Goal: Task Accomplishment & Management: Manage account settings

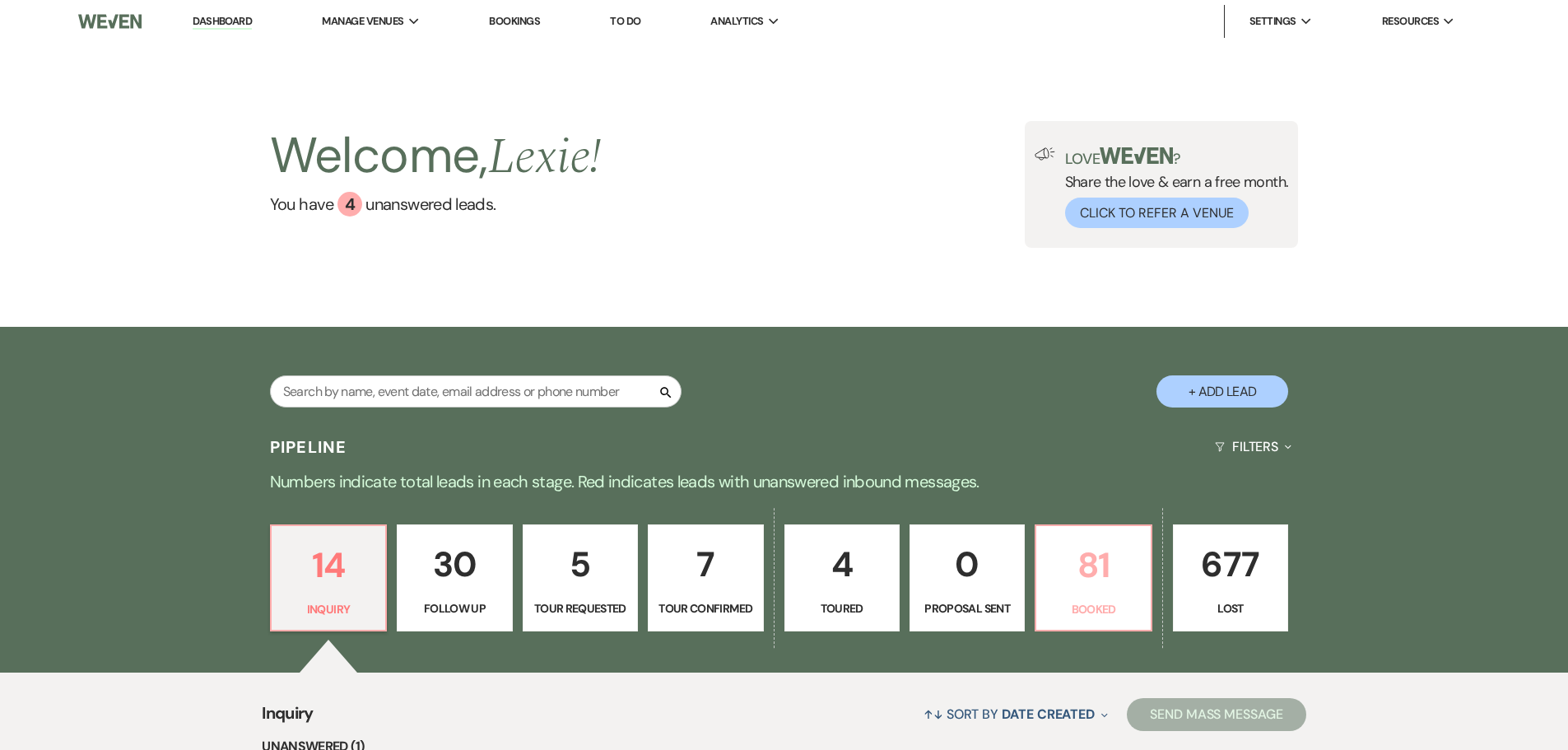
click at [1098, 568] on p "81" at bounding box center [1093, 565] width 94 height 55
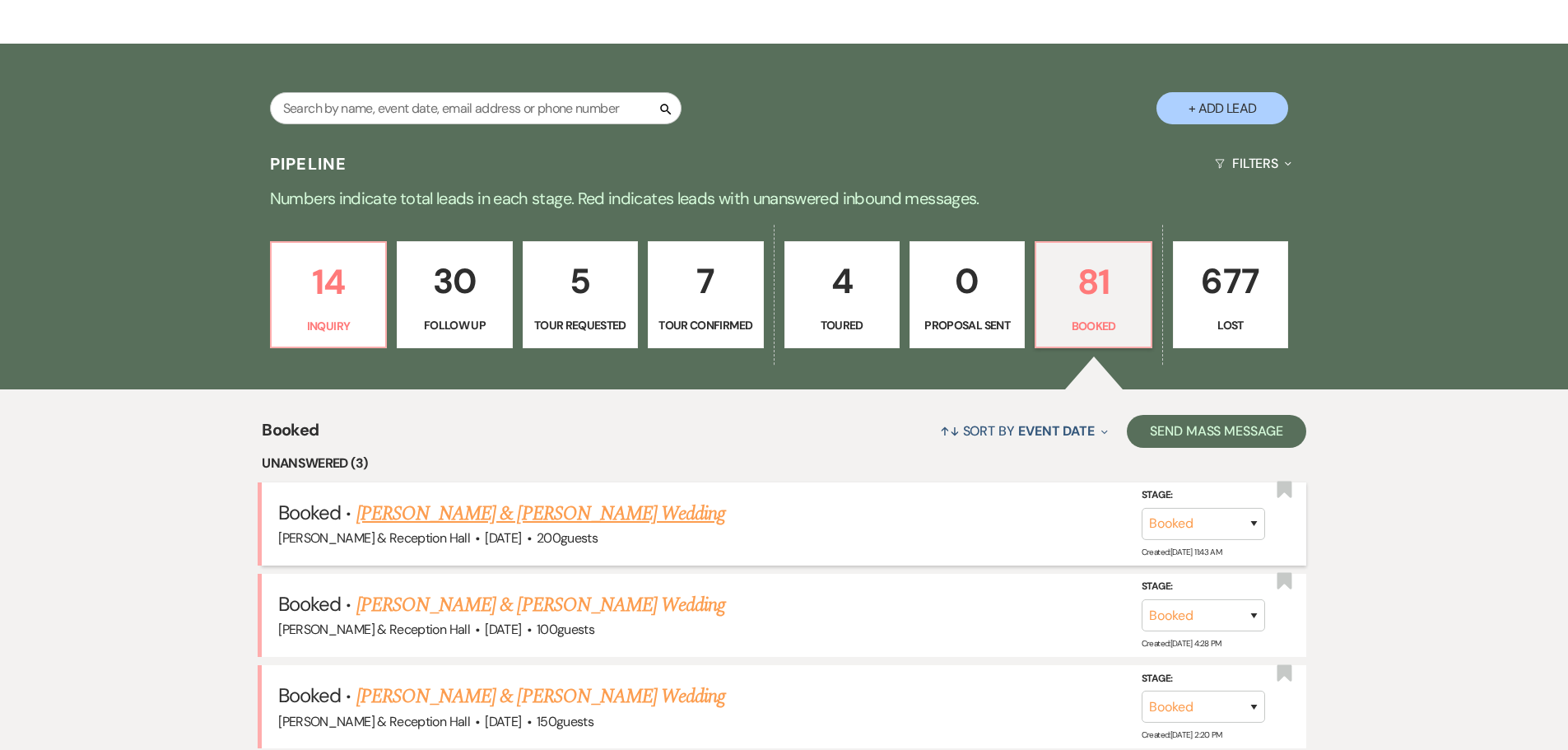
scroll to position [290, 0]
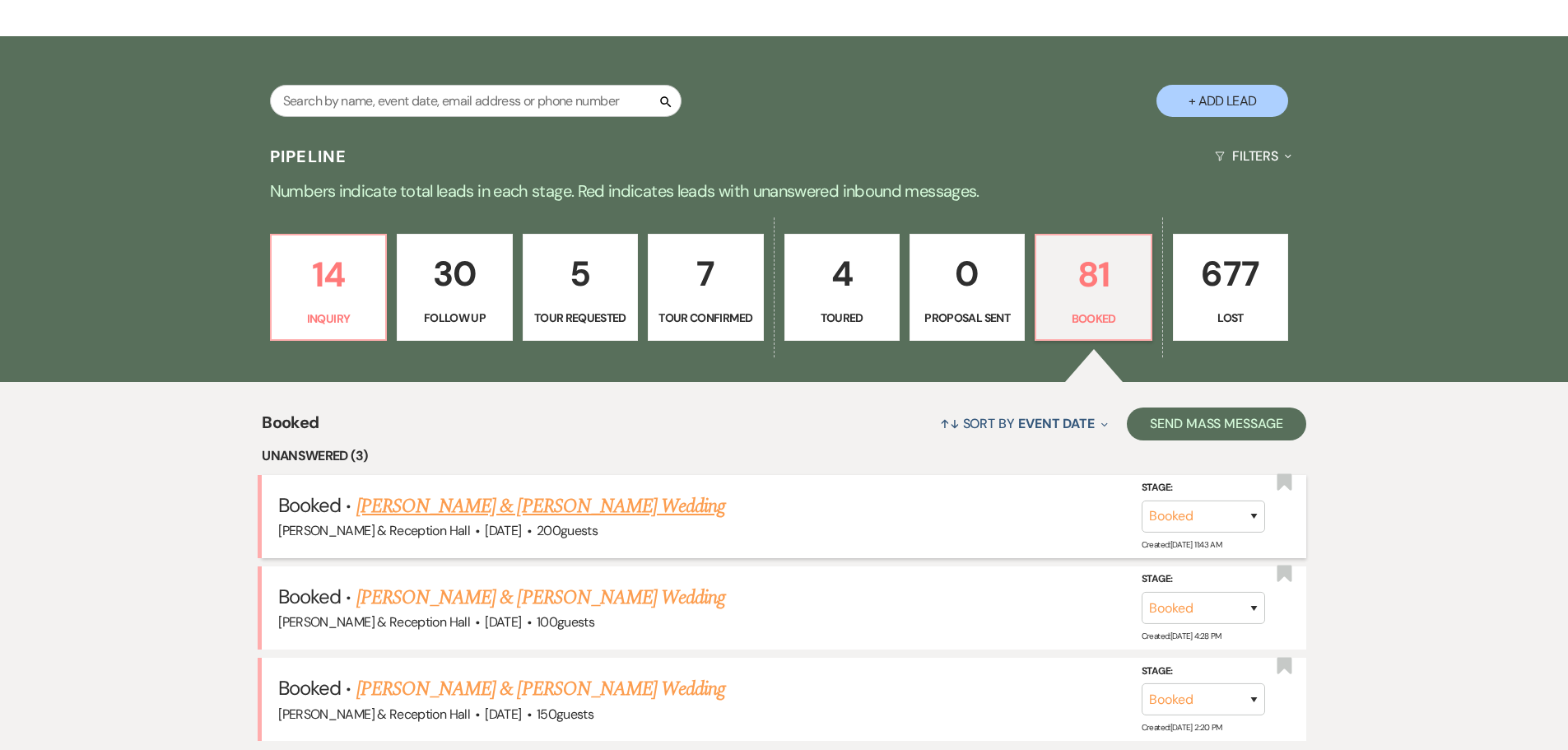
click at [549, 512] on link "[PERSON_NAME] & [PERSON_NAME] Wedding" at bounding box center [541, 506] width 368 height 29
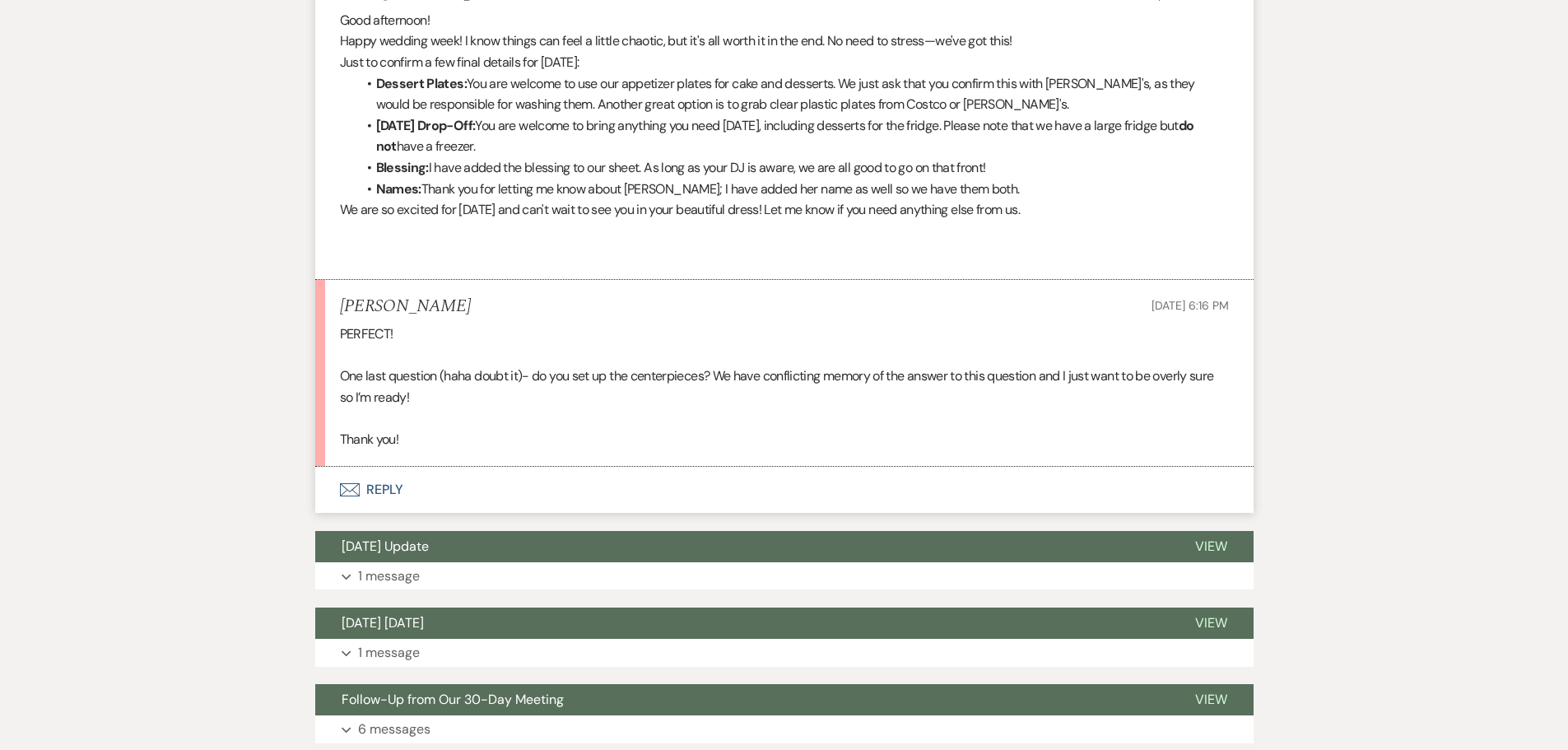
scroll to position [824, 0]
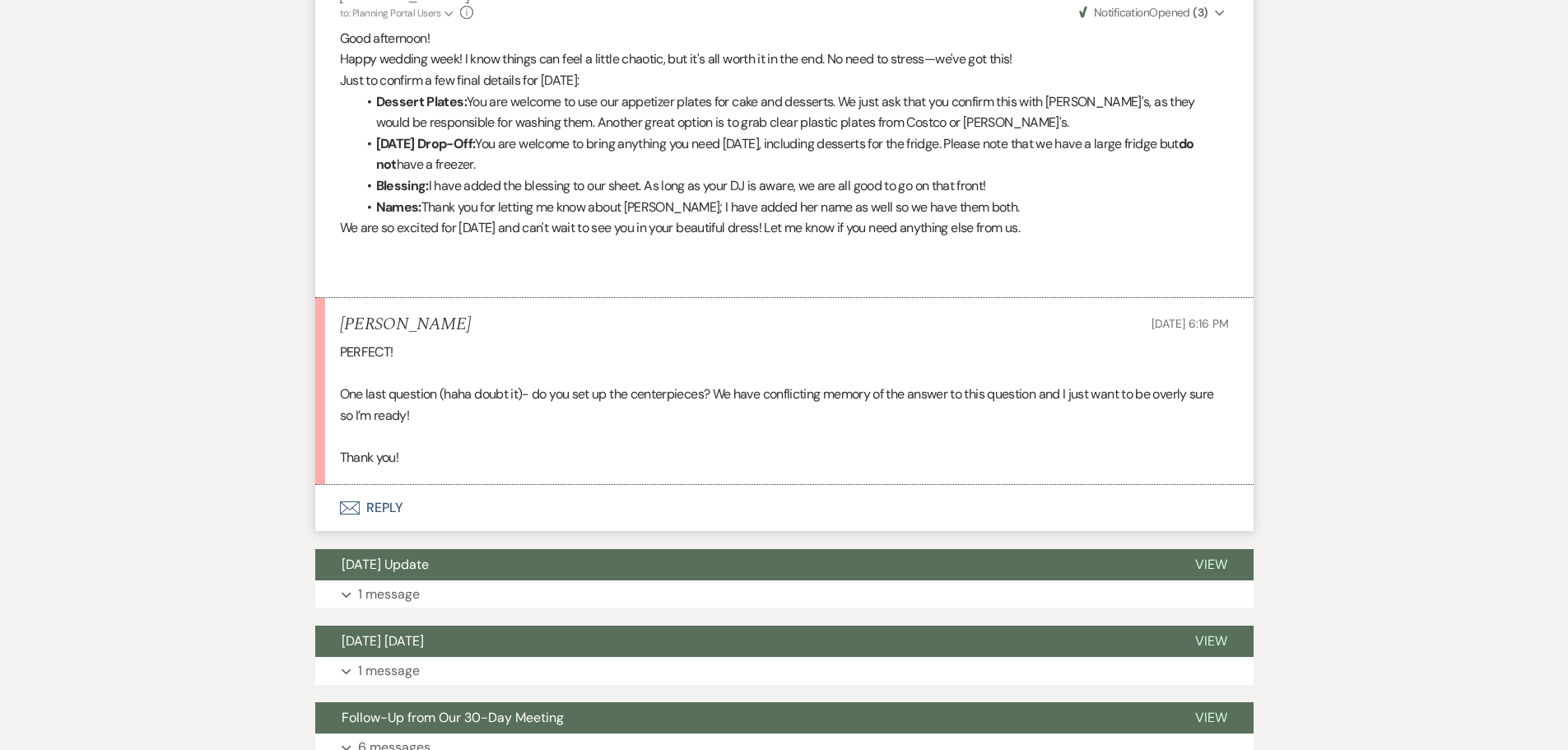
click at [380, 515] on button "Envelope Reply" at bounding box center [784, 507] width 938 height 46
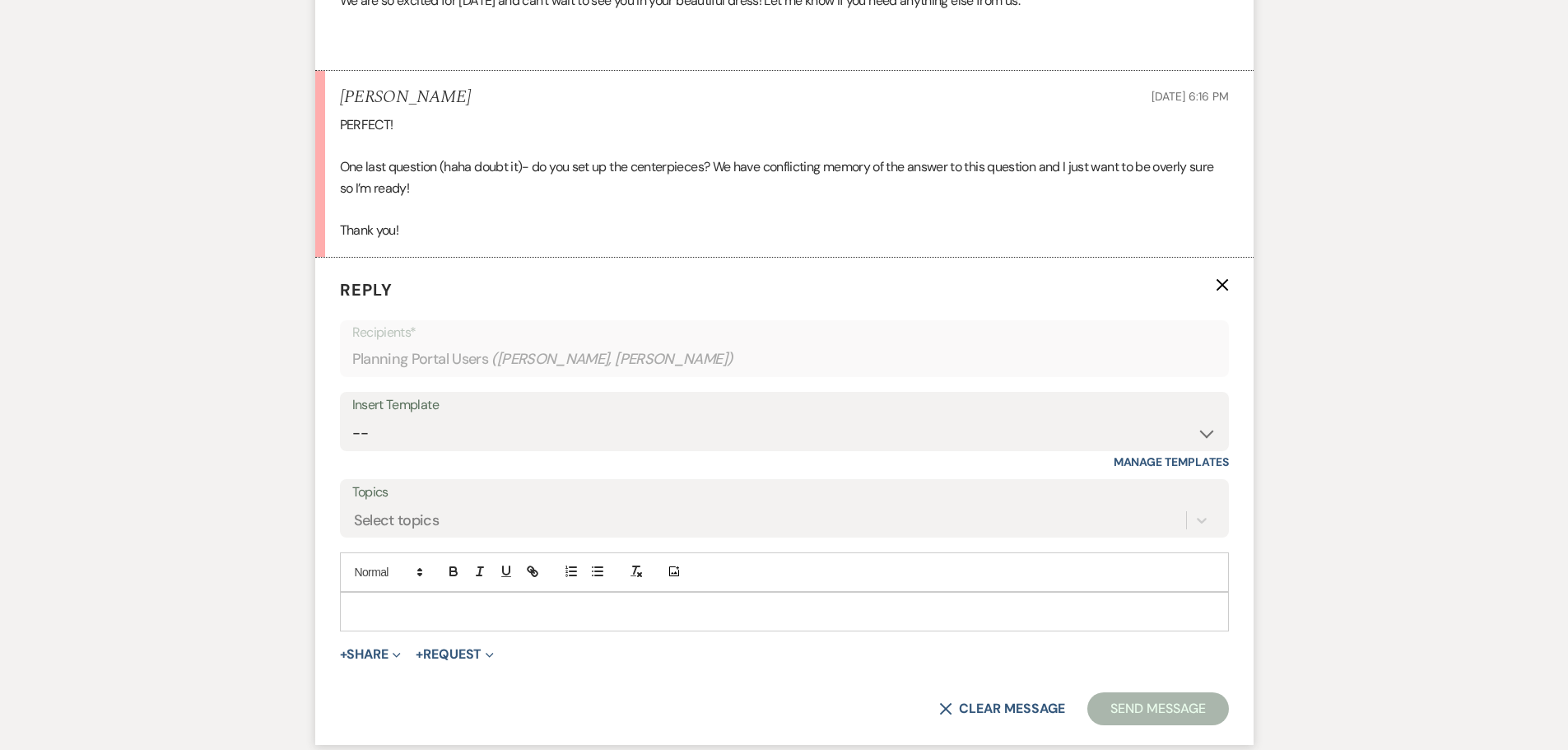
scroll to position [1022, 0]
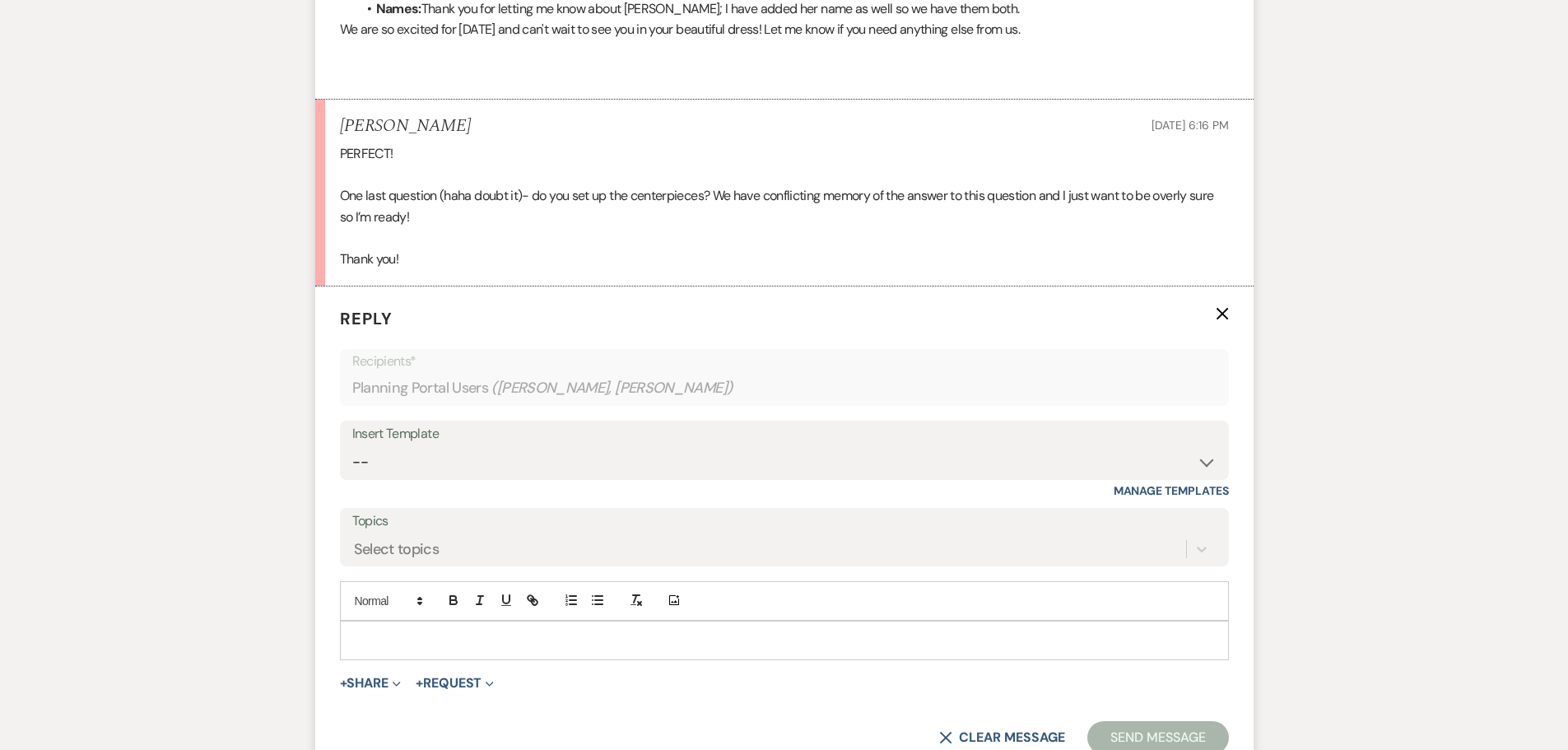
click at [563, 655] on div at bounding box center [784, 640] width 887 height 38
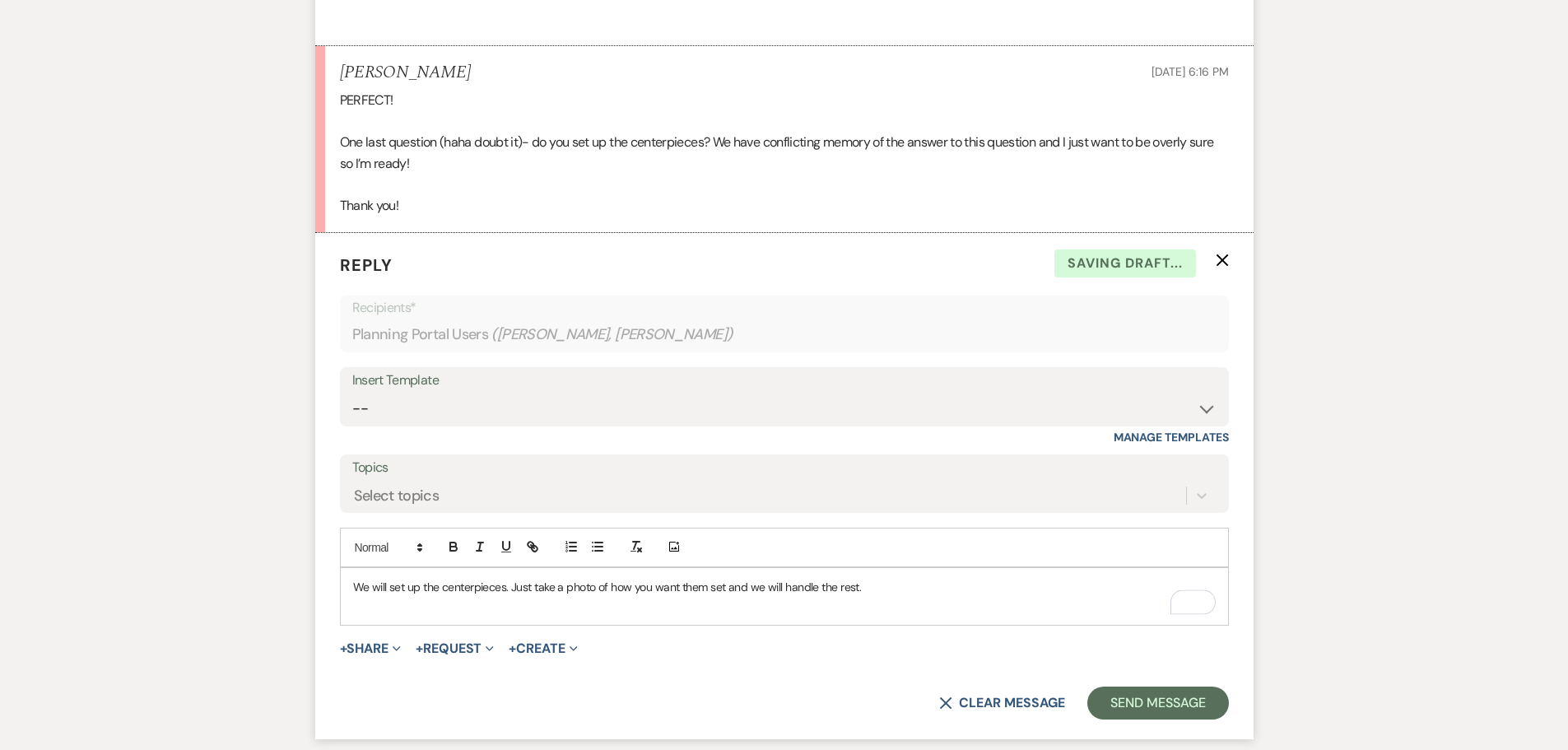
scroll to position [1104, 0]
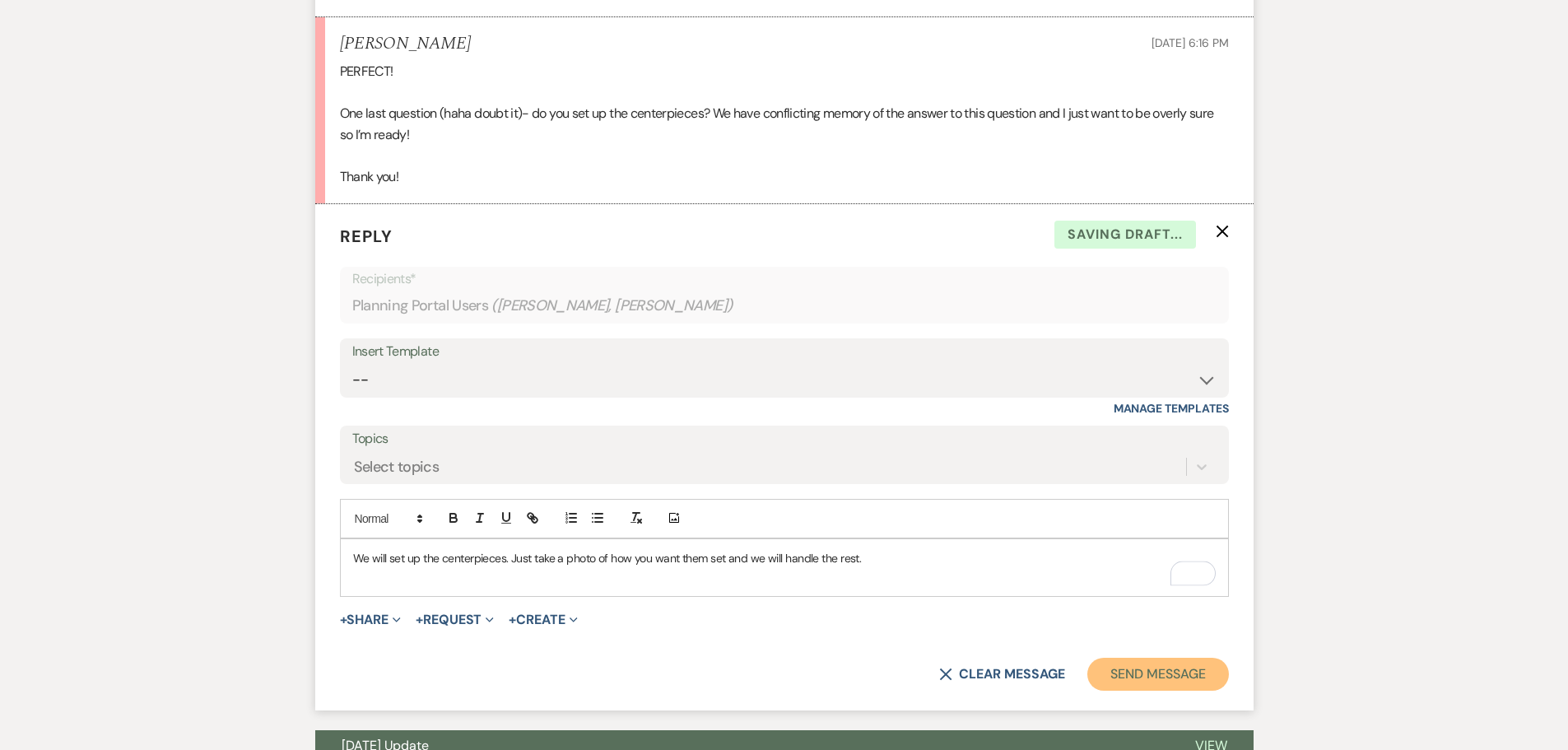
click at [1154, 684] on button "Send Message" at bounding box center [1158, 674] width 141 height 33
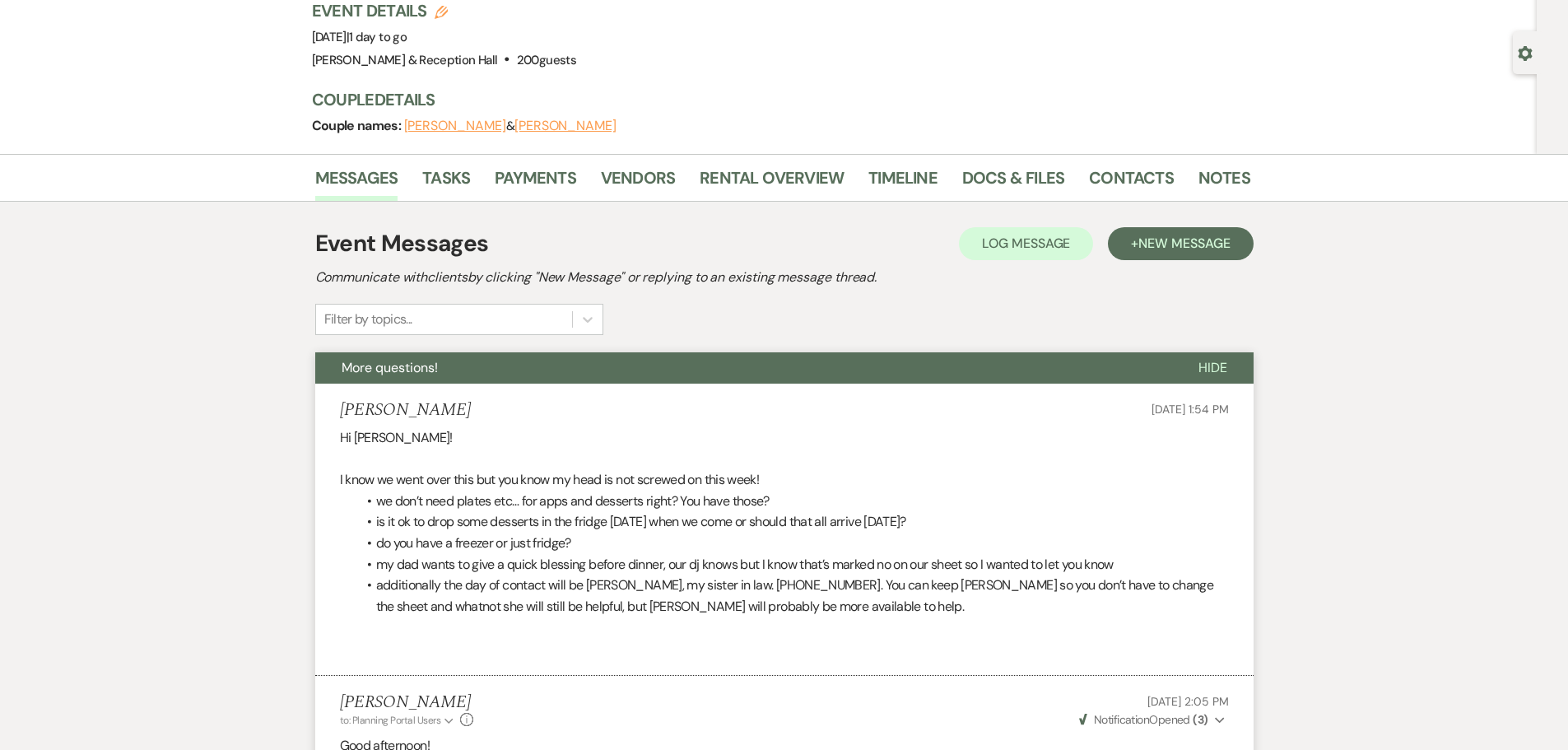
scroll to position [0, 0]
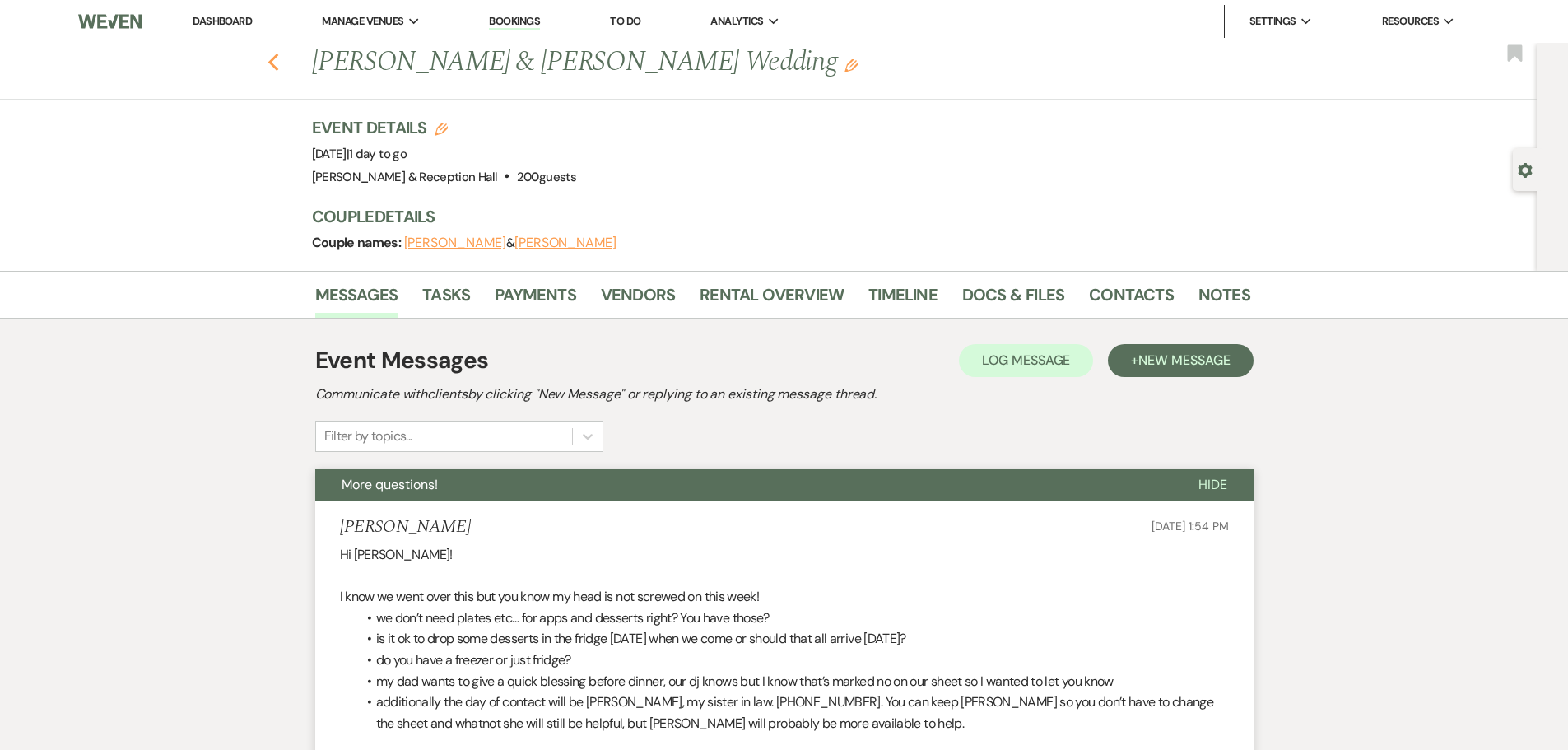
click at [280, 68] on icon "Previous" at bounding box center [274, 63] width 13 height 20
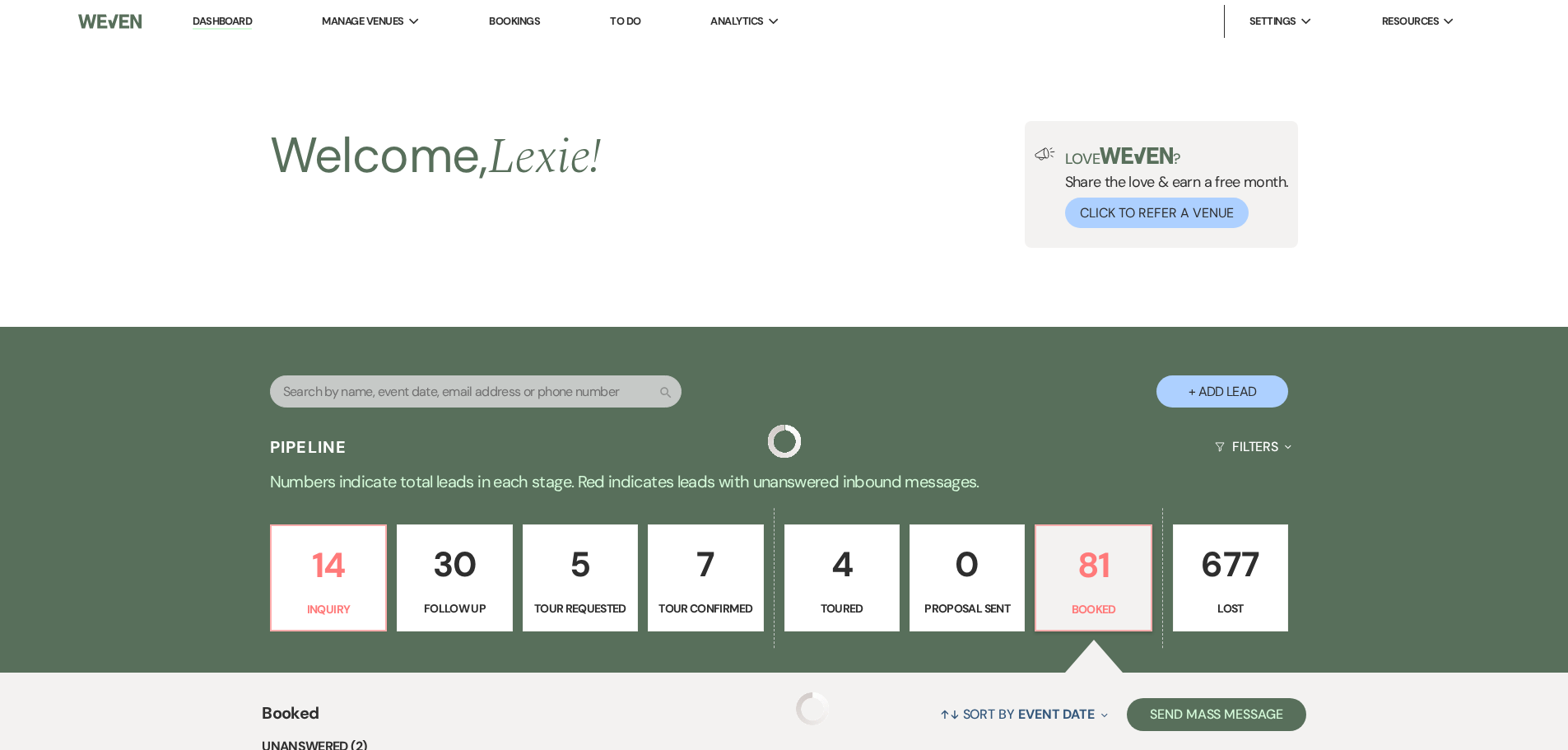
scroll to position [290, 0]
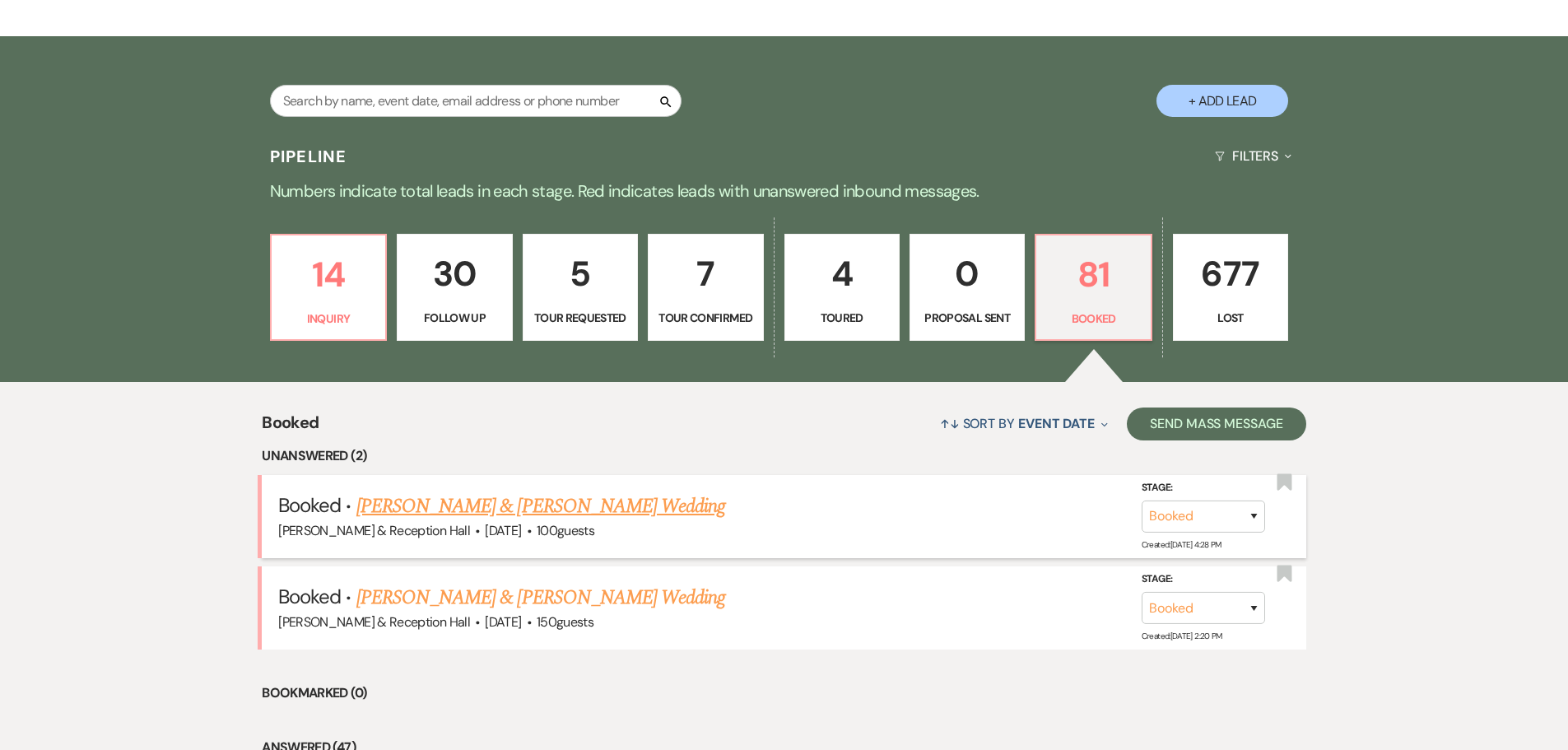
click at [579, 493] on link "[PERSON_NAME] & [PERSON_NAME] Wedding" at bounding box center [541, 506] width 368 height 29
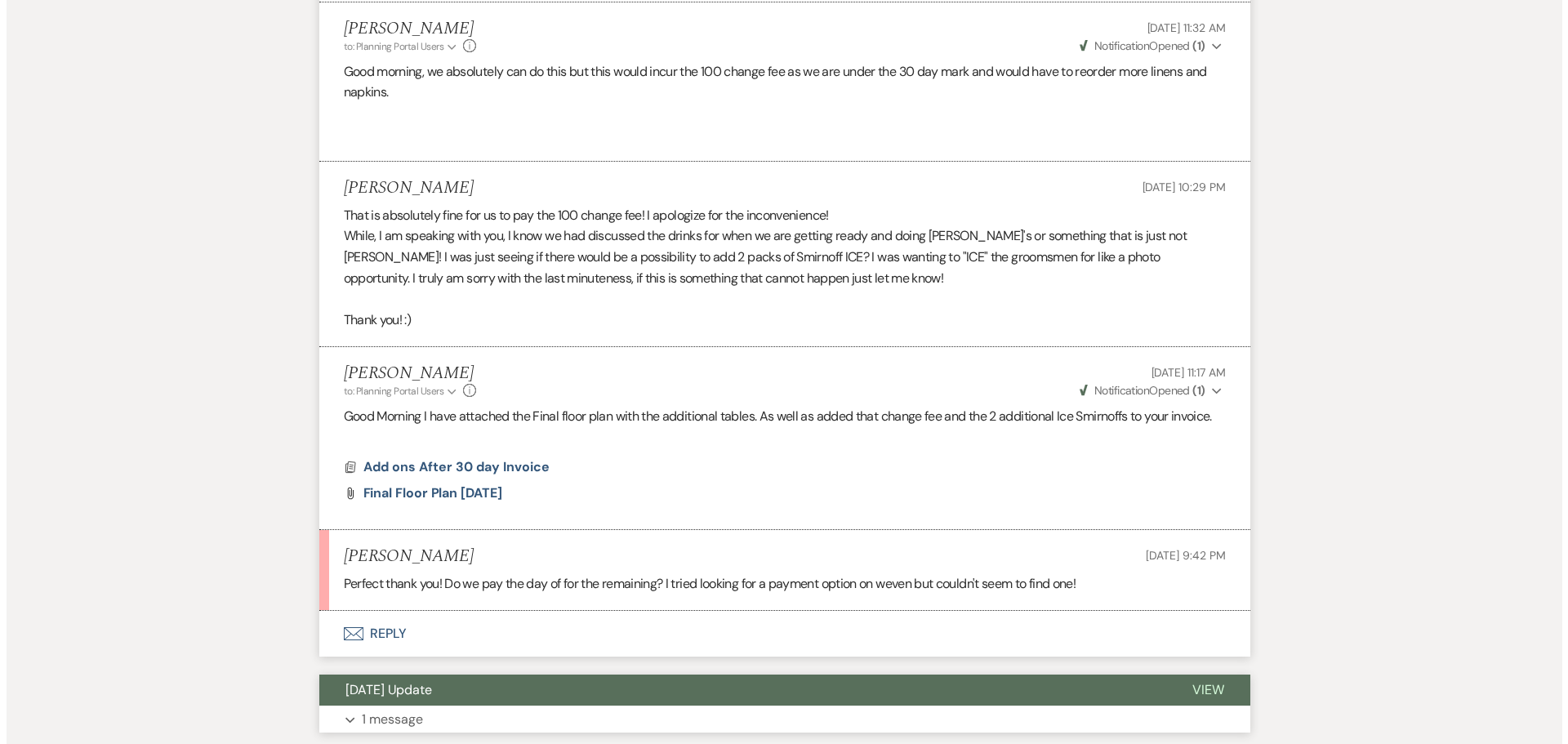
scroll to position [735, 0]
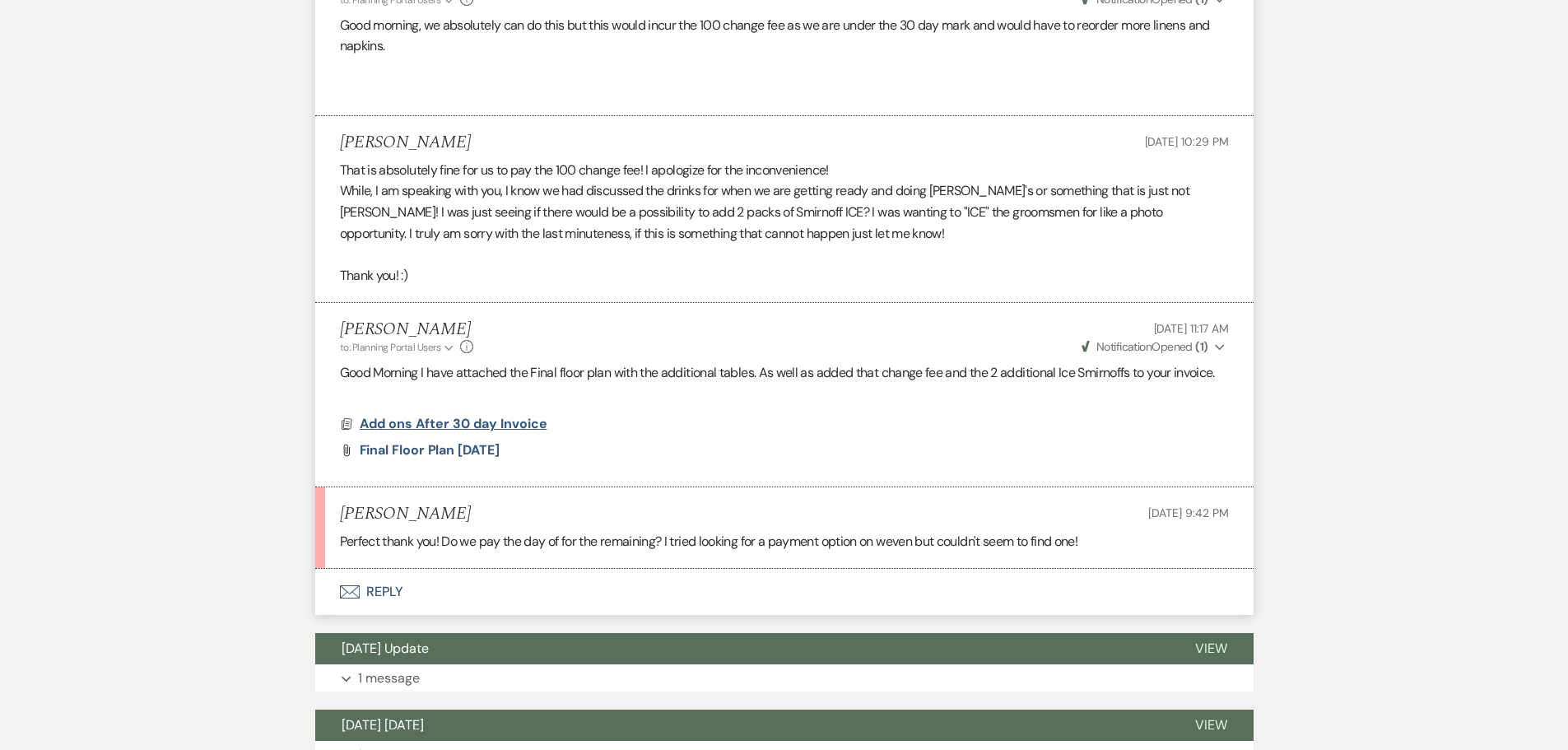
click at [501, 425] on span "Add ons After 30 day Invoice" at bounding box center [454, 424] width 188 height 18
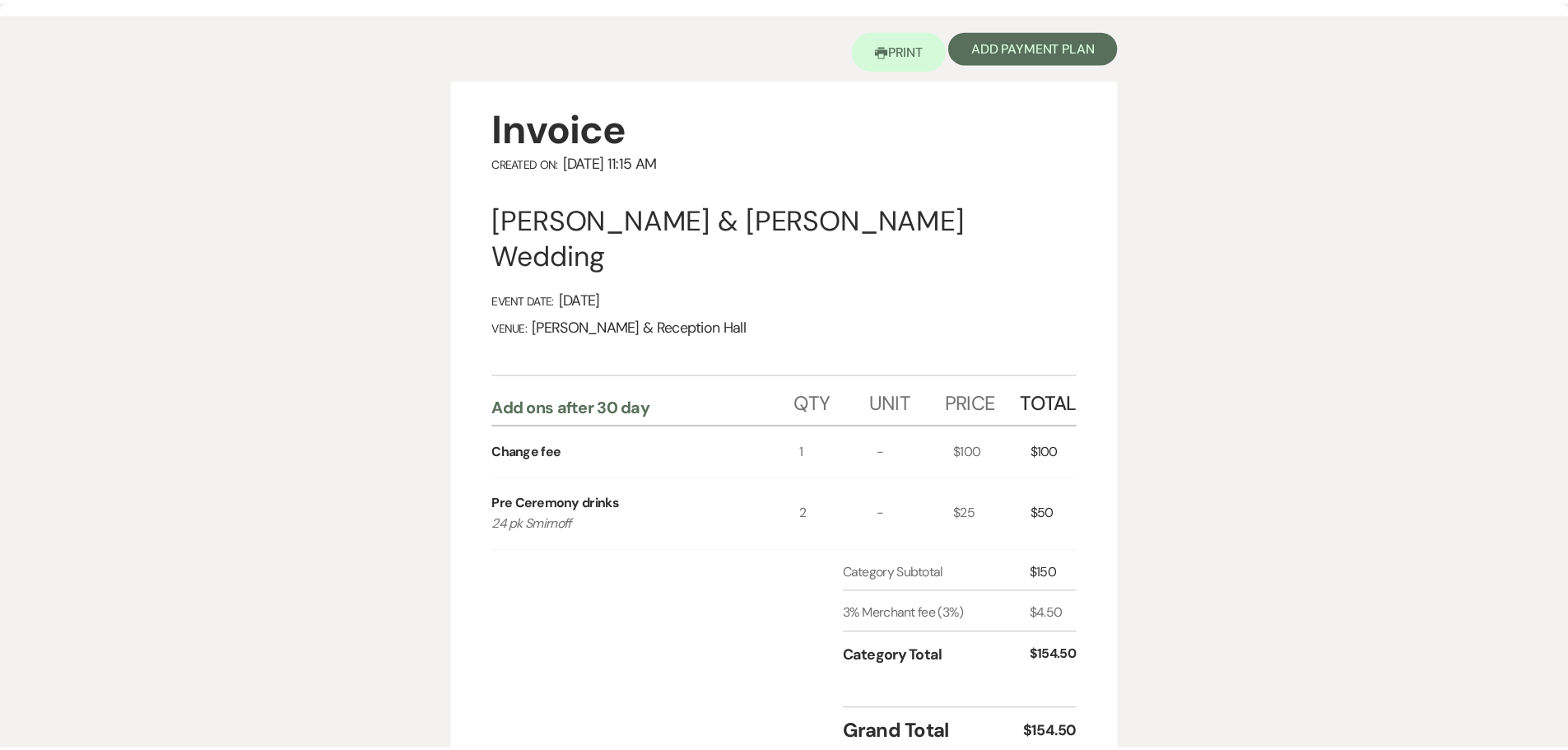
scroll to position [0, 0]
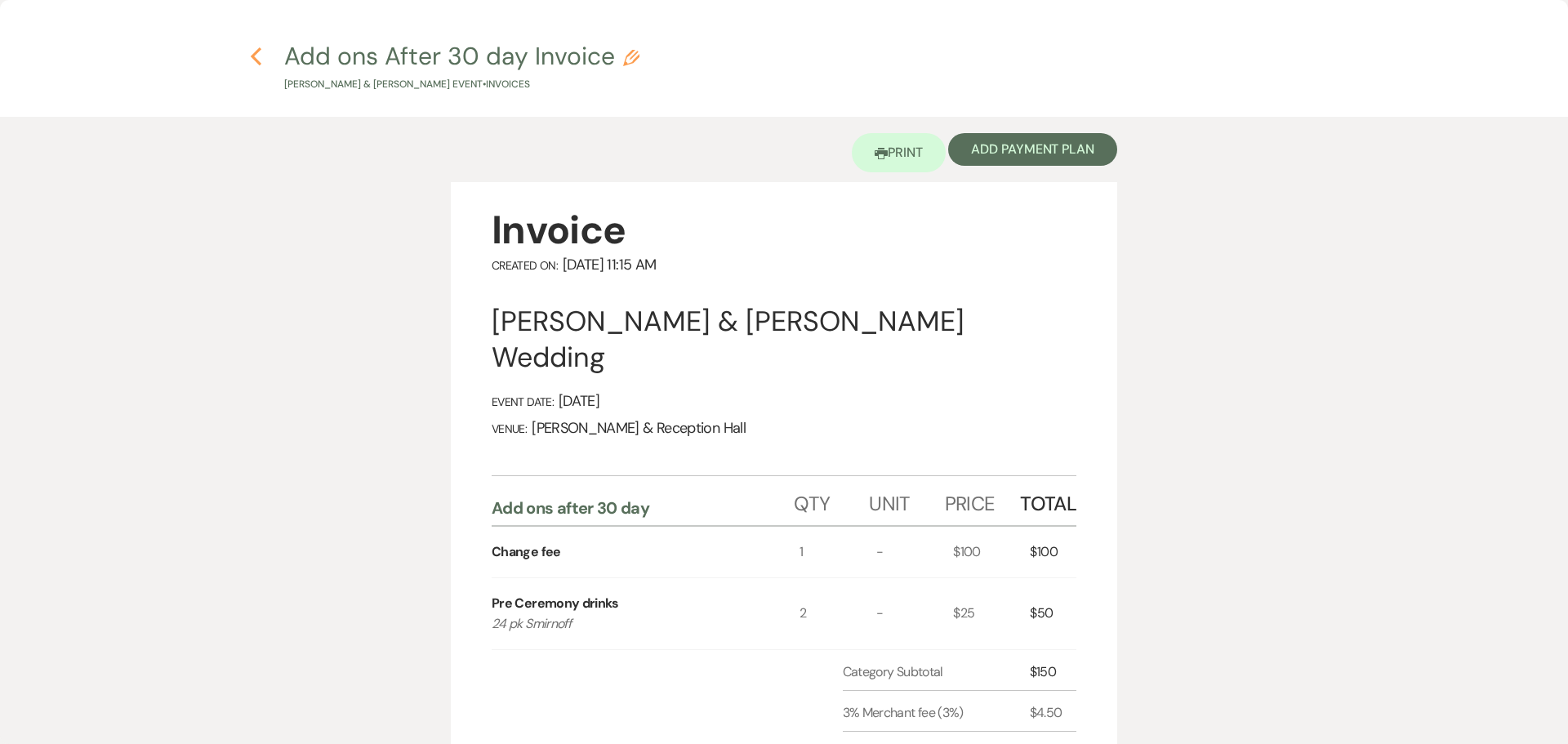
click at [255, 49] on icon "Previous" at bounding box center [256, 56] width 12 height 20
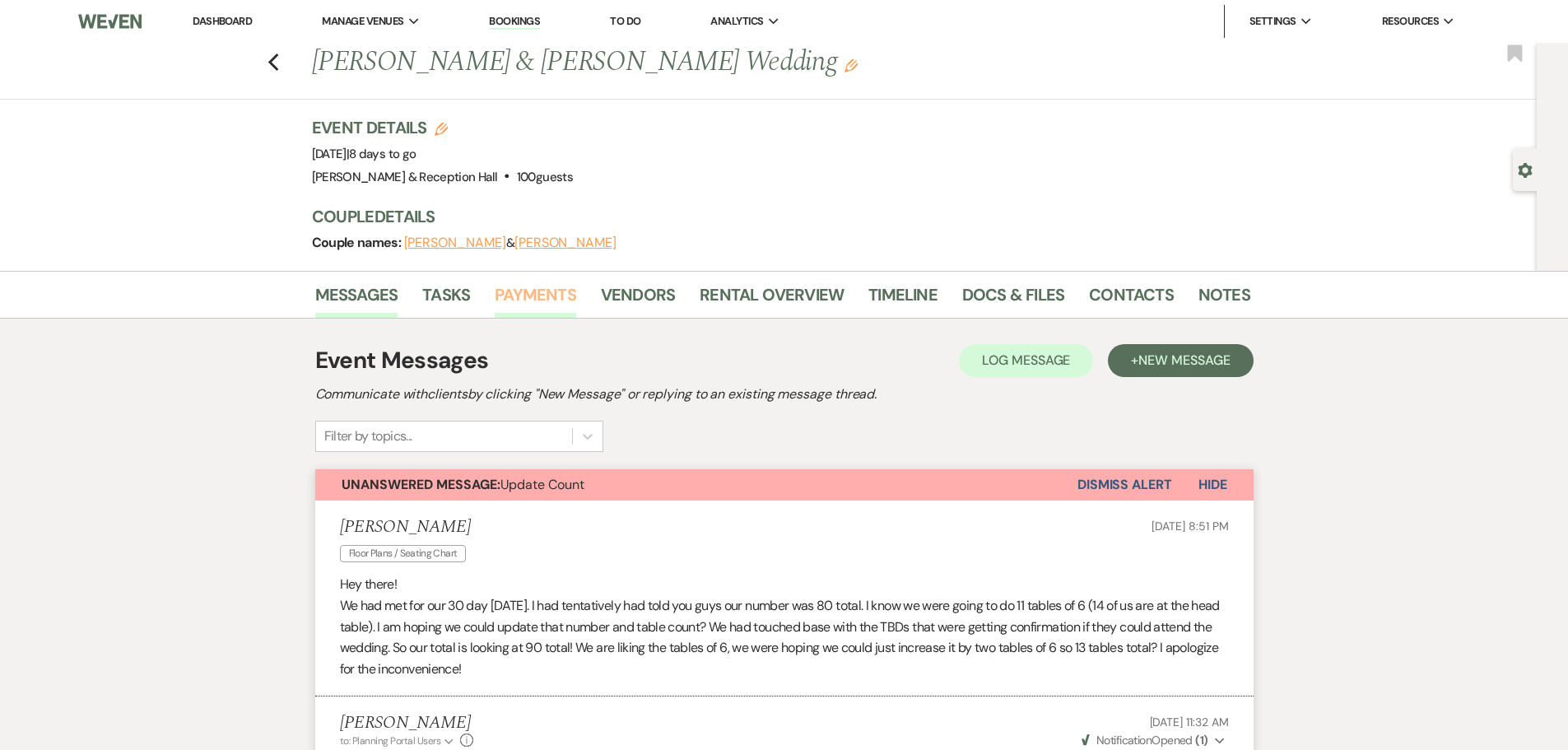
click at [566, 295] on link "Payments" at bounding box center [535, 299] width 81 height 36
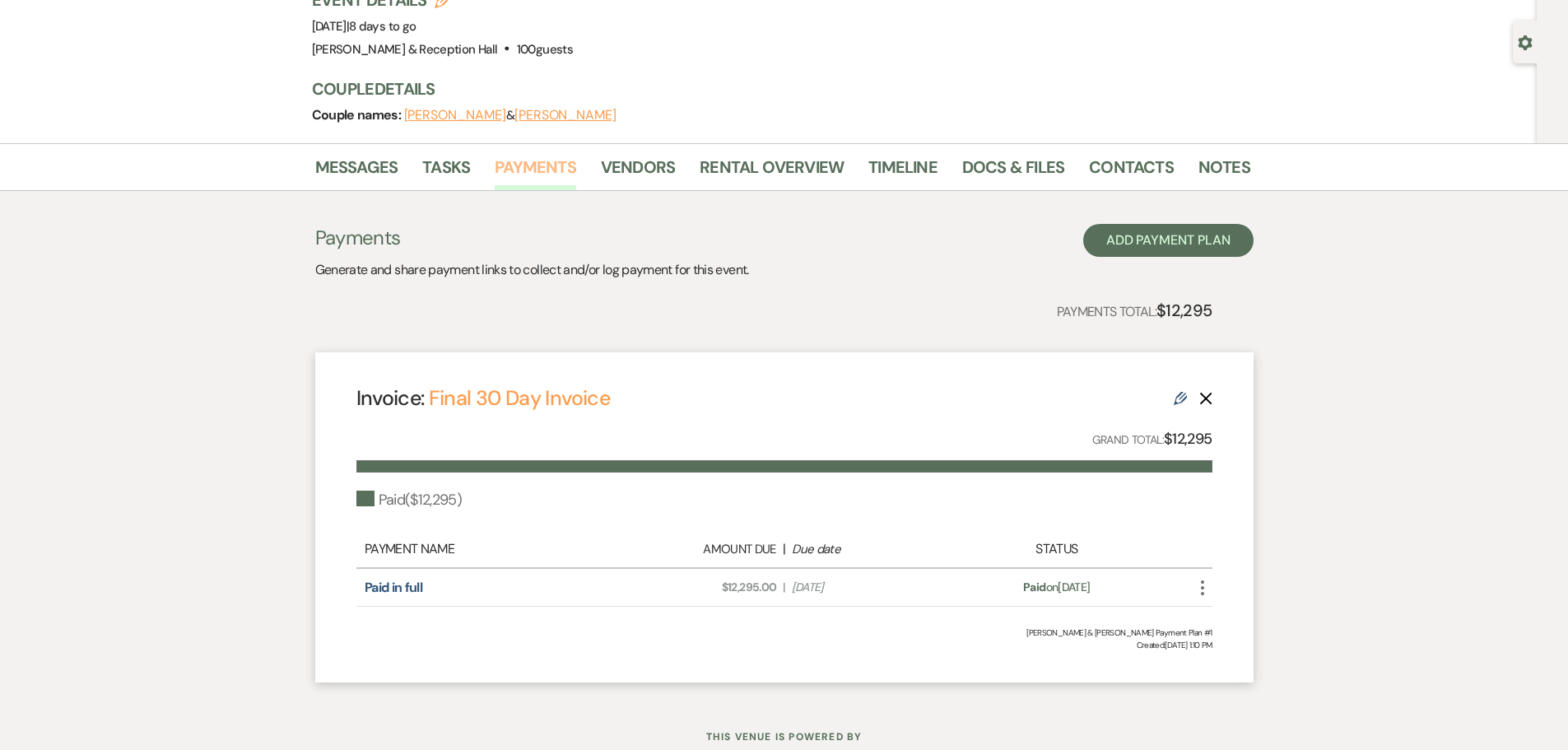
scroll to position [100, 0]
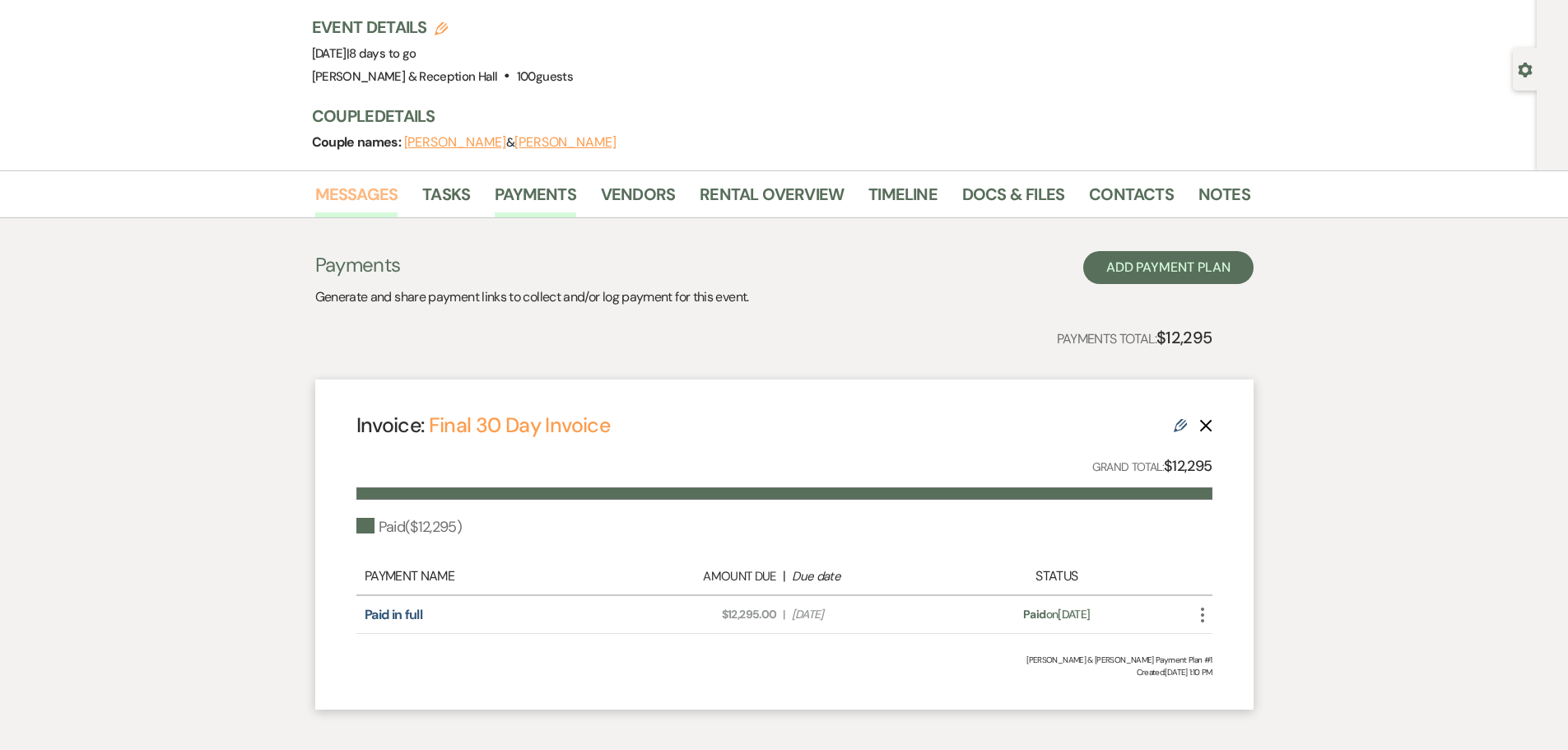
click at [376, 183] on link "Messages" at bounding box center [357, 198] width 83 height 36
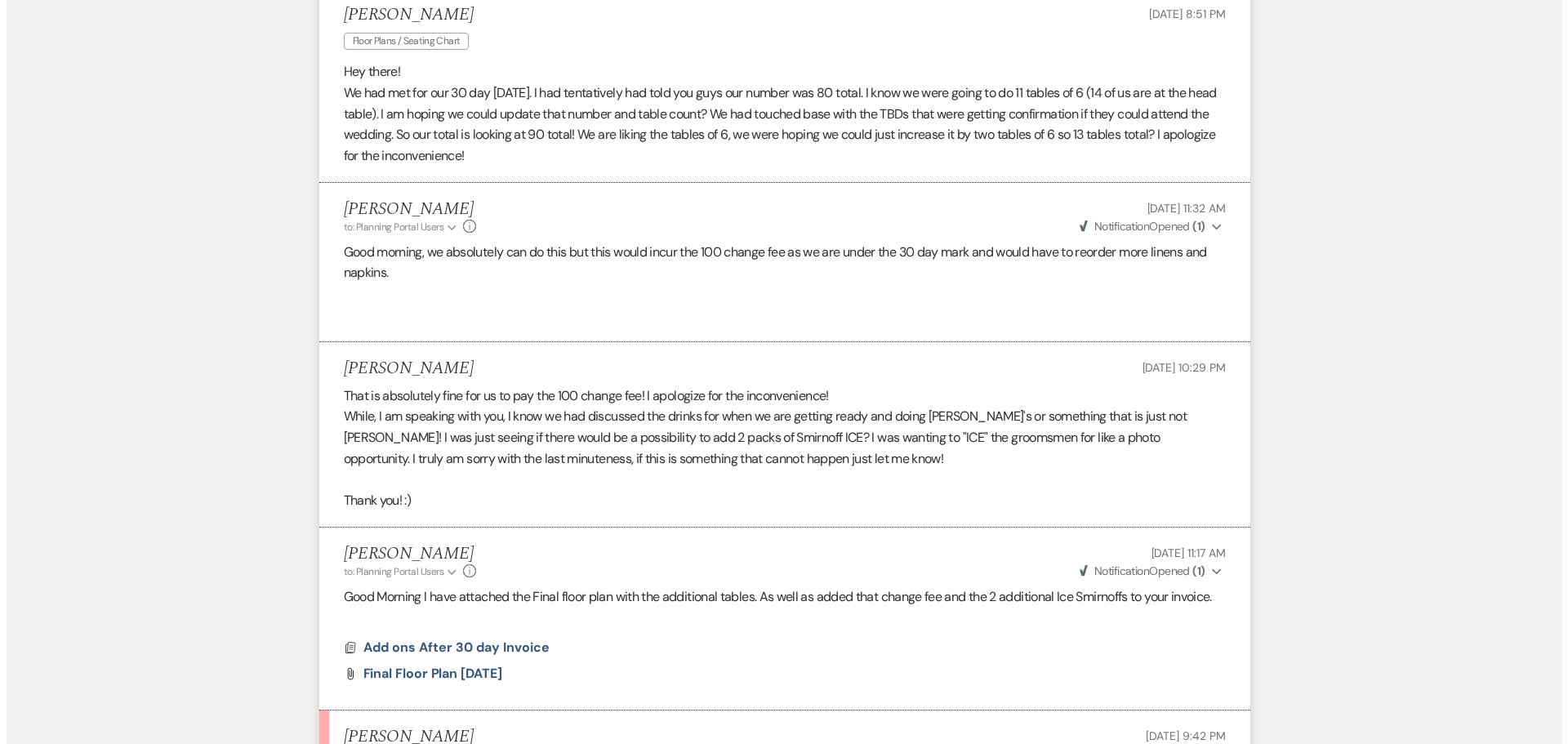
scroll to position [916, 0]
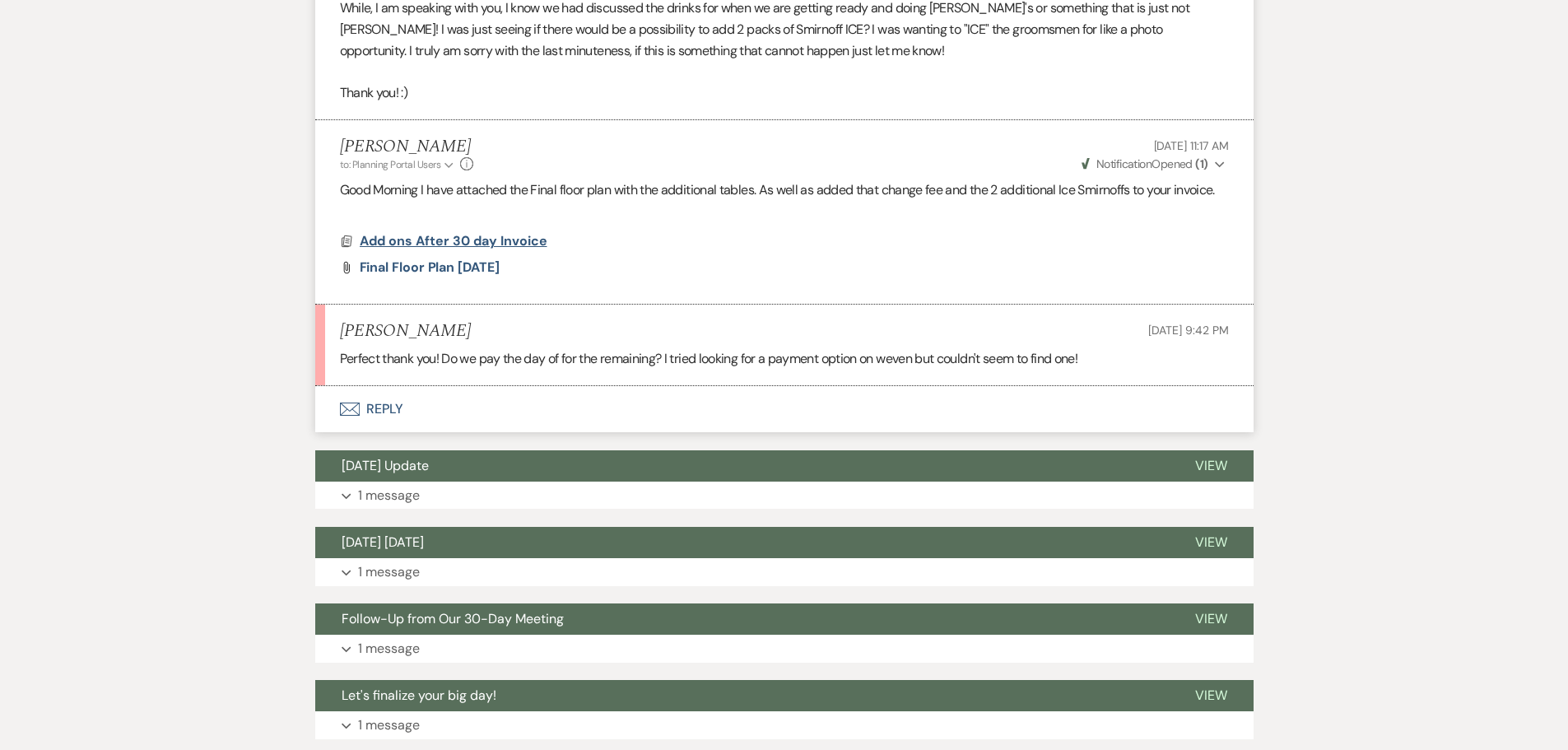
click at [467, 243] on span "Add ons After 30 day Invoice" at bounding box center [454, 240] width 188 height 18
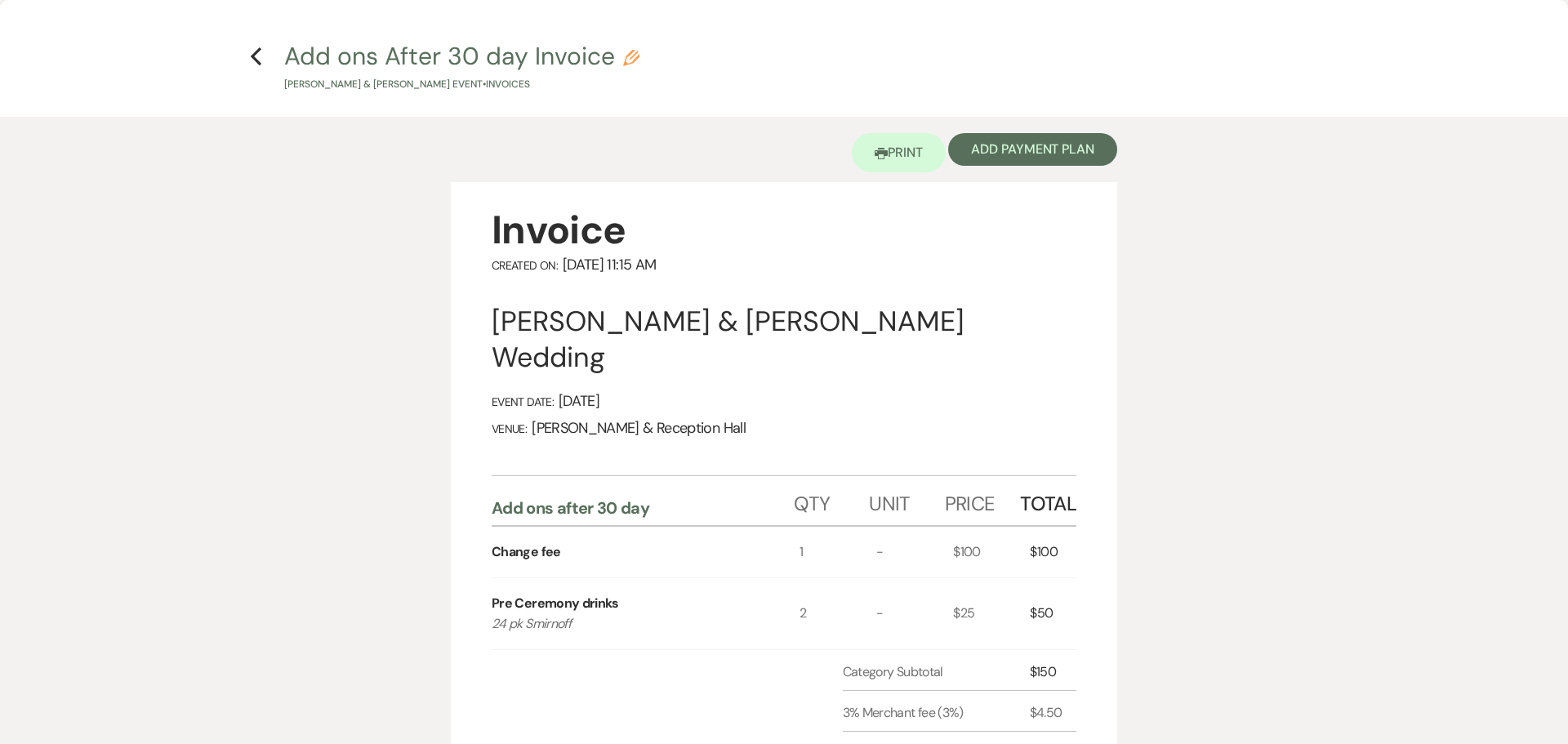
click at [625, 57] on icon "Pencil" at bounding box center [631, 58] width 17 height 17
select select "22"
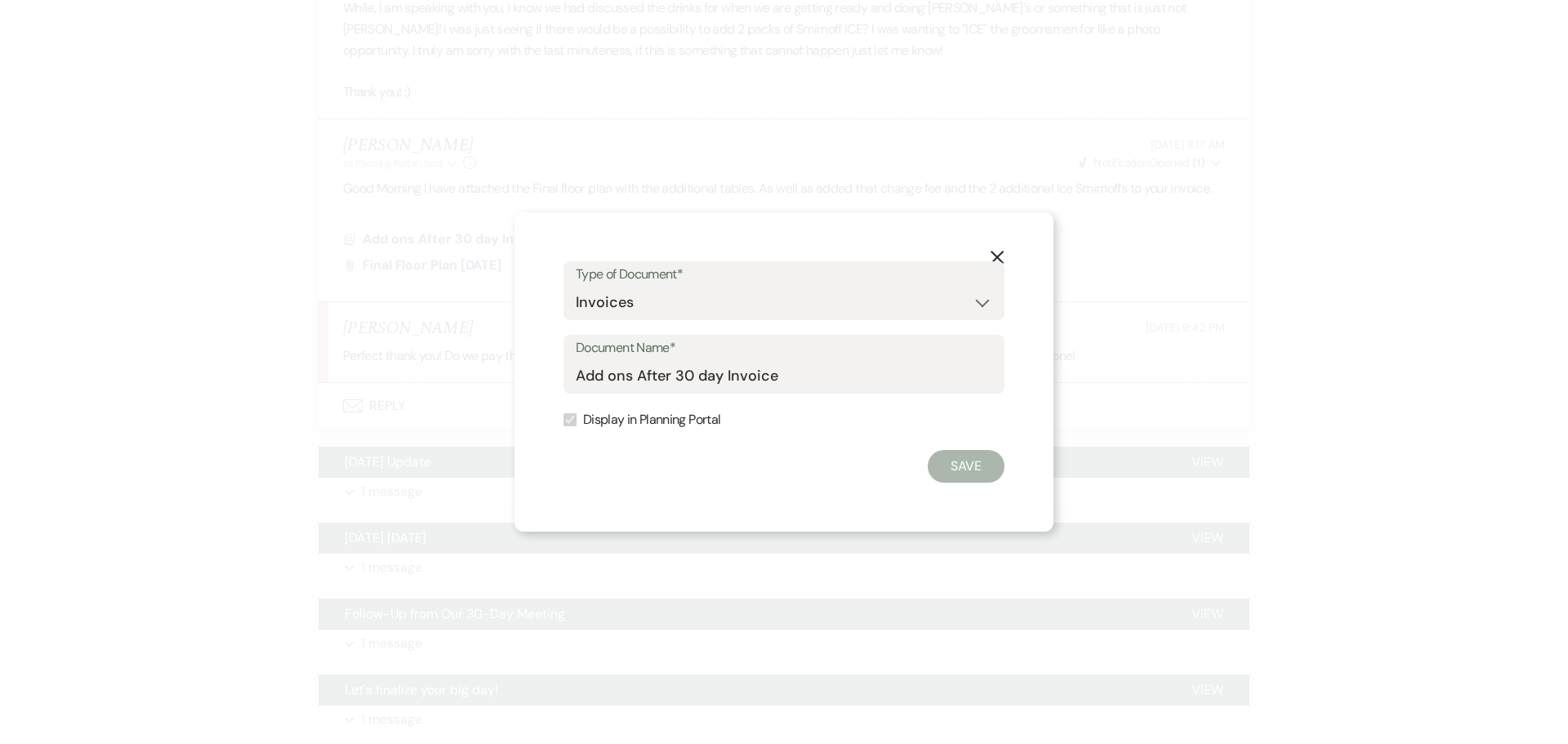
click at [965, 468] on button "Save" at bounding box center [966, 466] width 76 height 32
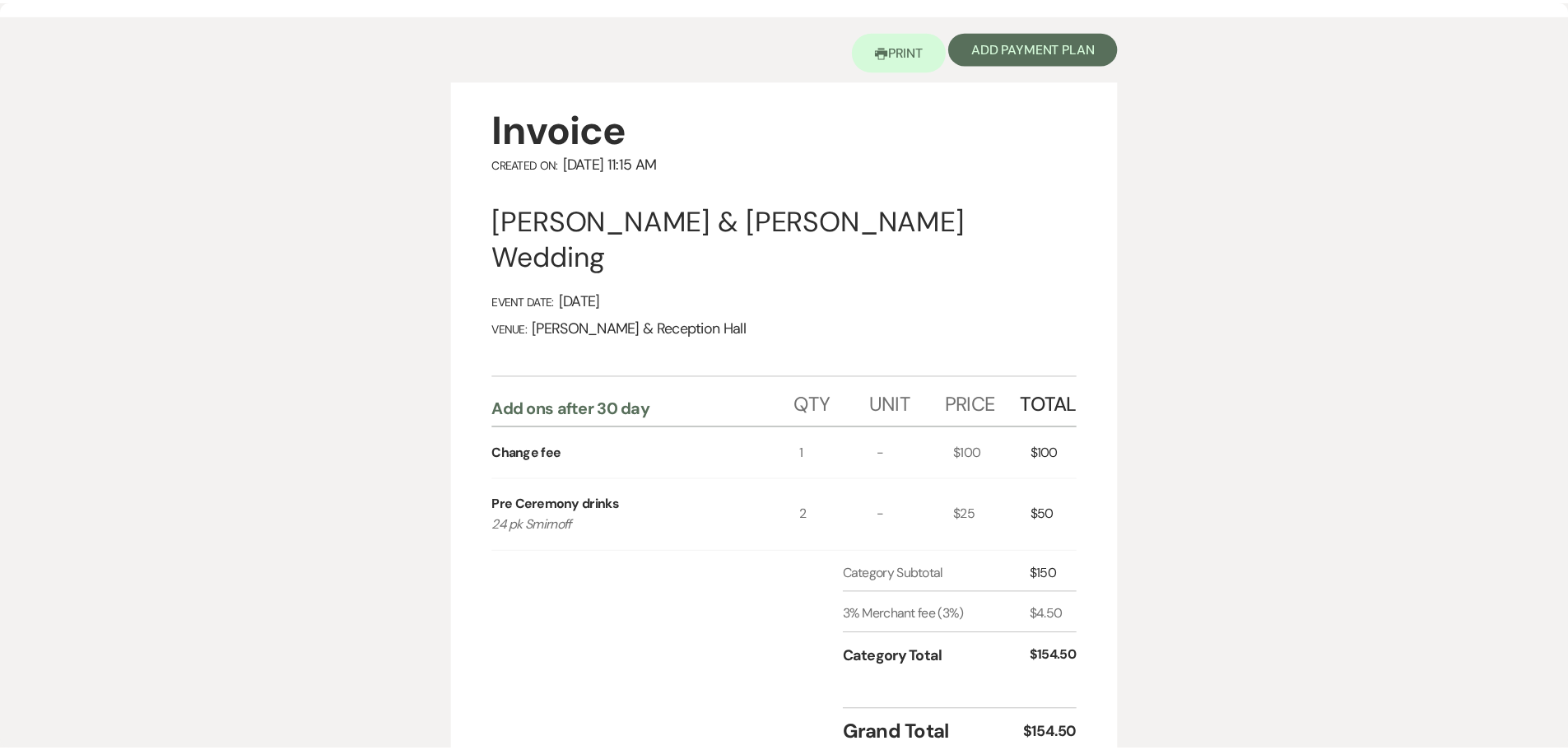
scroll to position [0, 0]
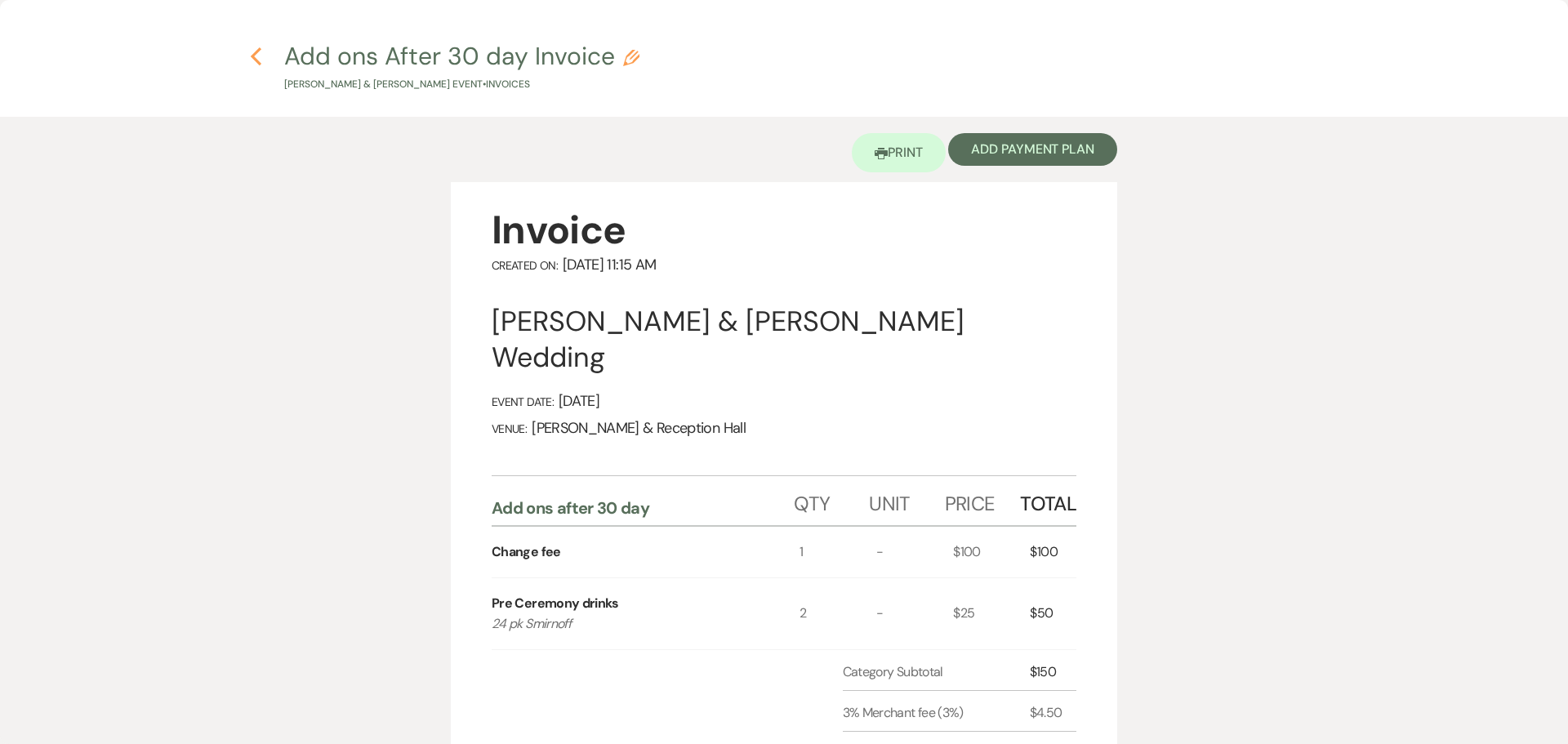
click at [262, 54] on icon "Previous" at bounding box center [256, 56] width 12 height 20
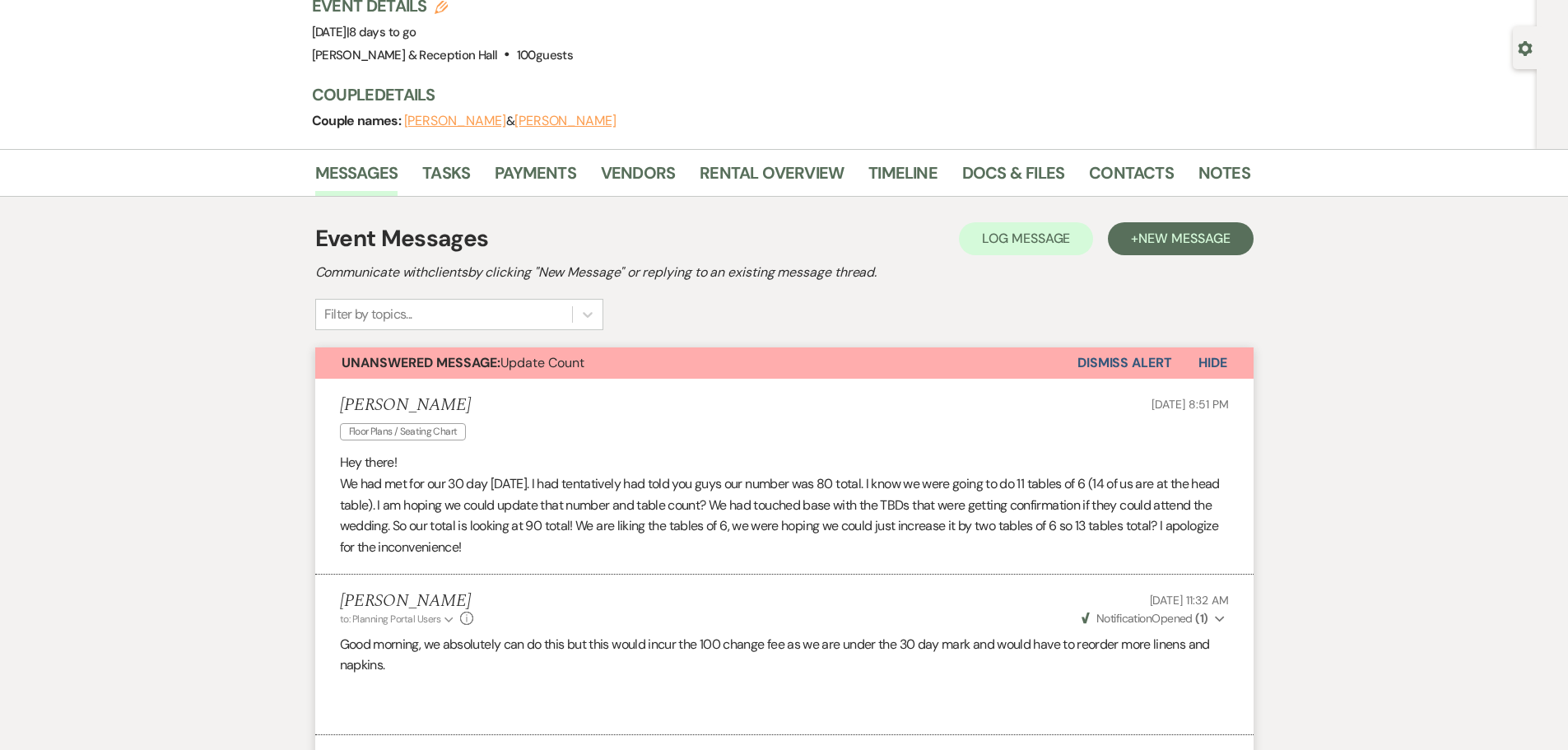
scroll to position [100, 0]
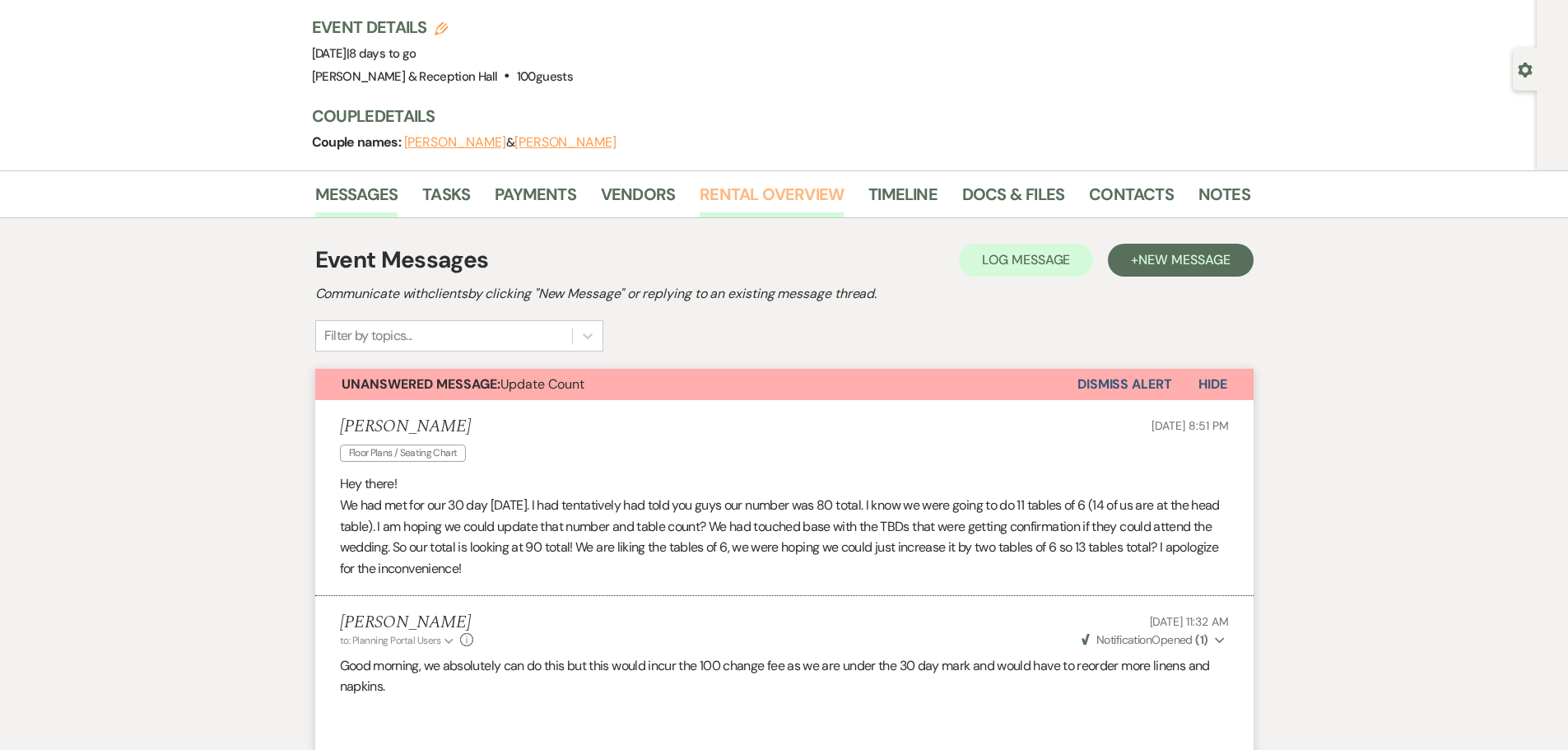
click at [787, 188] on link "Rental Overview" at bounding box center [772, 198] width 144 height 36
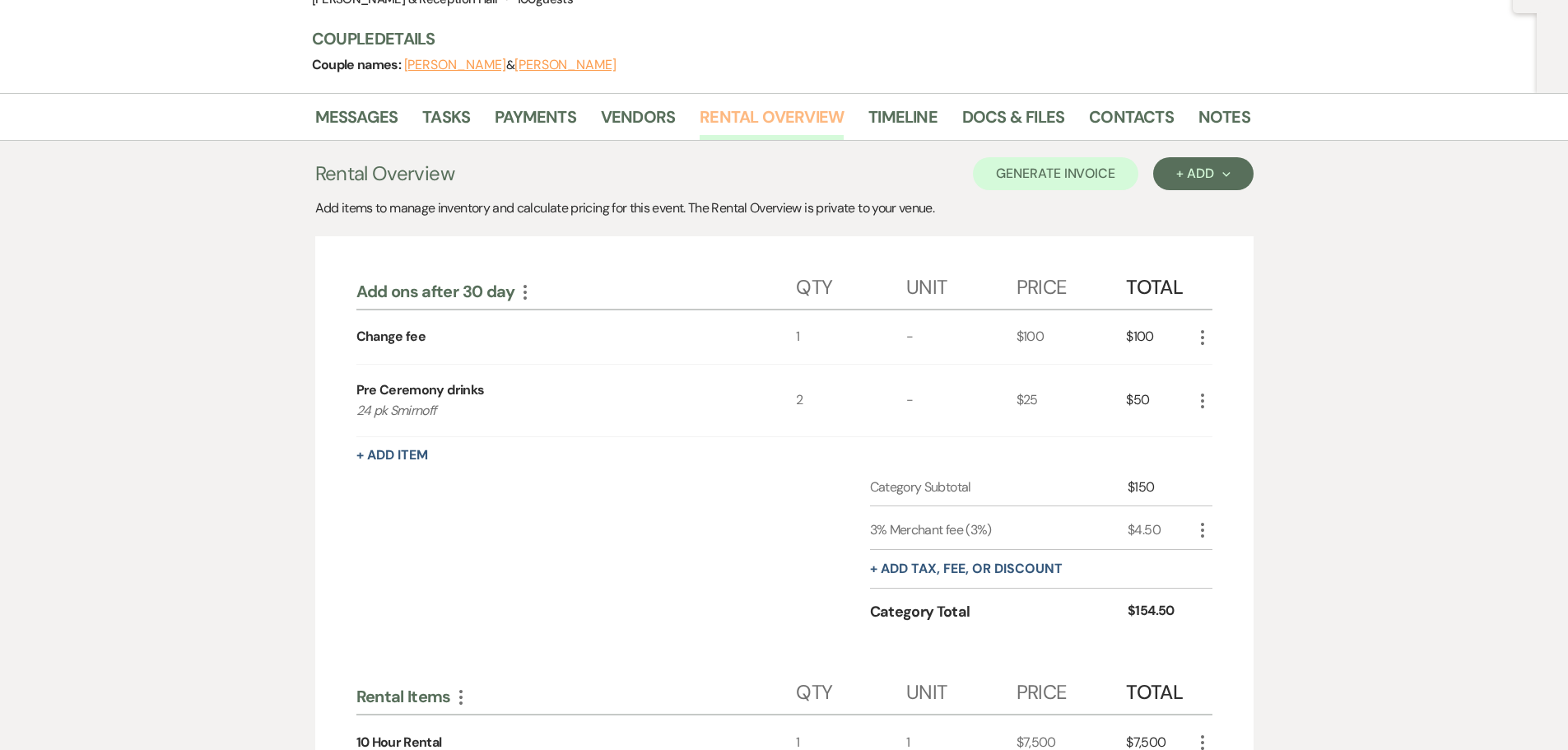
scroll to position [13, 0]
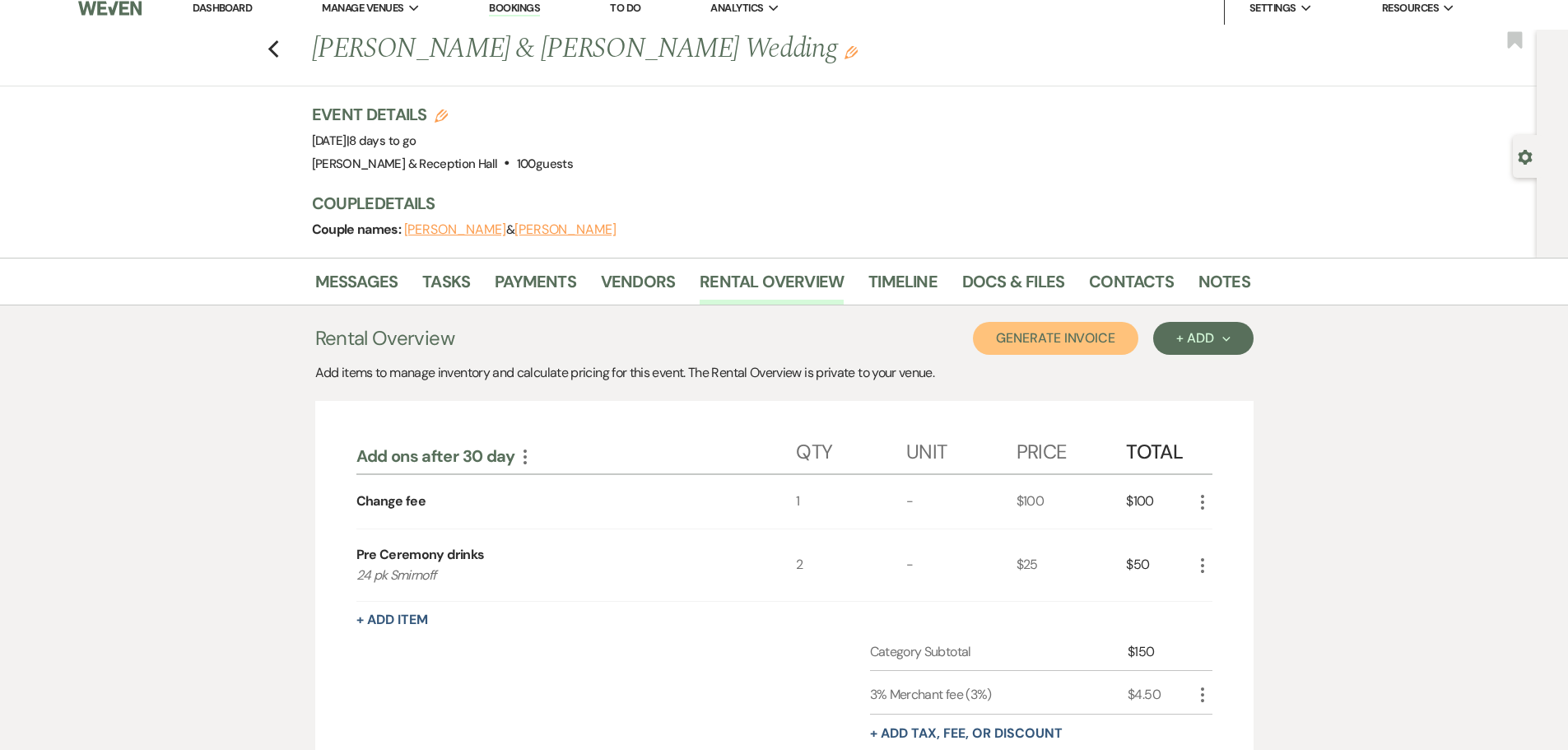
click at [1062, 342] on button "Generate Invoice" at bounding box center [1056, 337] width 166 height 33
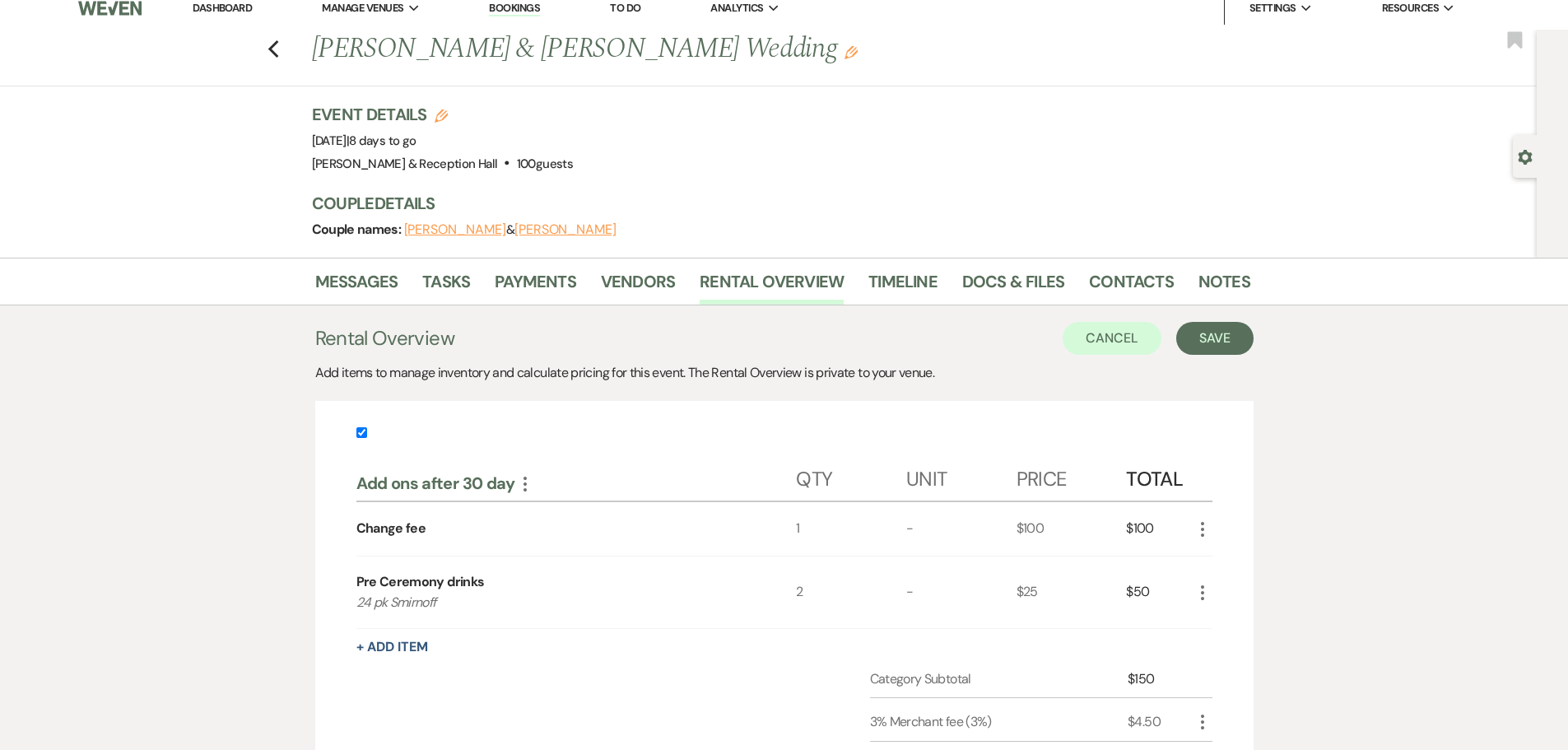
click at [1228, 339] on button "Save" at bounding box center [1215, 337] width 77 height 33
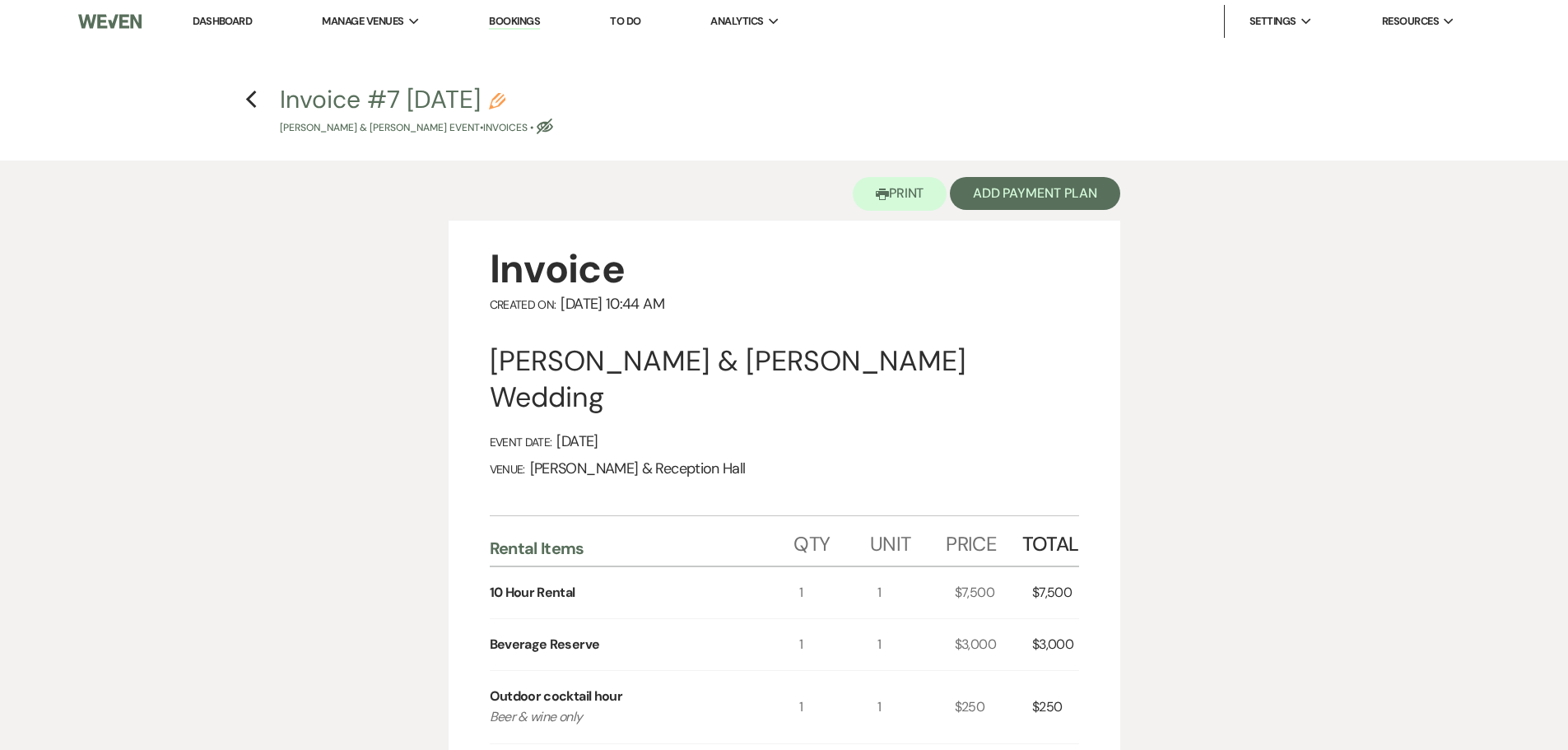
click at [553, 126] on use "button" at bounding box center [545, 126] width 17 height 16
select select "22"
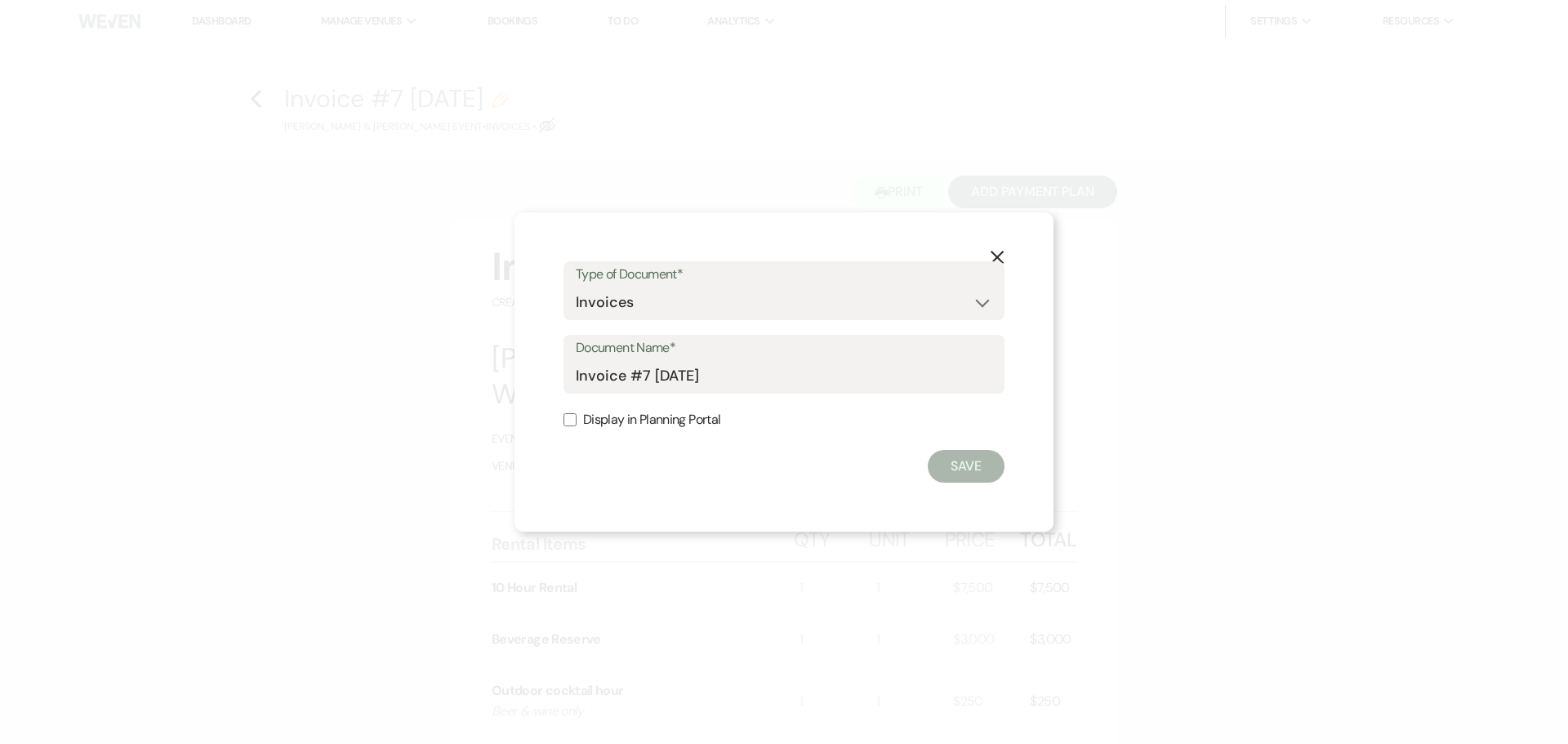
click at [629, 417] on label "Display in Planning Portal" at bounding box center [783, 420] width 441 height 24
click at [576, 417] on input "Display in Planning Portal" at bounding box center [570, 419] width 13 height 13
checkbox input "true"
click at [958, 473] on button "Save" at bounding box center [966, 466] width 76 height 32
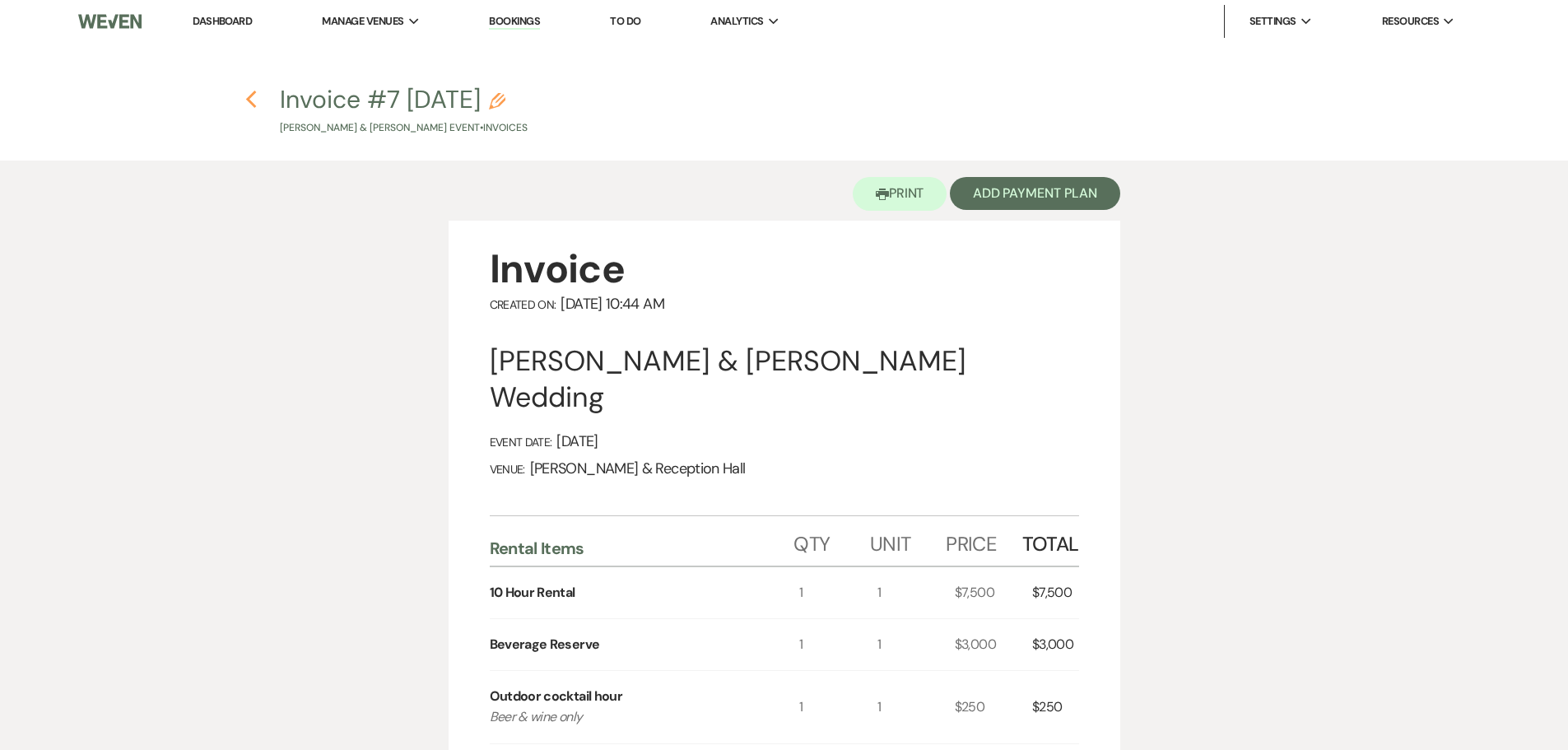
click at [245, 105] on icon "Previous" at bounding box center [251, 100] width 13 height 20
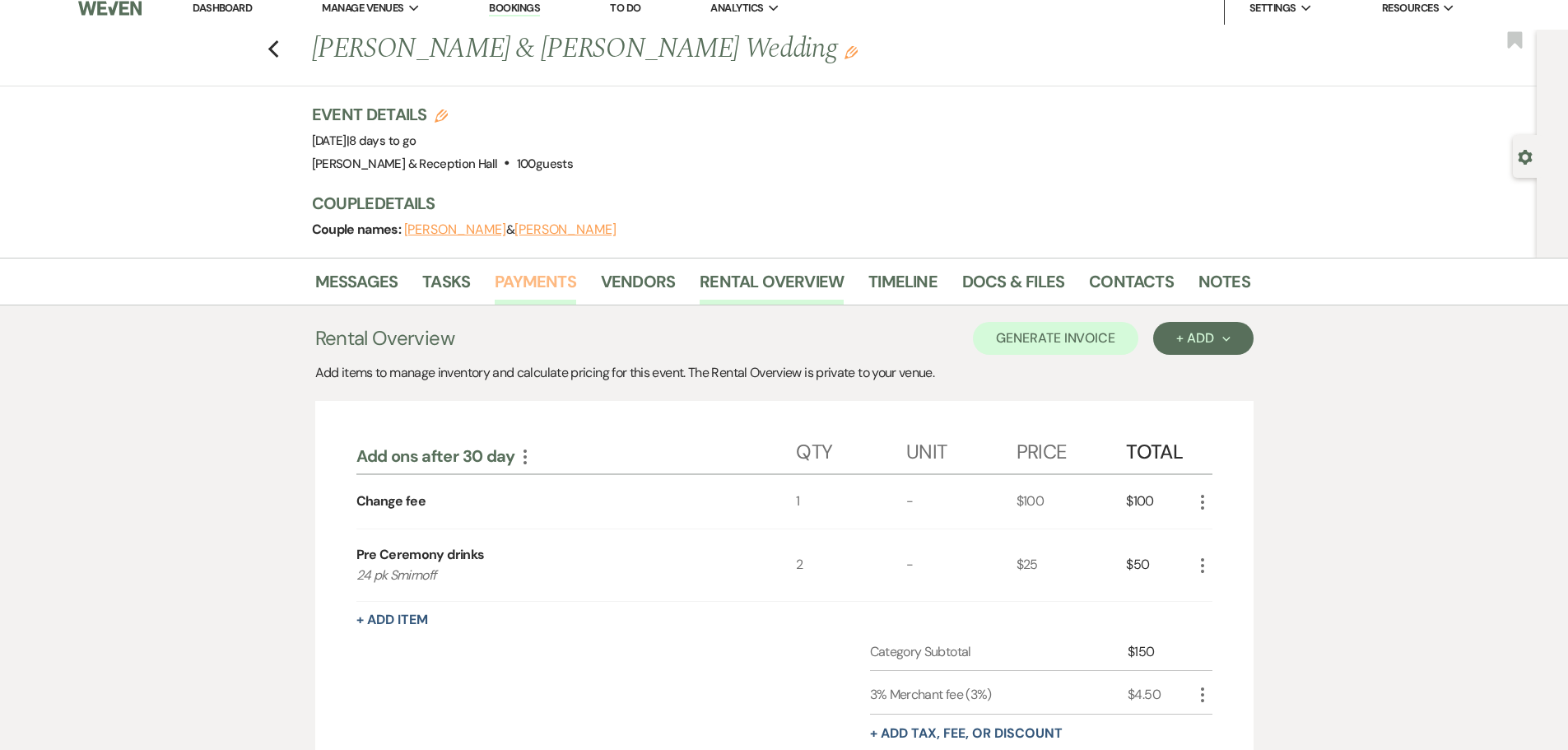
click at [507, 277] on link "Payments" at bounding box center [535, 286] width 81 height 36
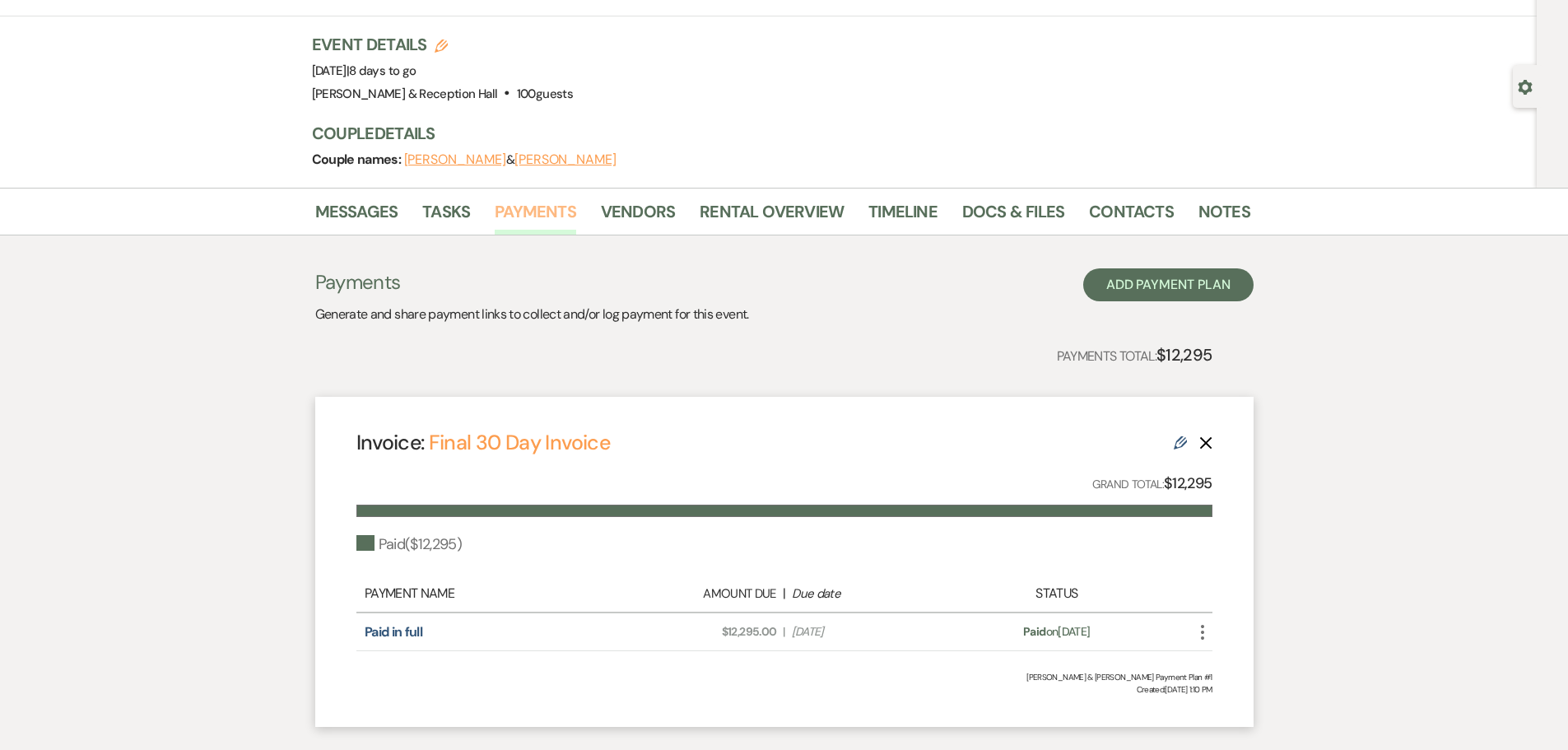
scroll to position [182, 0]
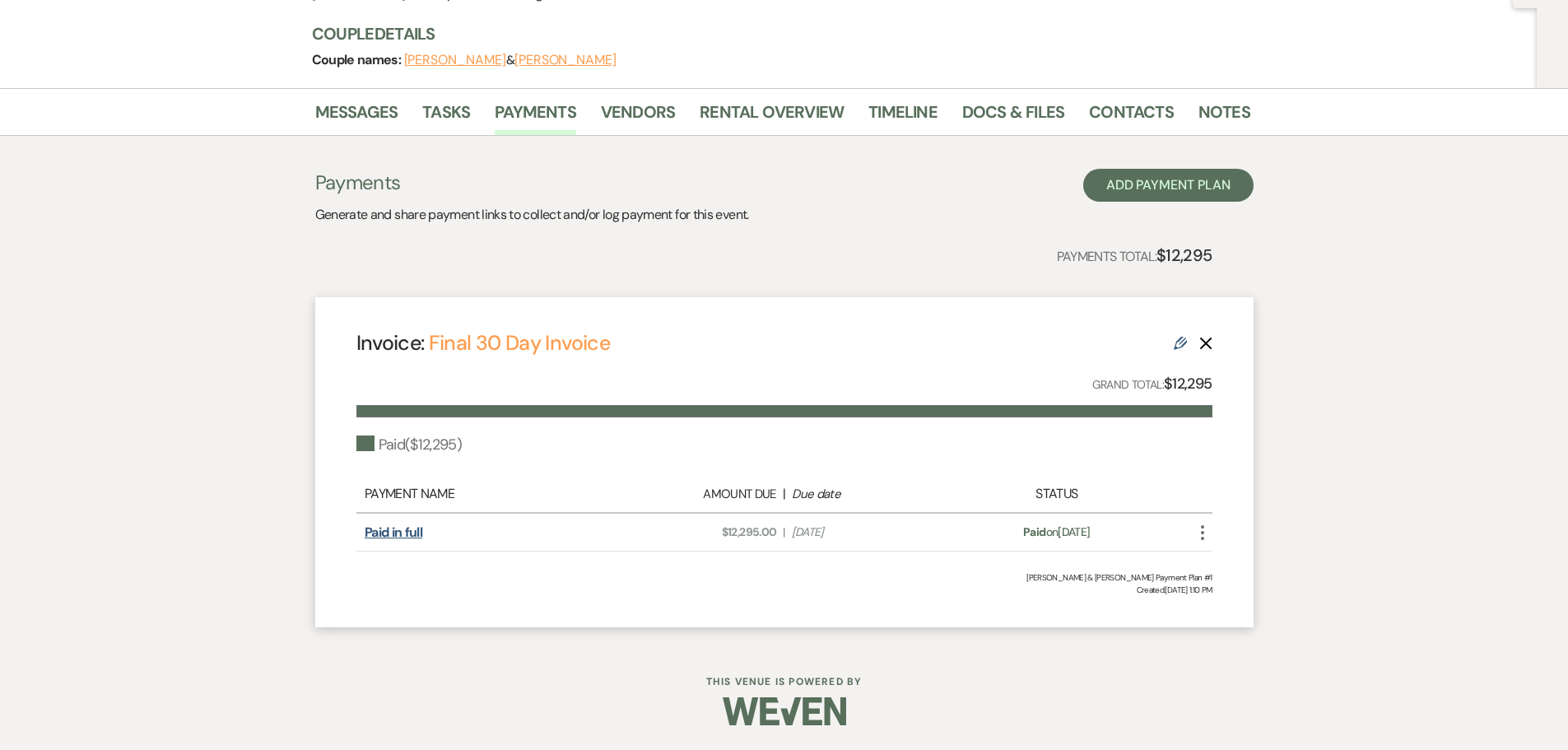
click at [409, 537] on link "Paid in full" at bounding box center [393, 532] width 58 height 18
click at [762, 116] on link "Rental Overview" at bounding box center [772, 116] width 144 height 36
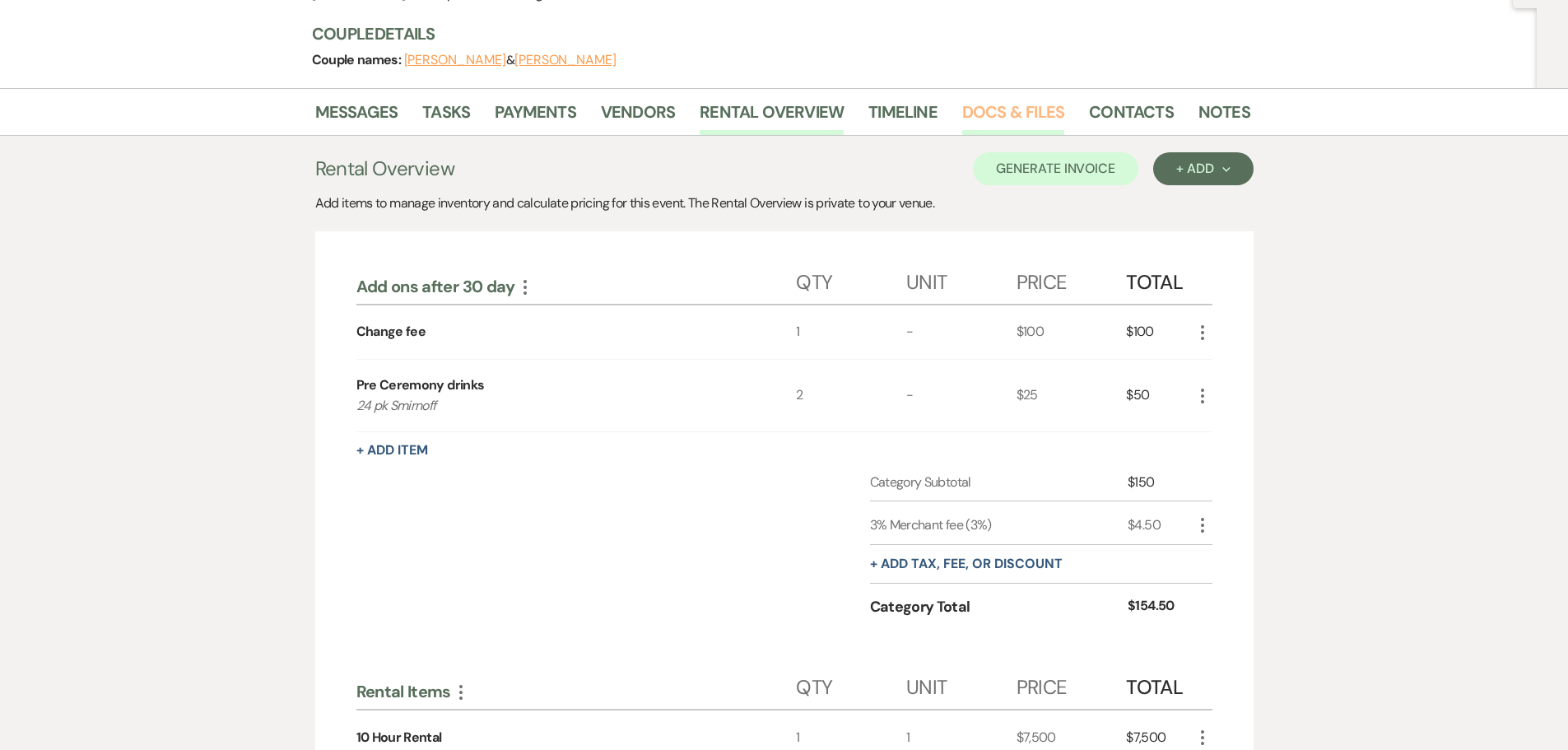
click at [990, 119] on link "Docs & Files" at bounding box center [1013, 116] width 102 height 36
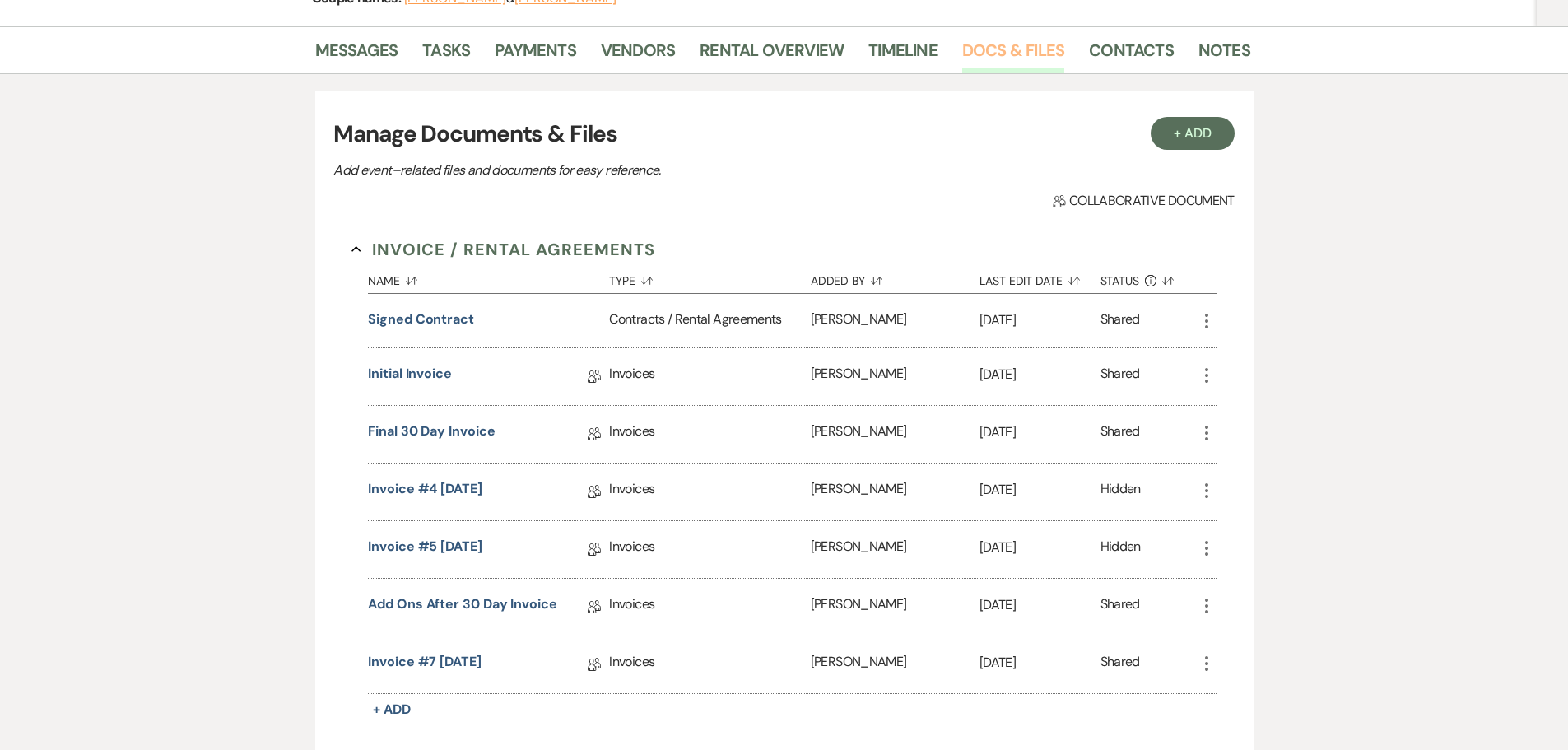
scroll to position [512, 0]
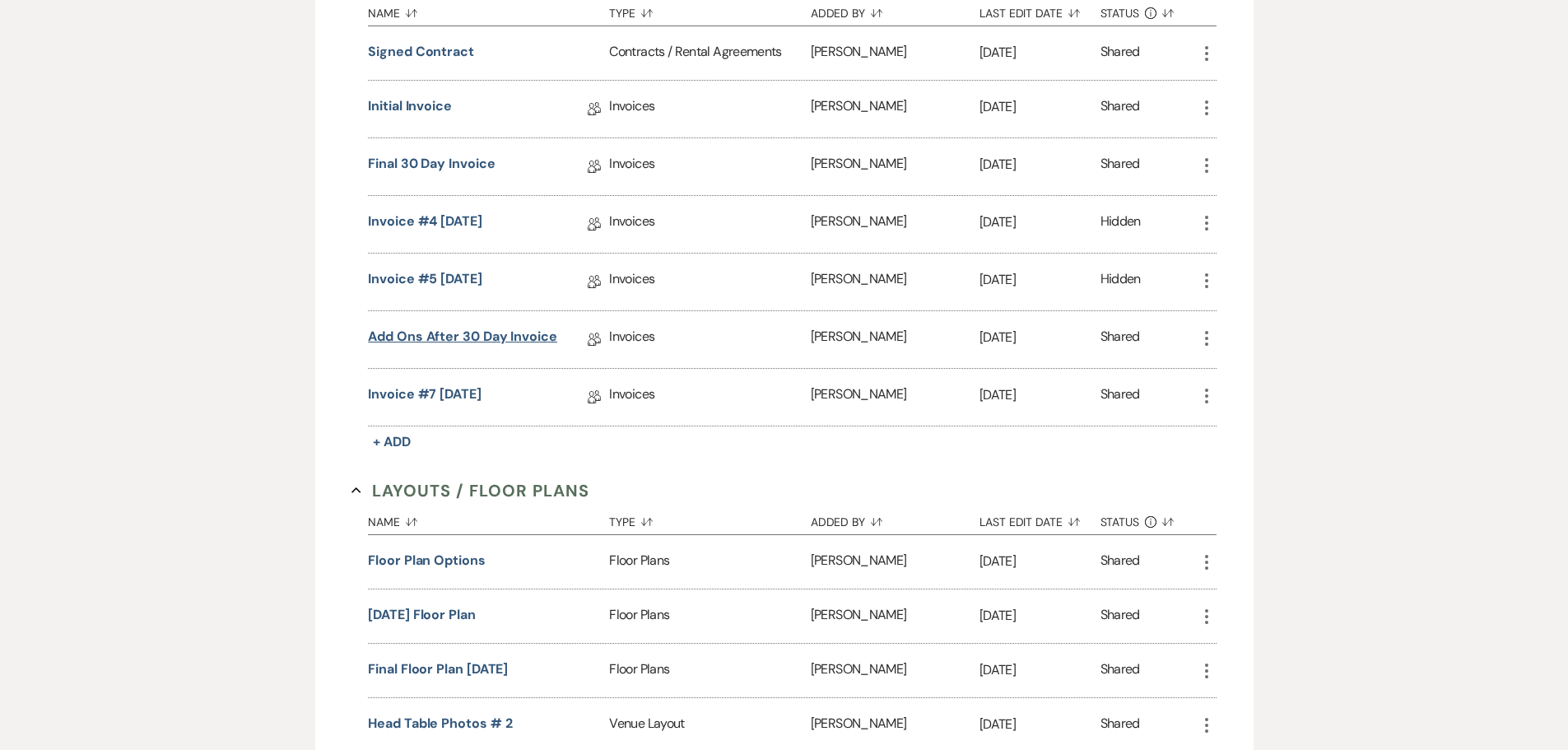
click at [466, 342] on link "Add ons After 30 day Invoice" at bounding box center [462, 339] width 189 height 25
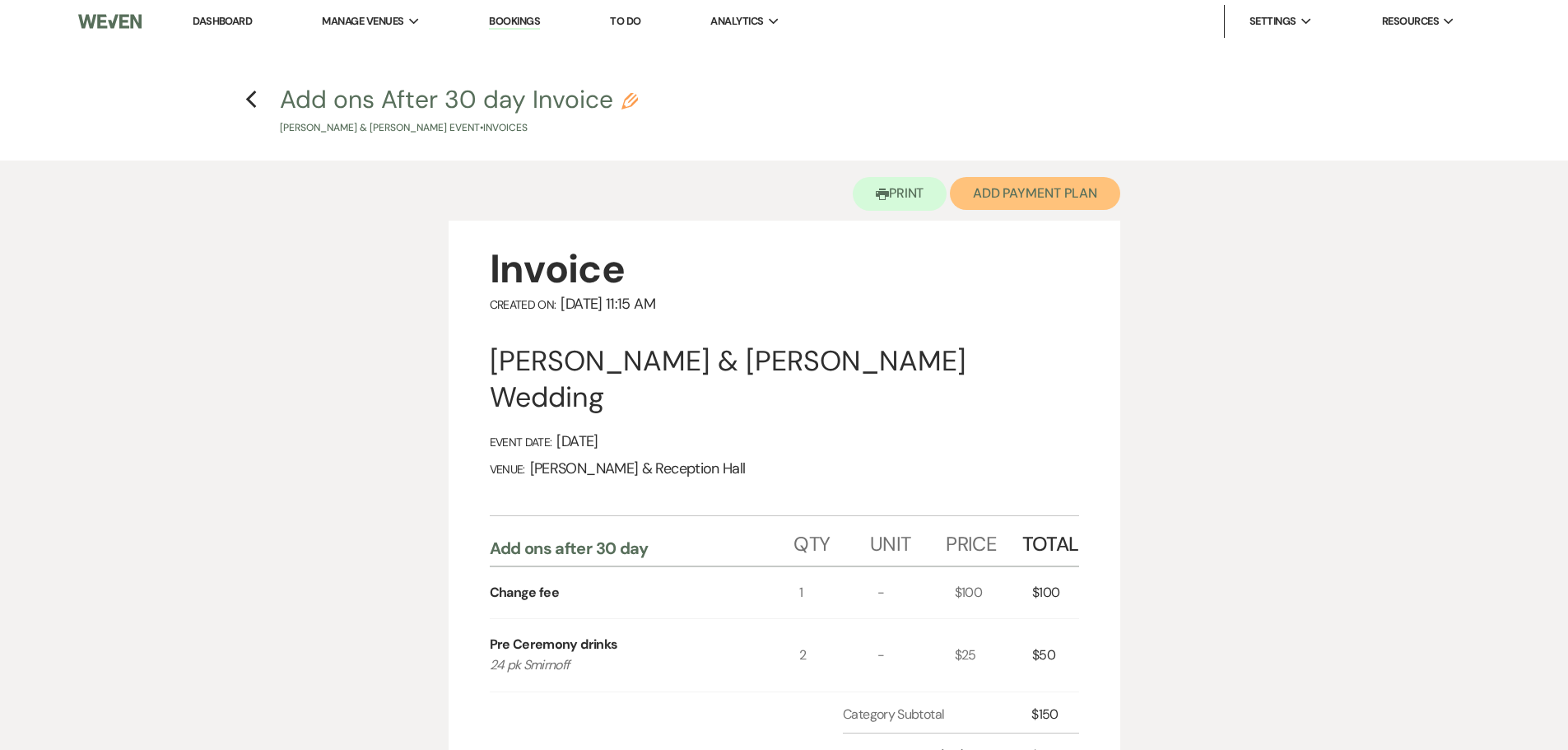
click at [1015, 198] on button "Add Payment Plan" at bounding box center [1036, 193] width 171 height 33
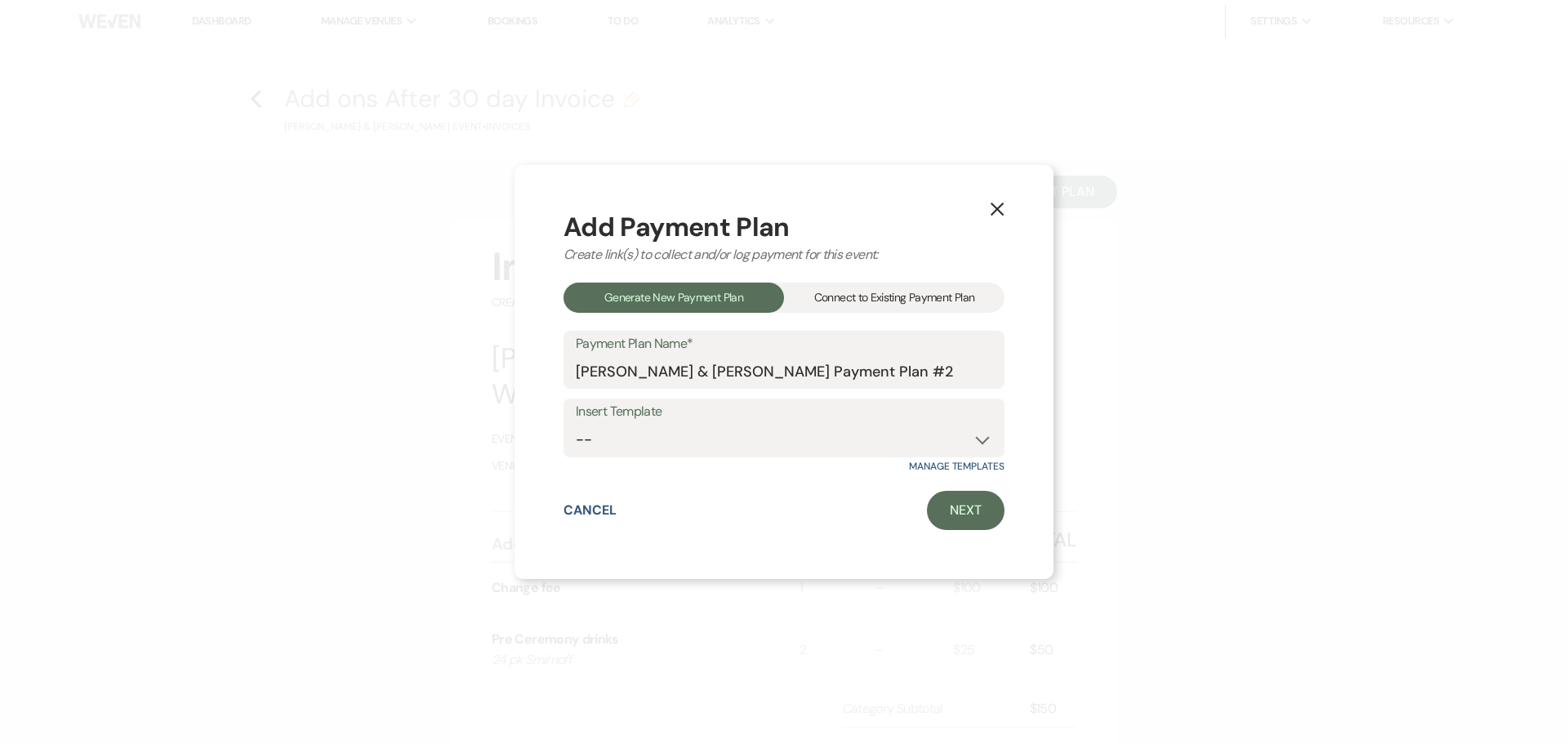
click at [920, 311] on div "Connect to Existing Payment Plan" at bounding box center [894, 297] width 220 height 30
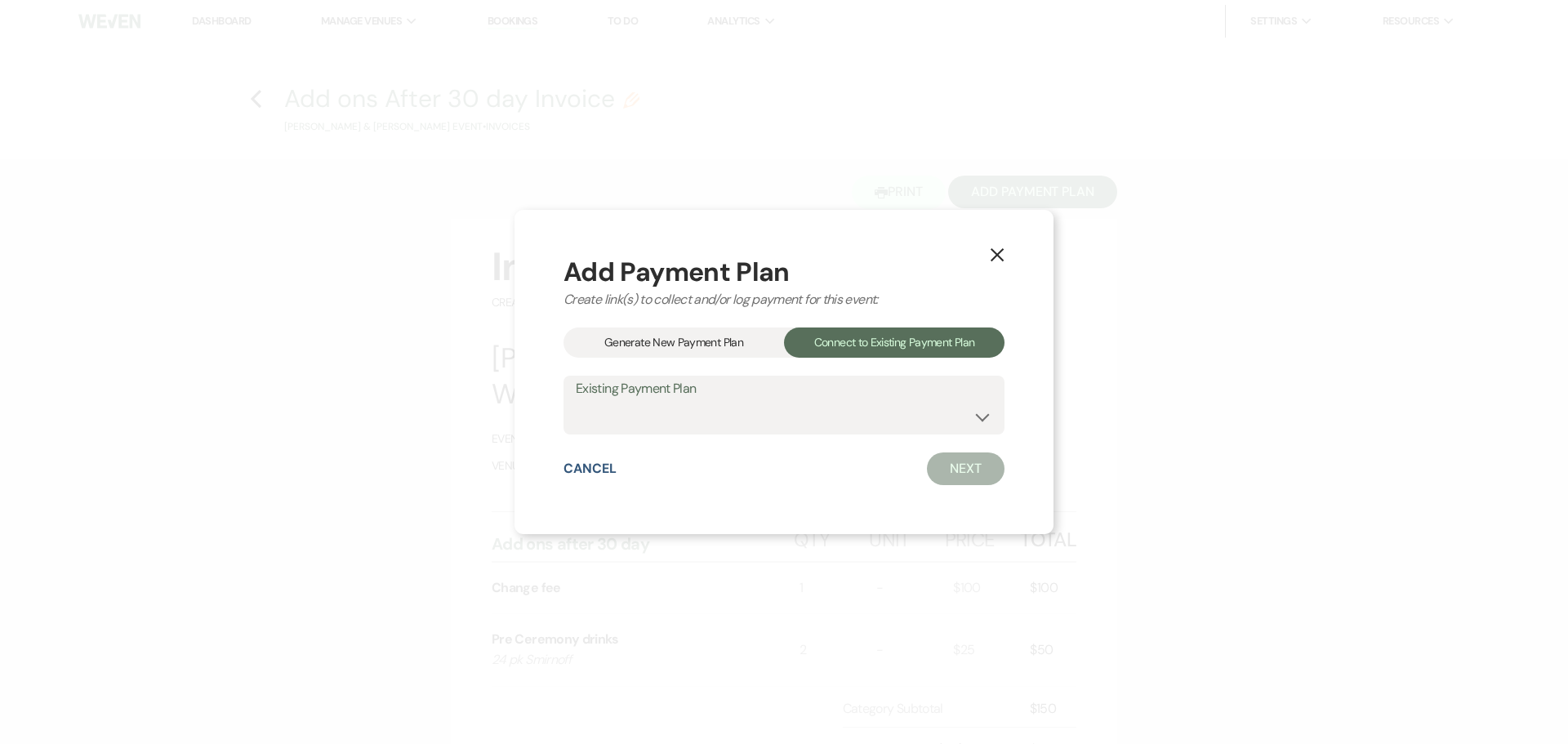
click at [822, 396] on label "Existing Payment Plan" at bounding box center [783, 389] width 416 height 24
click at [815, 412] on select "[PERSON_NAME] & [PERSON_NAME] Payment Plan #1" at bounding box center [783, 417] width 416 height 32
select select "16633"
click at [576, 401] on select "[PERSON_NAME] & [PERSON_NAME] Payment Plan #1" at bounding box center [783, 417] width 416 height 32
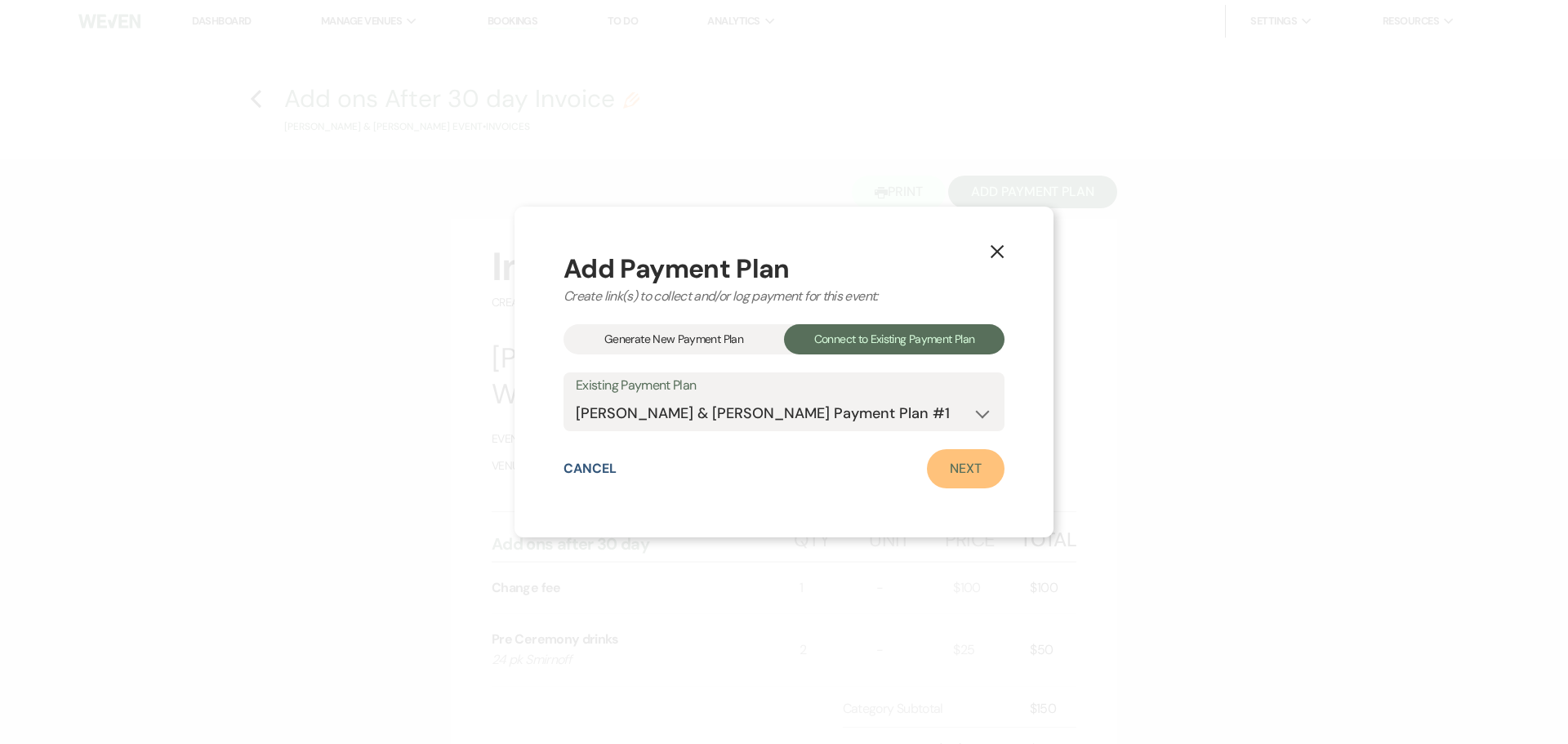
click at [958, 475] on link "Next" at bounding box center [965, 468] width 77 height 39
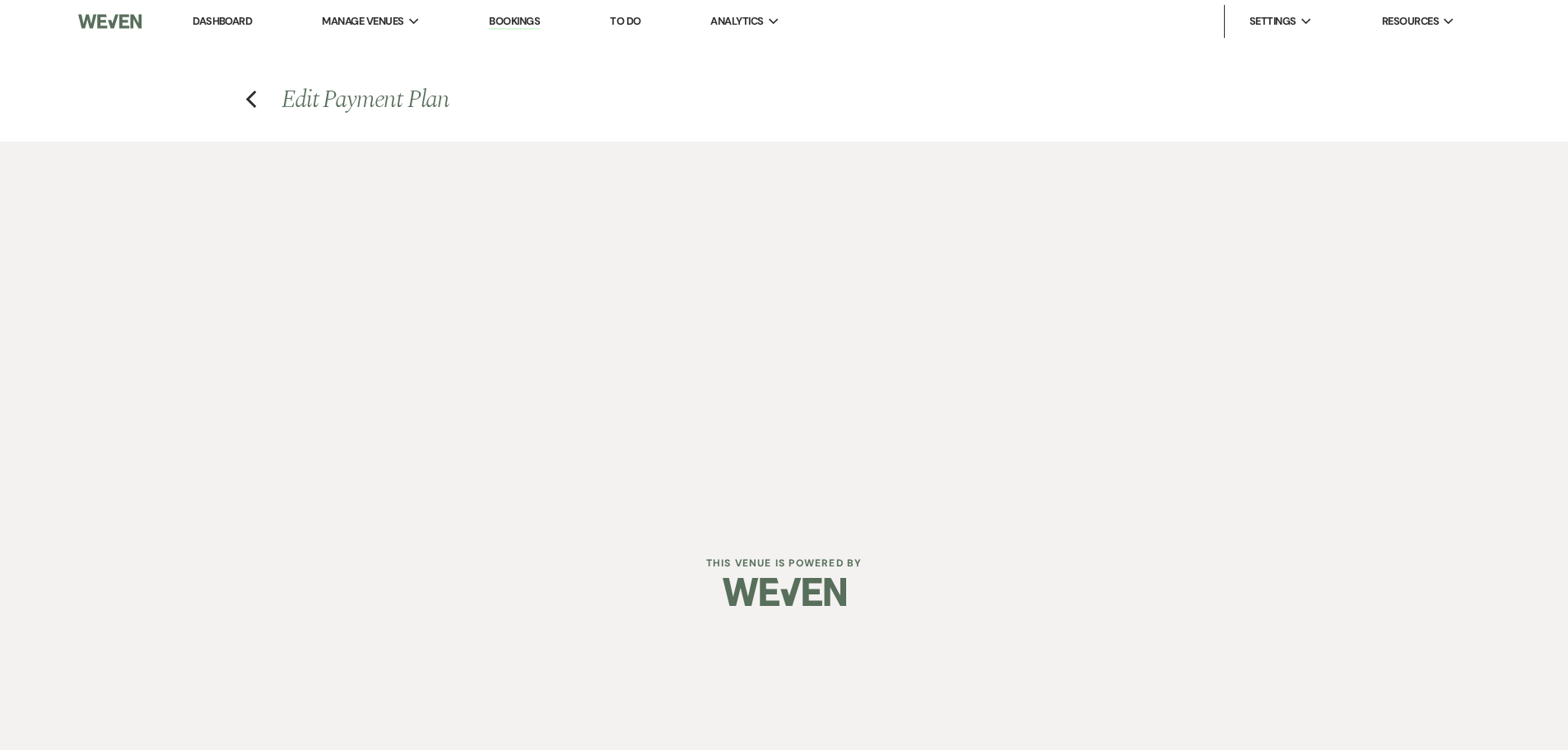
select select "28475"
select select "1"
select select "true"
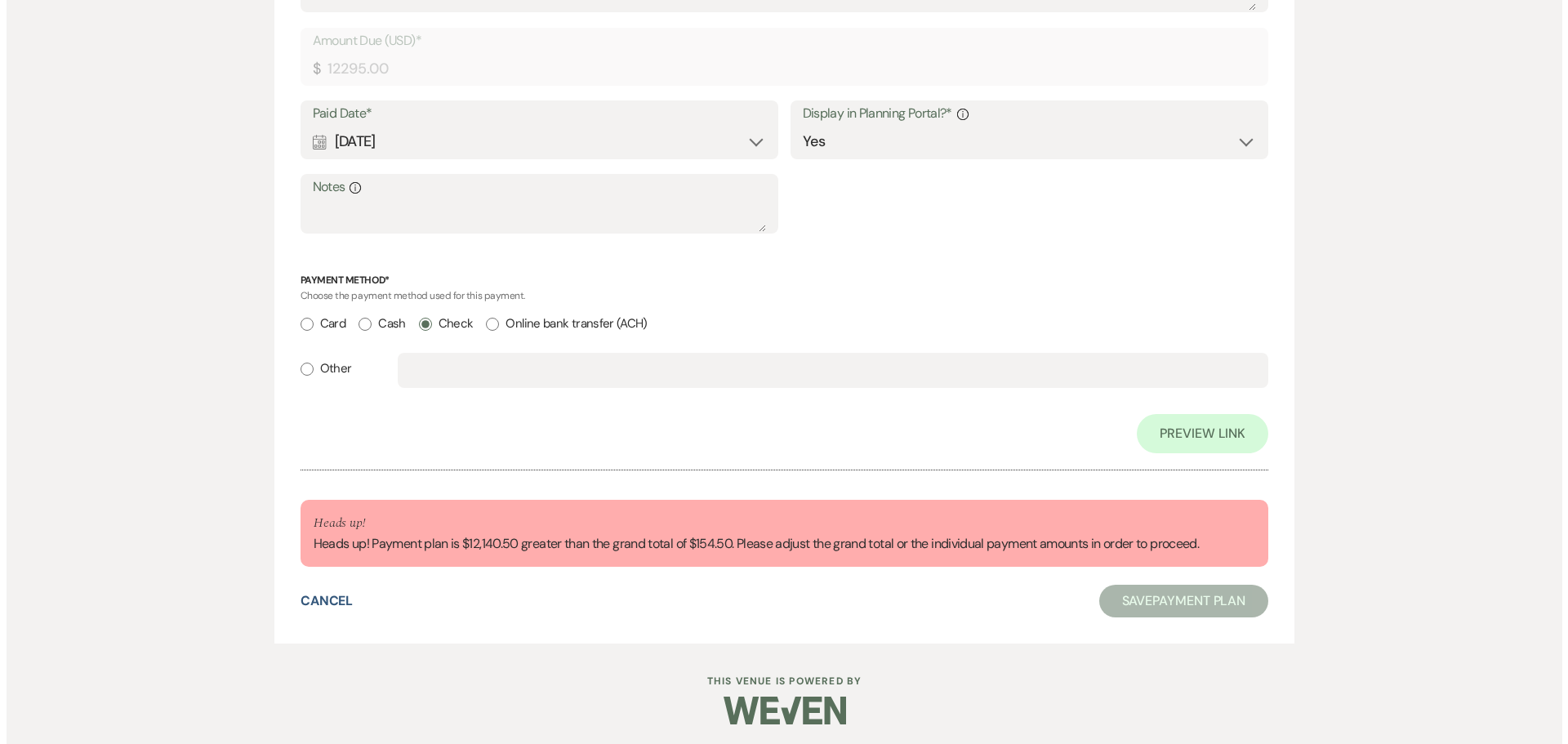
scroll to position [624, 0]
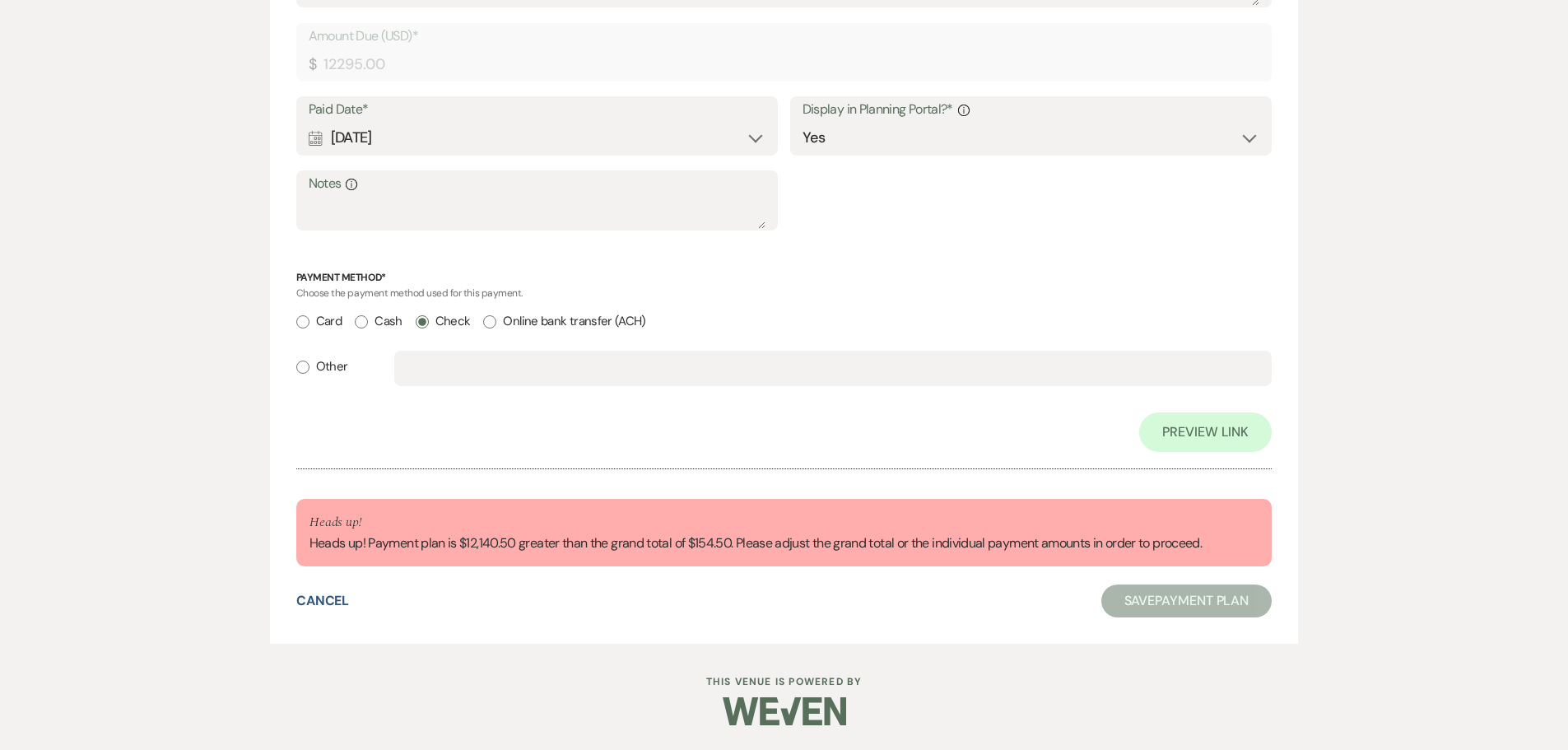
click at [322, 609] on div "Cancel" at bounding box center [323, 601] width 54 height 20
click at [325, 601] on button "Cancel" at bounding box center [323, 601] width 54 height 13
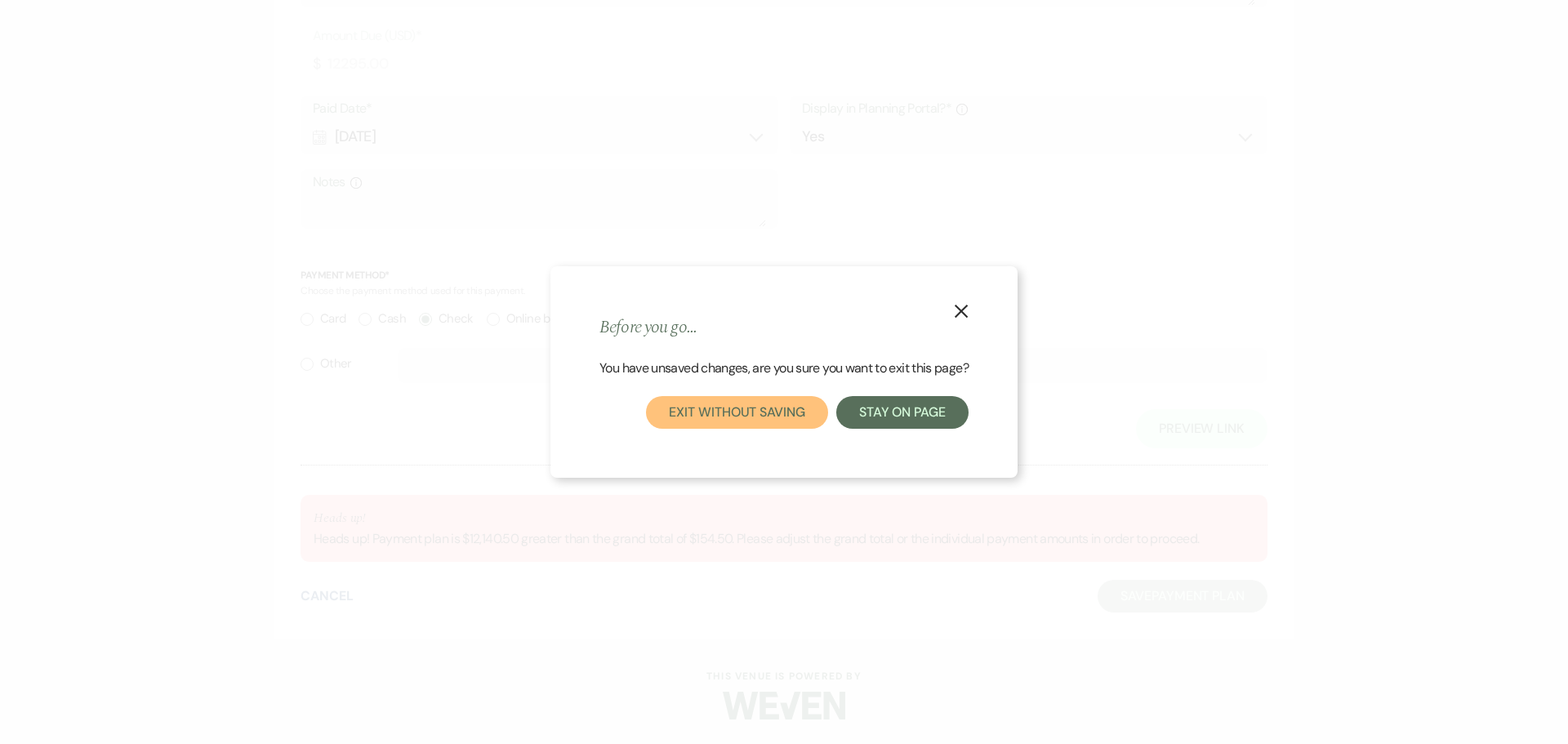
click at [767, 420] on button "Exit without saving" at bounding box center [737, 412] width 181 height 32
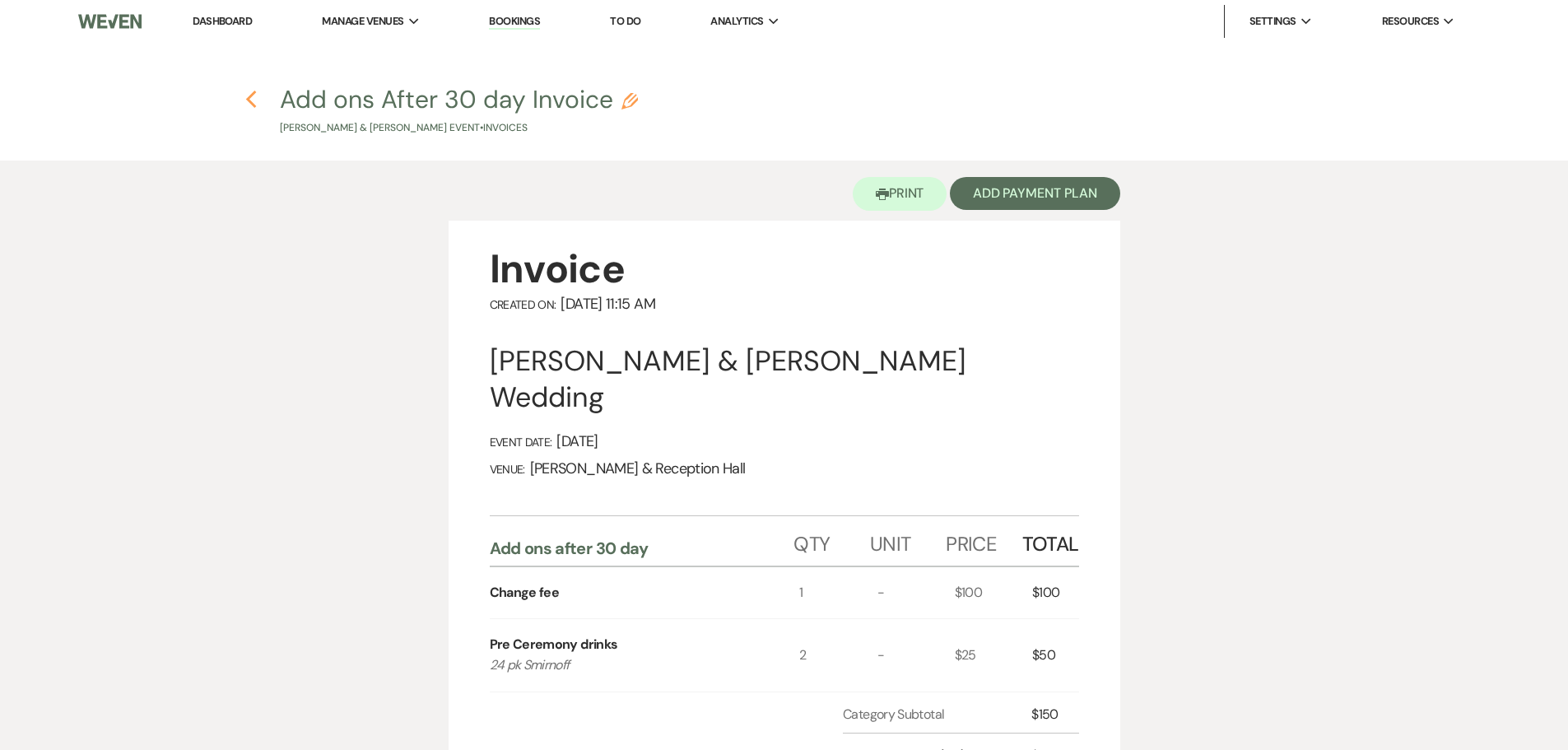
click at [251, 97] on use "button" at bounding box center [251, 100] width 11 height 18
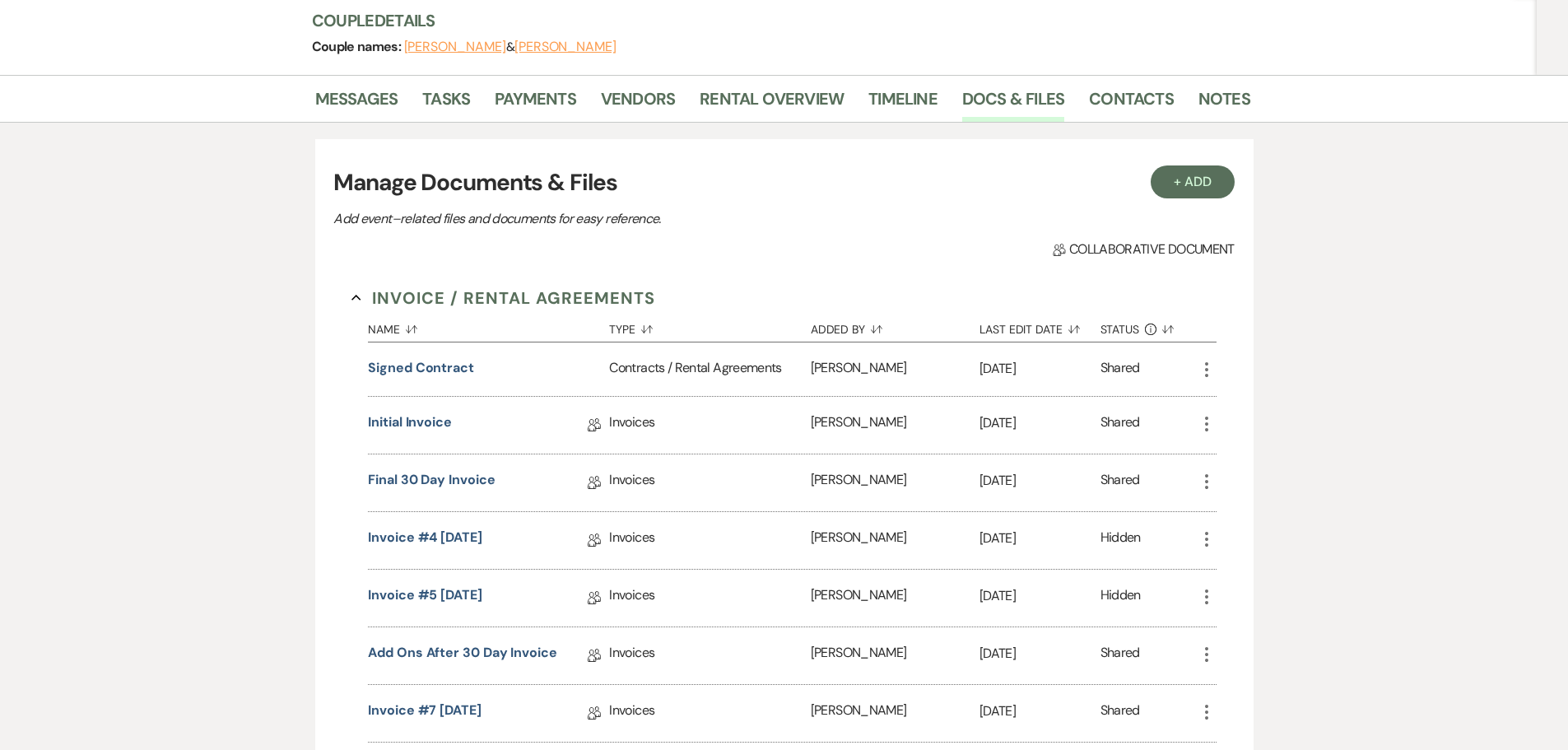
scroll to position [347, 0]
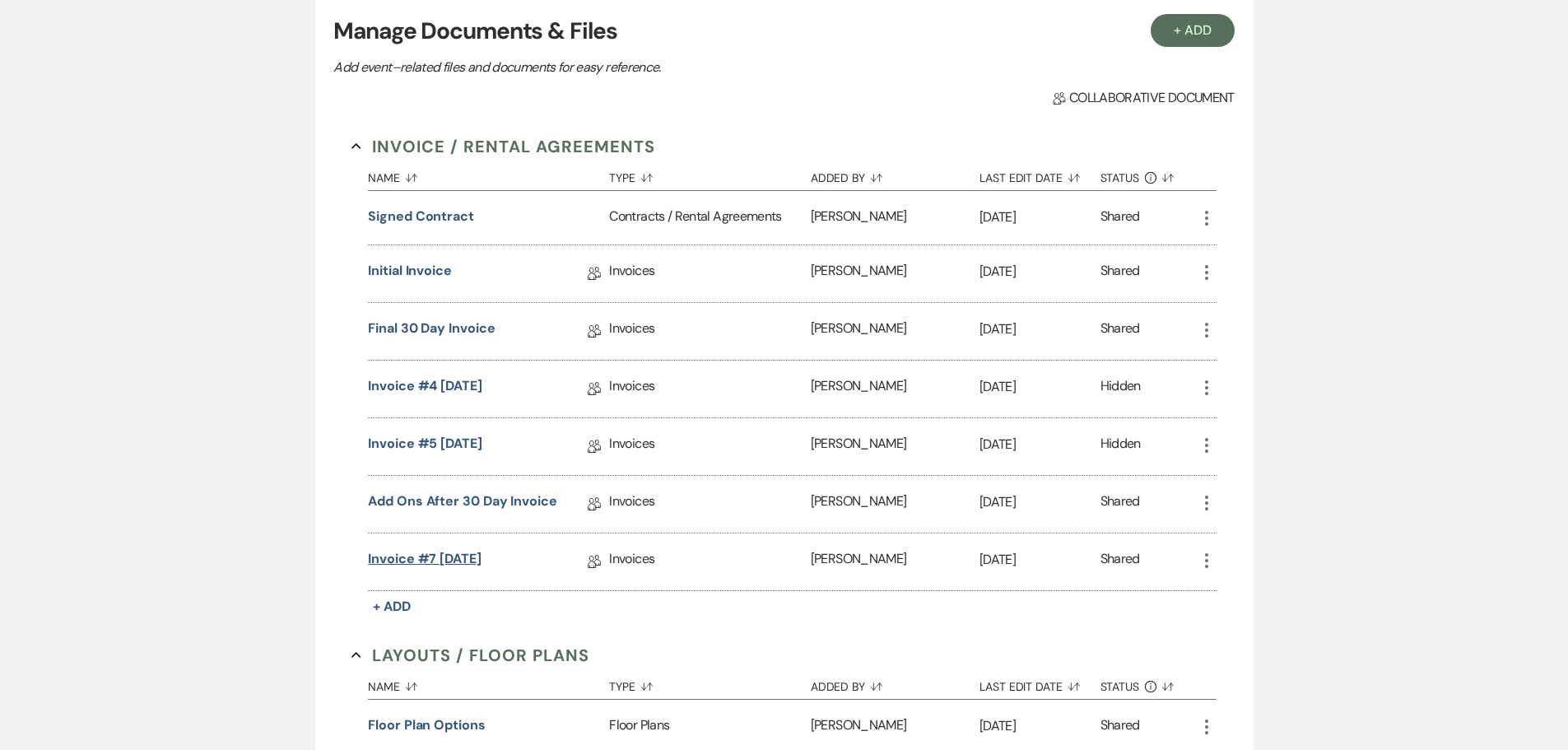
click at [481, 550] on link "Invoice #7 [DATE]" at bounding box center [424, 562] width 114 height 25
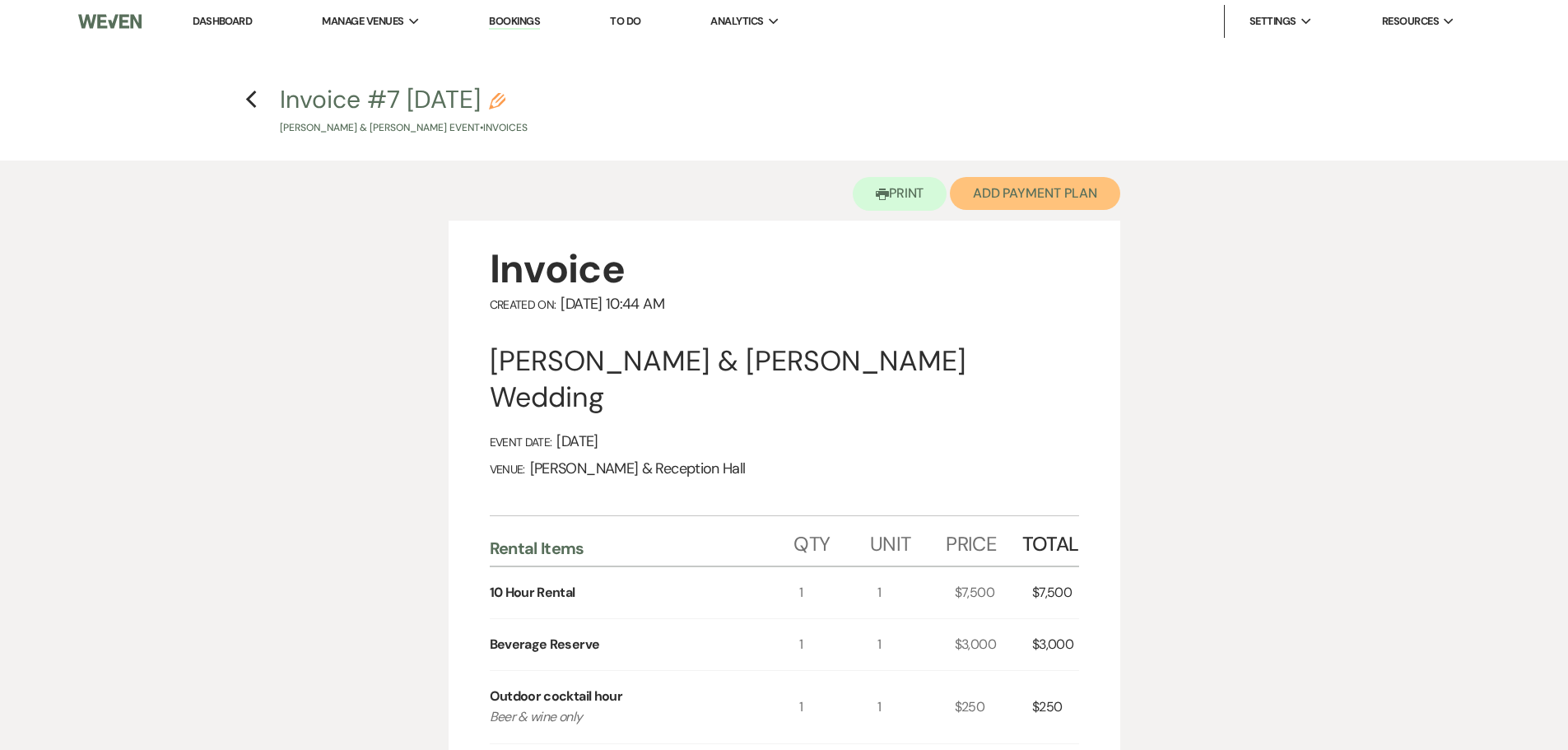
click at [1001, 206] on button "Add Payment Plan" at bounding box center [1036, 193] width 171 height 33
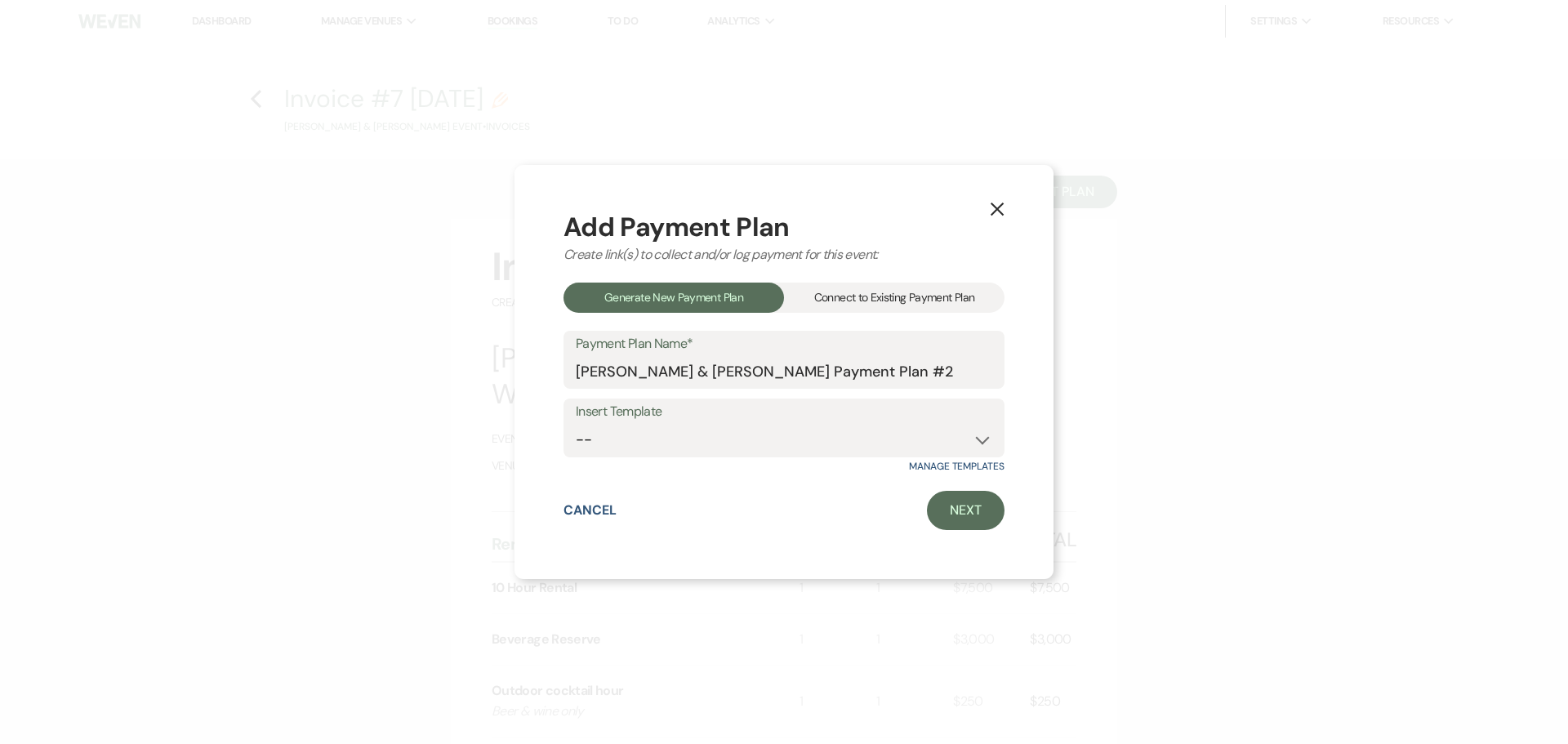
click at [865, 298] on div "Connect to Existing Payment Plan" at bounding box center [894, 297] width 220 height 30
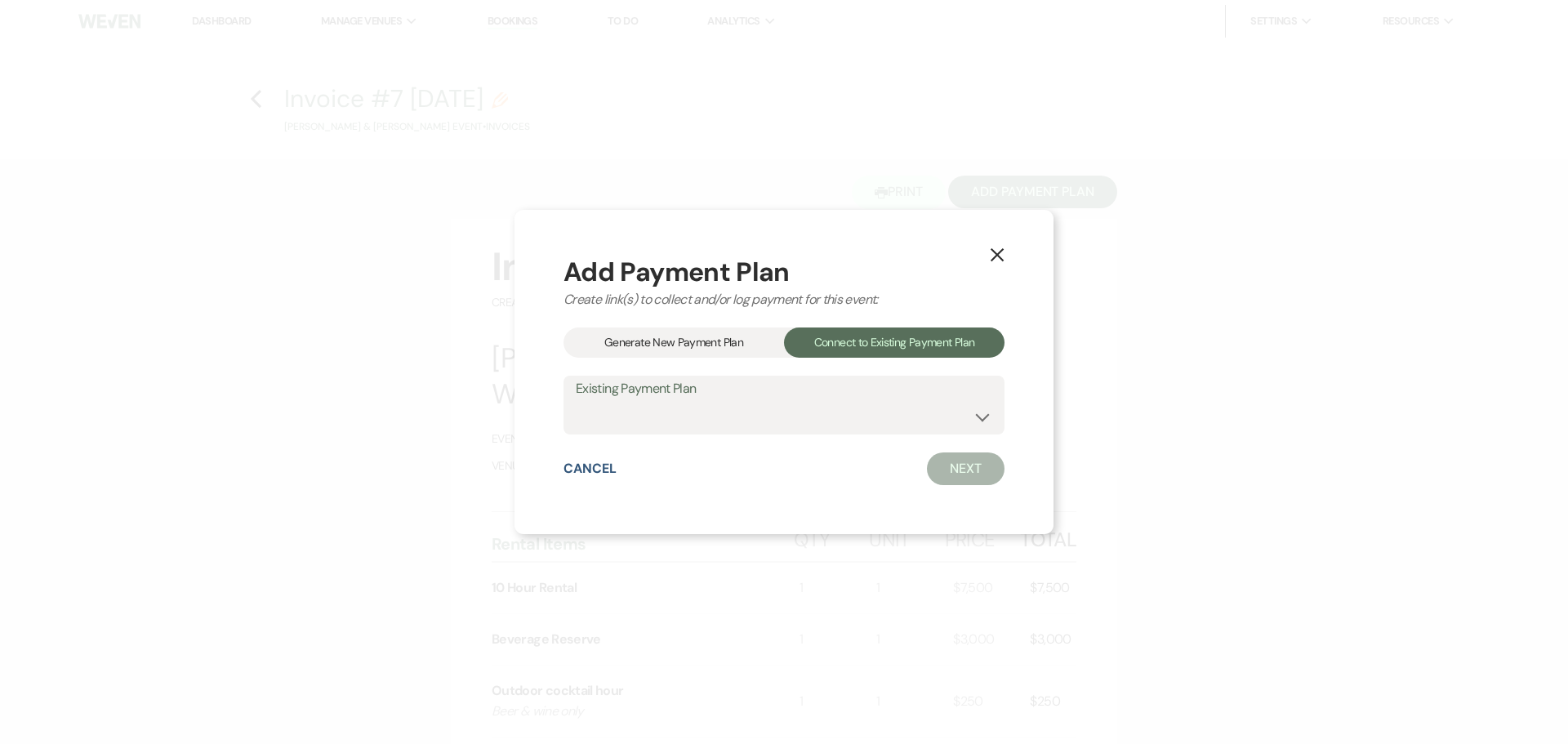
click at [779, 436] on div "Add Payment Plan Create link(s) to collect and/or log payment for this event: G…" at bounding box center [783, 372] width 441 height 226
click at [779, 424] on select "[PERSON_NAME] & [PERSON_NAME] Payment Plan #1" at bounding box center [783, 417] width 416 height 32
select select "16633"
click at [576, 401] on select "[PERSON_NAME] & [PERSON_NAME] Payment Plan #1" at bounding box center [783, 417] width 416 height 32
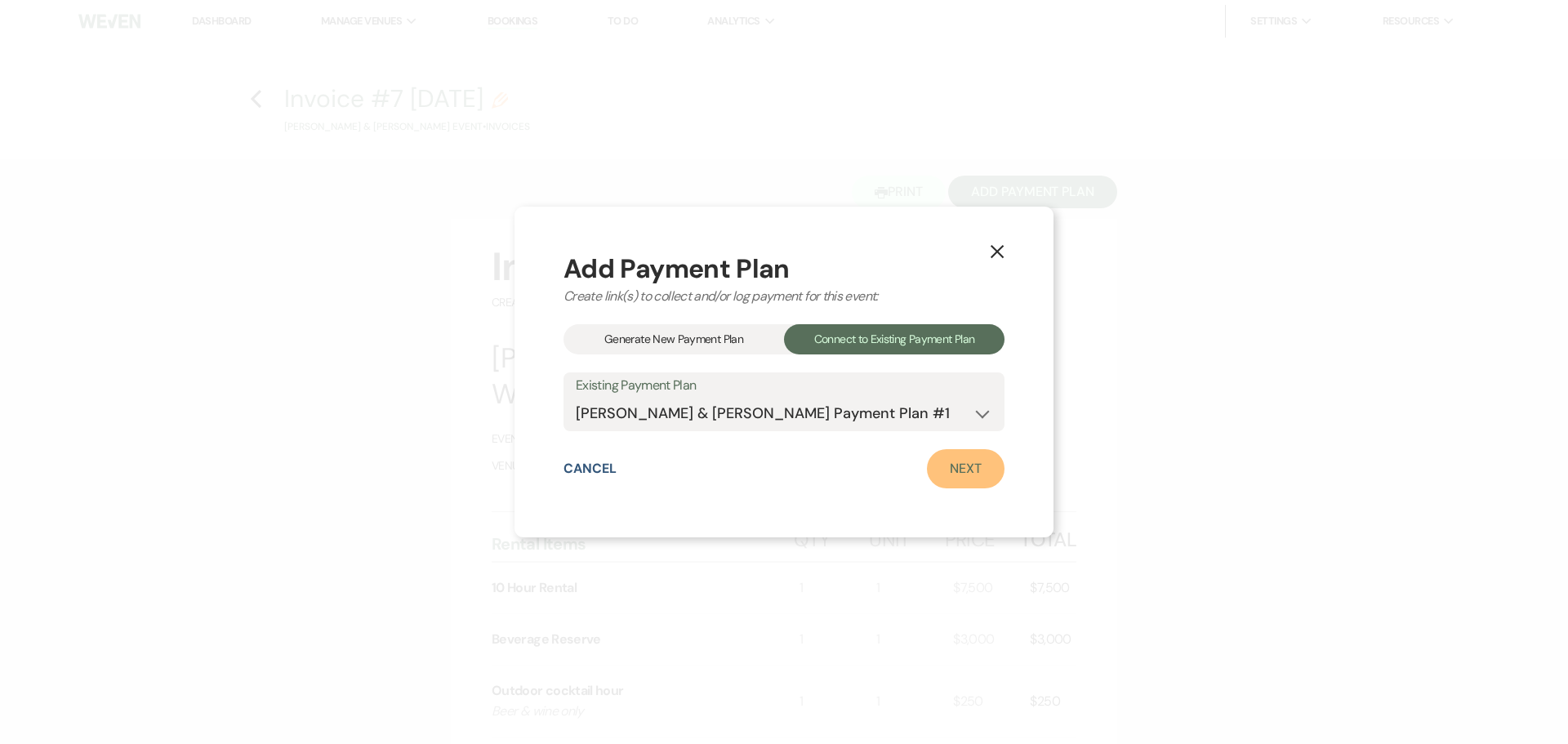
click at [938, 470] on link "Next" at bounding box center [965, 468] width 77 height 39
select select "28525"
select select "1"
select select "true"
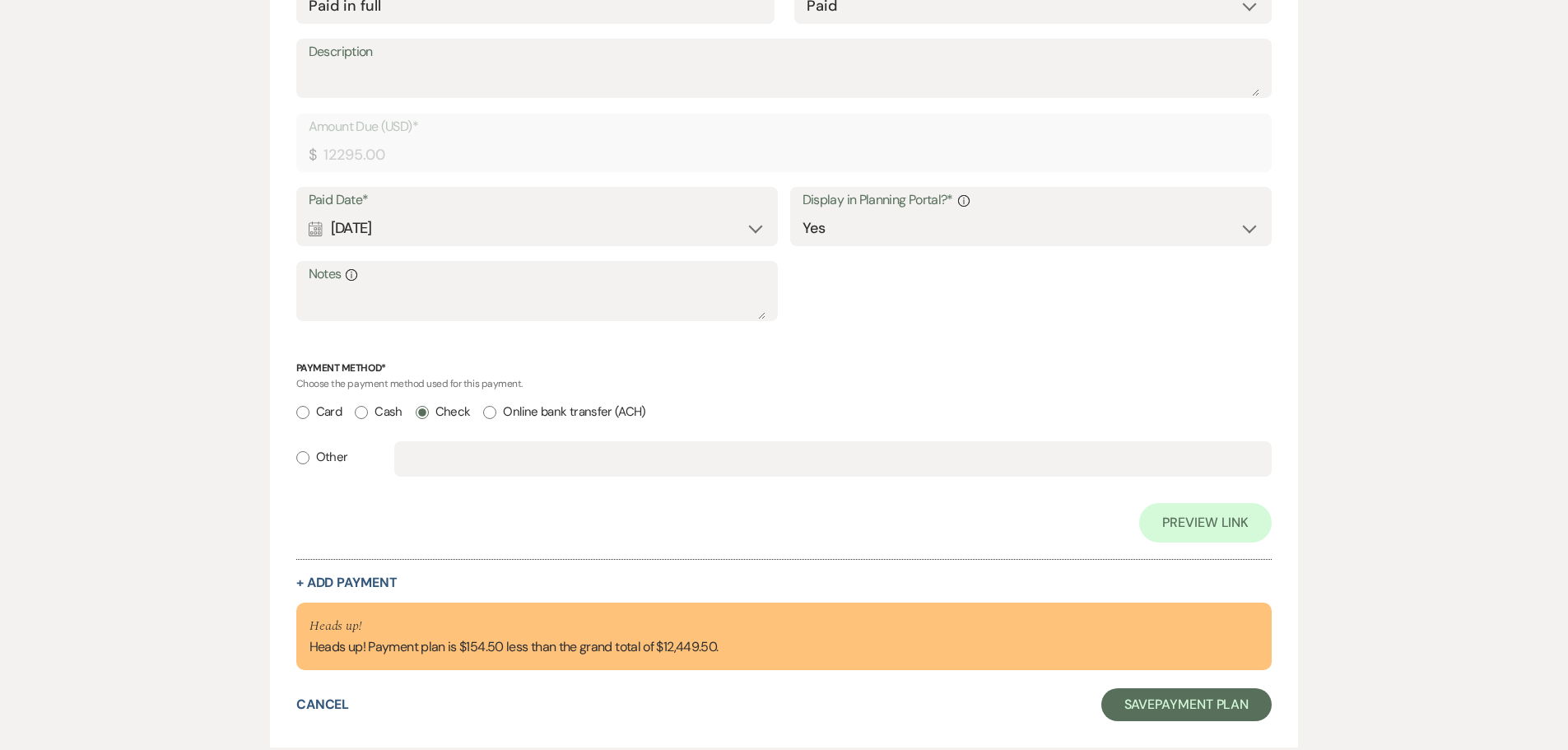
scroll to position [643, 0]
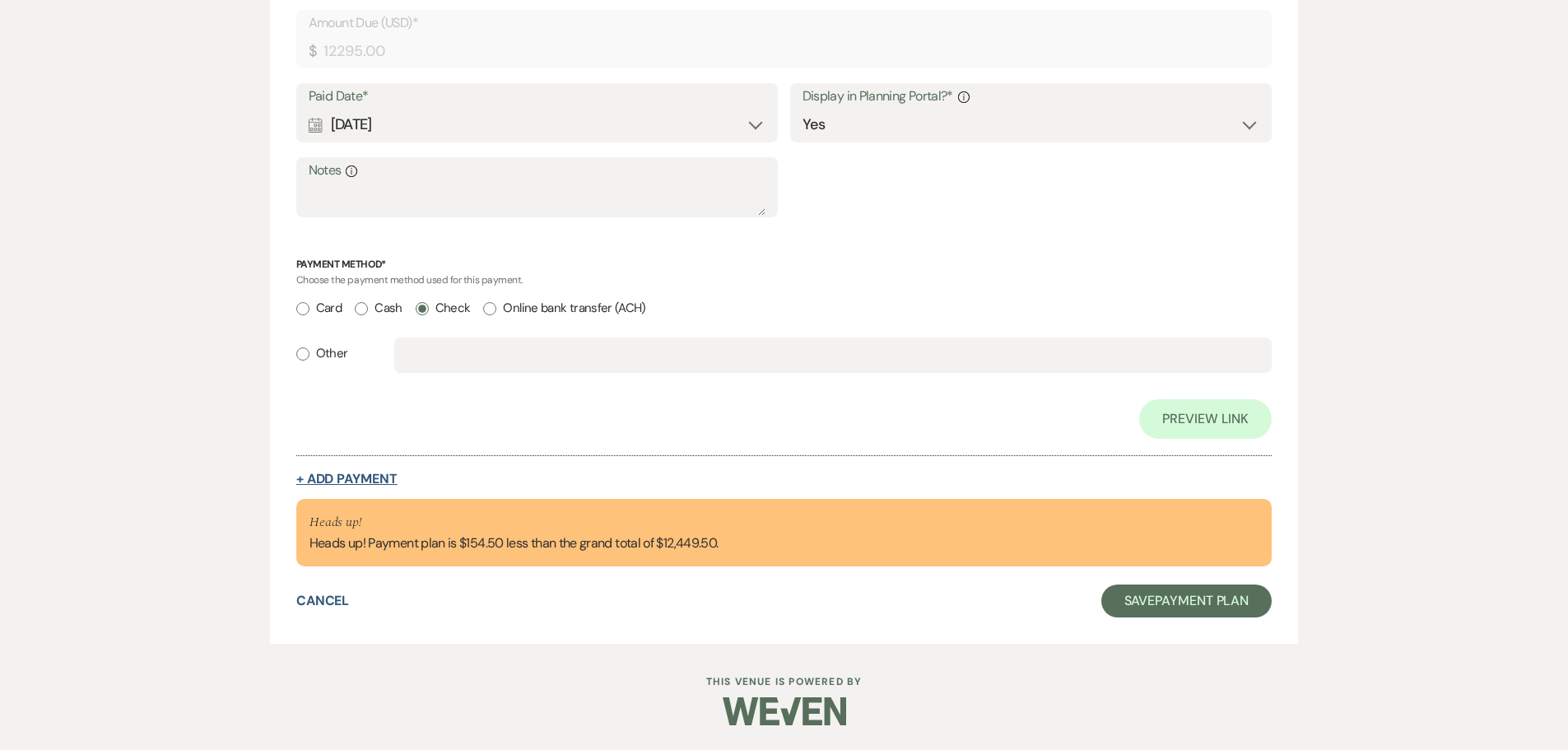
click at [383, 477] on button "+ Add Payment" at bounding box center [347, 479] width 101 height 13
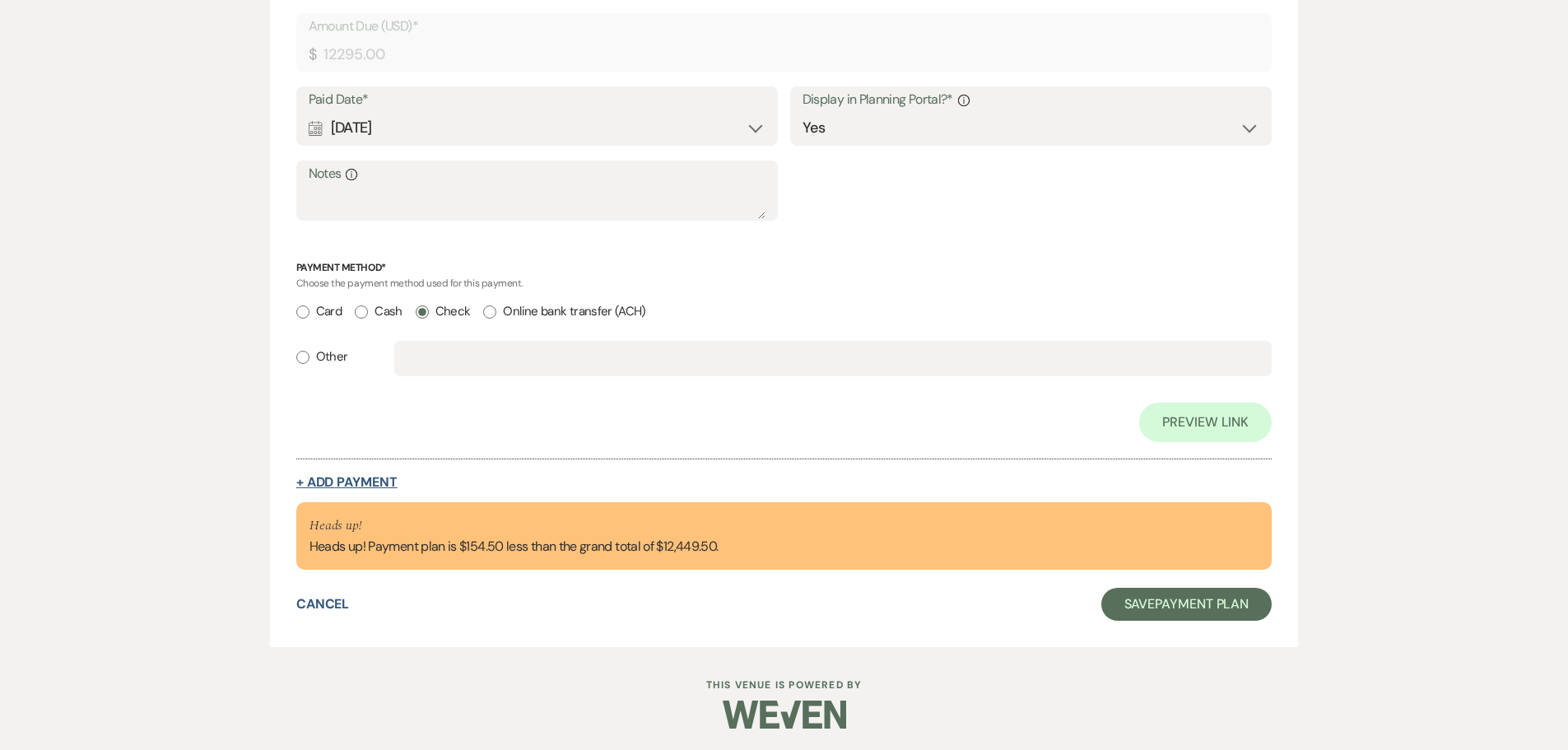
select select "2"
select select "percentage"
select select "true"
select select "client"
select select "weeks"
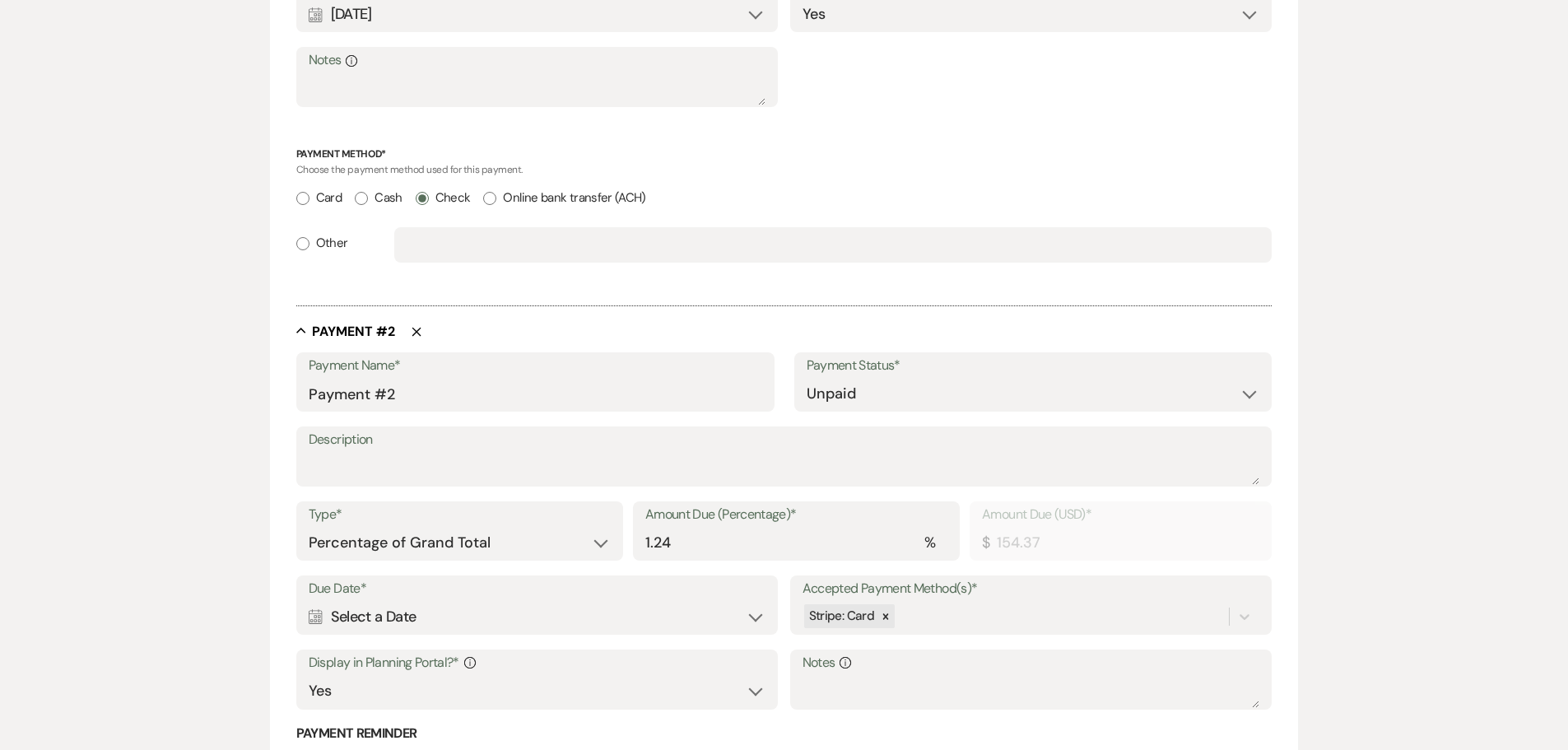
scroll to position [886, 0]
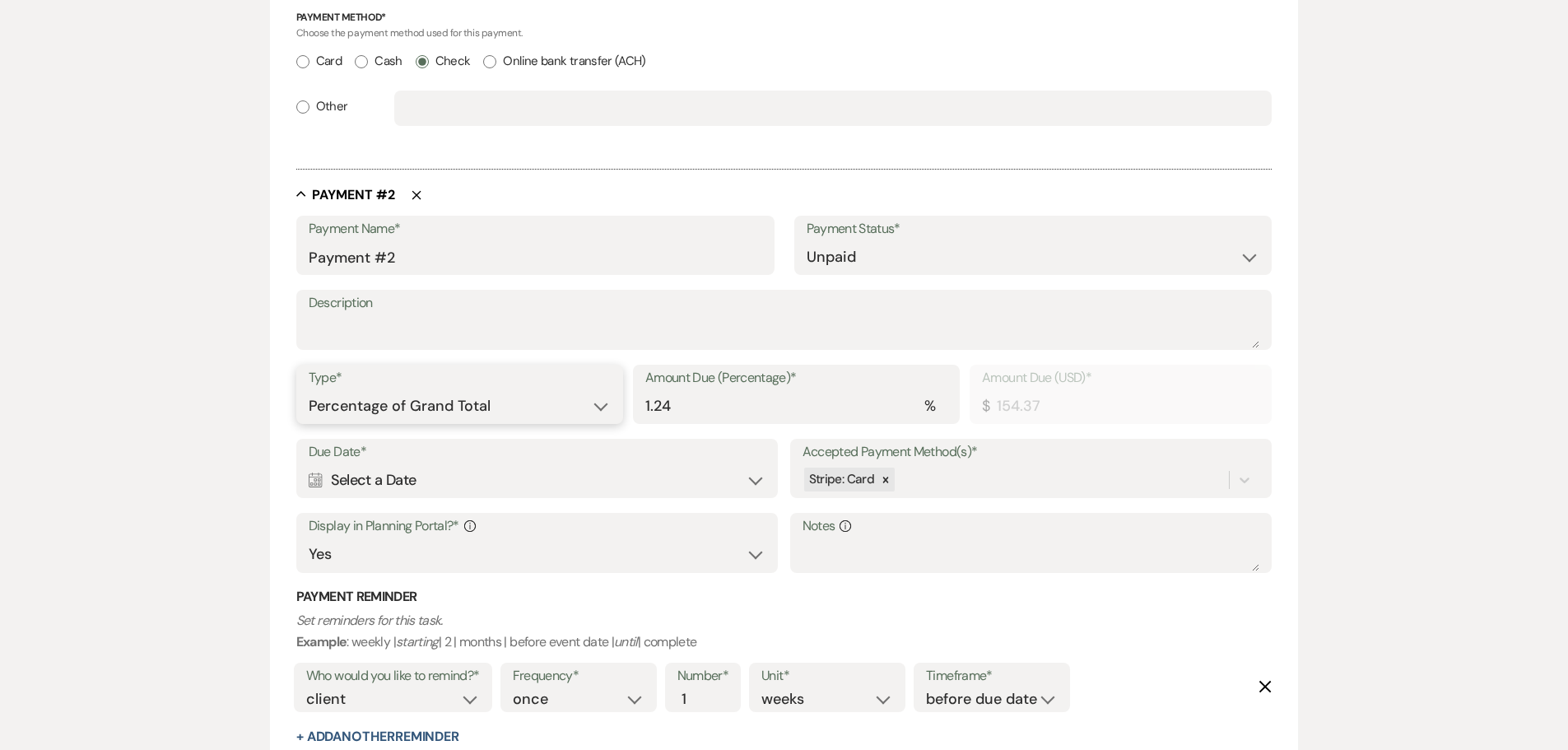
click at [450, 405] on select "Dollar Amount Percentage of Grand Total" at bounding box center [460, 406] width 302 height 32
select select "flat"
click at [309, 390] on select "Dollar Amount Percentage of Grand Total" at bounding box center [460, 406] width 302 height 32
click at [608, 486] on div "Calendar Select a Date Expand" at bounding box center [537, 480] width 458 height 32
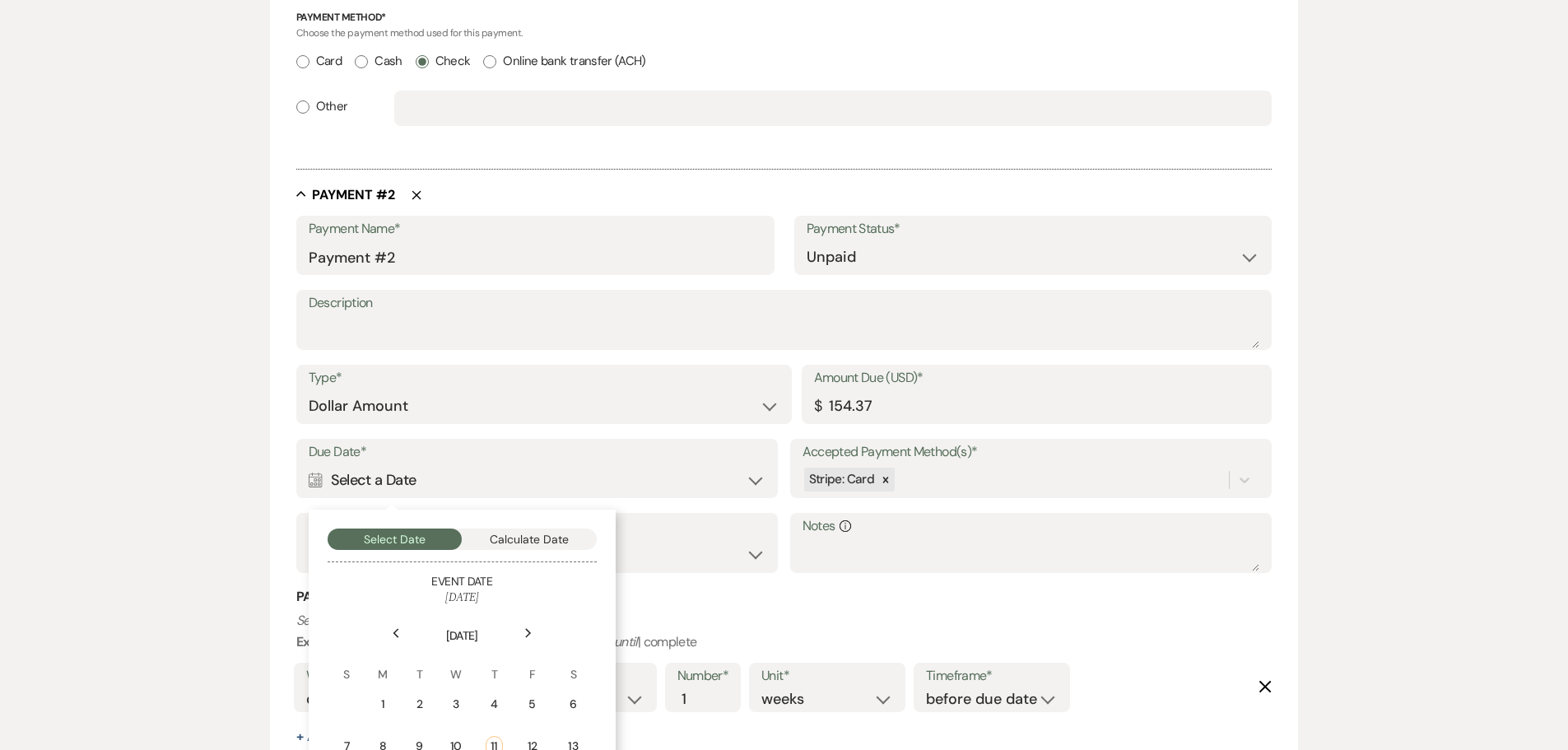
scroll to position [1051, 0]
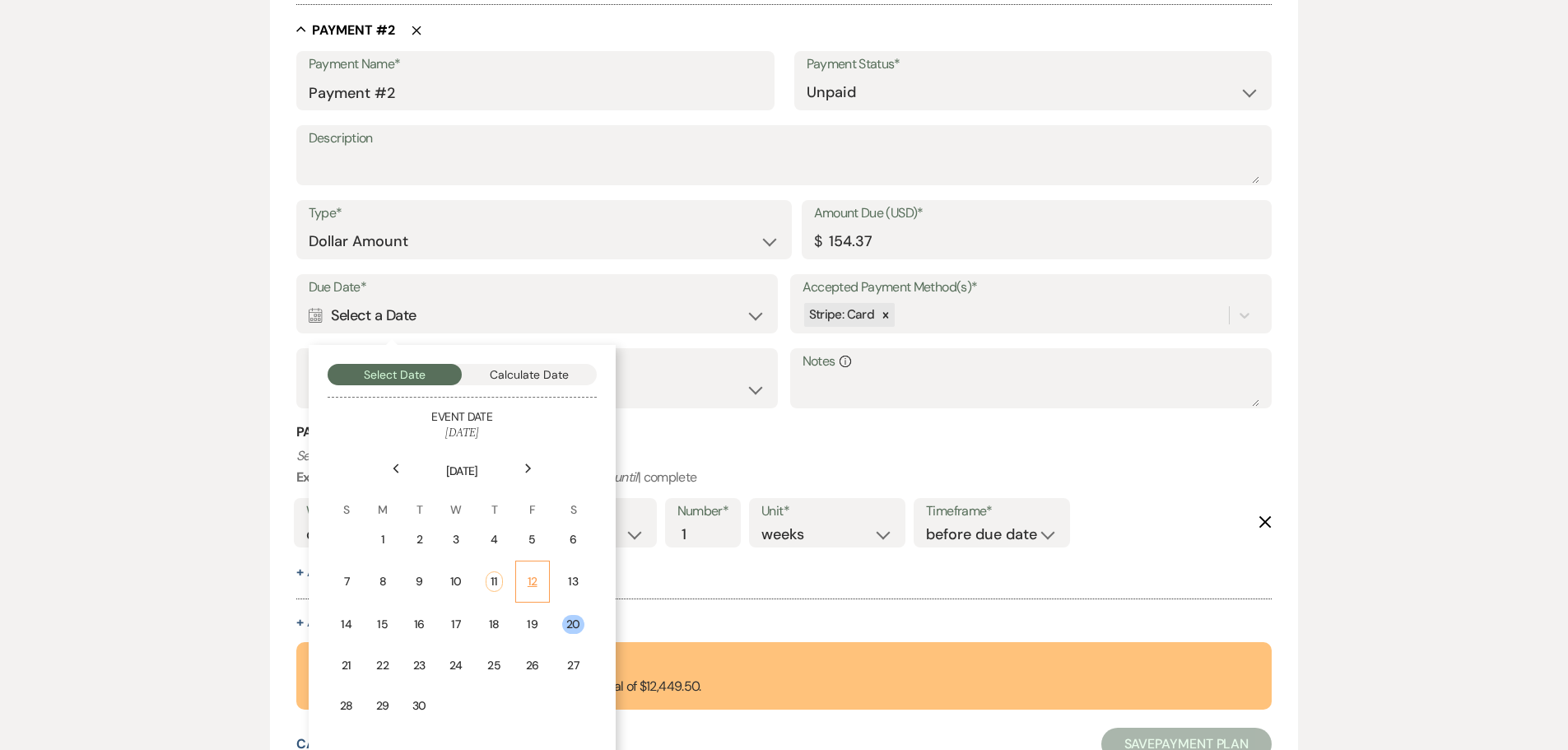
click at [542, 596] on td "12" at bounding box center [532, 582] width 34 height 42
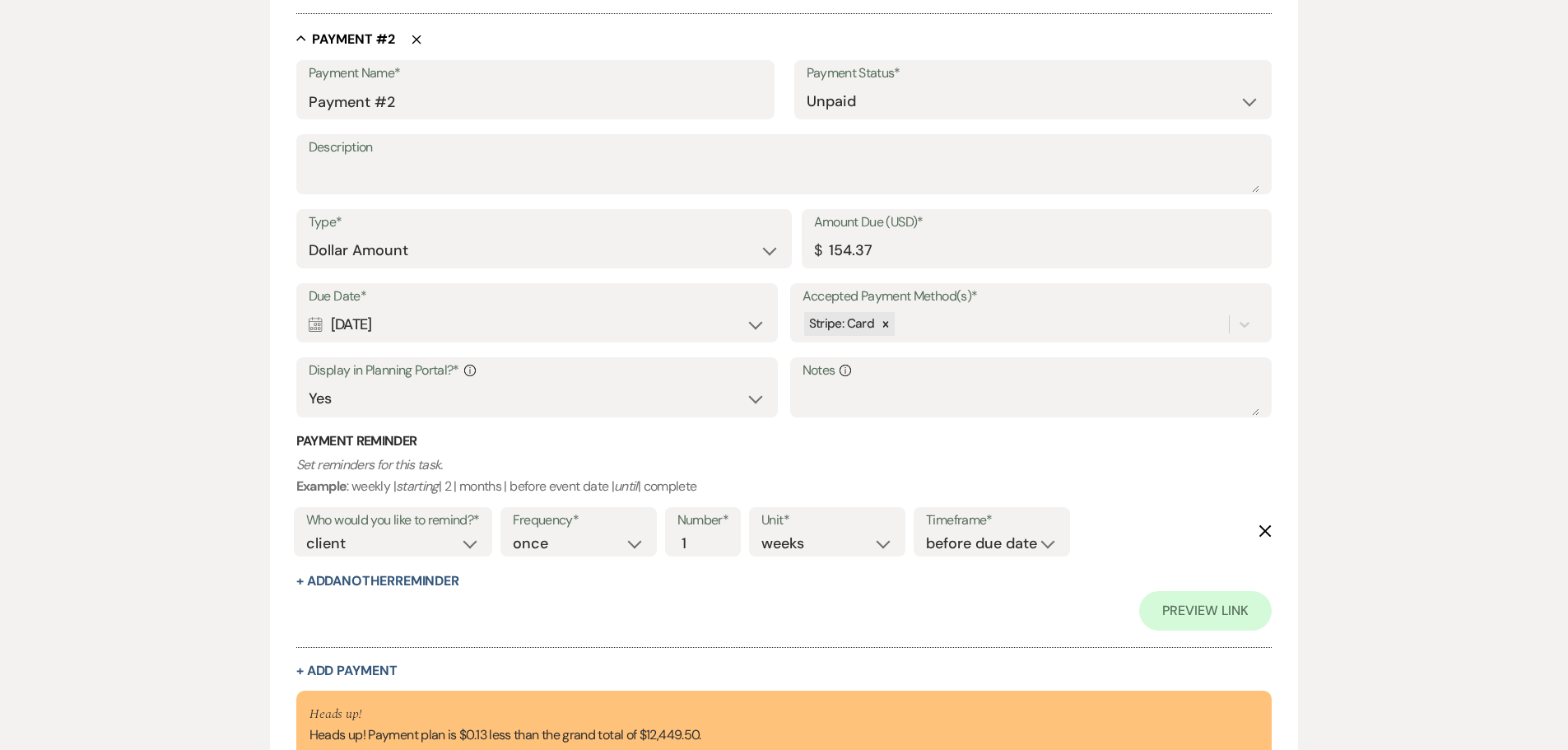
scroll to position [944, 0]
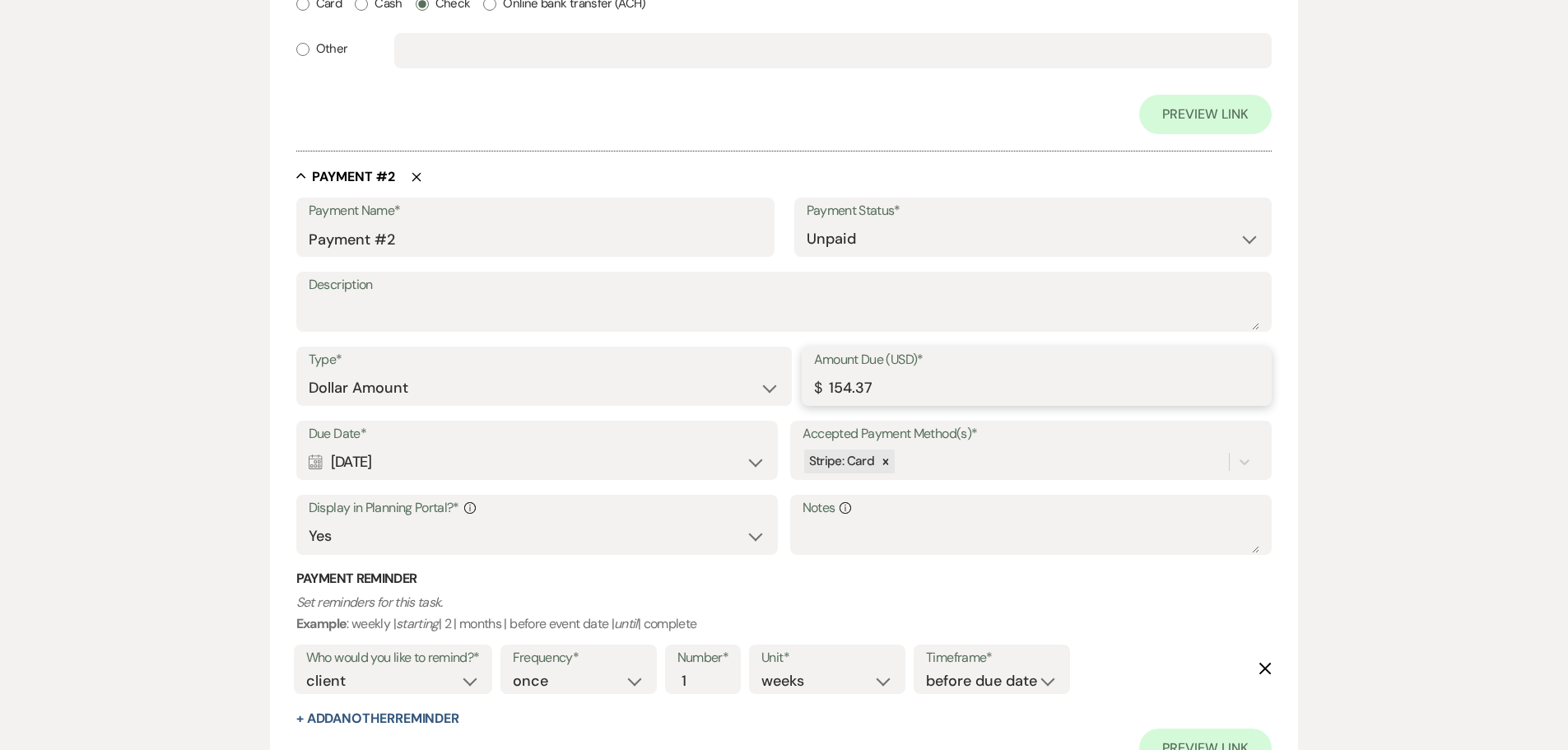
click at [882, 390] on input "154.37" at bounding box center [1036, 388] width 446 height 32
type input "154.50"
click at [931, 594] on p "Set reminders for this task. Example : weekly | starting | 2 | months | before …" at bounding box center [784, 613] width 976 height 42
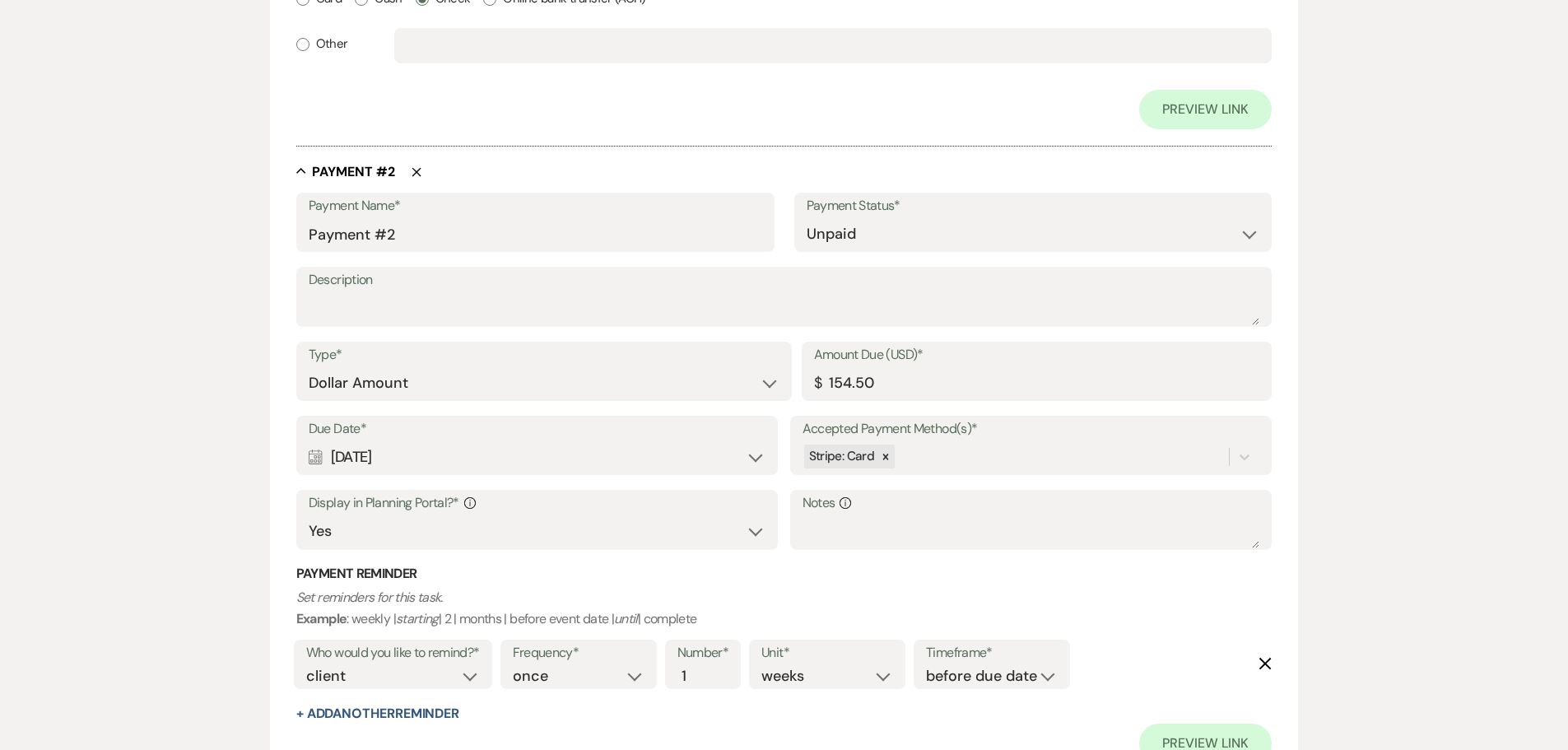
scroll to position [1179, 0]
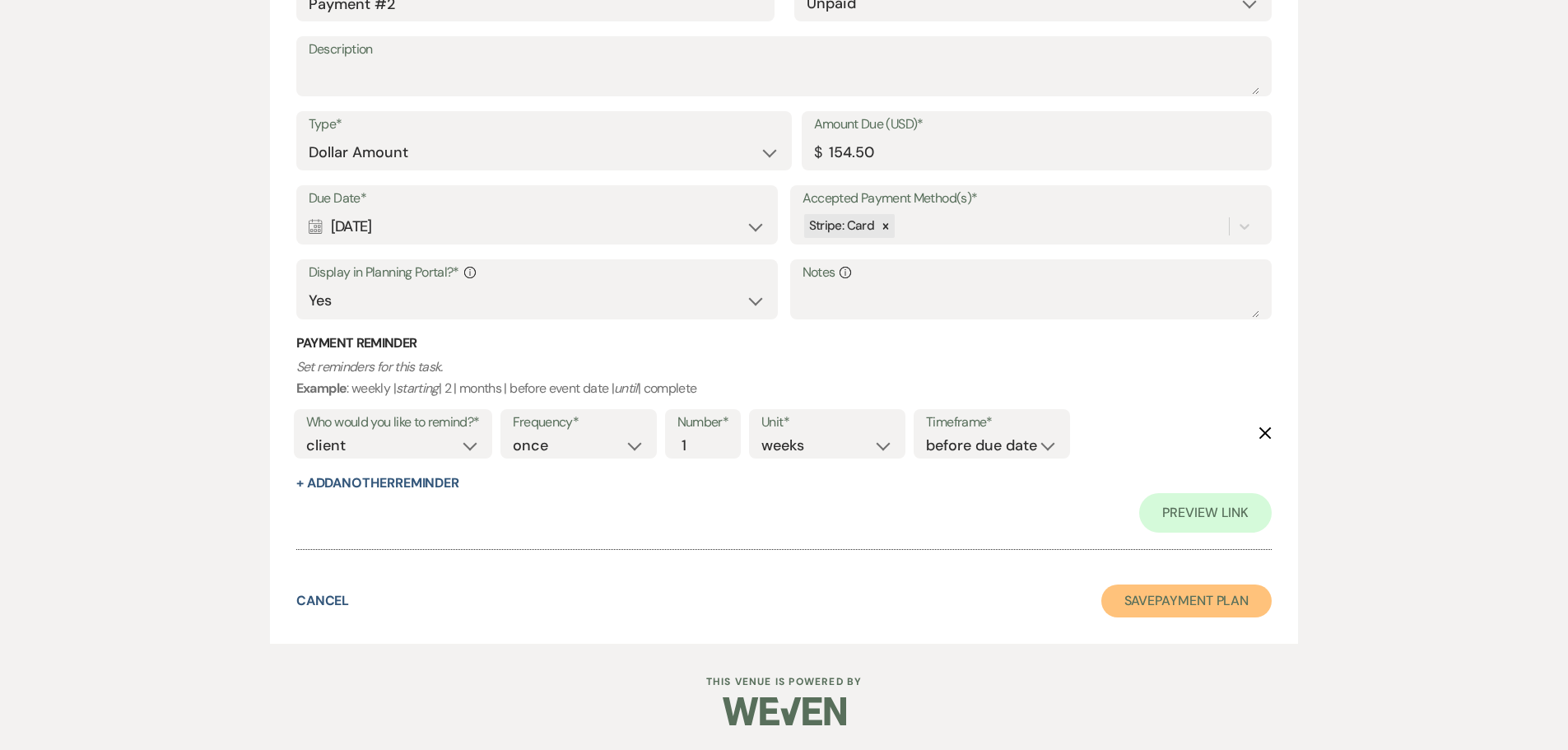
click at [1204, 586] on button "Save Payment Plan" at bounding box center [1186, 600] width 171 height 33
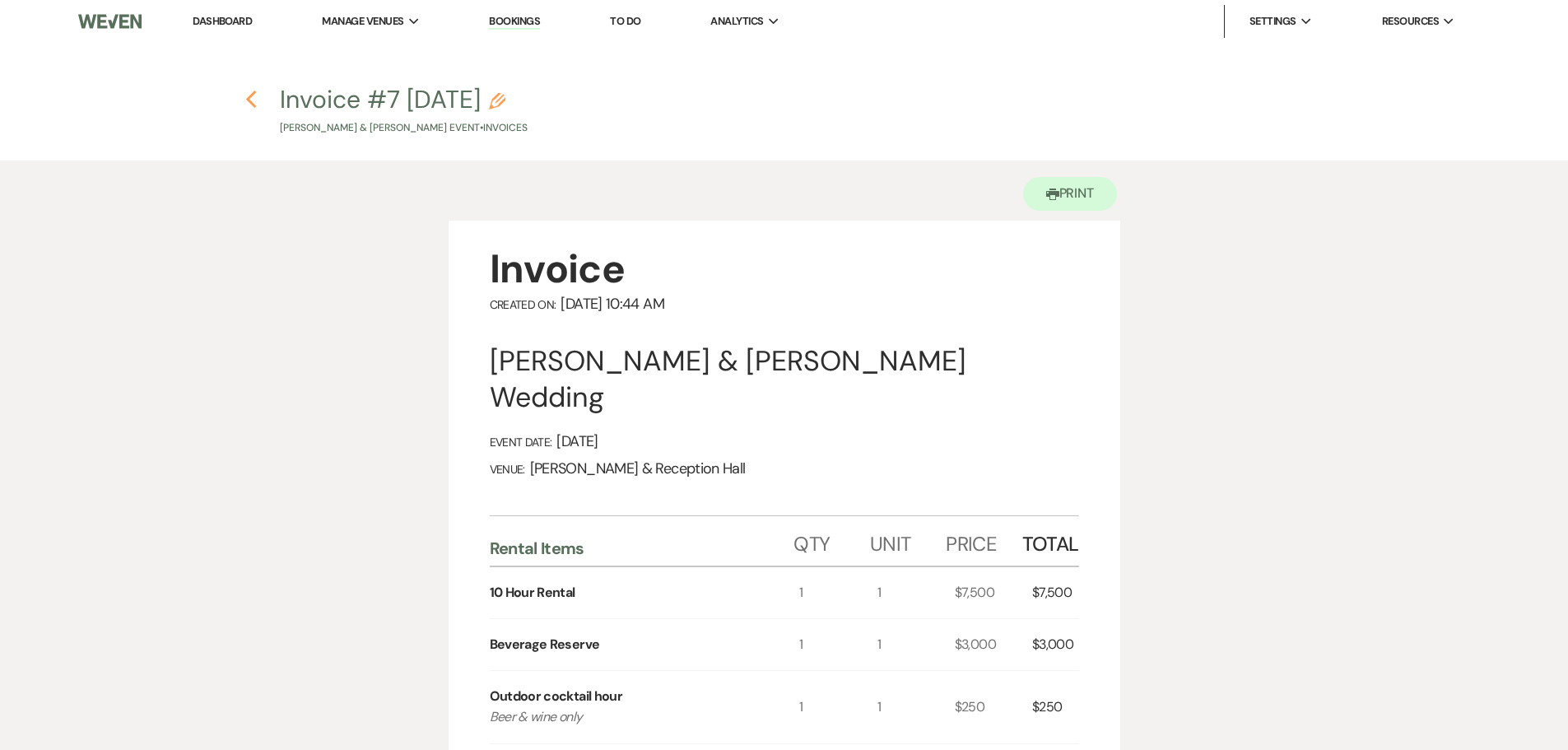
click at [249, 98] on use "button" at bounding box center [251, 100] width 11 height 18
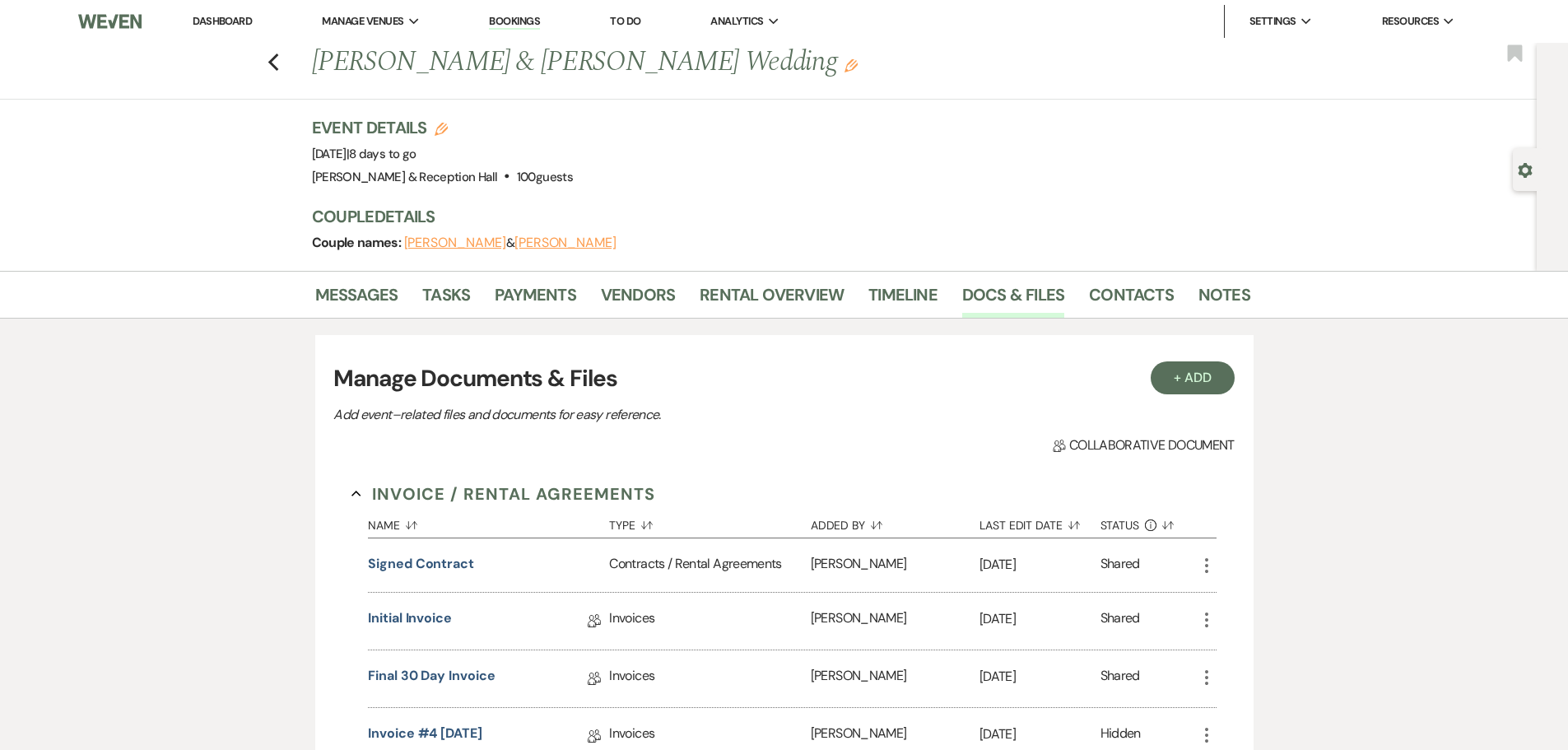
click at [353, 279] on li "Messages" at bounding box center [369, 297] width 108 height 39
click at [355, 290] on link "Messages" at bounding box center [357, 299] width 83 height 36
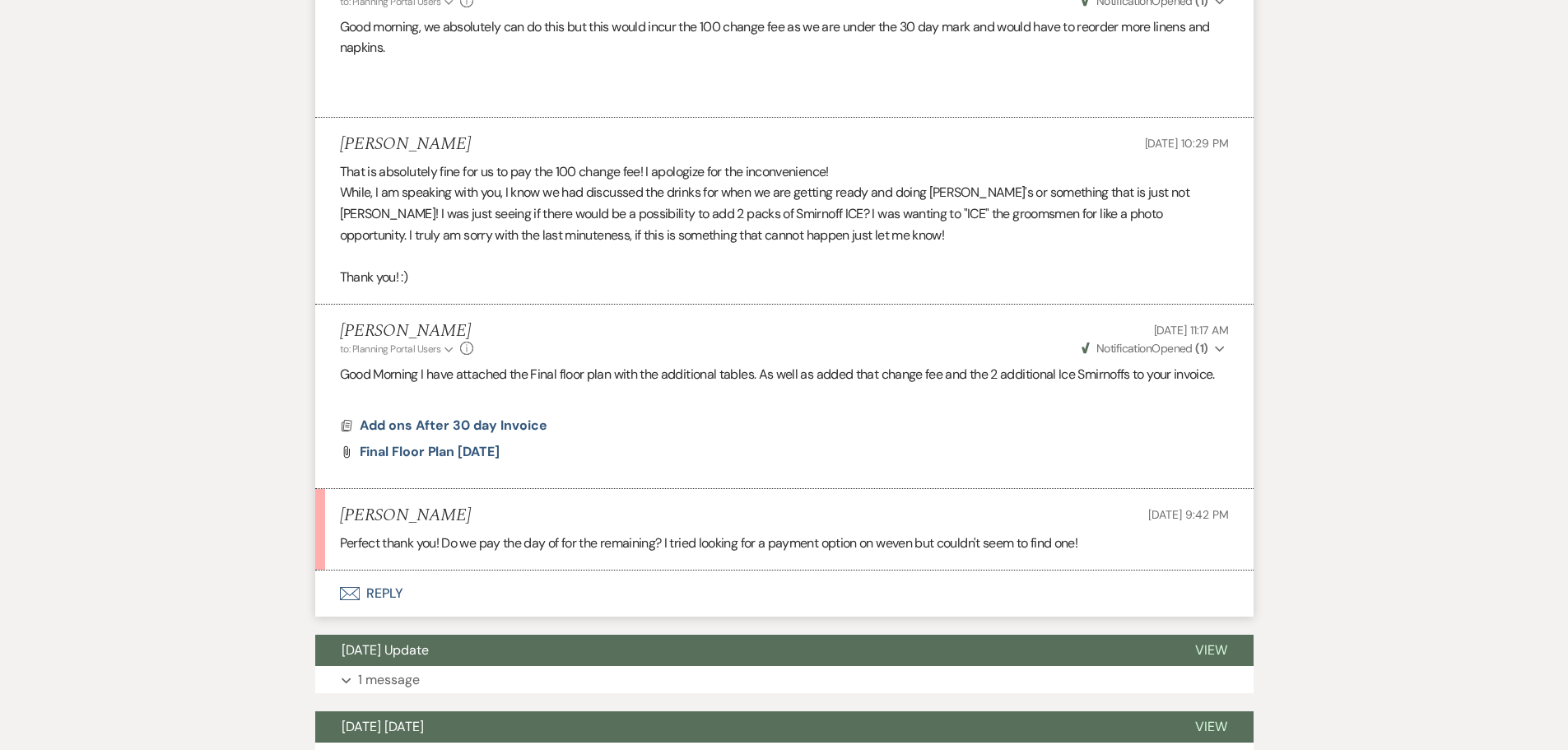
scroll to position [905, 0]
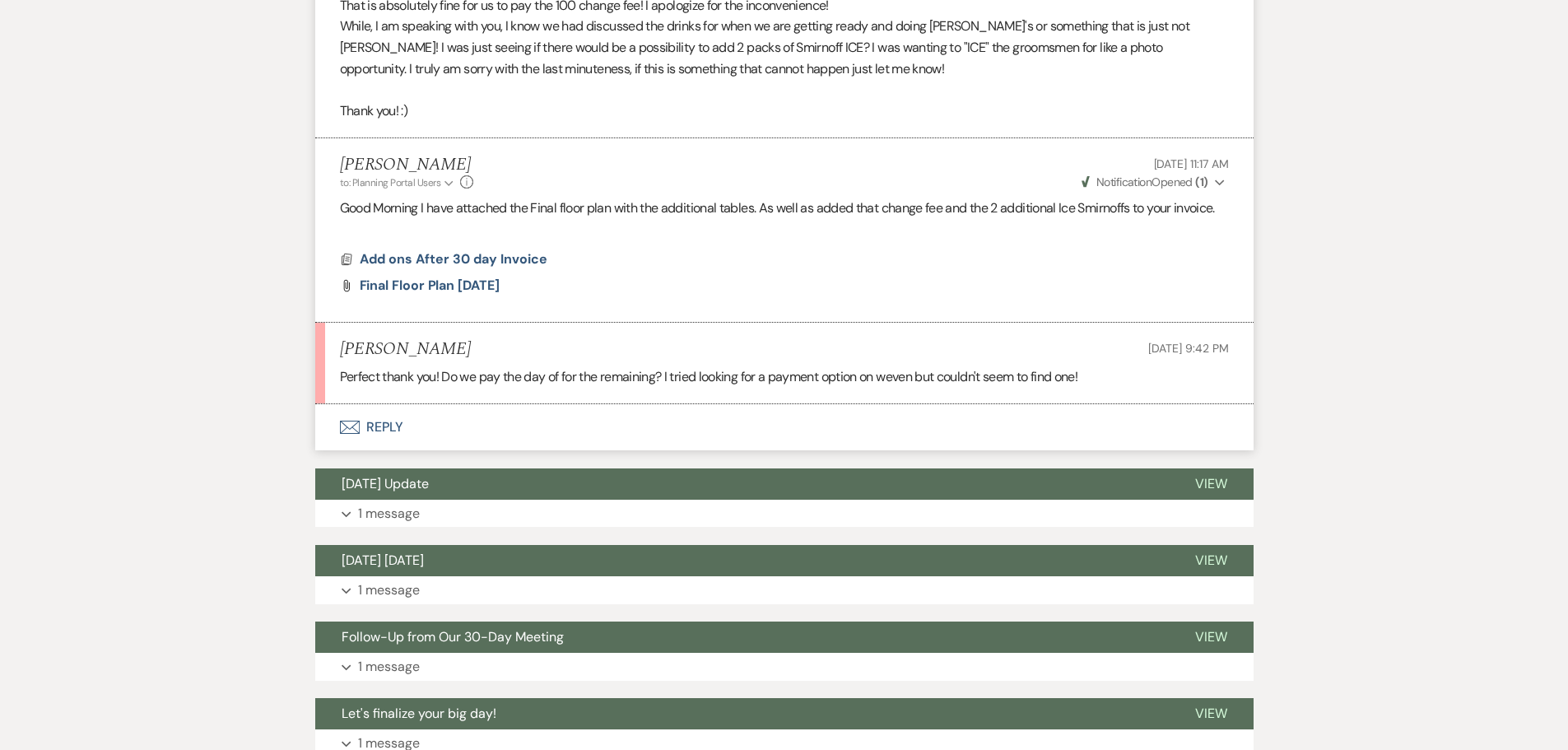
click at [376, 424] on button "Envelope Reply" at bounding box center [784, 427] width 938 height 46
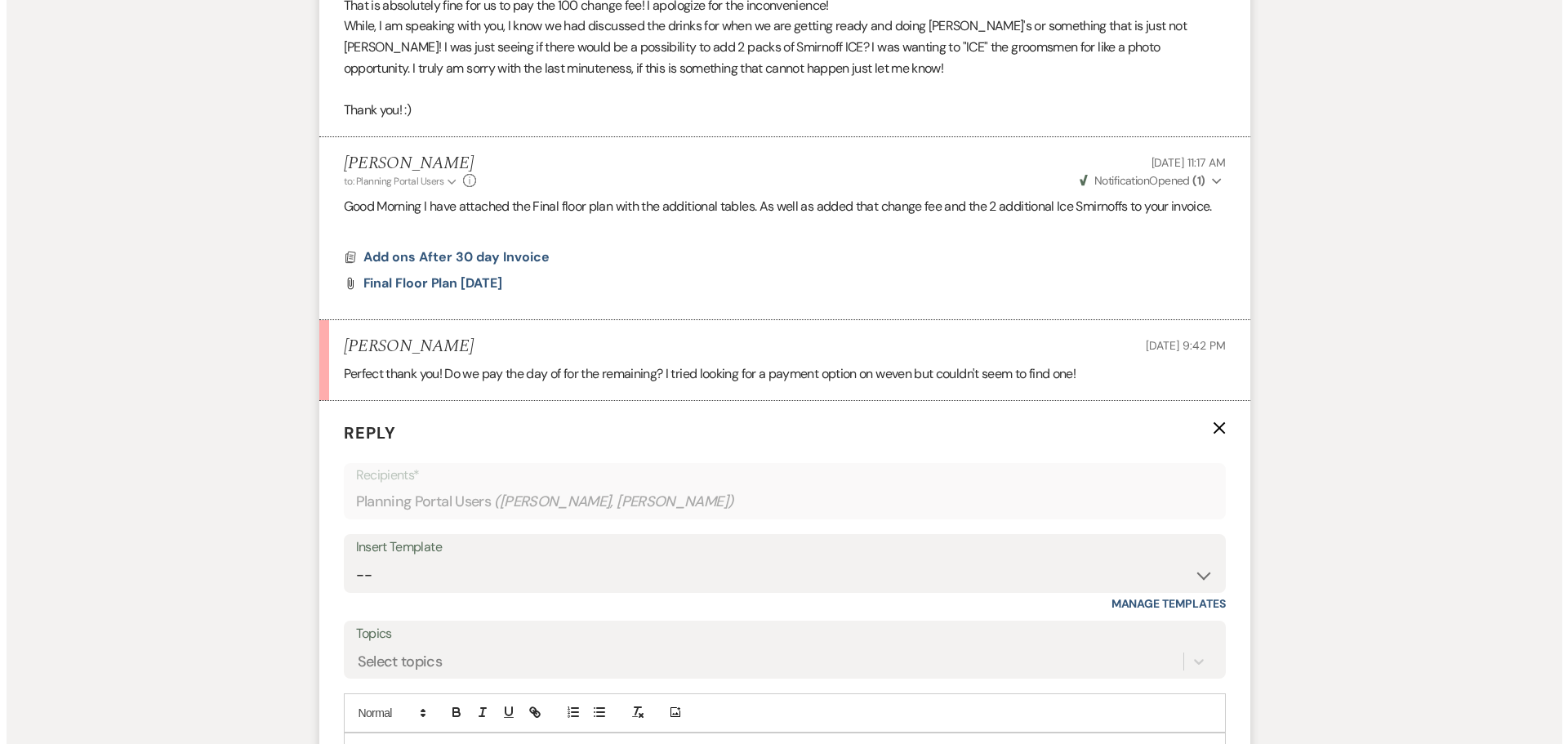
scroll to position [1169, 0]
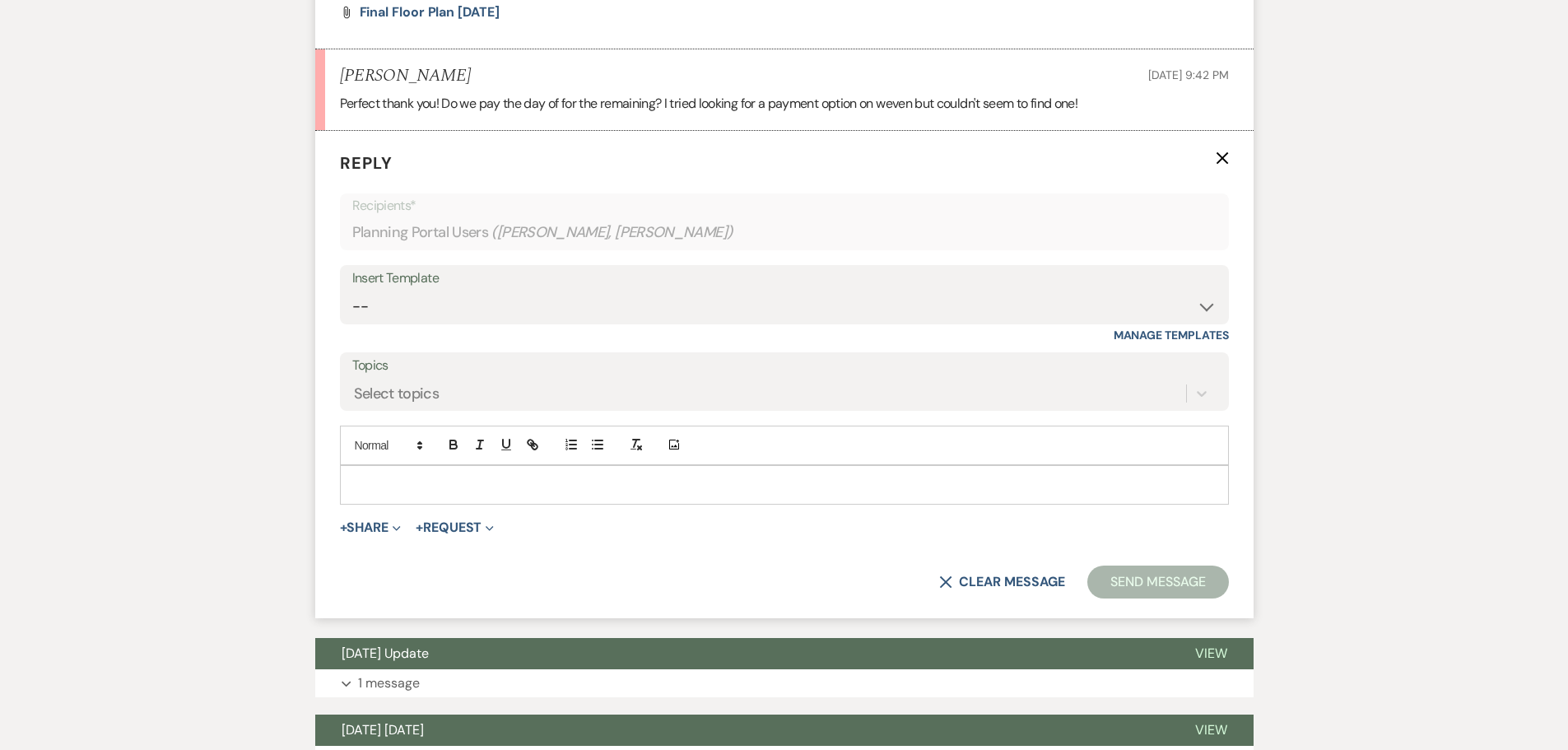
click at [426, 486] on p at bounding box center [784, 485] width 862 height 18
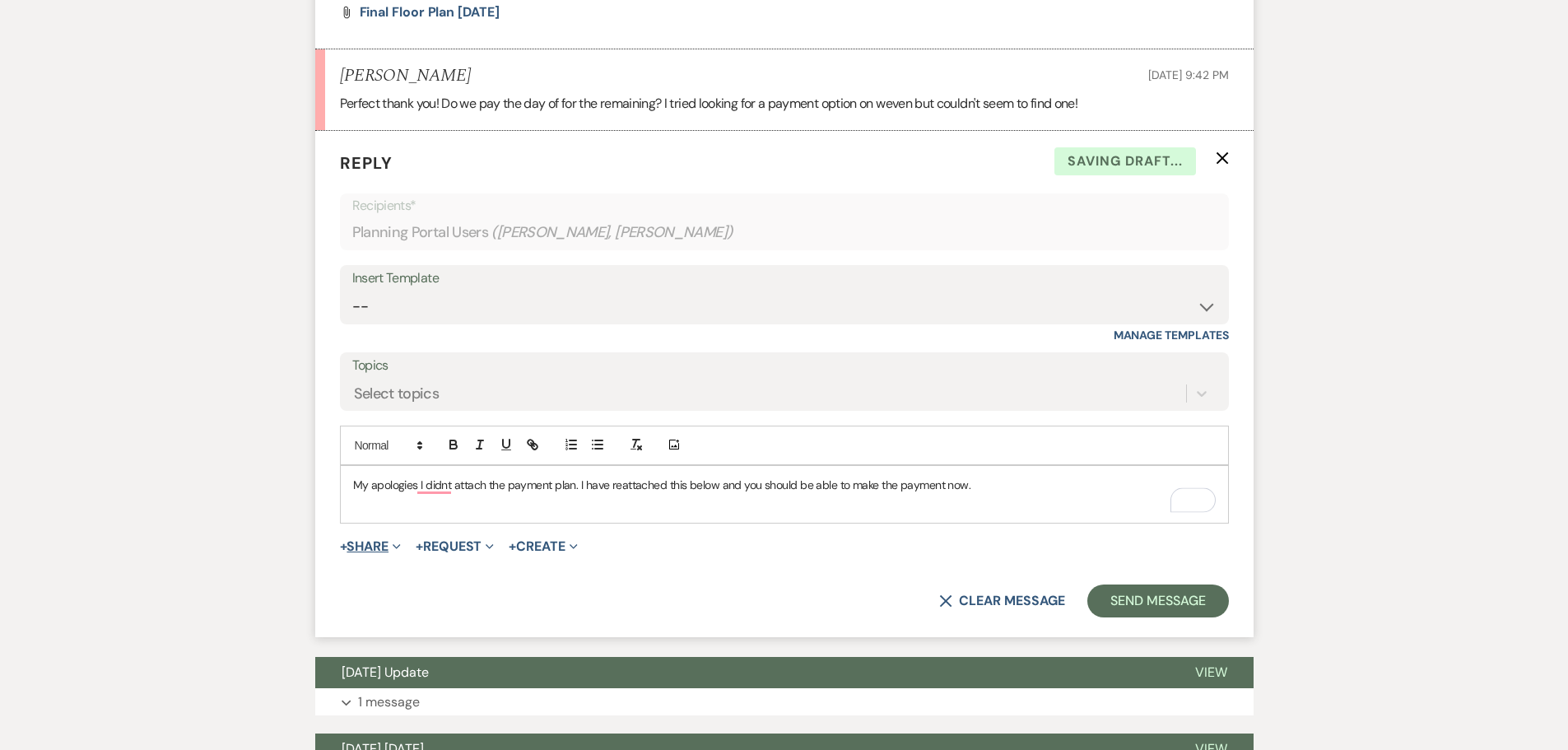
click at [371, 548] on button "+ Share Expand" at bounding box center [371, 547] width 62 height 13
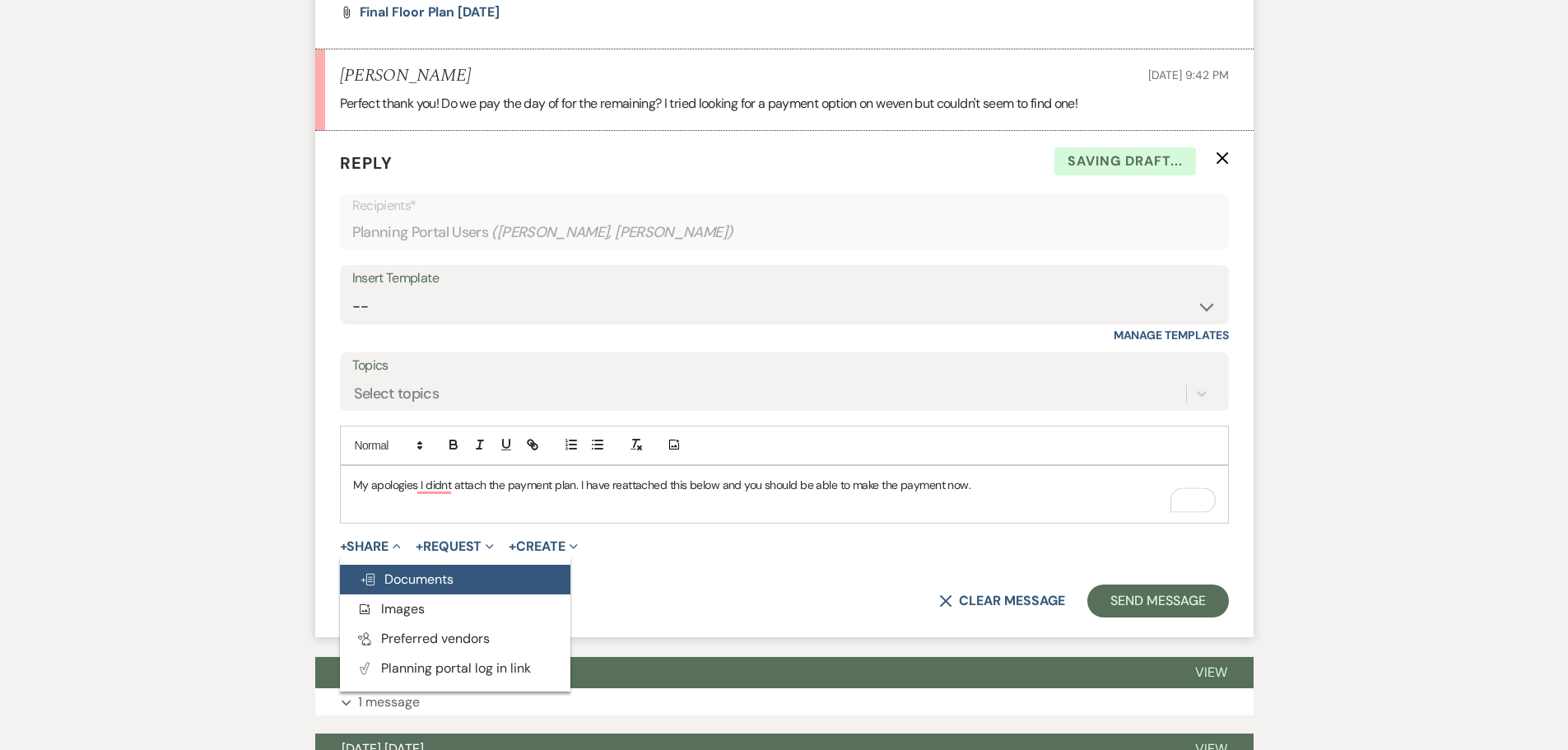
click at [383, 583] on span "Doc Upload Documents" at bounding box center [407, 578] width 94 height 18
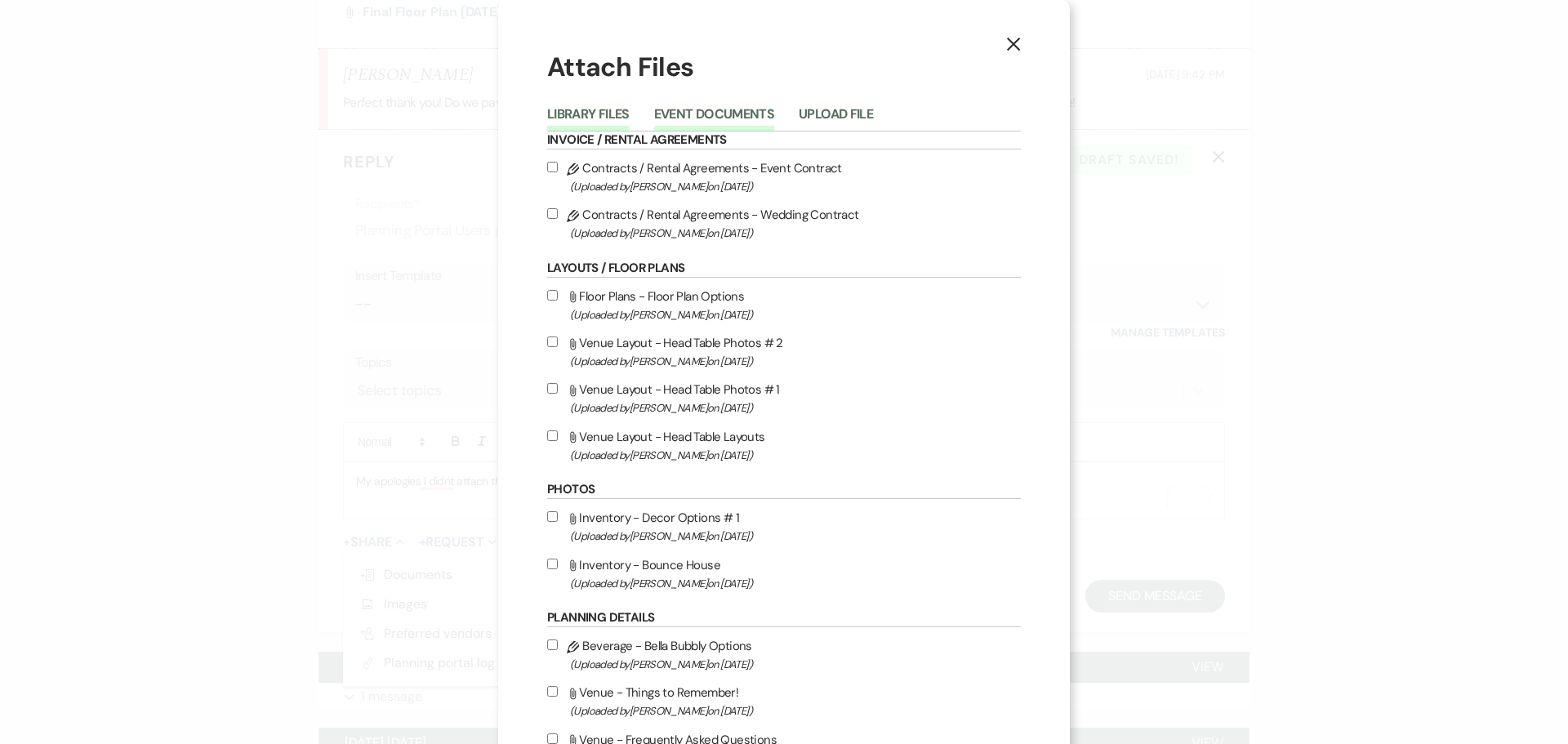
click at [712, 119] on button "Event Documents" at bounding box center [713, 120] width 120 height 23
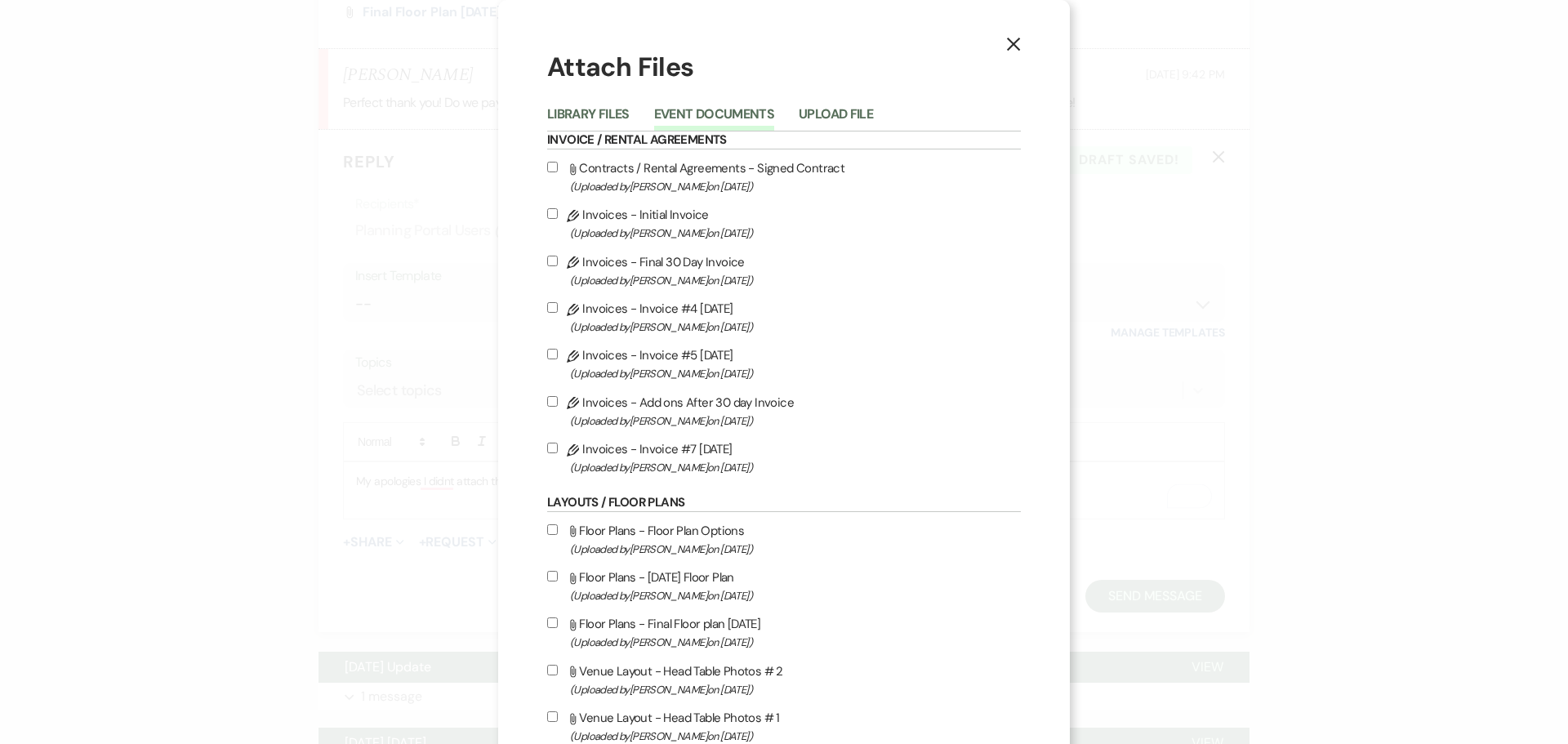
click at [549, 449] on input "Pencil Invoices - Invoice #7 [DATE] (Uploaded by [PERSON_NAME] on [DATE] )" at bounding box center [552, 448] width 11 height 11
checkbox input "true"
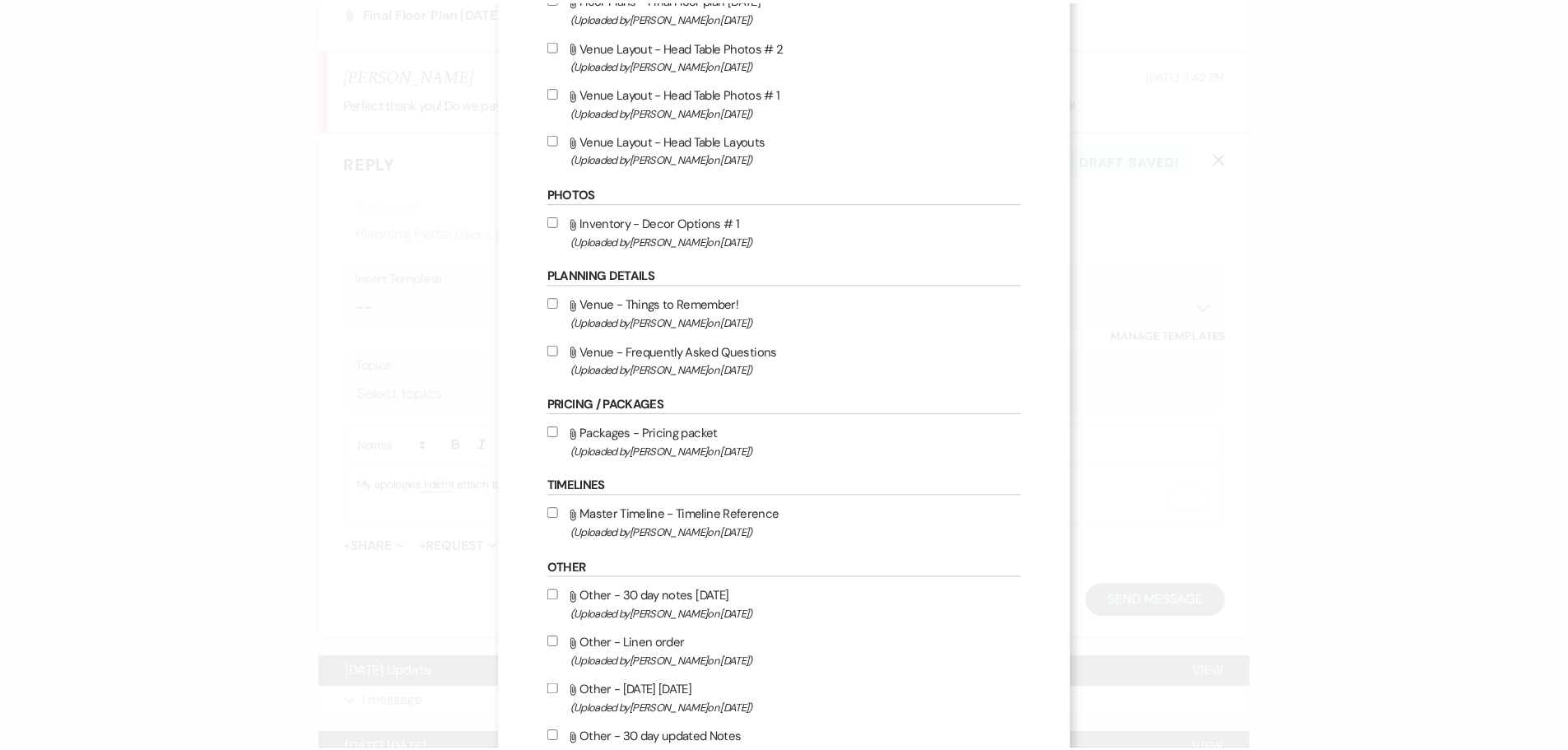
scroll to position [746, 0]
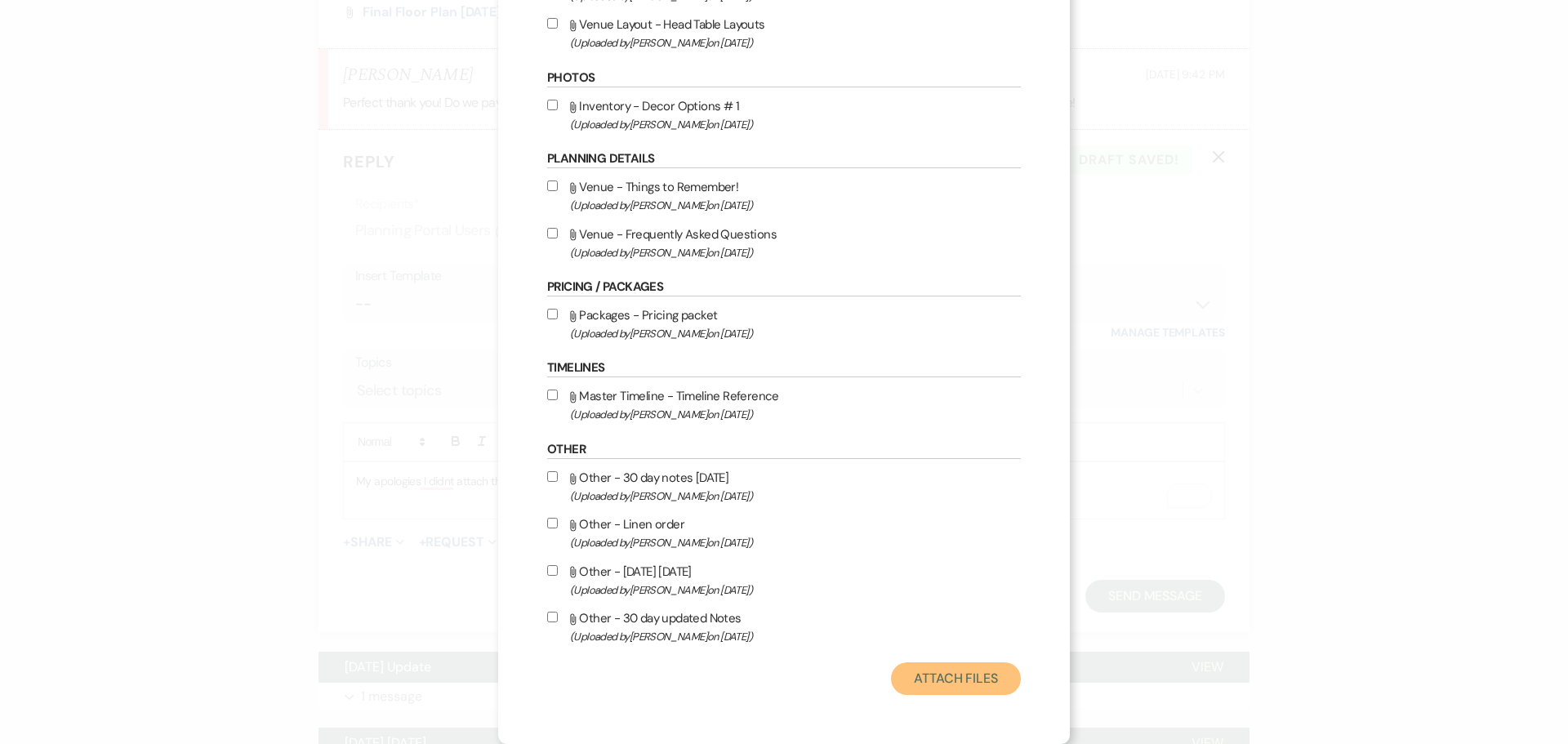
click at [1008, 676] on button "Attach Files" at bounding box center [956, 678] width 130 height 32
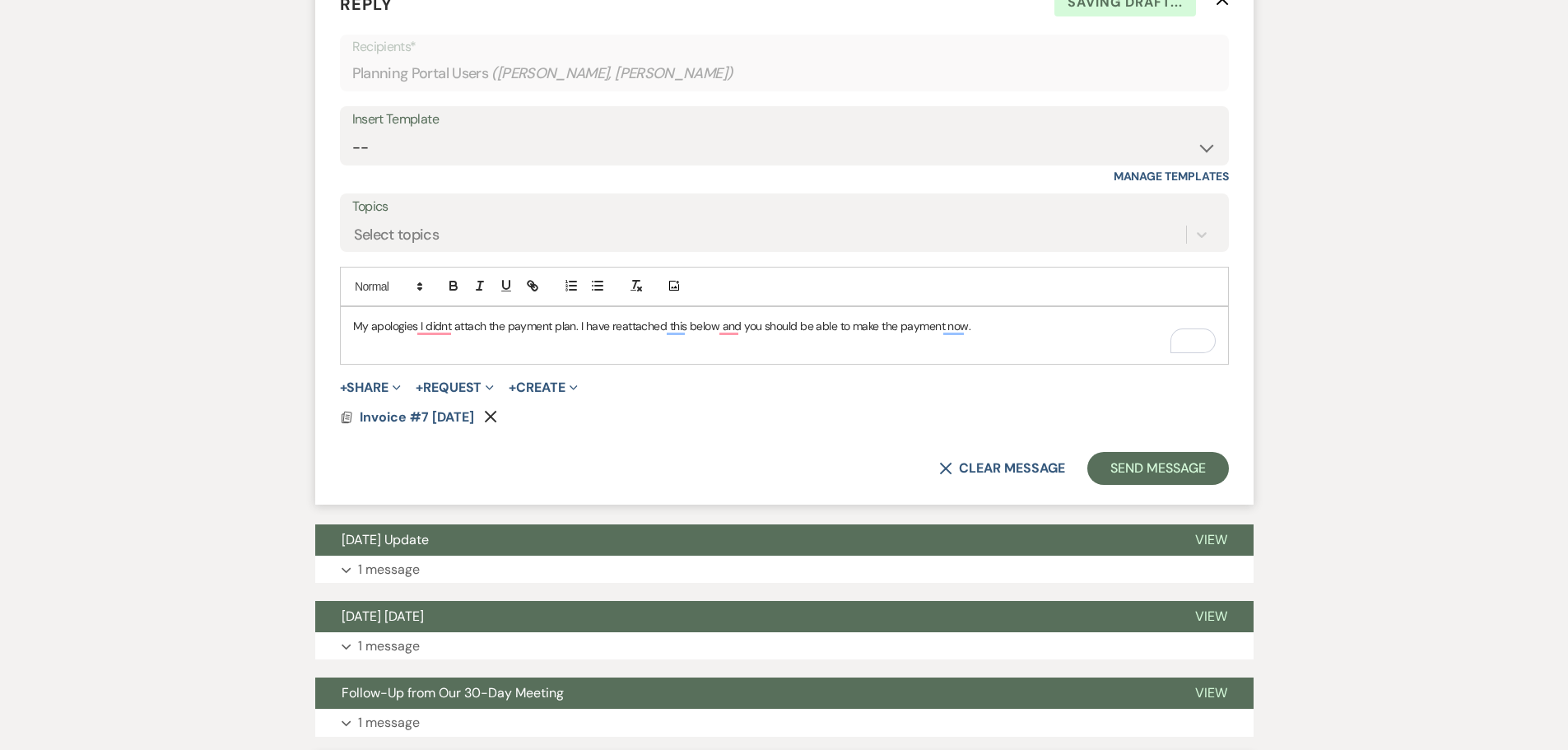
scroll to position [1590, 0]
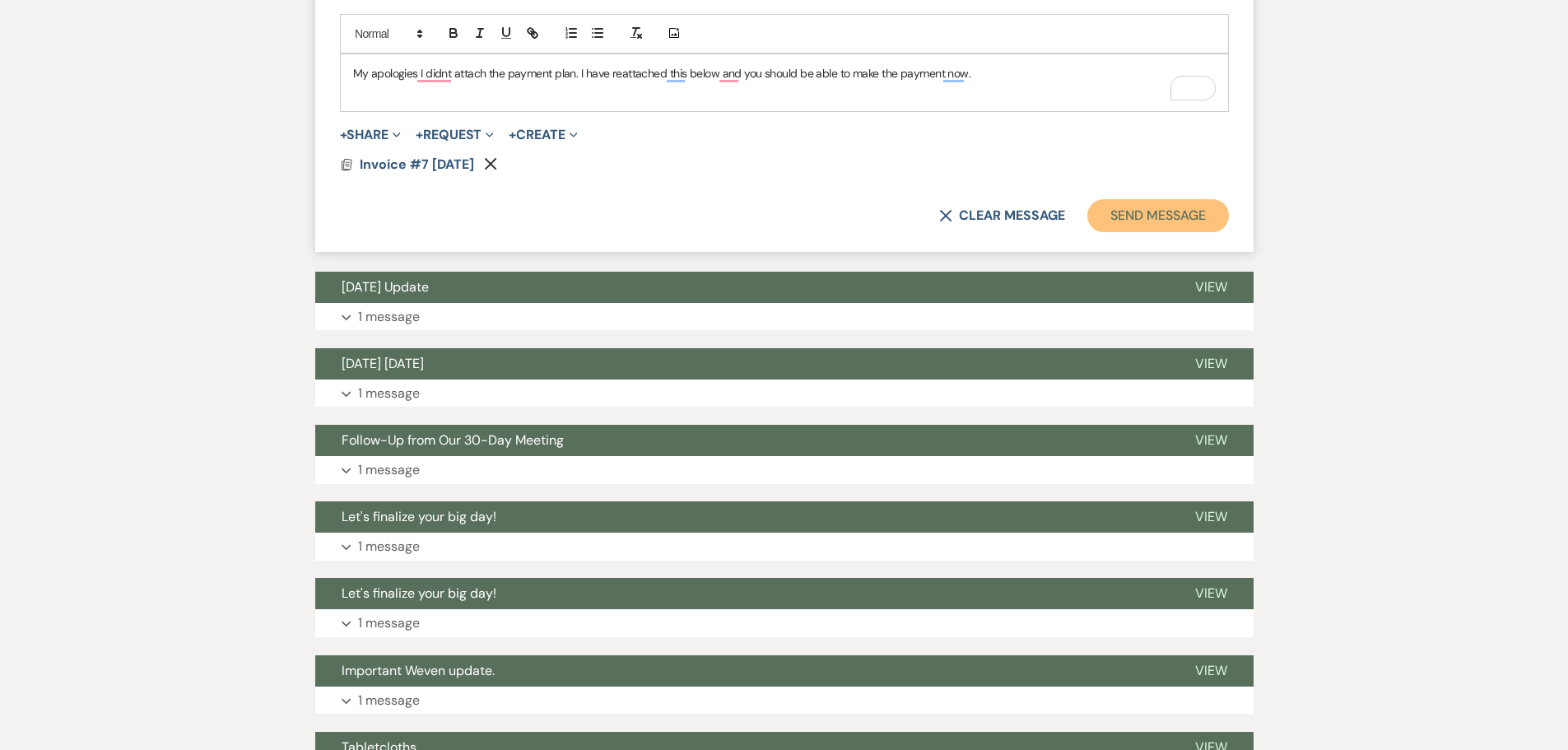
click at [1165, 211] on button "Send Message" at bounding box center [1158, 215] width 141 height 33
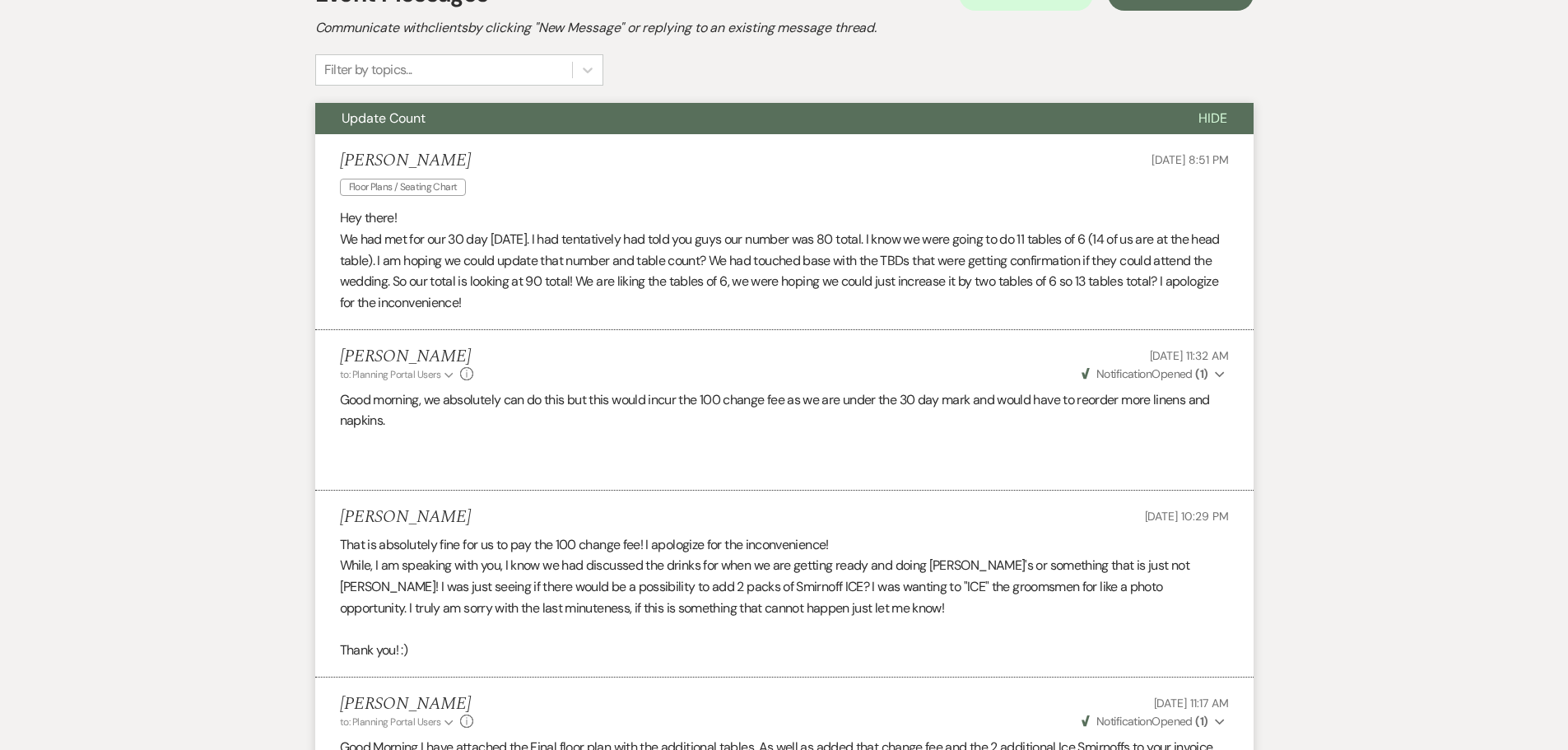
scroll to position [0, 0]
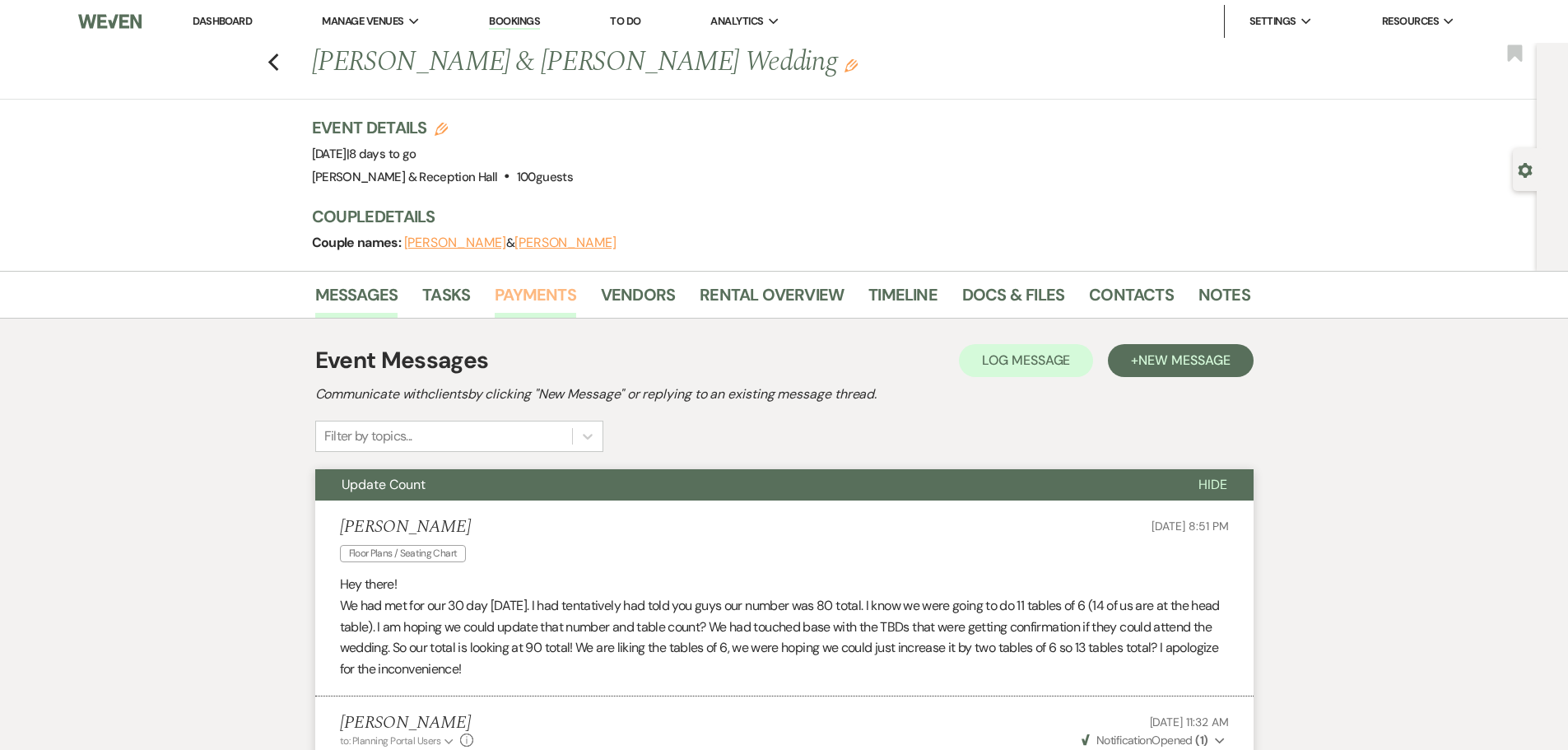
click at [505, 288] on link "Payments" at bounding box center [535, 299] width 81 height 36
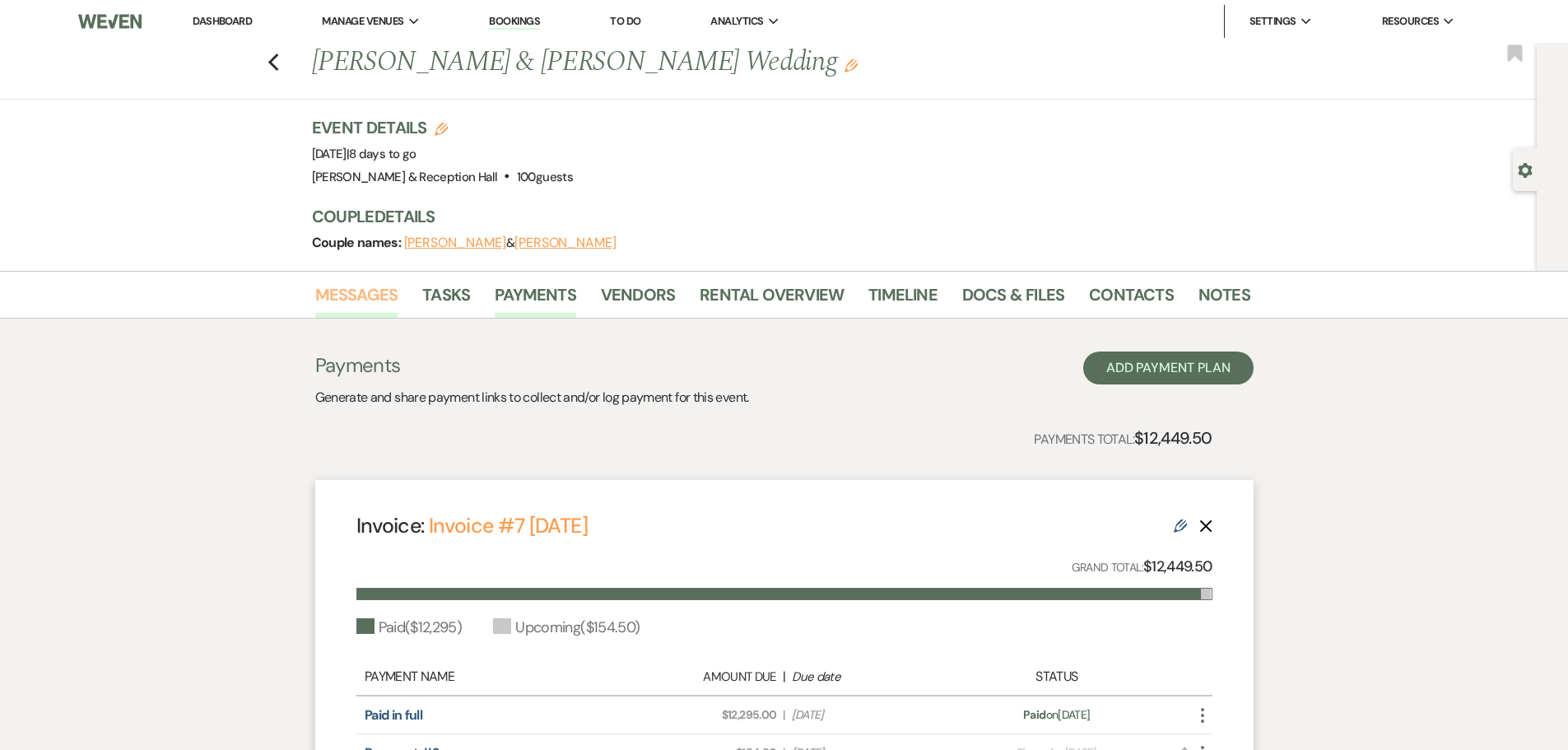
click at [371, 285] on link "Messages" at bounding box center [357, 299] width 83 height 36
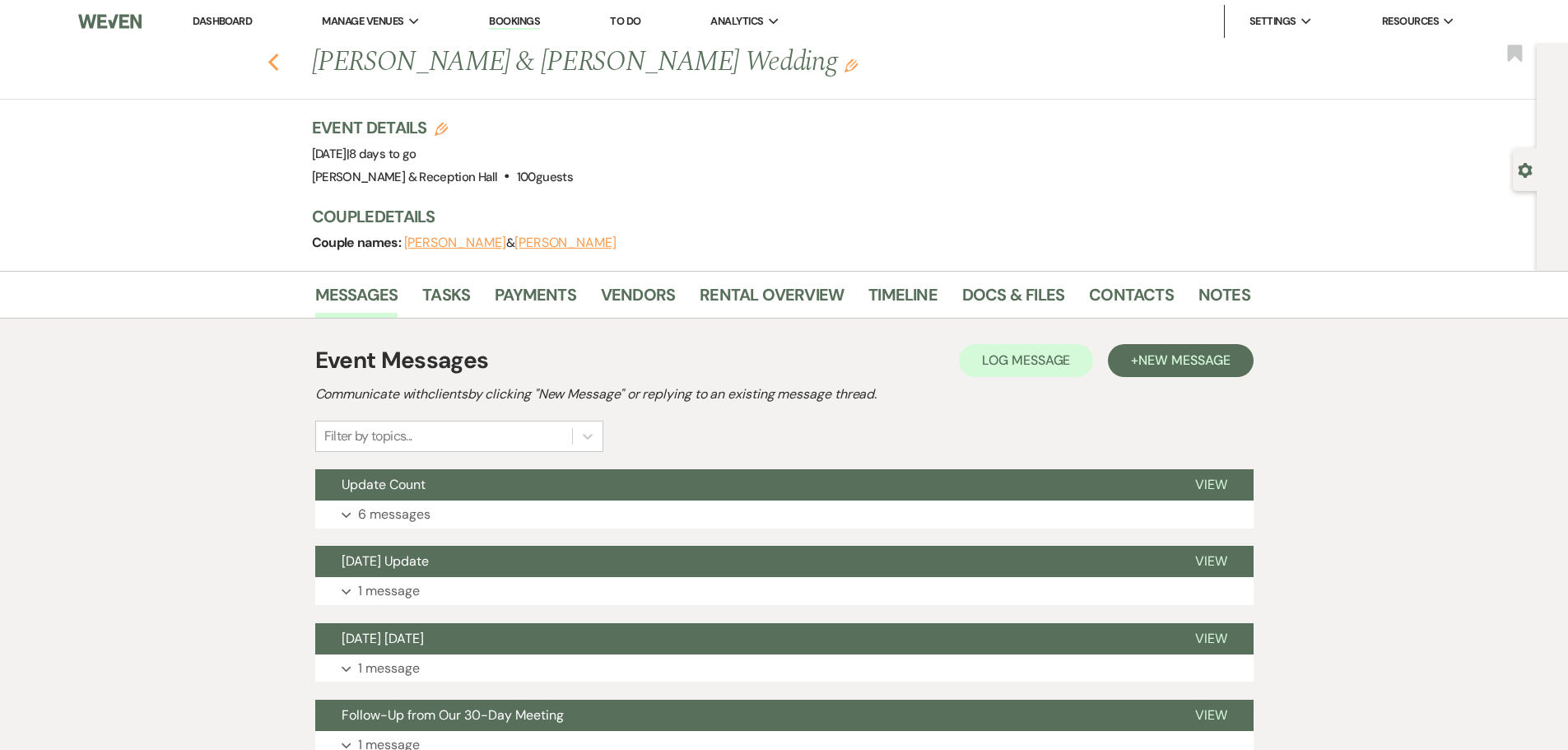
click at [275, 54] on div "Previous [PERSON_NAME] & [PERSON_NAME] Wedding Edit Bookmark" at bounding box center [763, 71] width 1545 height 57
click at [279, 55] on icon "Previous" at bounding box center [274, 63] width 13 height 20
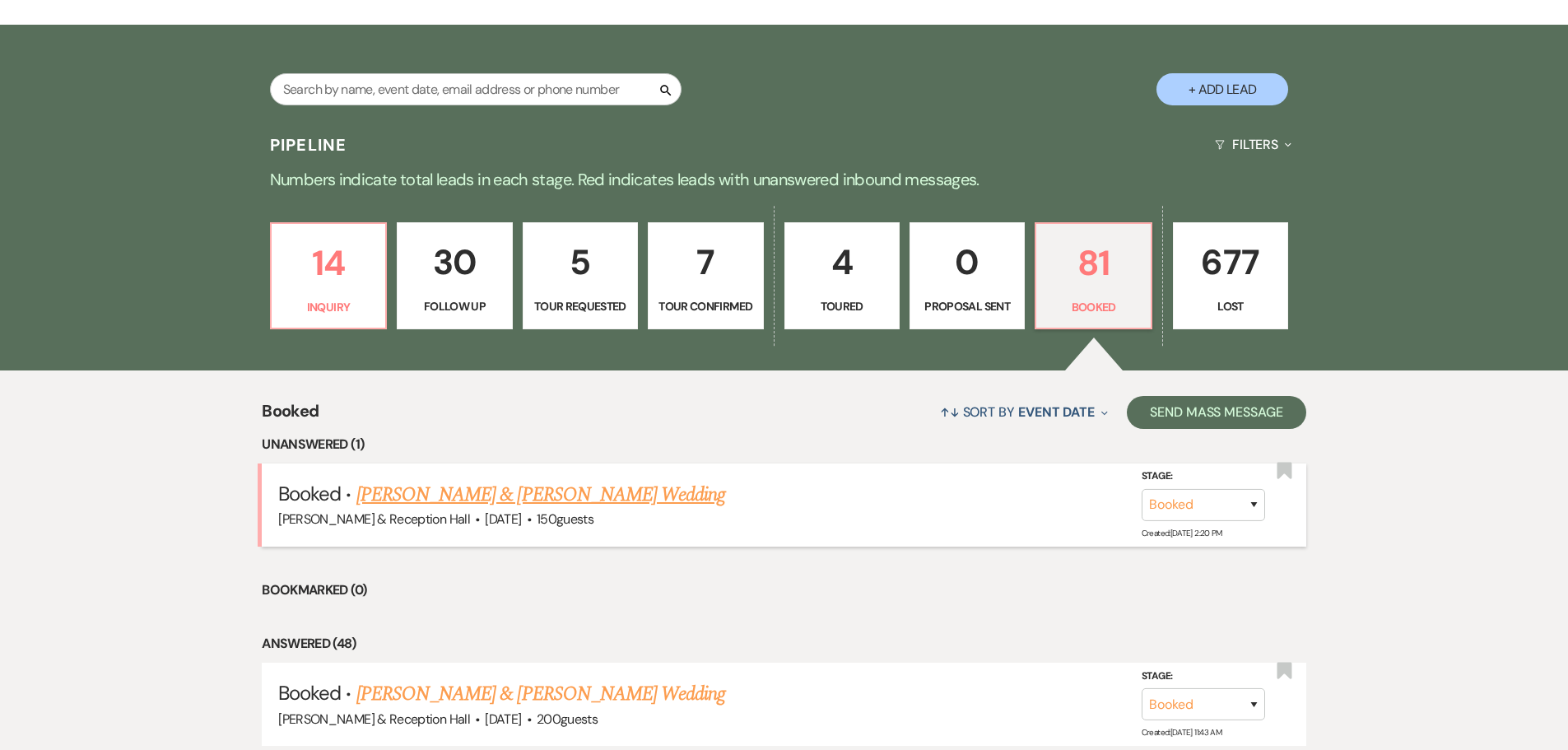
scroll to position [372, 0]
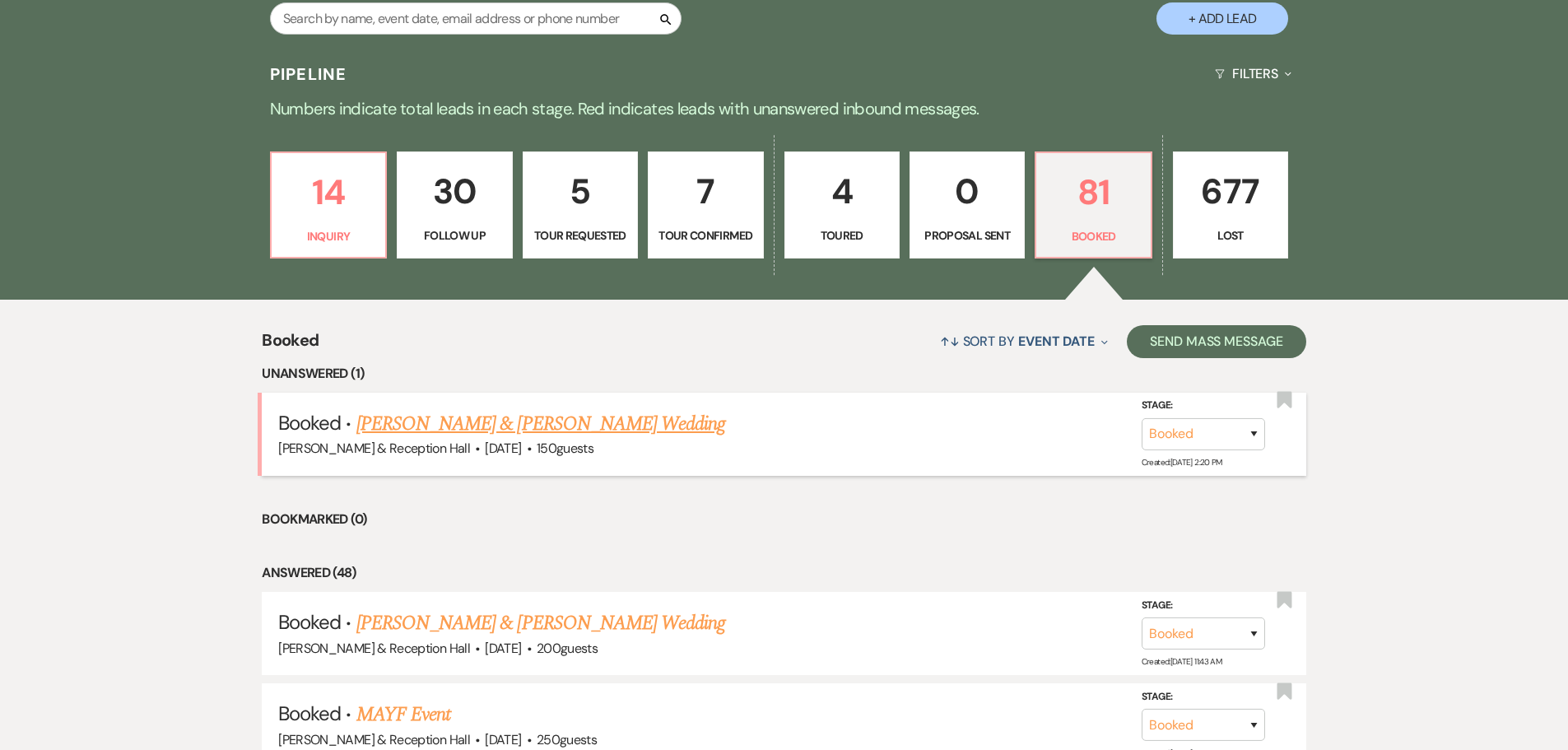
click at [589, 431] on link "[PERSON_NAME] & [PERSON_NAME] Wedding" at bounding box center [541, 424] width 368 height 29
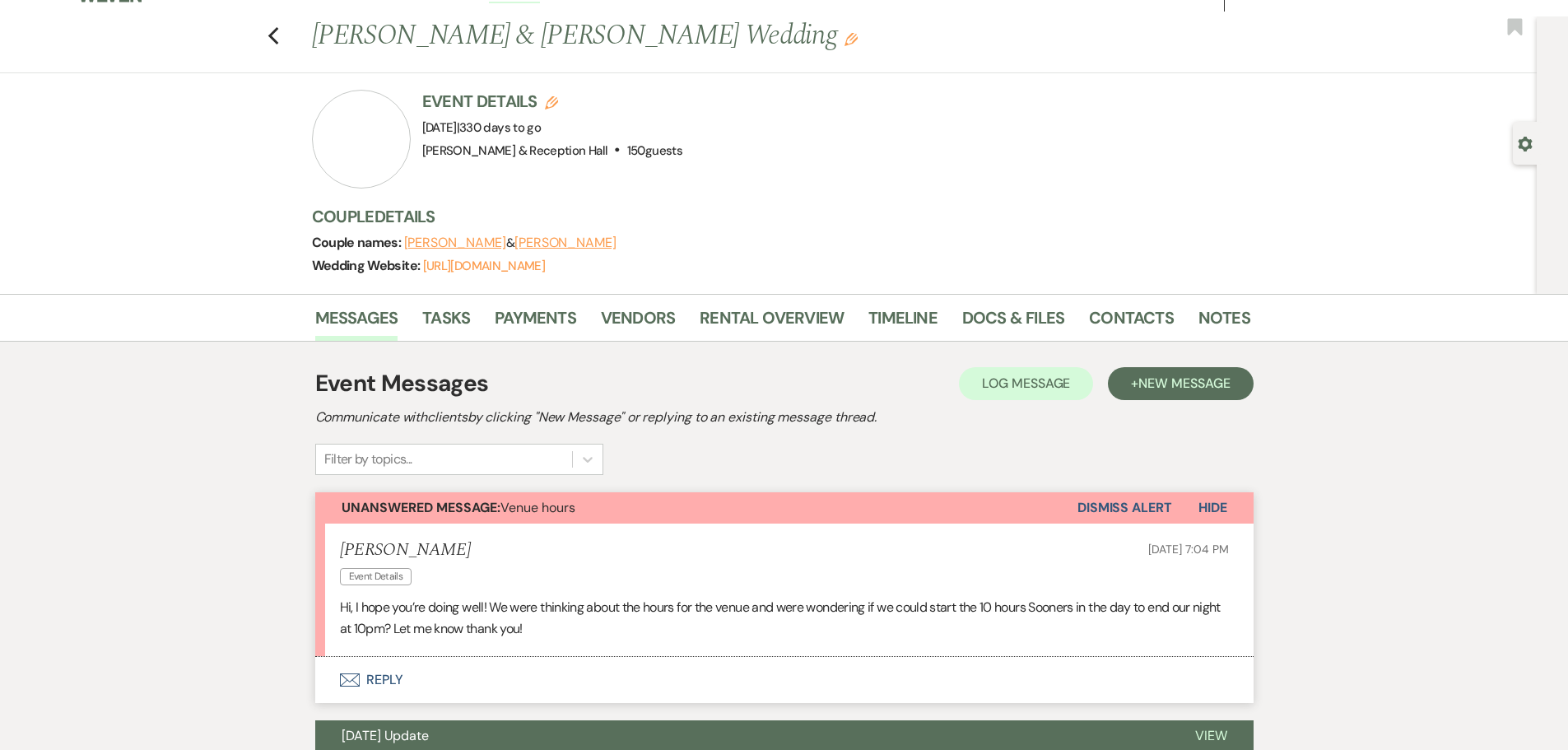
scroll to position [329, 0]
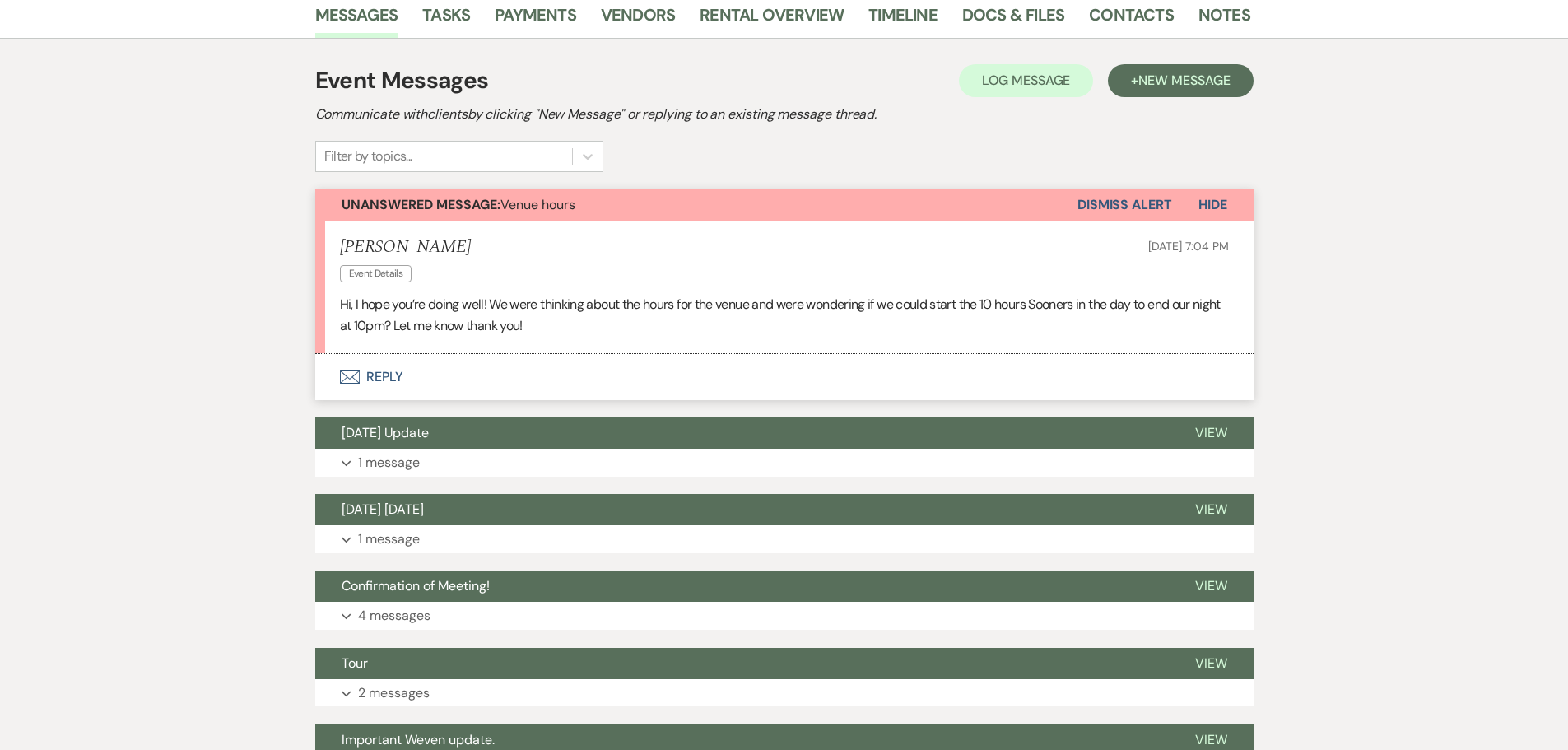
click at [382, 365] on button "Envelope Reply" at bounding box center [784, 377] width 938 height 46
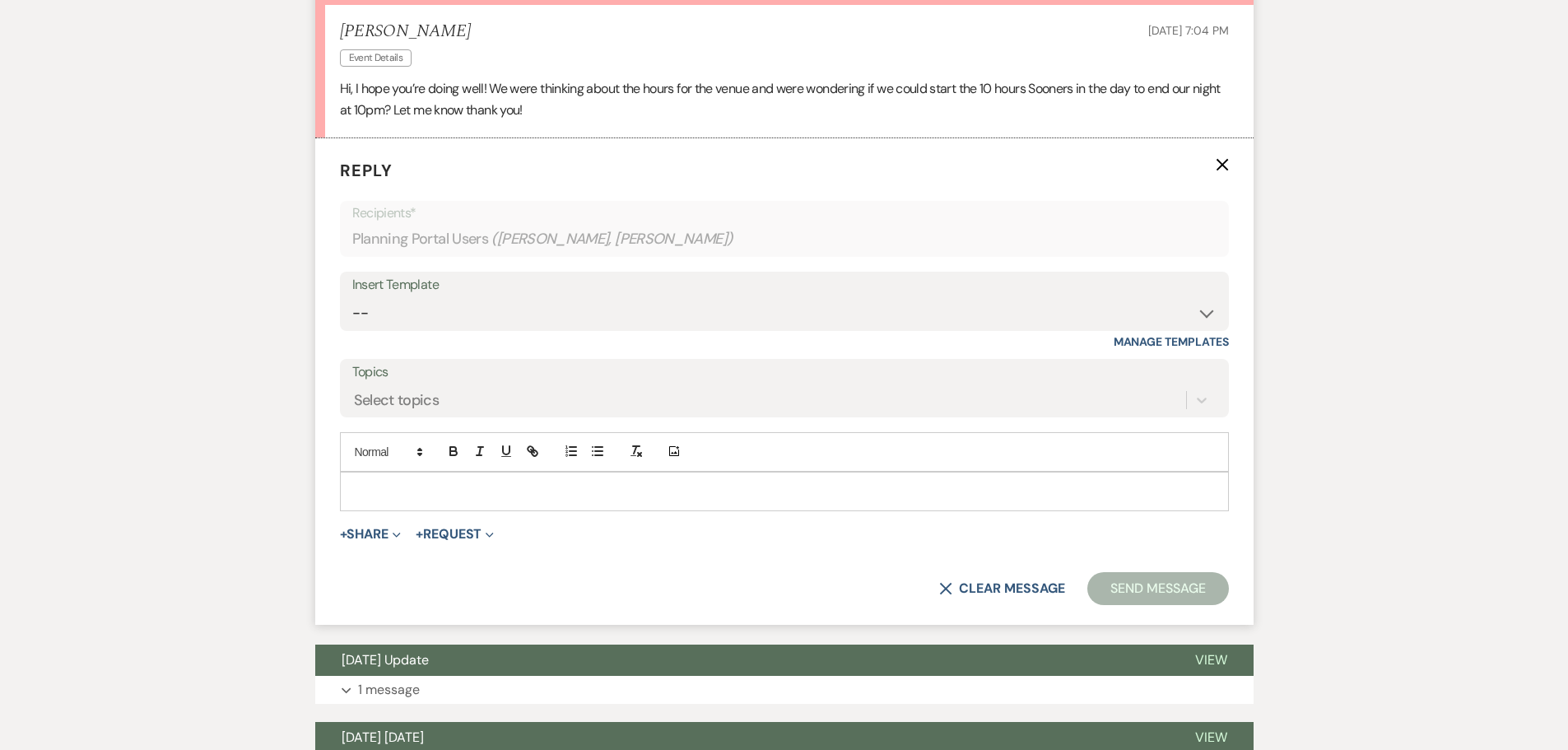
scroll to position [552, 0]
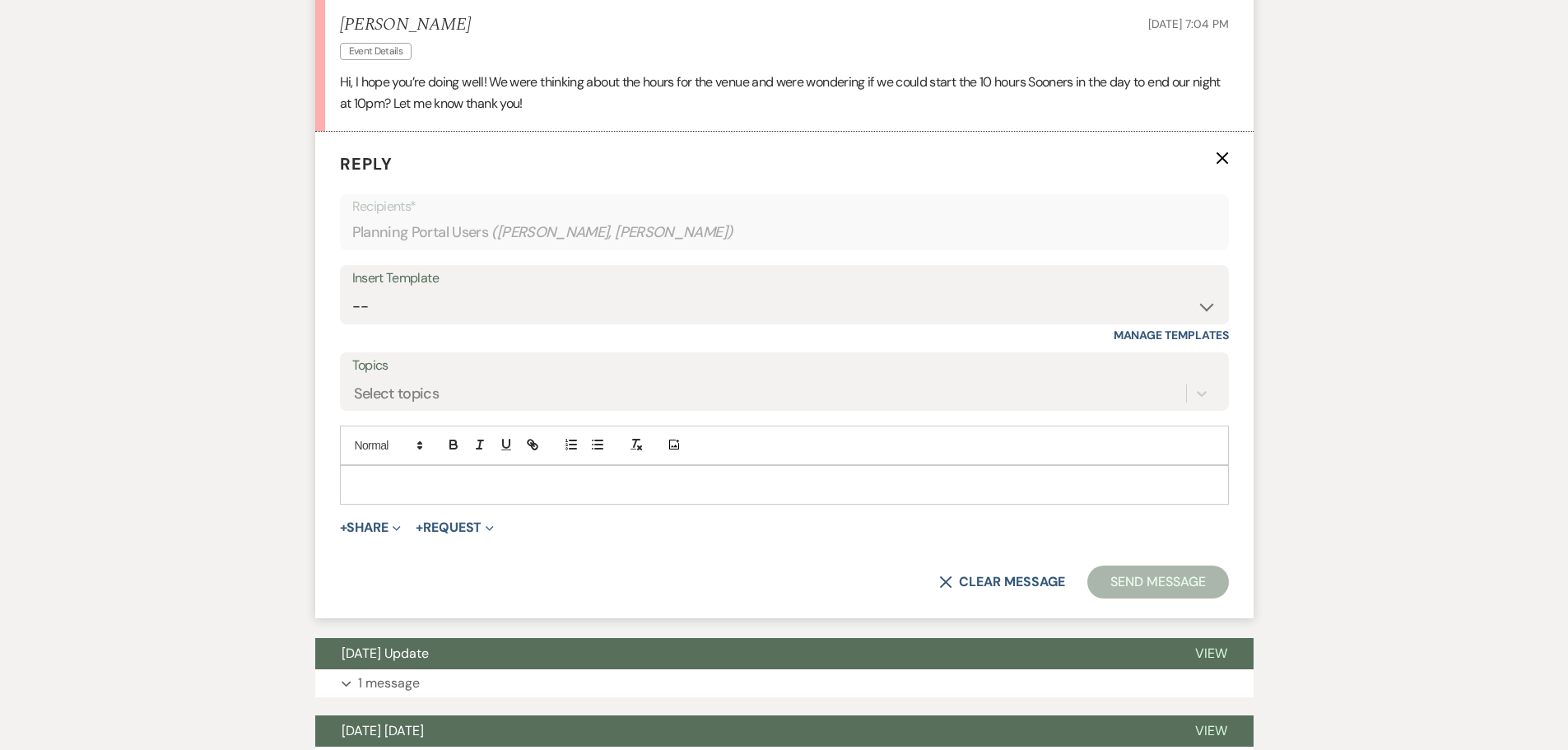
click at [429, 485] on p at bounding box center [784, 485] width 862 height 18
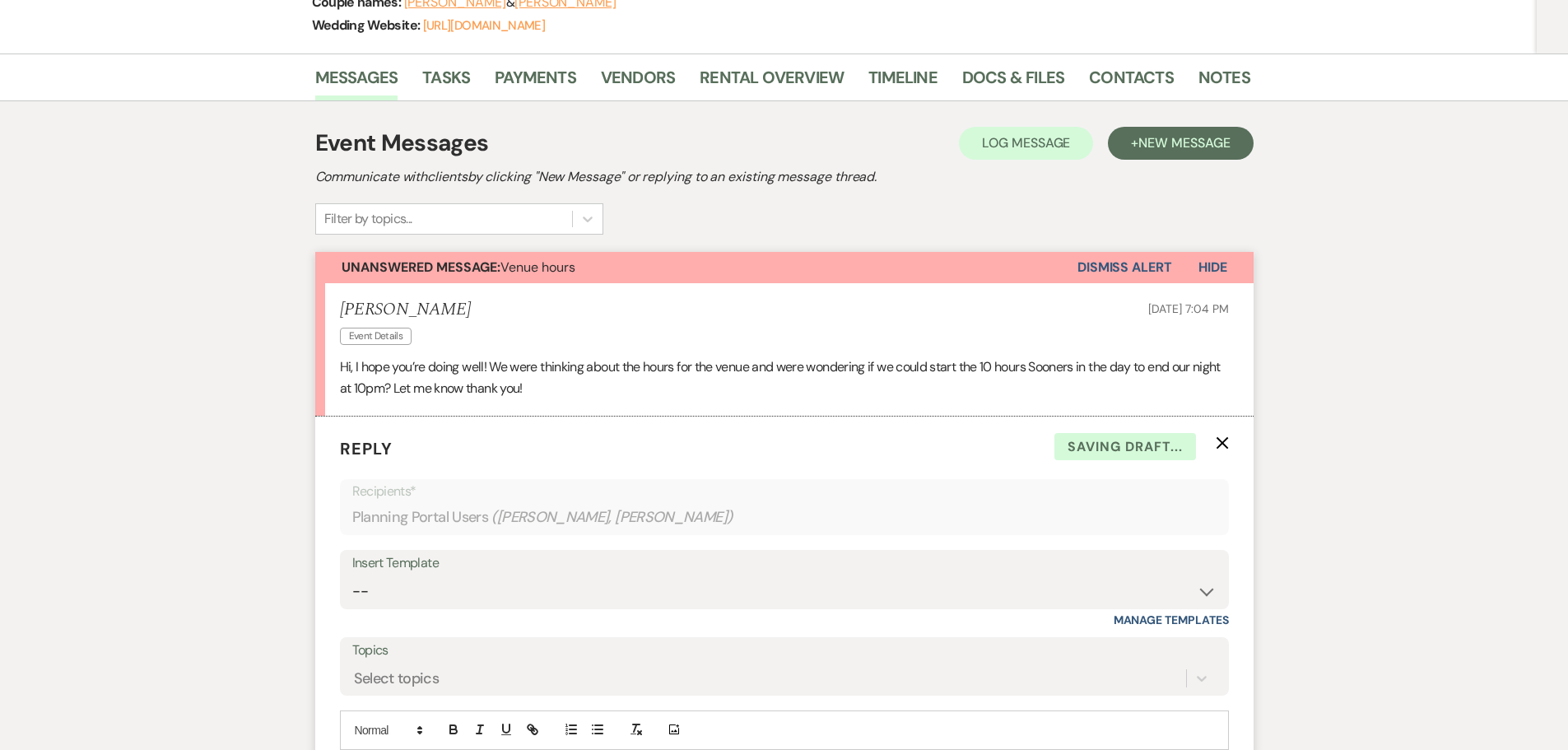
scroll to position [0, 0]
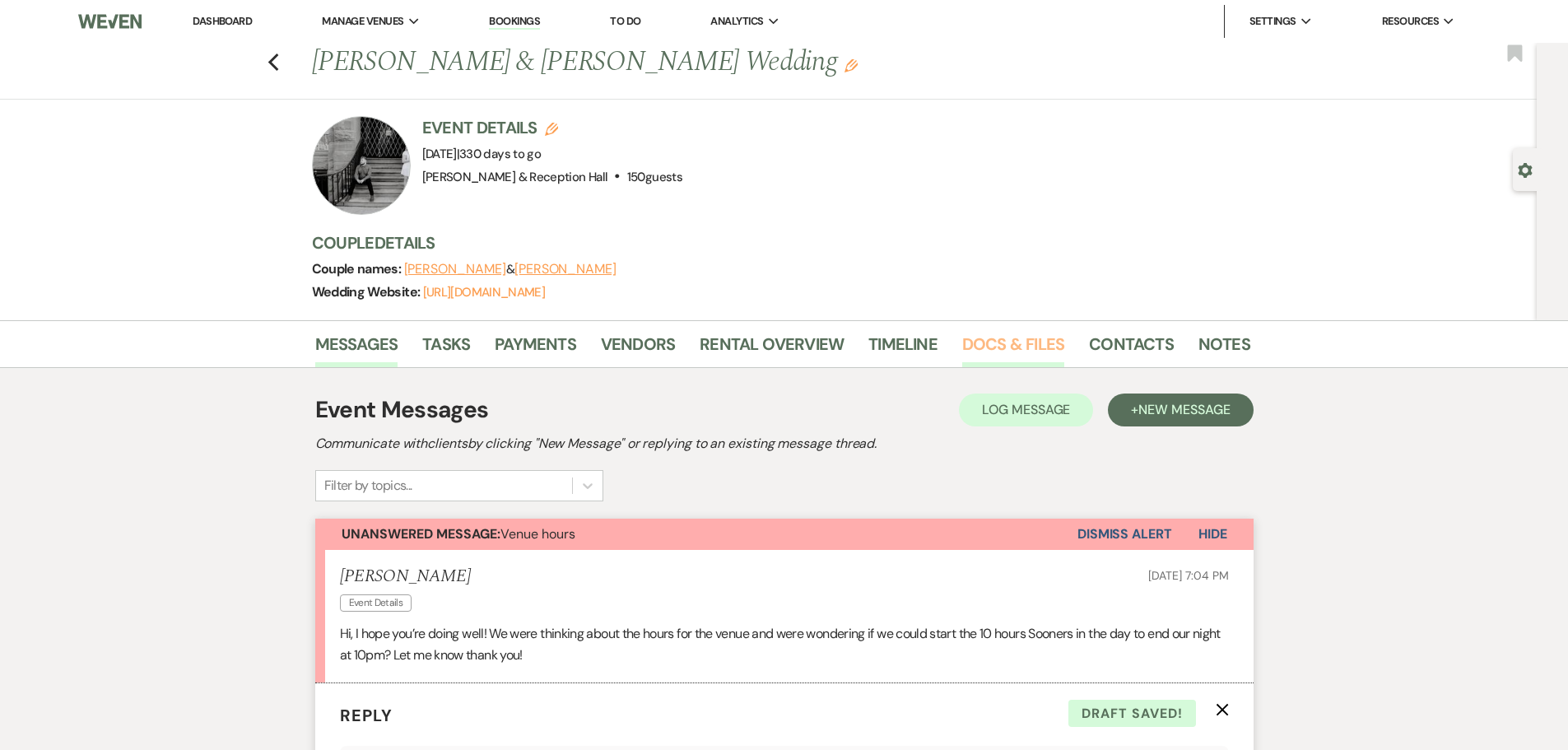
click at [1020, 341] on link "Docs & Files" at bounding box center [1013, 348] width 102 height 36
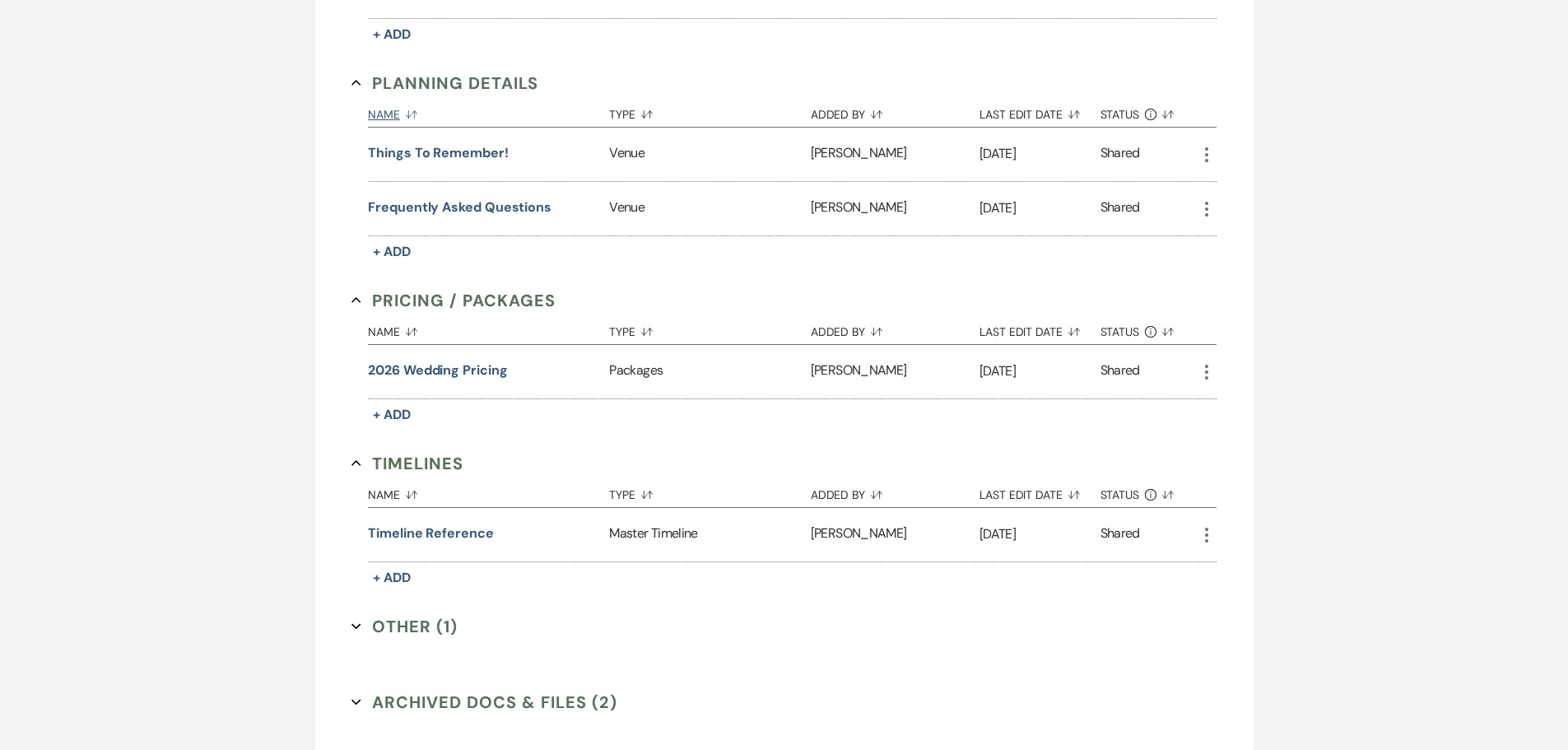
scroll to position [1235, 0]
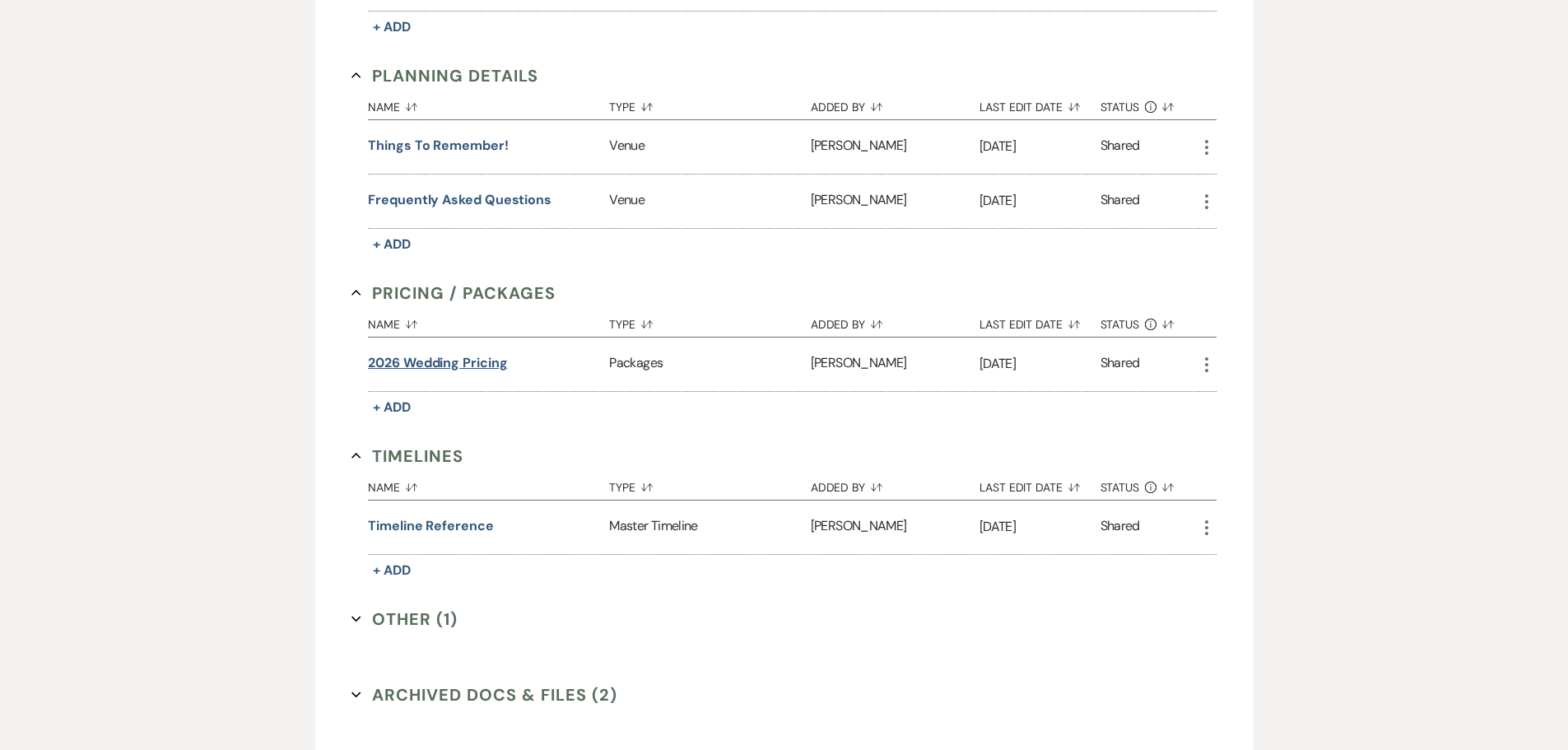
click at [428, 367] on button "2026 Wedding Pricing" at bounding box center [437, 363] width 139 height 20
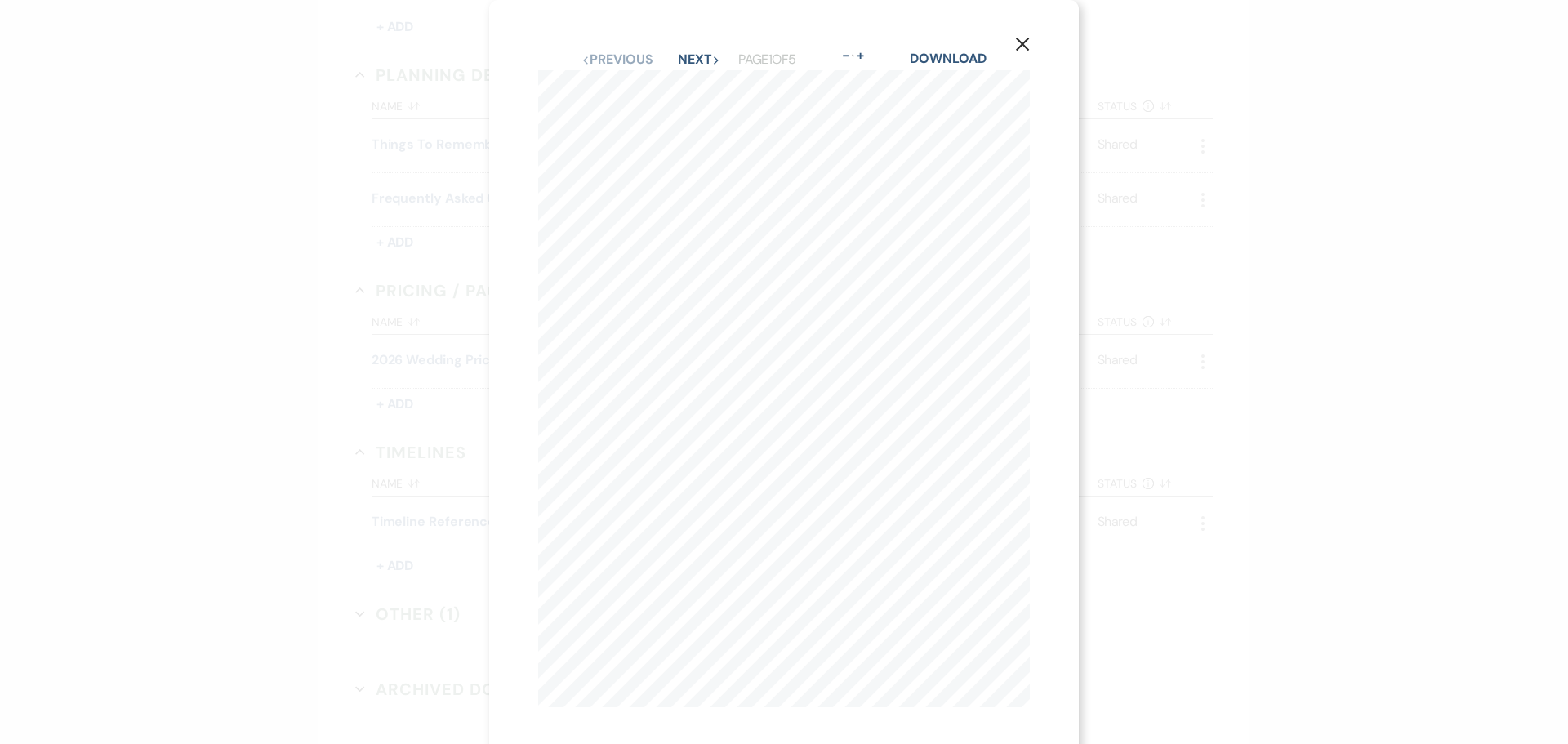
click at [688, 59] on button "Next Next" at bounding box center [698, 60] width 42 height 13
click at [688, 59] on button "Next Next" at bounding box center [698, 60] width 42 height 13
drag, startPoint x: 1028, startPoint y: 46, endPoint x: 1013, endPoint y: 54, distance: 17.0
click at [1028, 46] on icon "X" at bounding box center [1022, 44] width 15 height 15
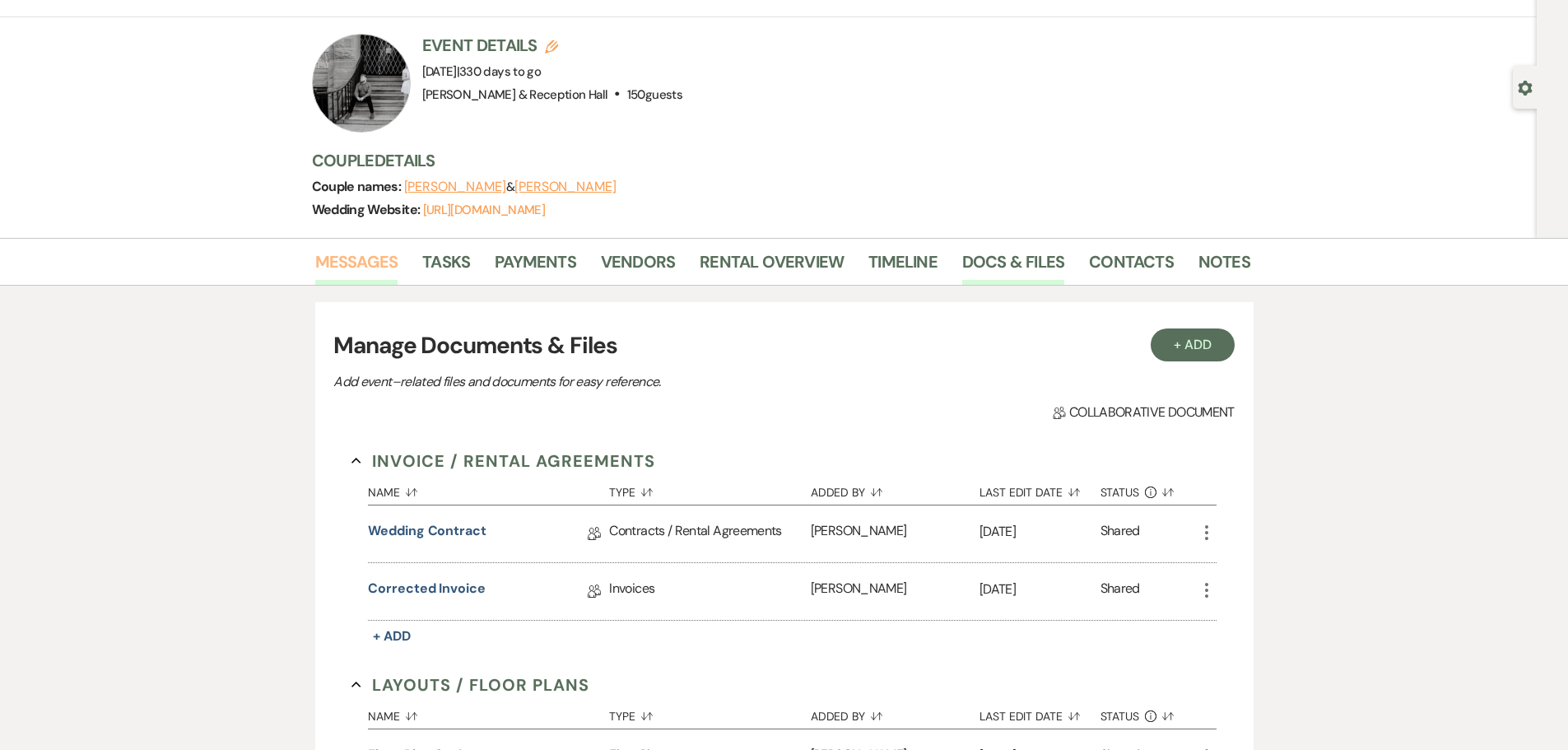
click at [366, 270] on link "Messages" at bounding box center [357, 266] width 83 height 36
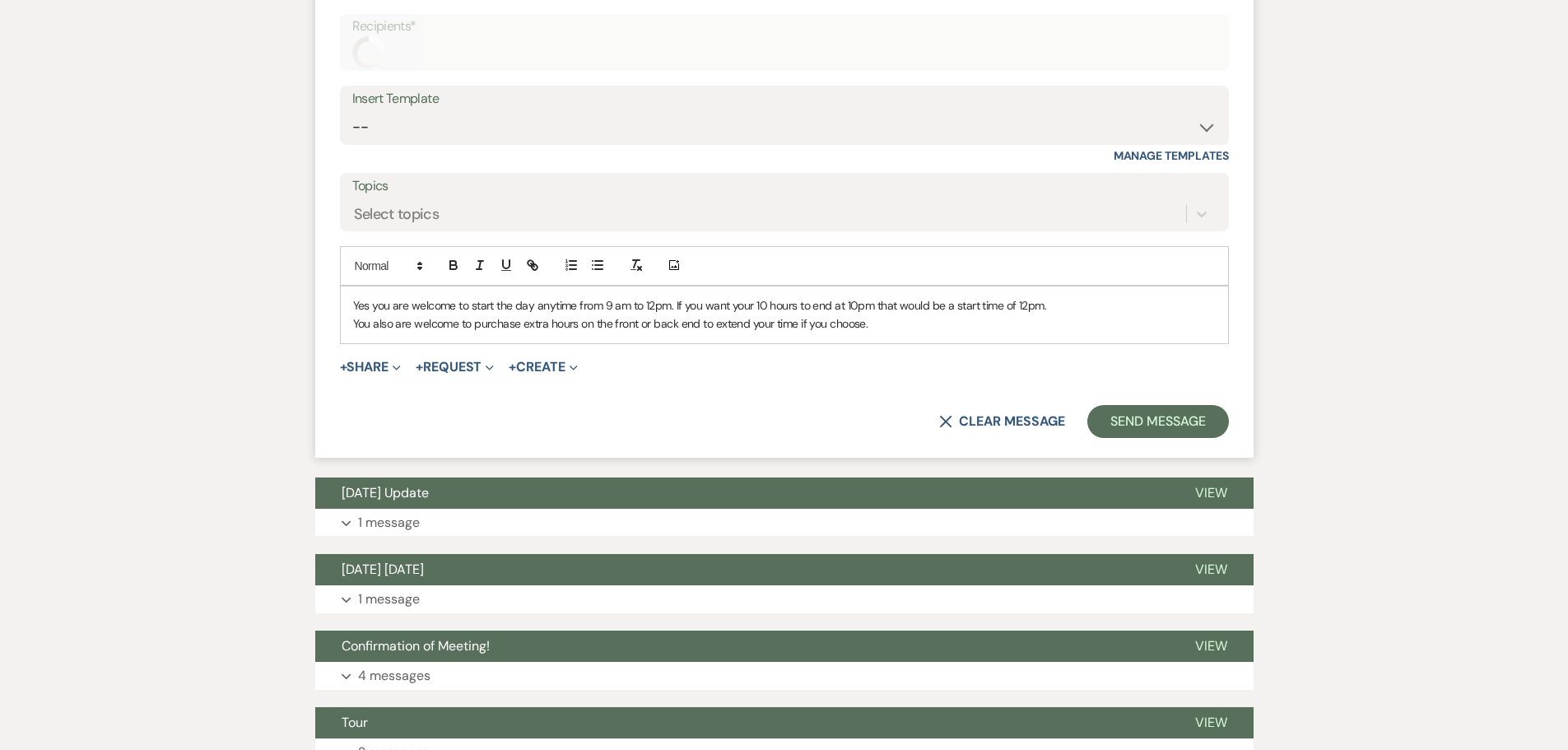
scroll to position [967, 0]
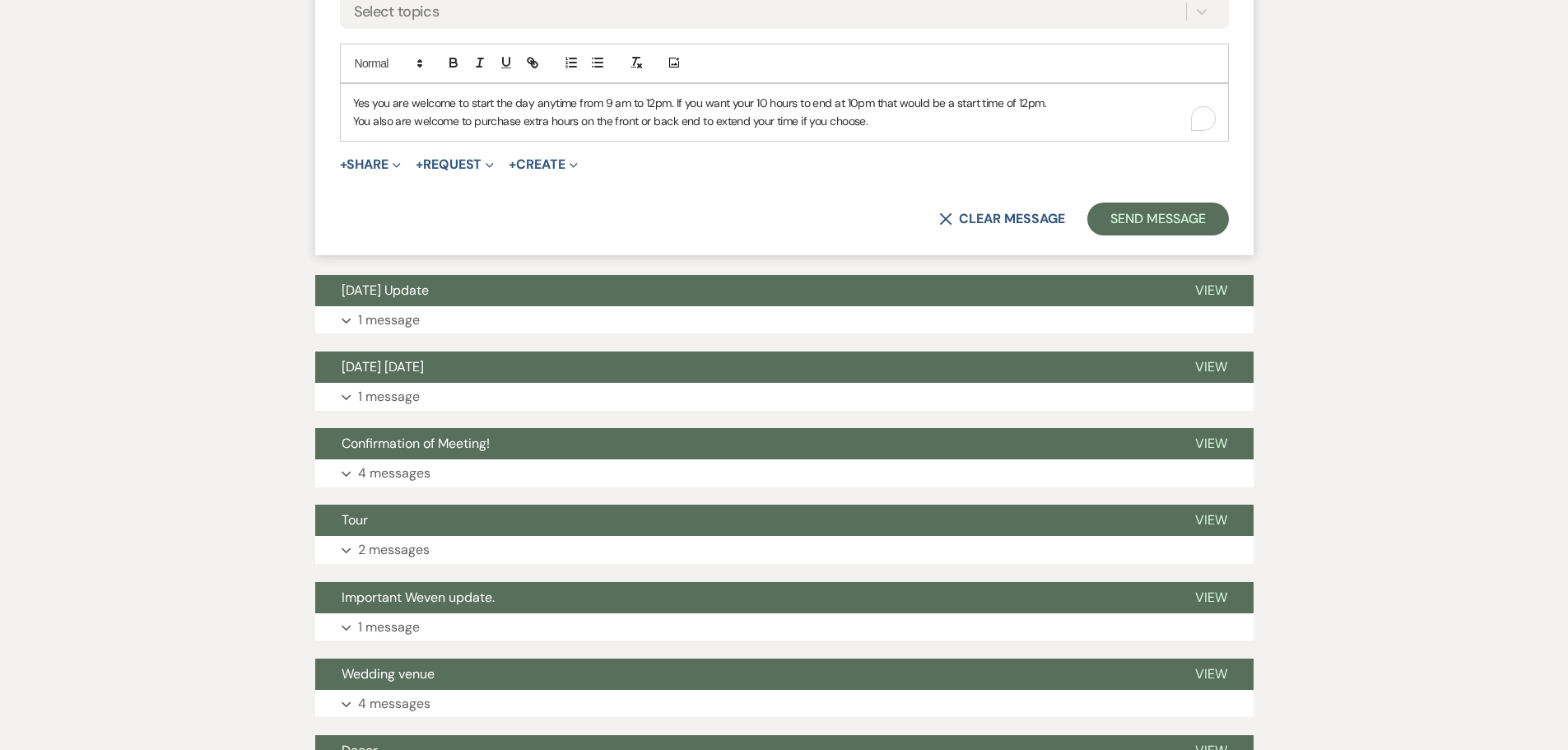
click at [892, 128] on p "You also are welcome to purchase extra hours on the front or back end to extend…" at bounding box center [784, 121] width 862 height 18
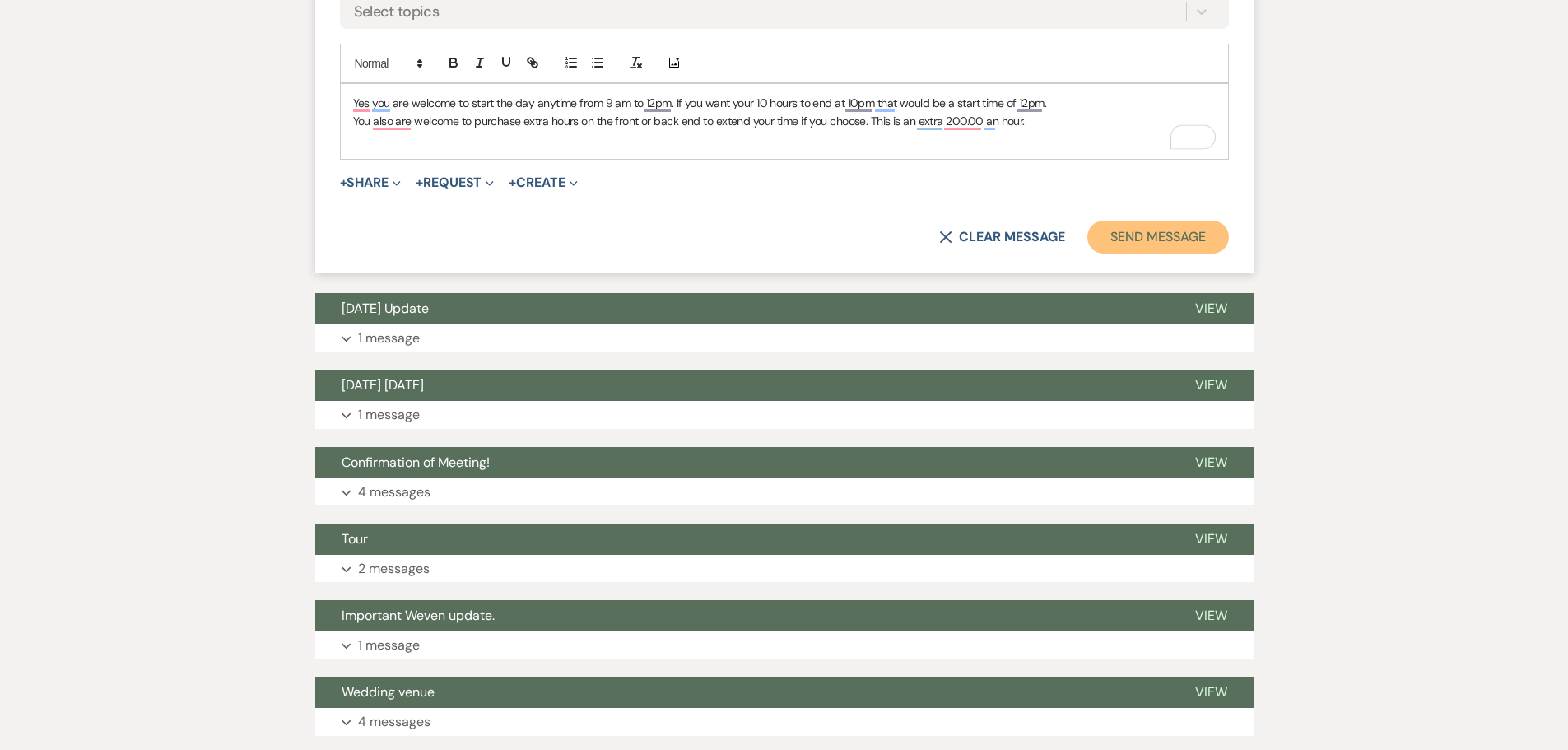
click at [1118, 241] on button "Send Message" at bounding box center [1158, 236] width 141 height 33
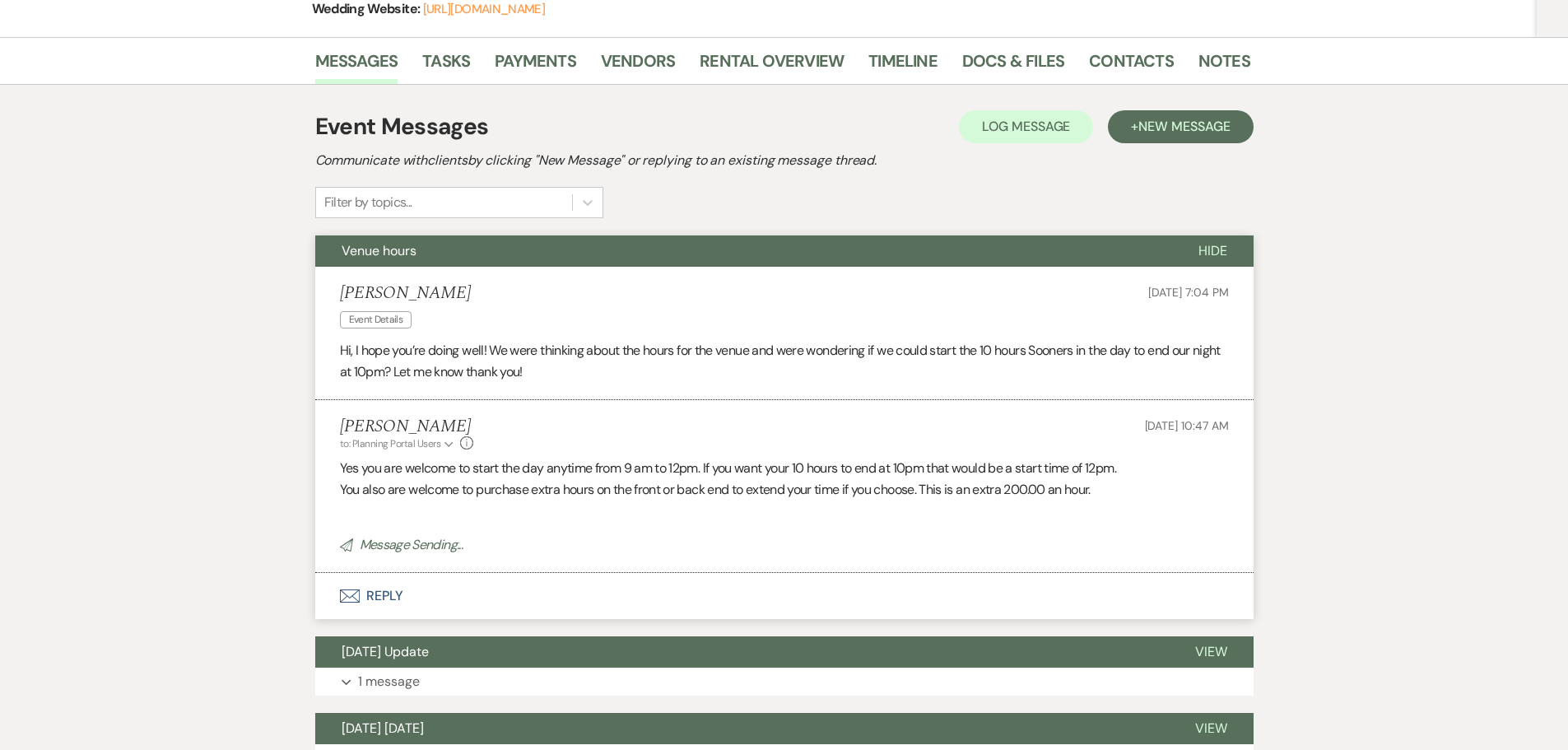
scroll to position [0, 0]
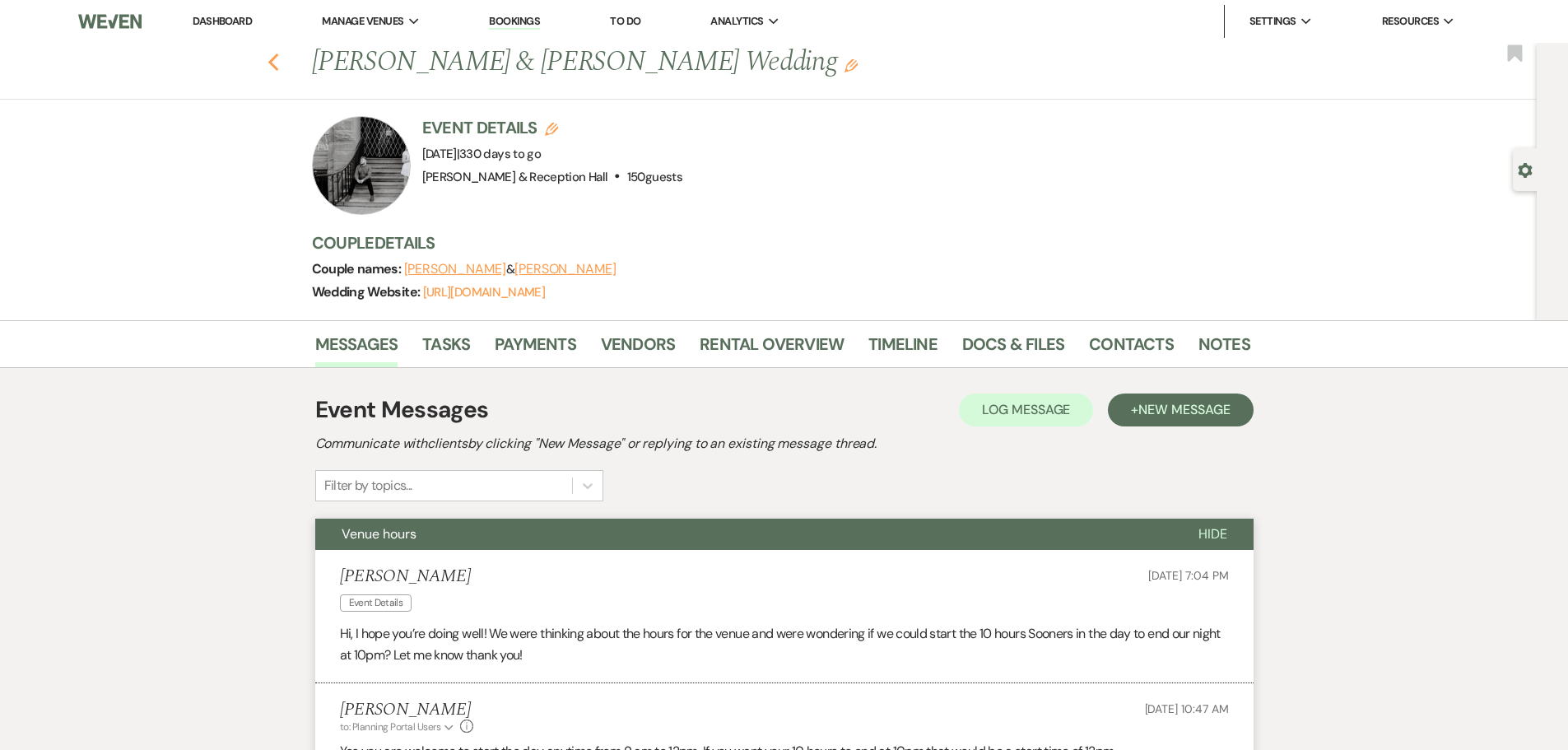
click at [280, 62] on icon "Previous" at bounding box center [274, 63] width 13 height 20
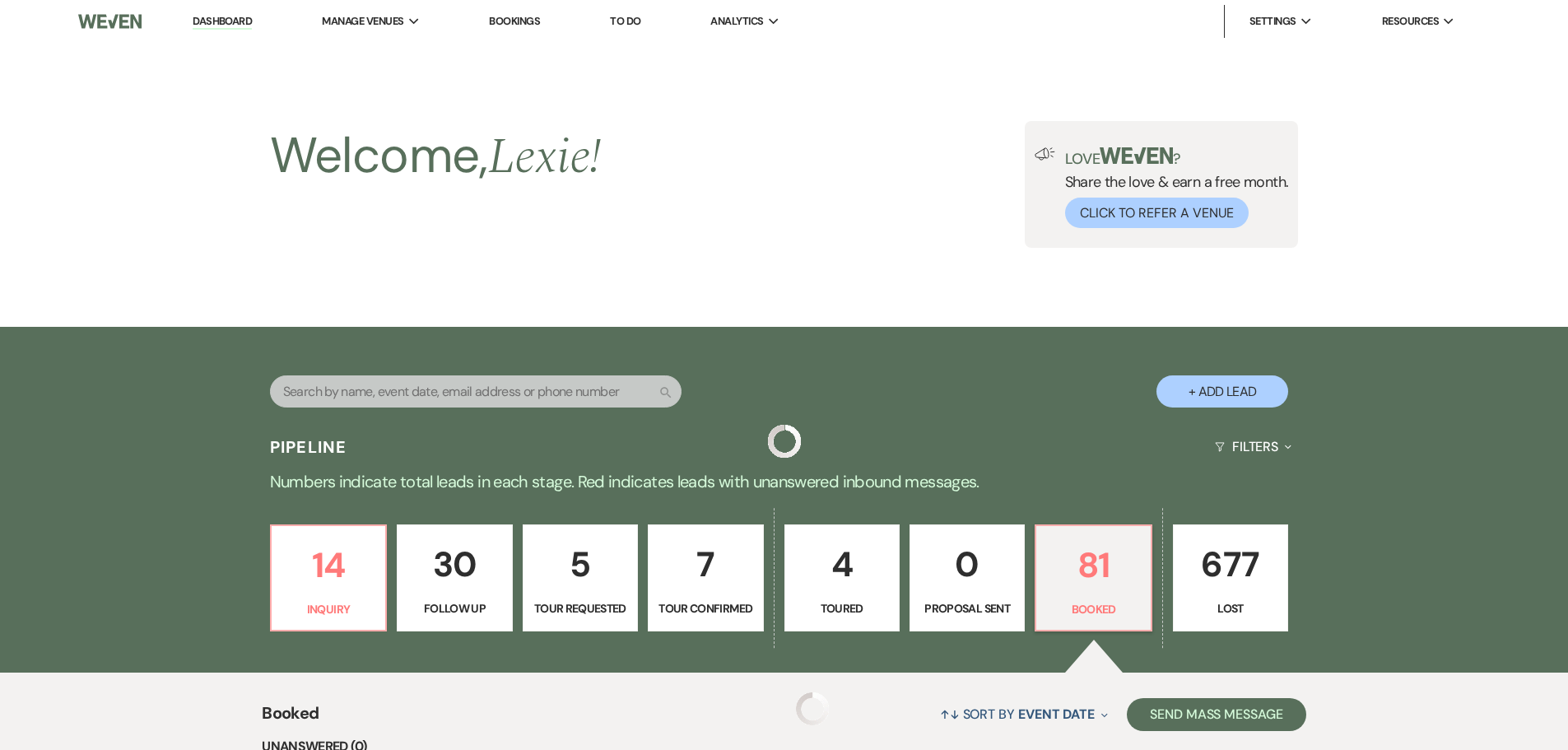
scroll to position [372, 0]
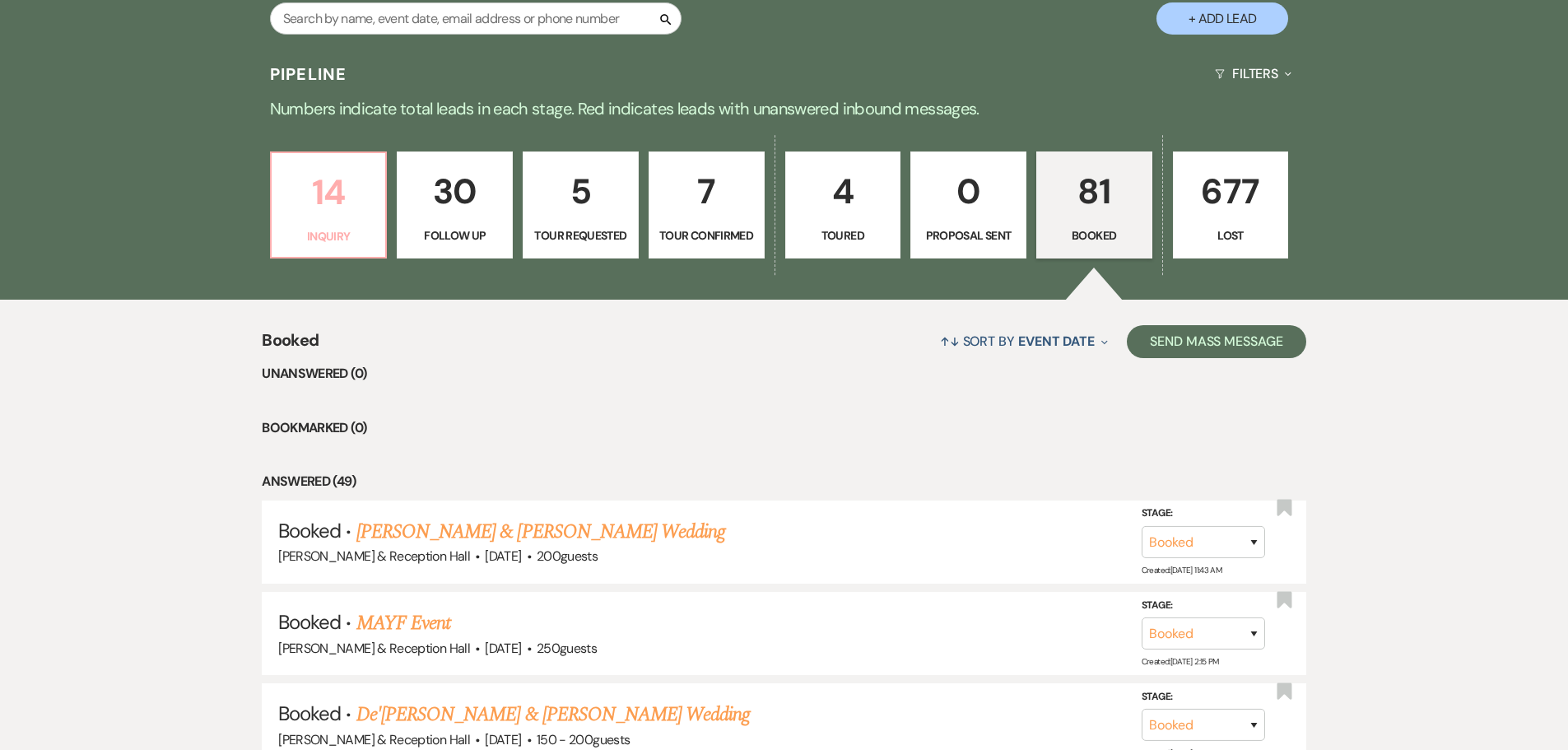
click at [352, 215] on p "14" at bounding box center [328, 193] width 95 height 55
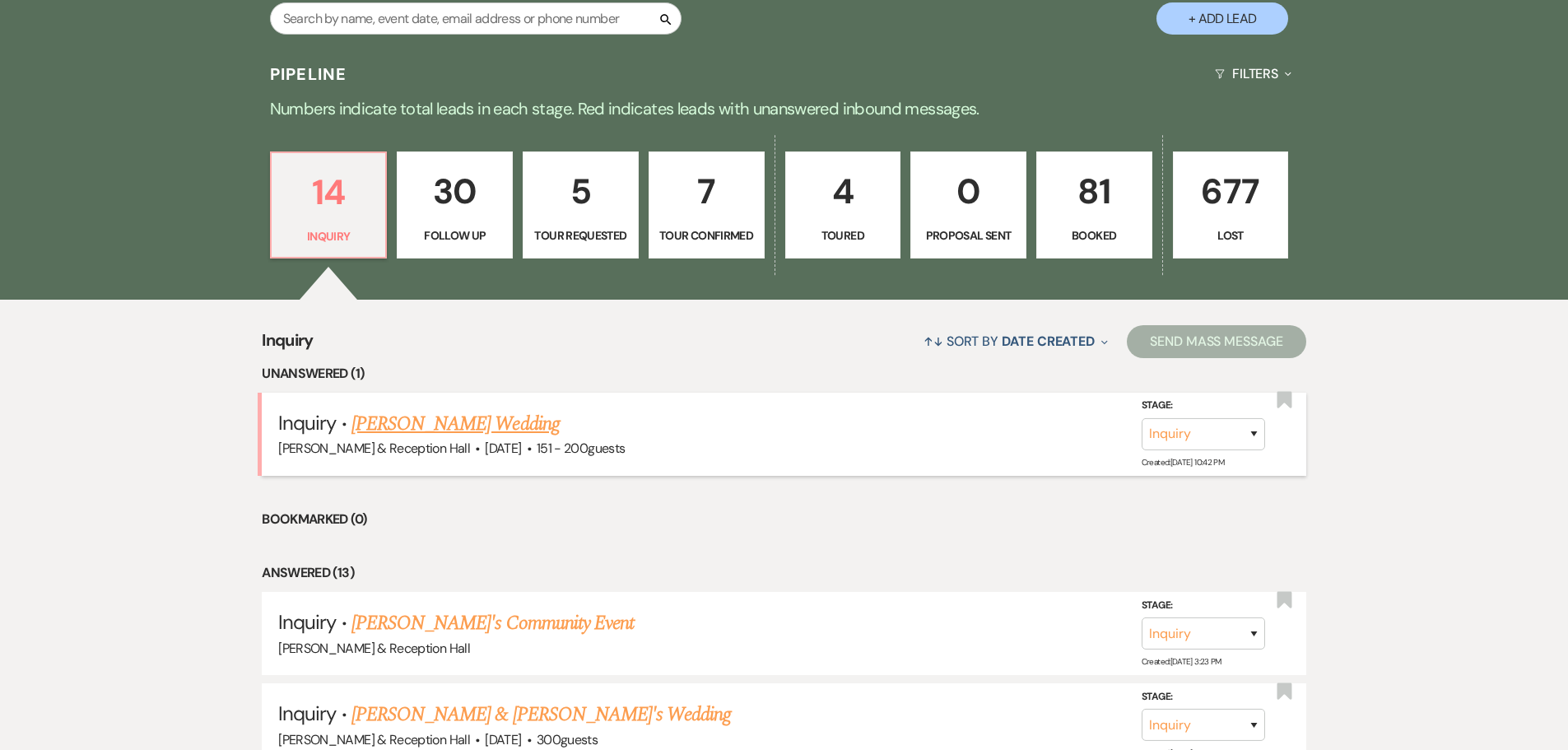
click at [445, 429] on link "[PERSON_NAME] Wedding" at bounding box center [455, 424] width 208 height 29
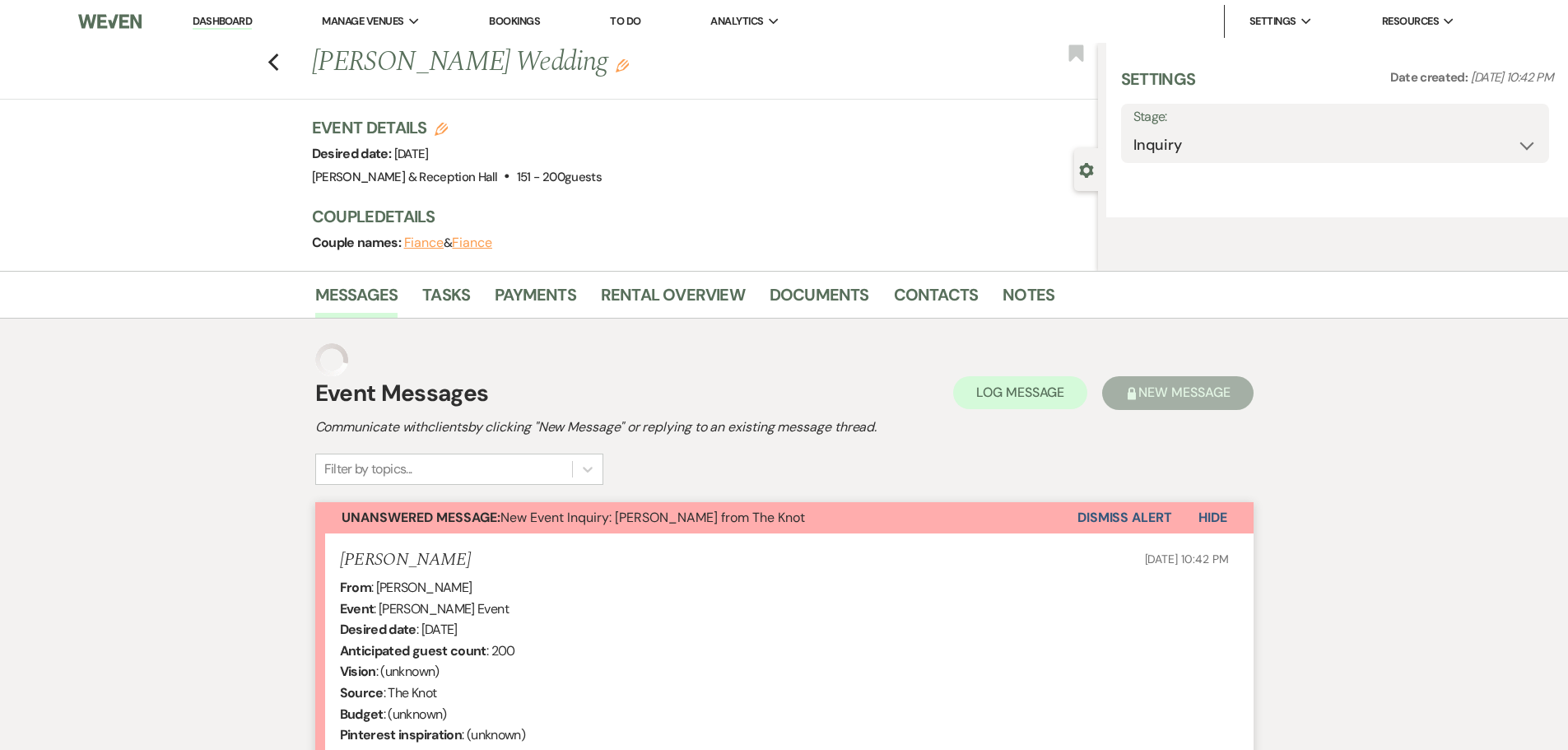
select select "2"
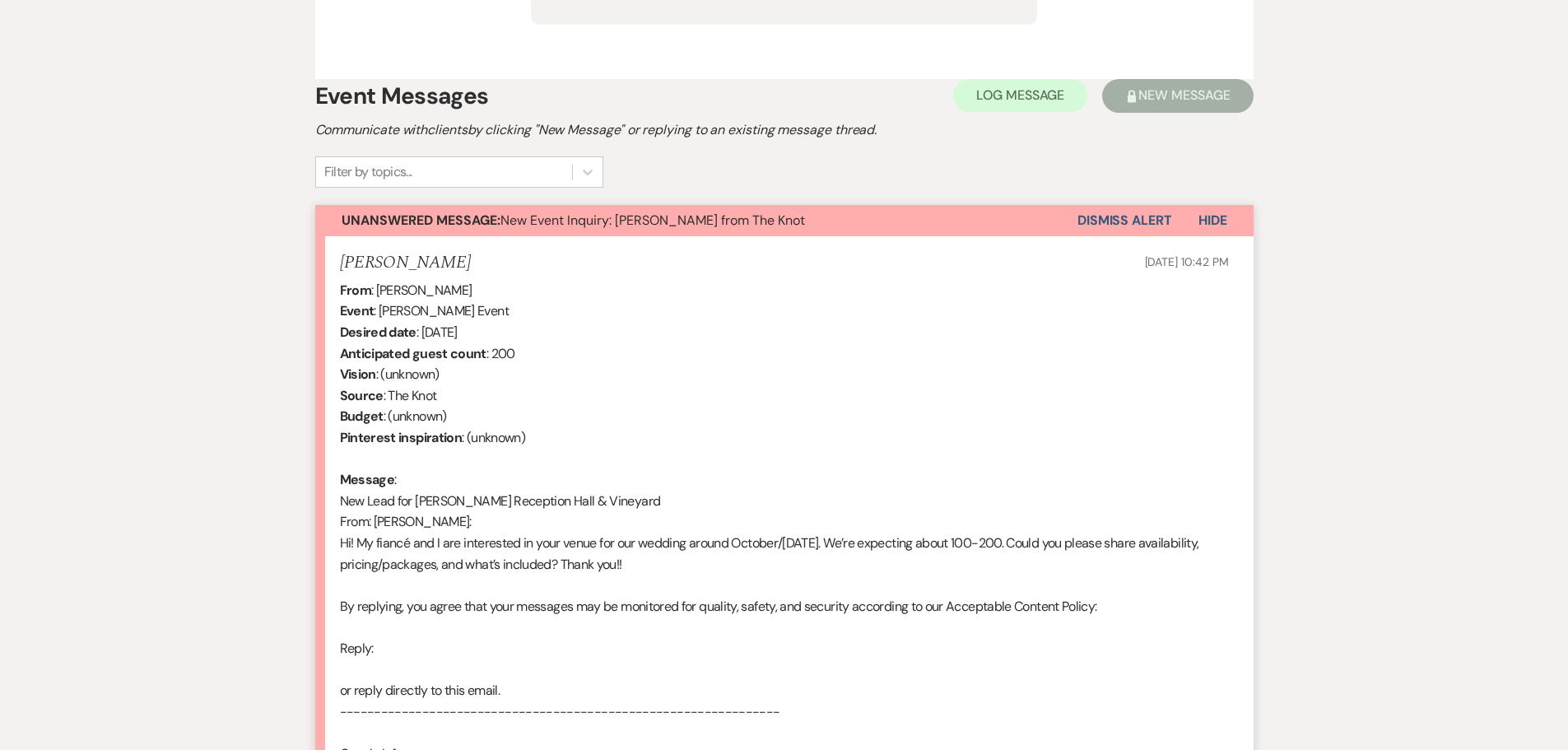
scroll to position [1317, 0]
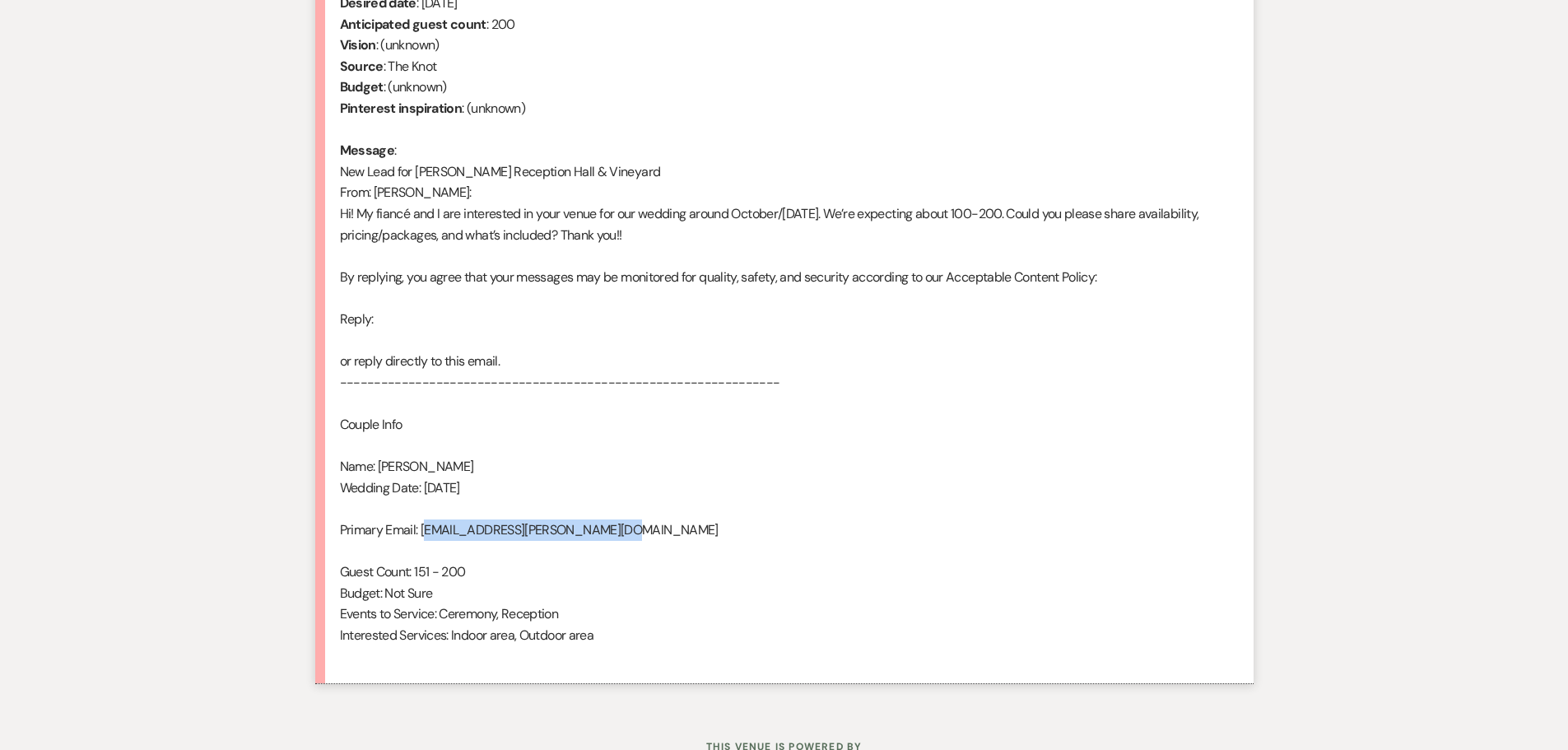
drag, startPoint x: 424, startPoint y: 510, endPoint x: 625, endPoint y: 512, distance: 201.0
click at [625, 512] on div "From : [PERSON_NAME] Event : [PERSON_NAME] Event Desired date : [DATE] Anticipa…" at bounding box center [784, 308] width 889 height 716
click at [419, 516] on div "From : [PERSON_NAME] Event : [PERSON_NAME] Event Desired date : [DATE] Anticipa…" at bounding box center [784, 308] width 889 height 716
drag, startPoint x: 419, startPoint y: 516, endPoint x: 710, endPoint y: 521, distance: 291.0
click at [710, 521] on div "From : [PERSON_NAME] Event : [PERSON_NAME] Event Desired date : [DATE] Anticipa…" at bounding box center [784, 308] width 889 height 716
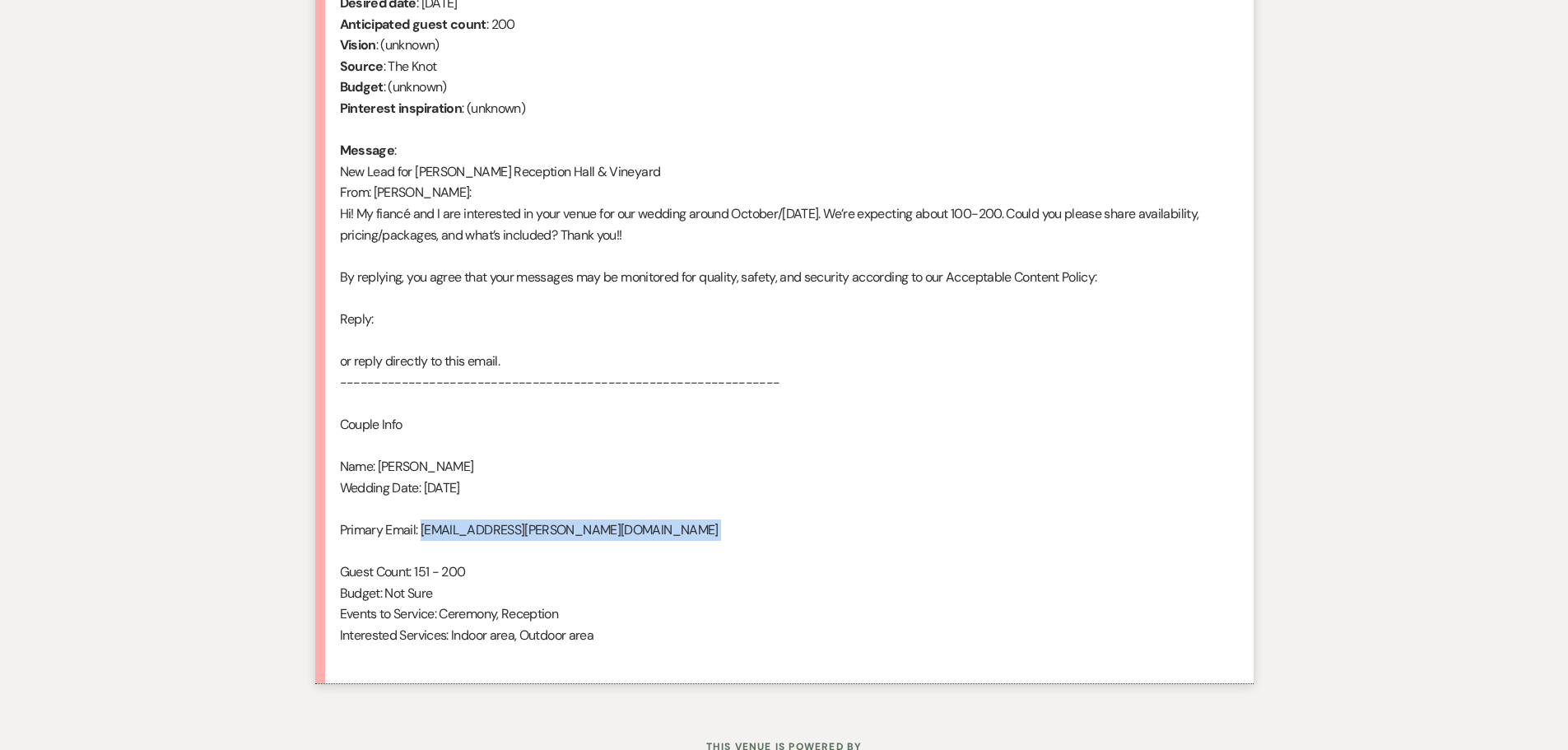
copy div "[EMAIL_ADDRESS][PERSON_NAME][DOMAIN_NAME]"
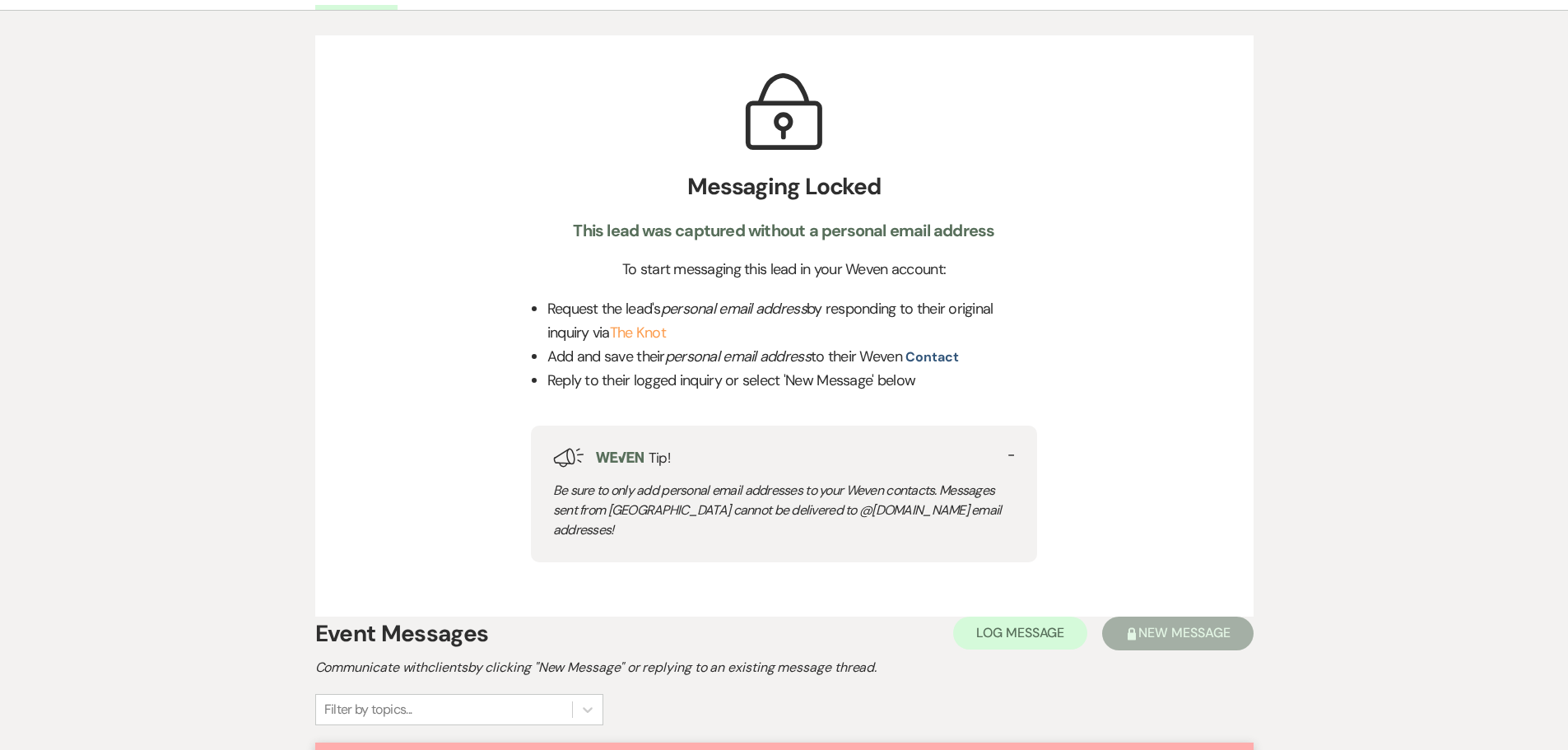
scroll to position [329, 0]
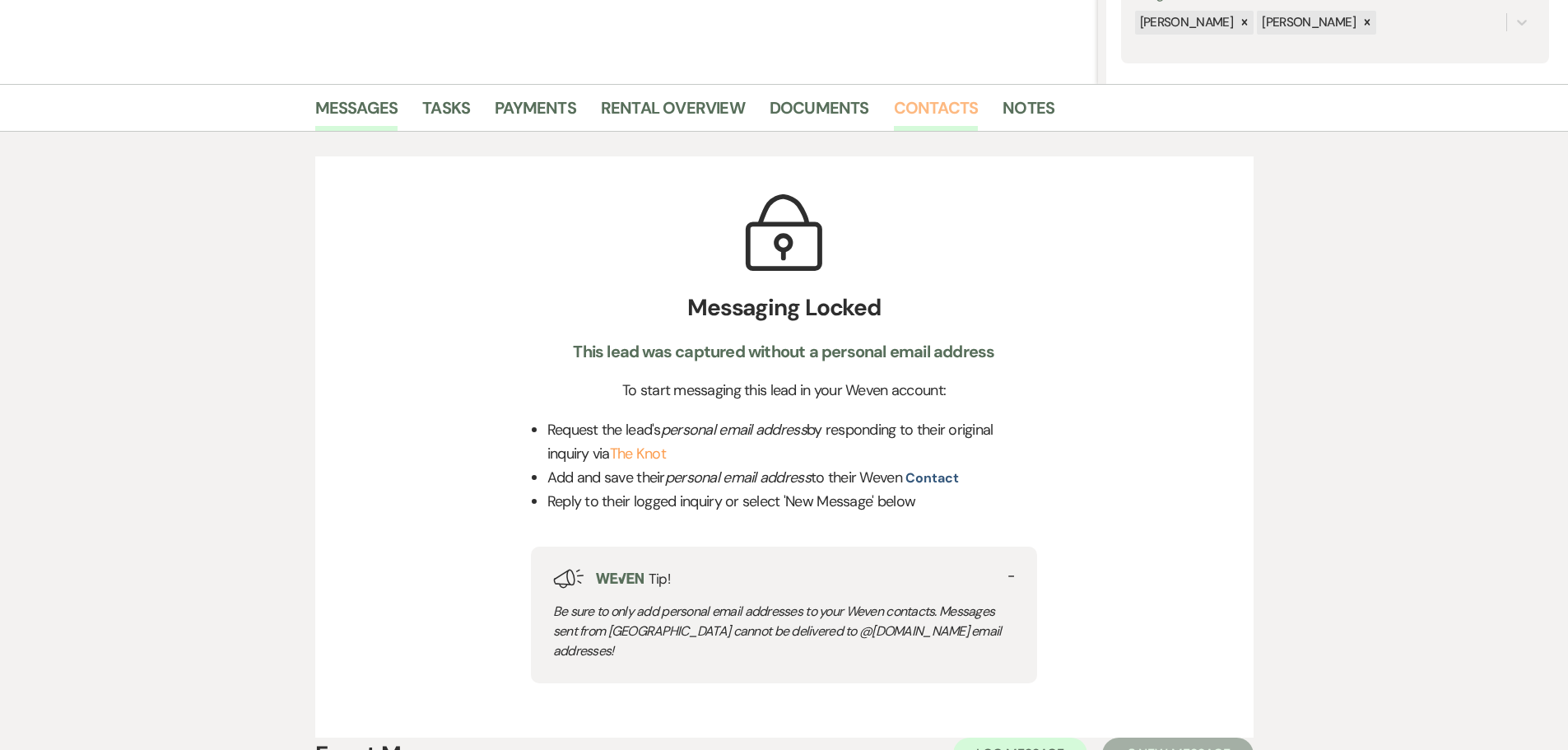
click at [928, 114] on link "Contacts" at bounding box center [936, 112] width 85 height 36
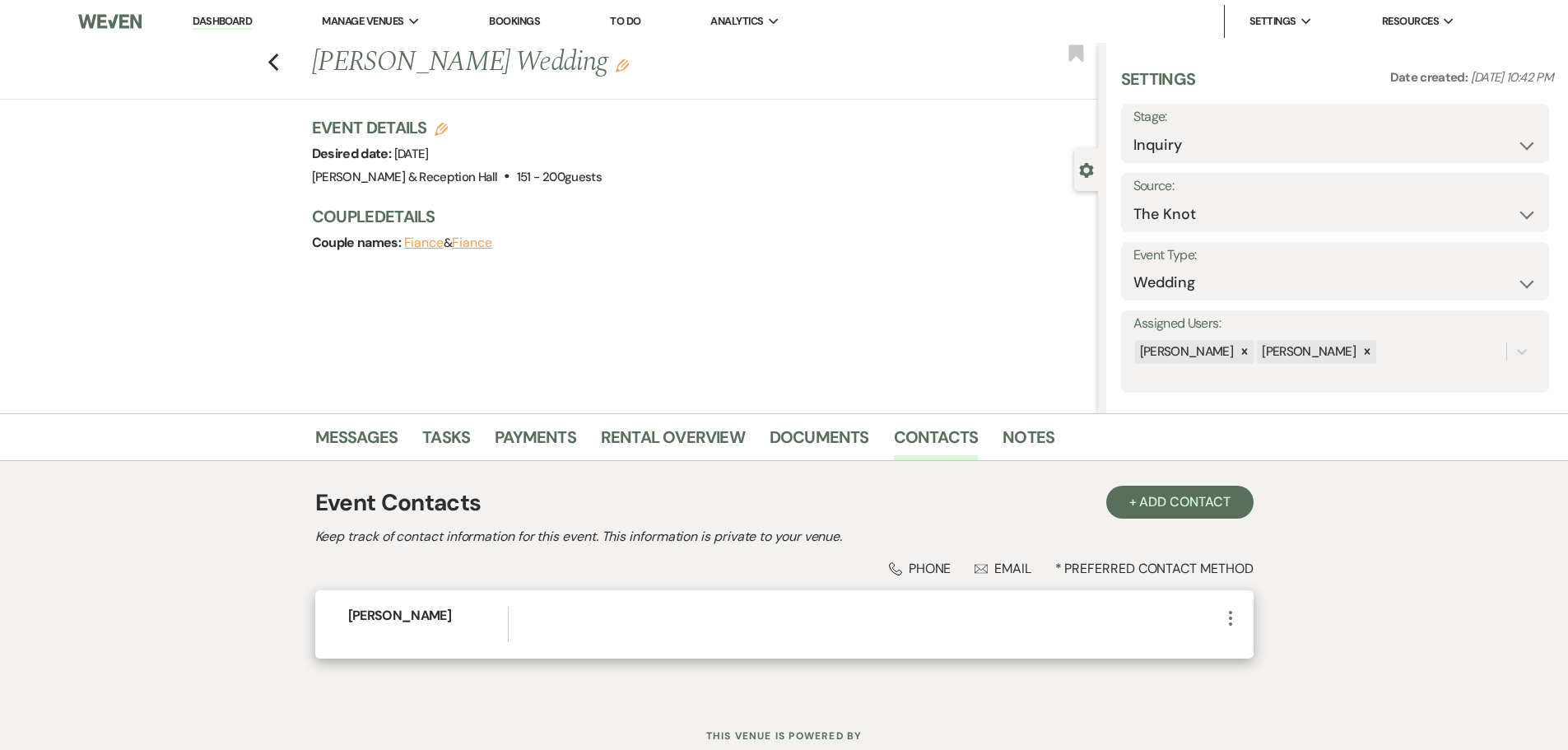
click at [1235, 613] on icon "More" at bounding box center [1231, 619] width 20 height 20
click at [1226, 655] on button "Pencil Edit" at bounding box center [1269, 650] width 98 height 28
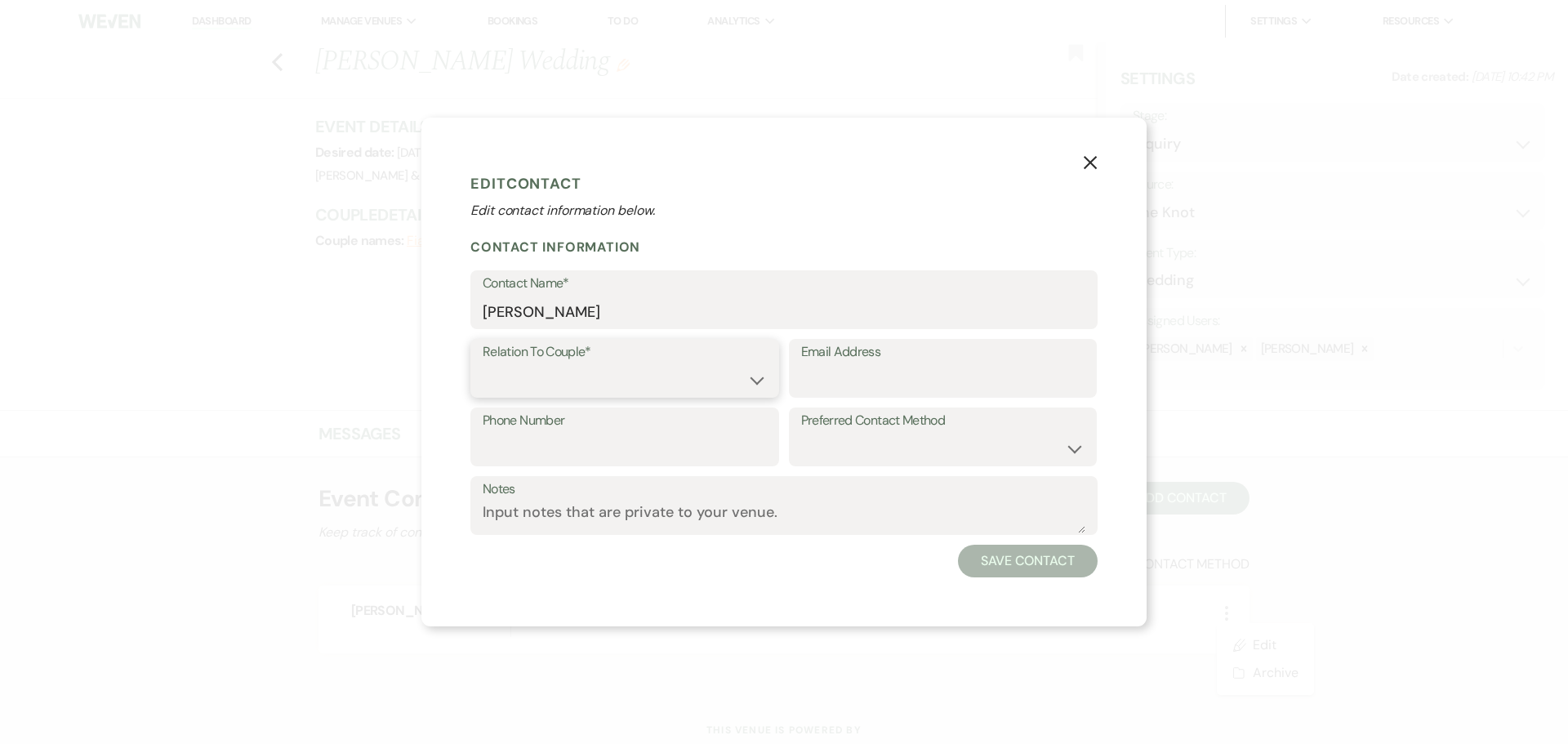
click at [555, 373] on select "Couple Planner Parent of Couple Family Member Friend Other" at bounding box center [625, 379] width 284 height 32
select select "1"
click at [483, 364] on select "Couple Planner Parent of Couple Family Member Friend Other" at bounding box center [625, 379] width 284 height 32
click at [838, 376] on input "Email Address" at bounding box center [943, 379] width 284 height 32
paste input "[EMAIL_ADDRESS][PERSON_NAME][DOMAIN_NAME]"
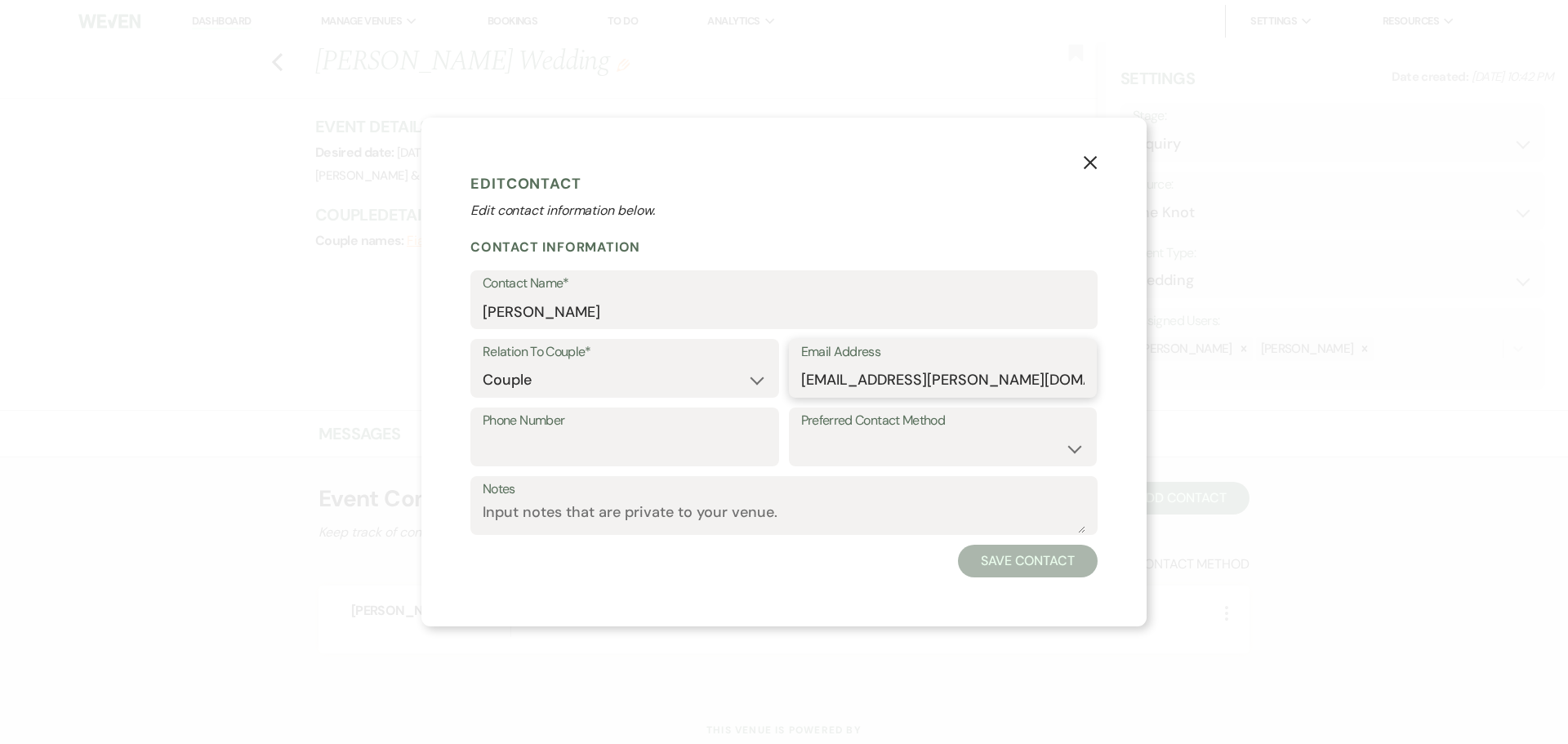
scroll to position [0, 46]
type input "[EMAIL_ADDRESS][PERSON_NAME][DOMAIN_NAME]"
click at [972, 456] on select "Email Phone Text" at bounding box center [943, 448] width 284 height 32
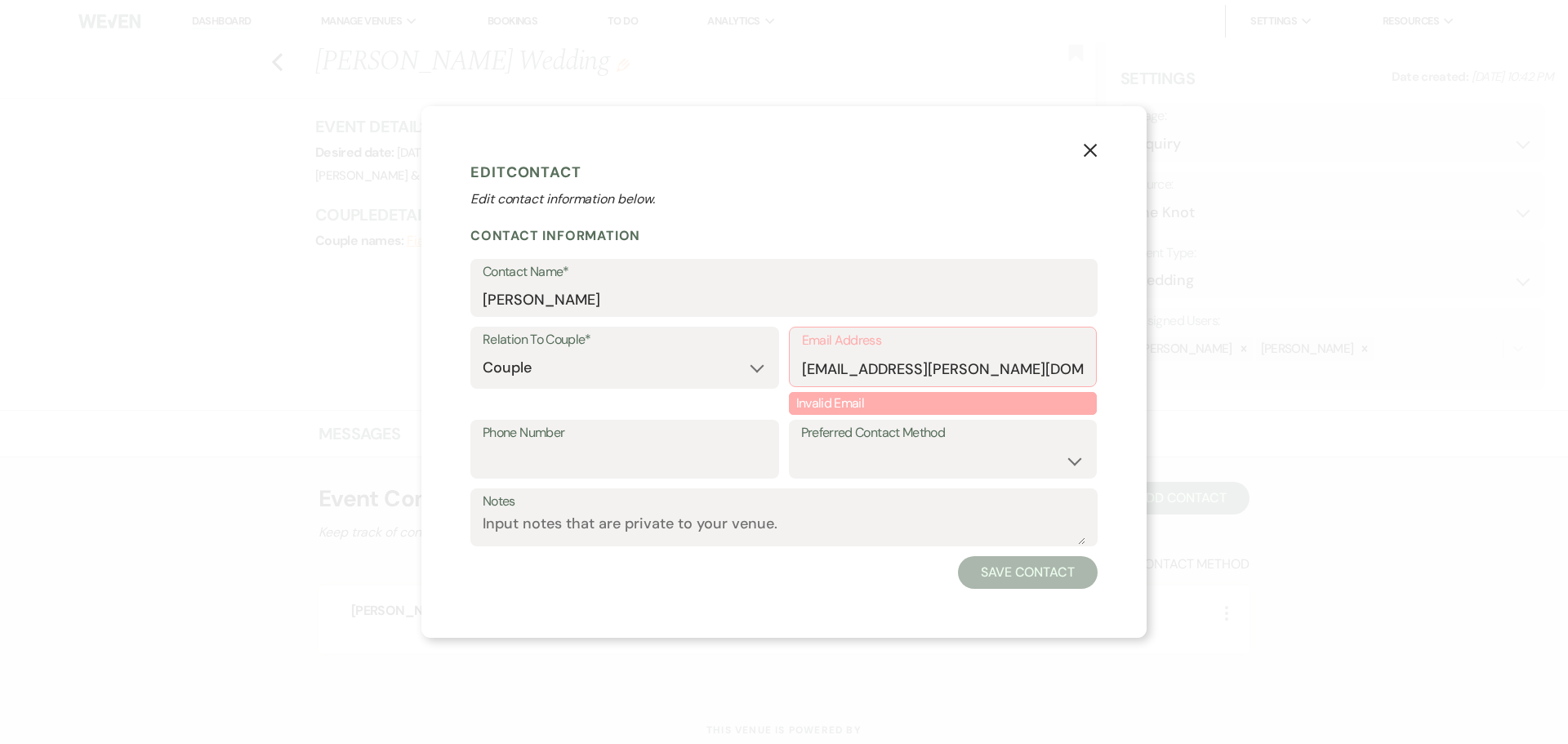
click at [1100, 154] on button "X" at bounding box center [1090, 149] width 24 height 28
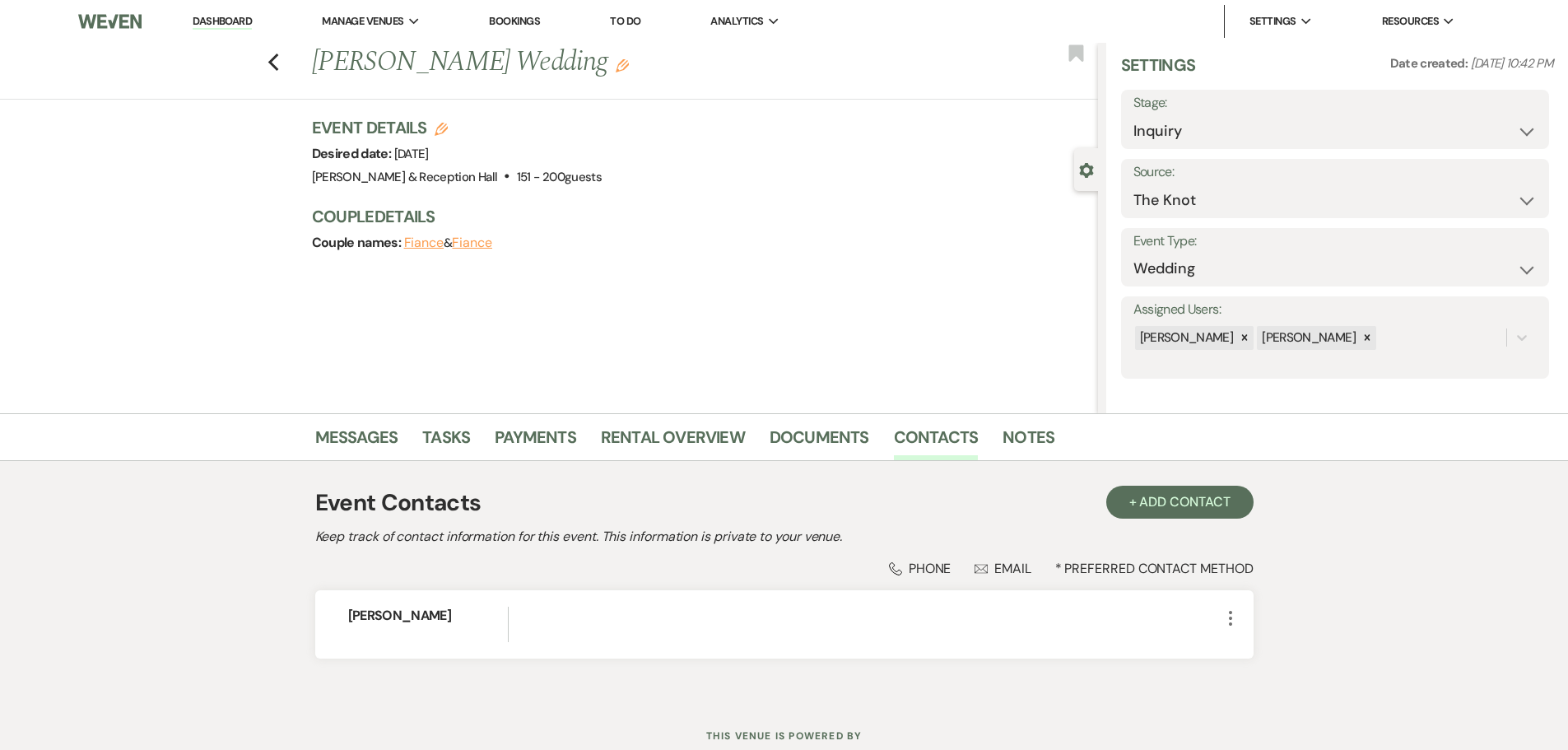
scroll to position [54, 0]
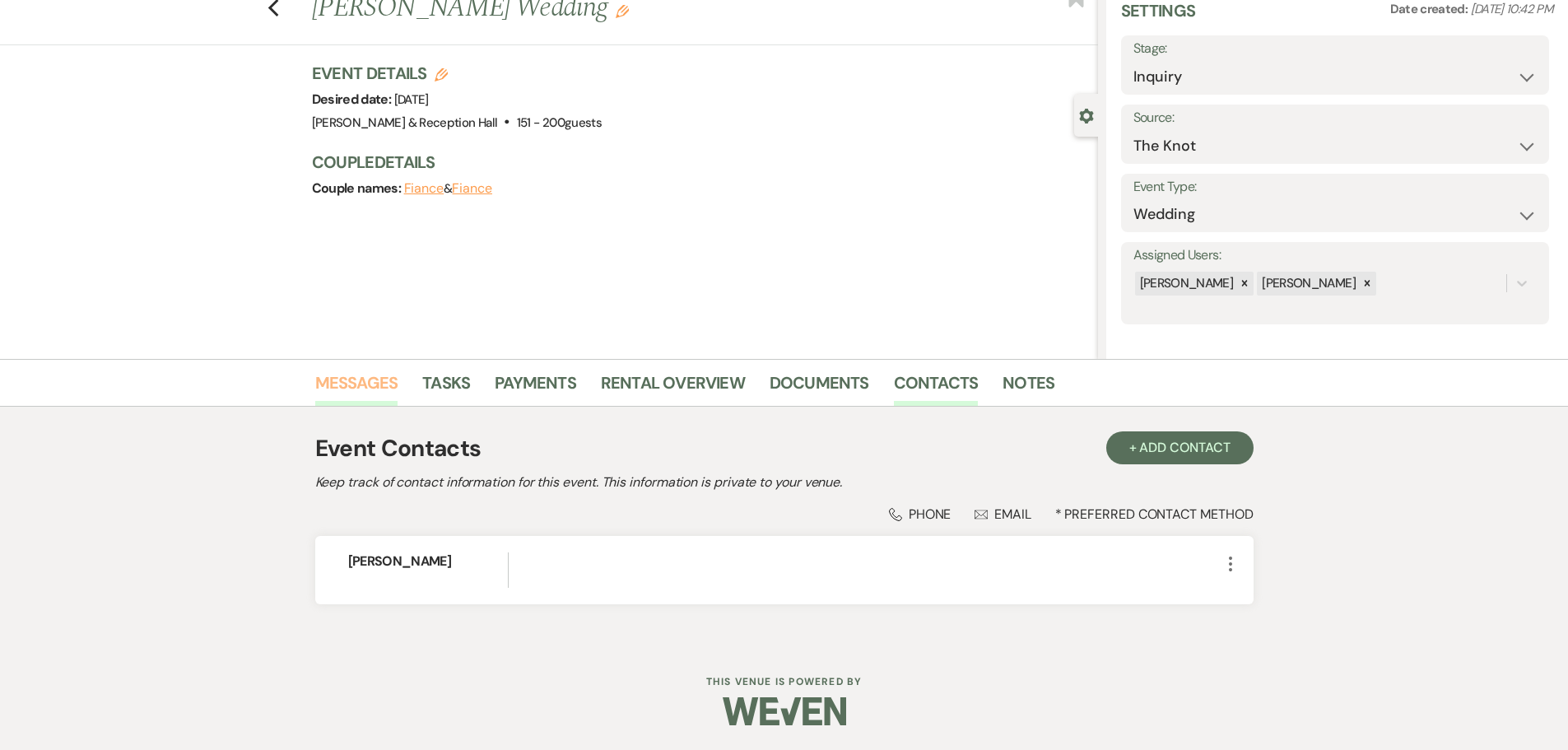
click at [373, 378] on link "Messages" at bounding box center [357, 387] width 83 height 36
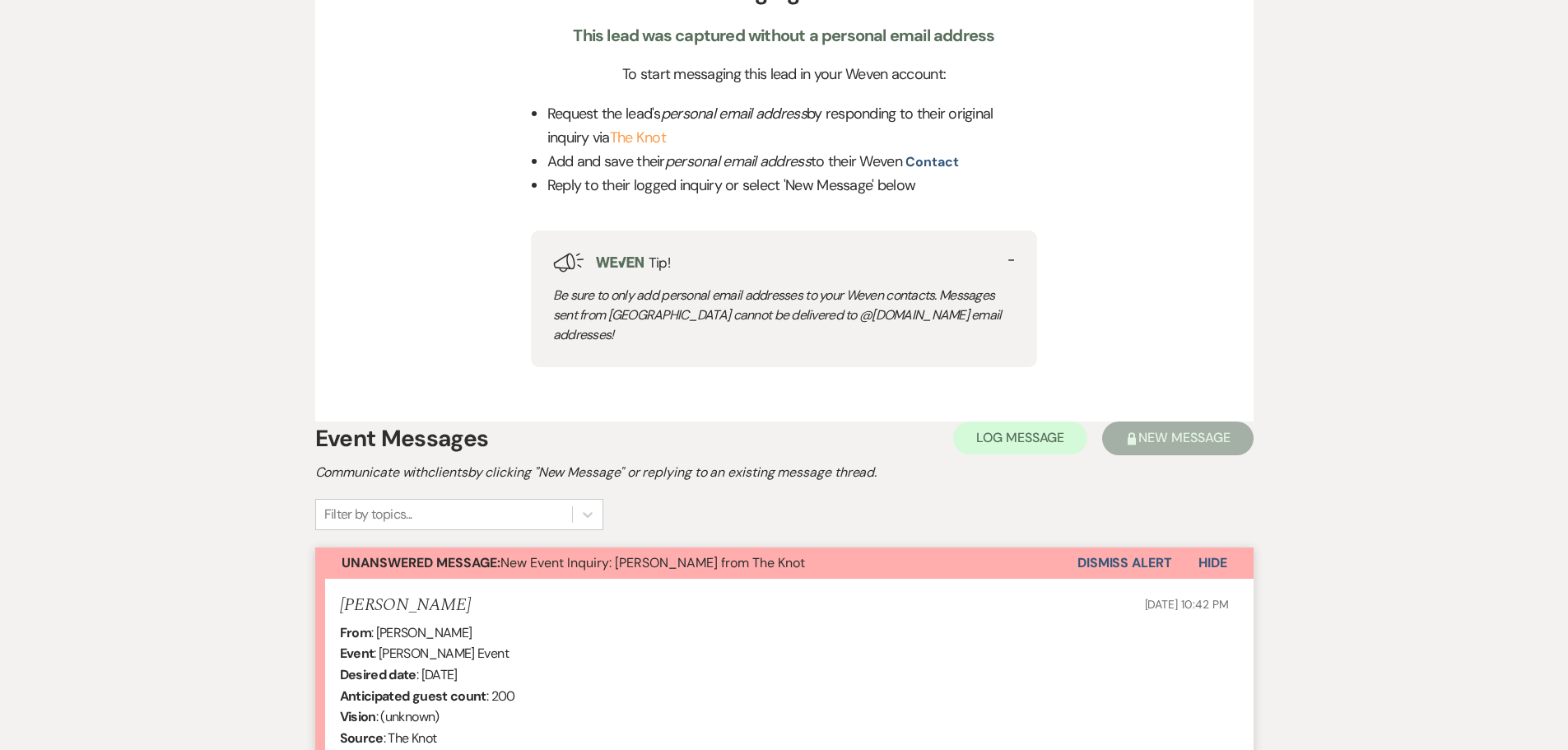
scroll to position [795, 0]
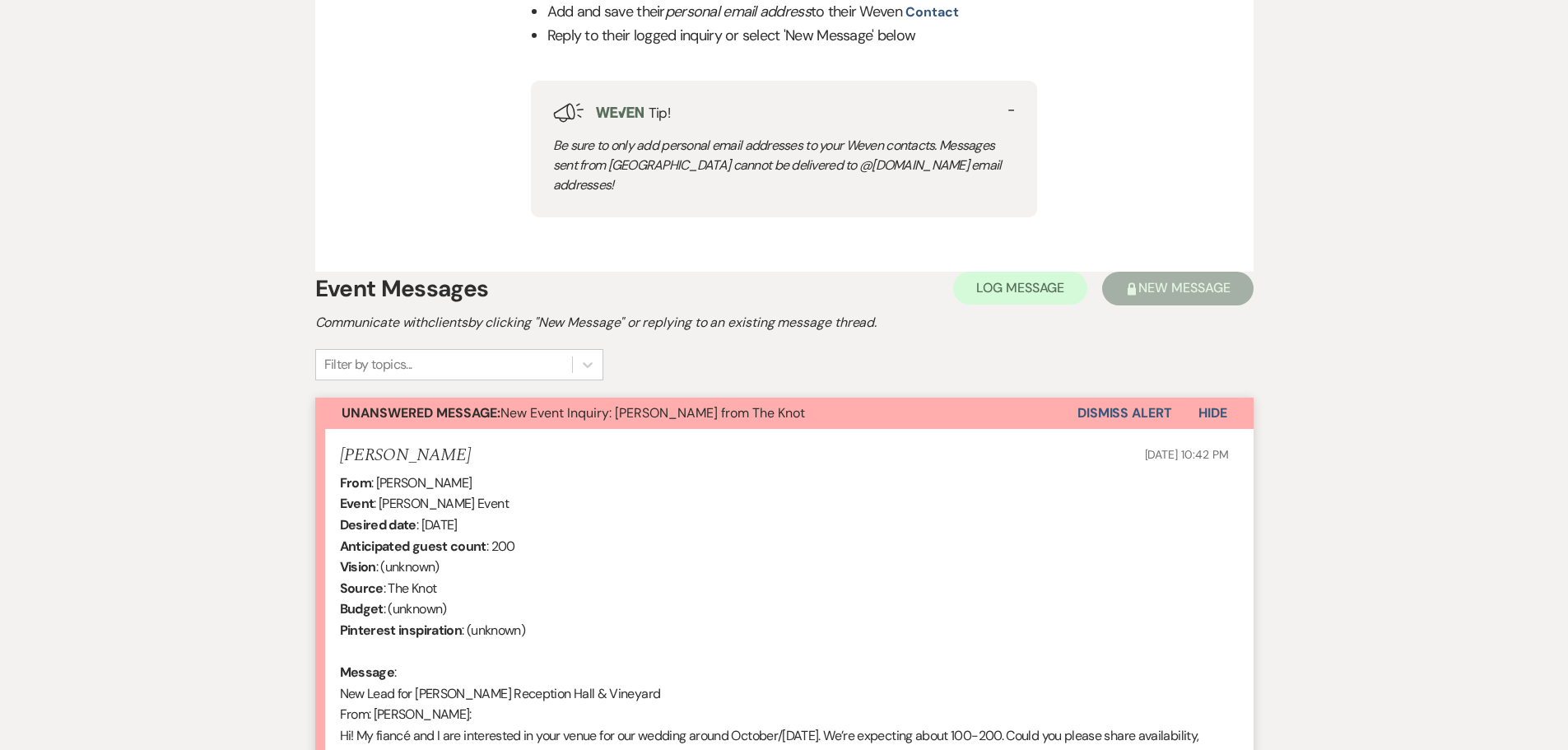
click at [1155, 399] on button "Dismiss Alert" at bounding box center [1124, 413] width 95 height 31
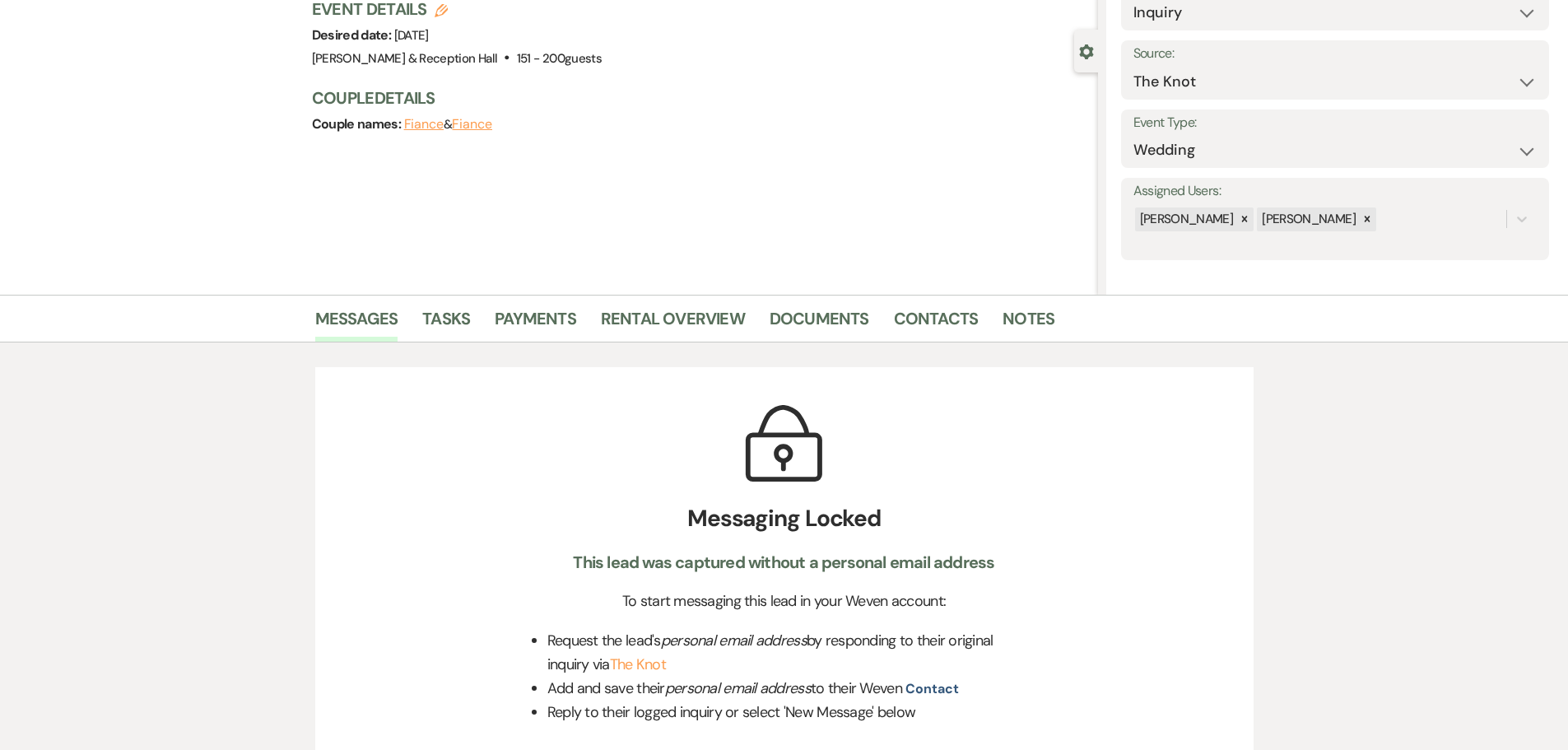
scroll to position [0, 0]
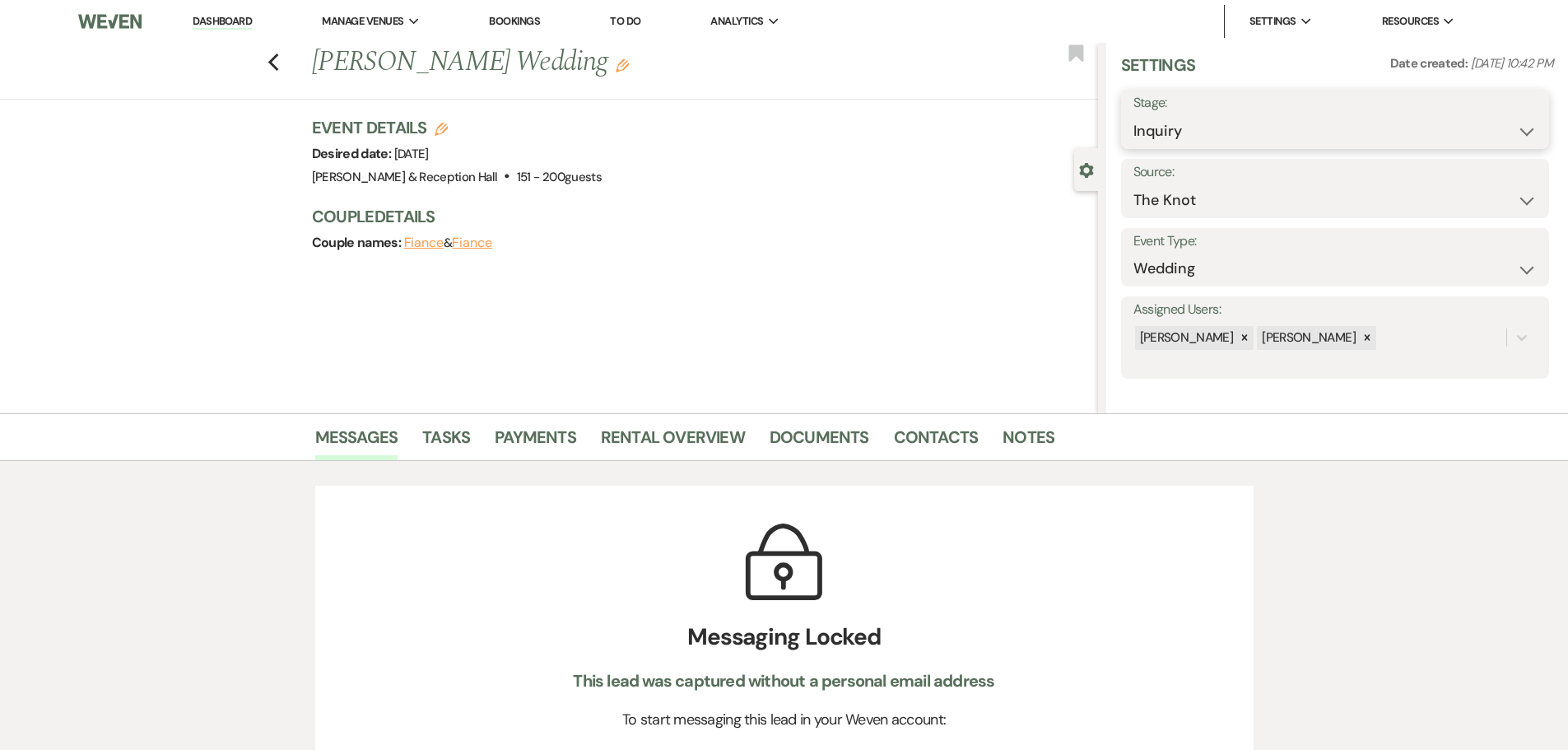
click at [1168, 132] on select "Inquiry Follow Up Tour Requested Tour Confirmed Toured Proposal Sent Booked Lost" at bounding box center [1335, 131] width 404 height 32
select select "8"
click at [1134, 116] on select "Inquiry Follow Up Tour Requested Tour Confirmed Toured Proposal Sent Booked Lost" at bounding box center [1335, 131] width 404 height 32
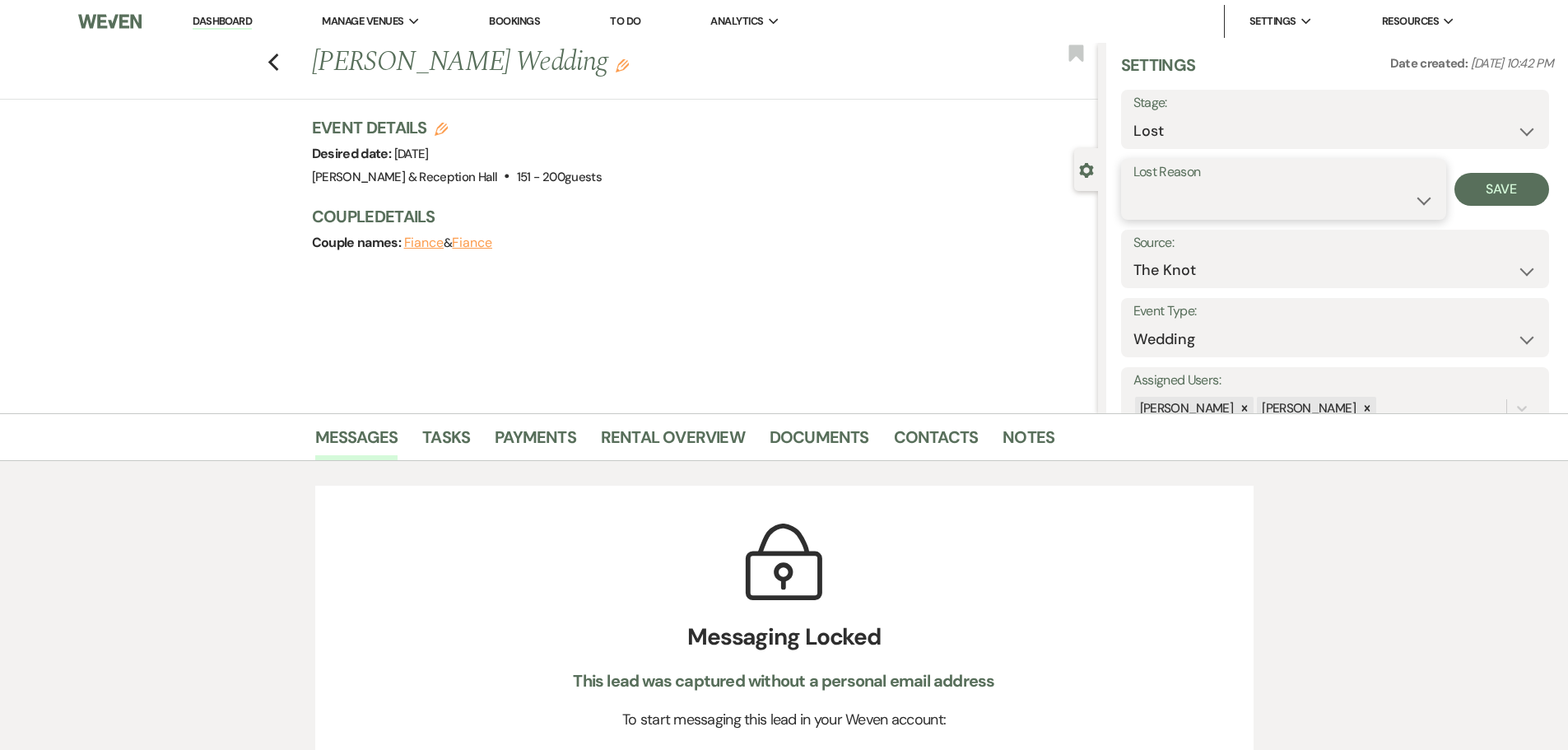
click at [1186, 193] on select "Booked Elsewhere Budget Date Unavailable No Response Not a Good Match Capacity …" at bounding box center [1283, 200] width 301 height 32
select select "5"
click at [1134, 184] on select "Booked Elsewhere Budget Date Unavailable No Response Not a Good Match Capacity …" at bounding box center [1283, 200] width 301 height 32
click at [1491, 172] on button "Save" at bounding box center [1501, 188] width 95 height 33
click at [271, 58] on div "Previous [PERSON_NAME] Wedding Edit Bookmark" at bounding box center [544, 71] width 1106 height 57
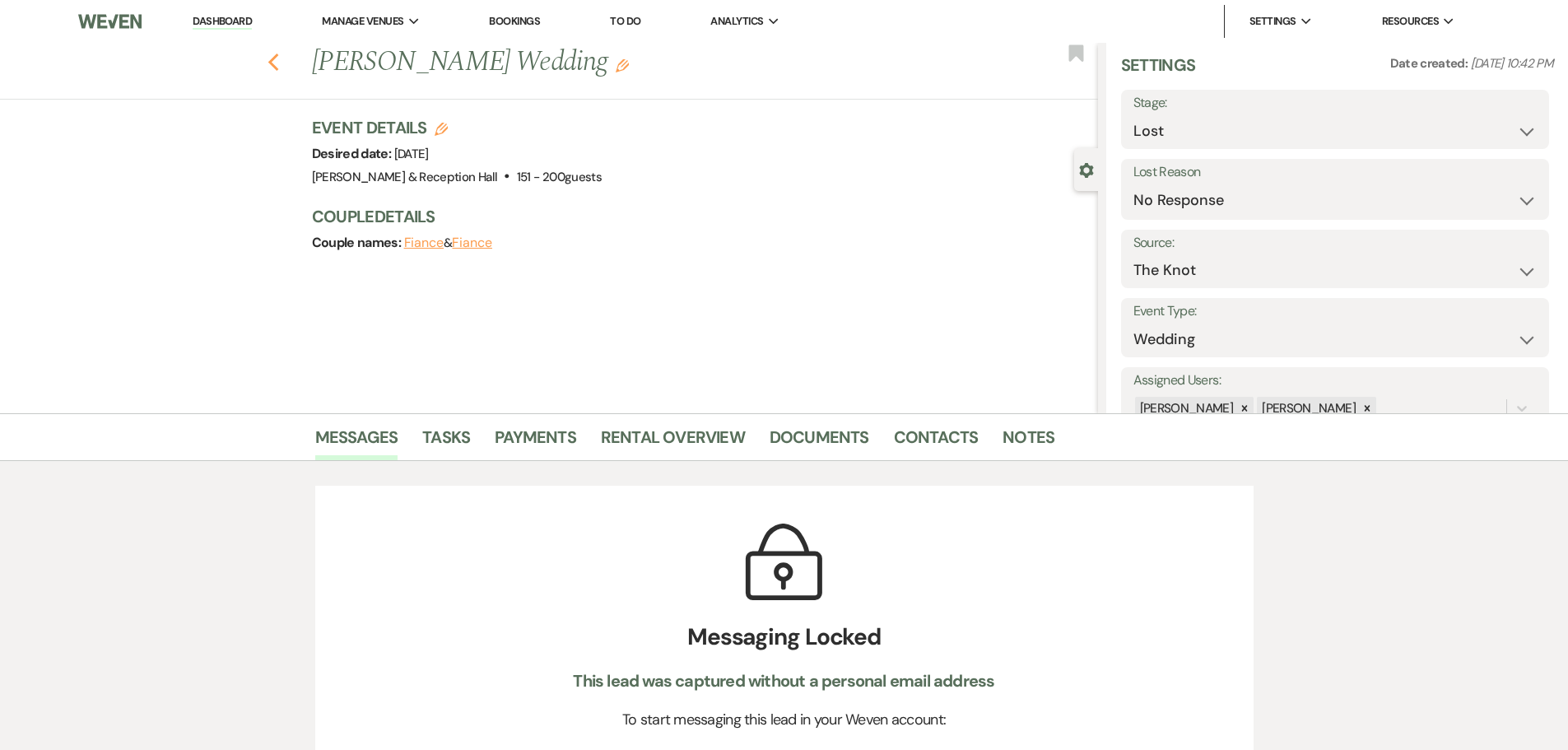
click at [275, 59] on icon "Previous" at bounding box center [274, 63] width 13 height 20
select select "8"
select select "5"
